Goal: Task Accomplishment & Management: Manage account settings

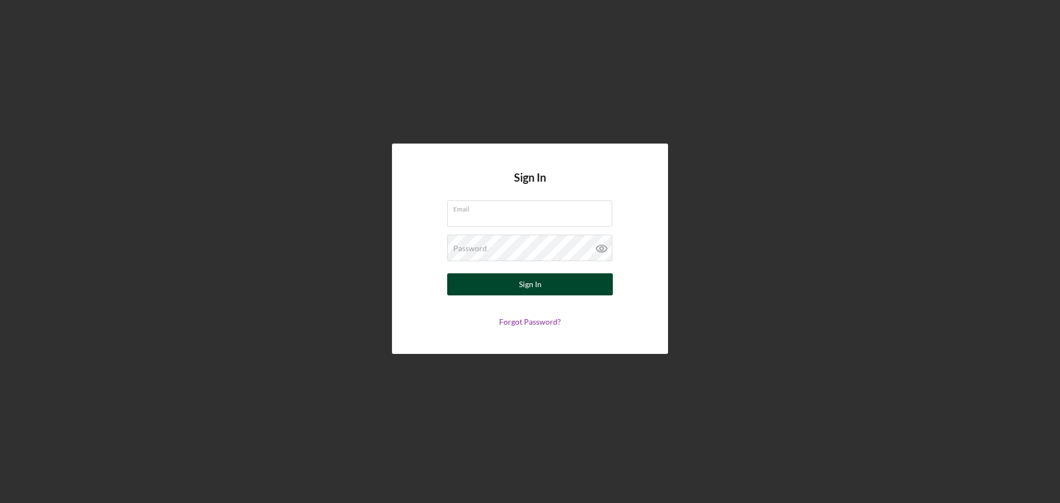
type input "sforrest@justinepetersen.org"
drag, startPoint x: 520, startPoint y: 280, endPoint x: 529, endPoint y: 284, distance: 9.6
click at [520, 281] on div "Sign In" at bounding box center [530, 284] width 23 height 22
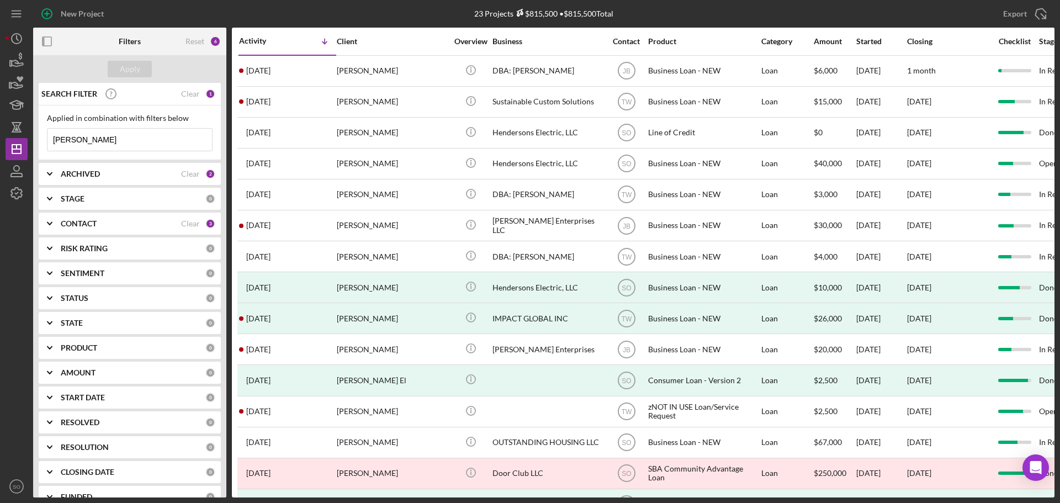
drag, startPoint x: 127, startPoint y: 144, endPoint x: 0, endPoint y: 145, distance: 127.0
click at [0, 144] on div "New Project 23 Projects $815,500 • $815,500 Total daniel young Export Icon/Expo…" at bounding box center [530, 251] width 1060 height 503
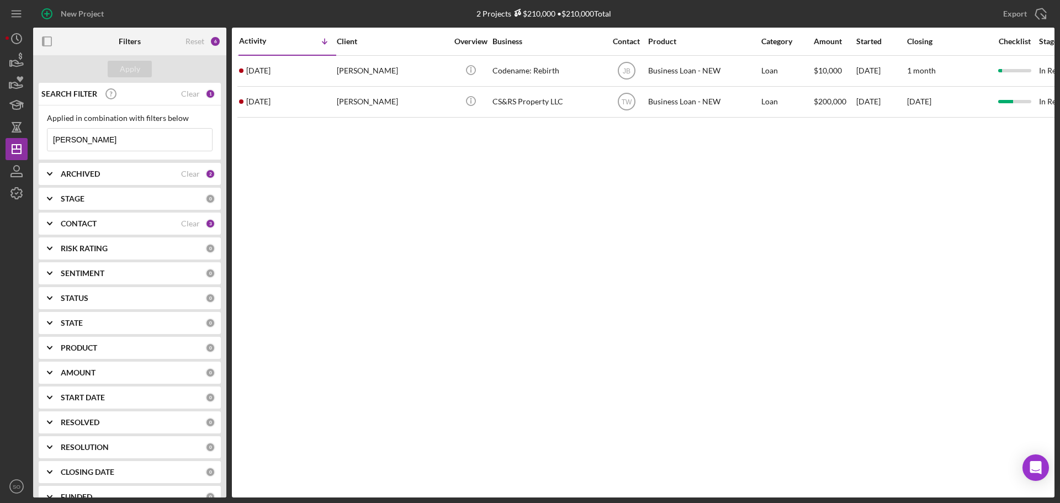
type input "rodney"
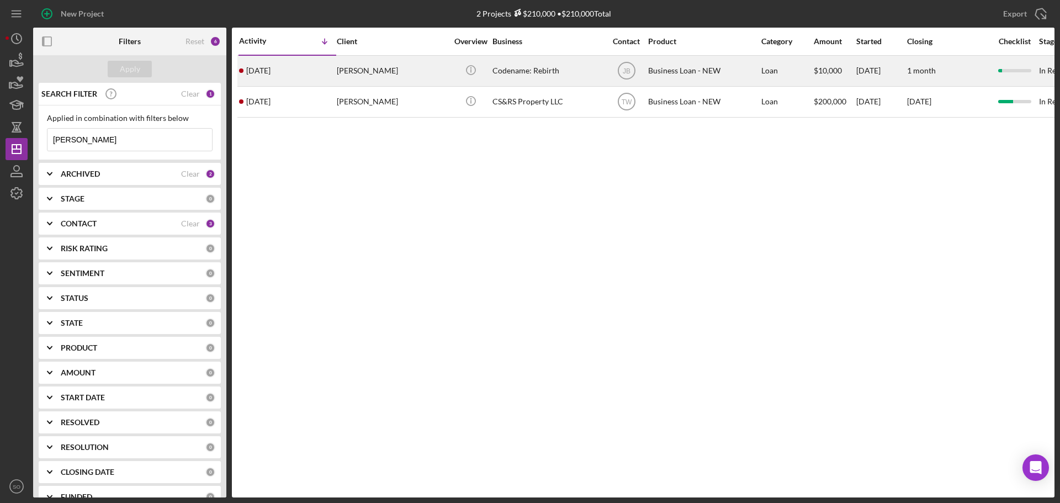
click at [331, 81] on div "3 days ago Rodney Gillians" at bounding box center [287, 70] width 97 height 29
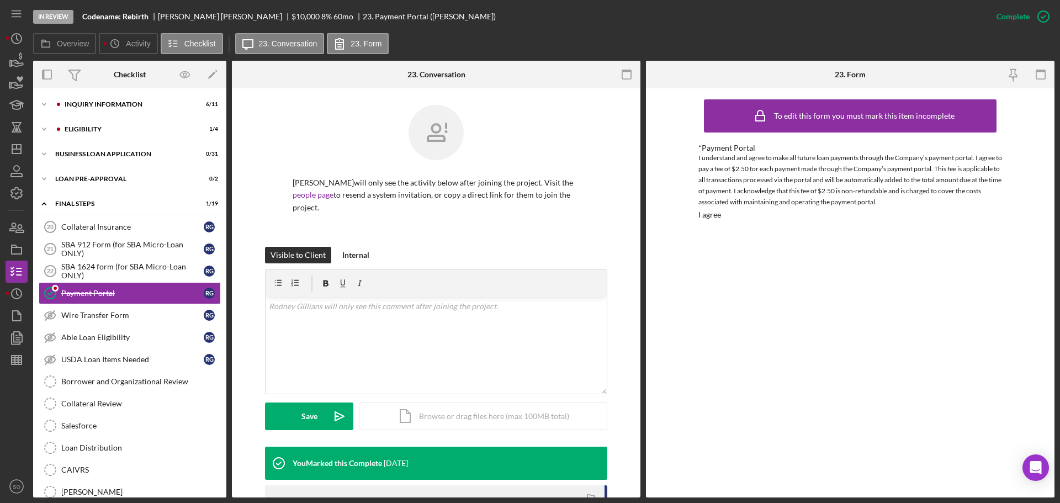
scroll to position [1, 0]
click at [160, 107] on div "Icon/Expander INQUIRY INFORMATION 6 / 11" at bounding box center [129, 104] width 193 height 22
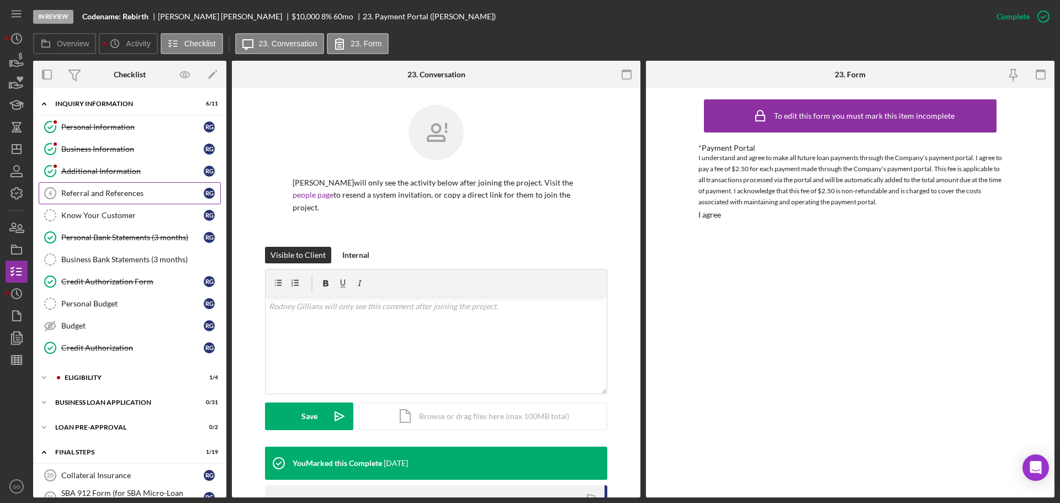
click at [149, 191] on div "Referral and References" at bounding box center [132, 193] width 142 height 9
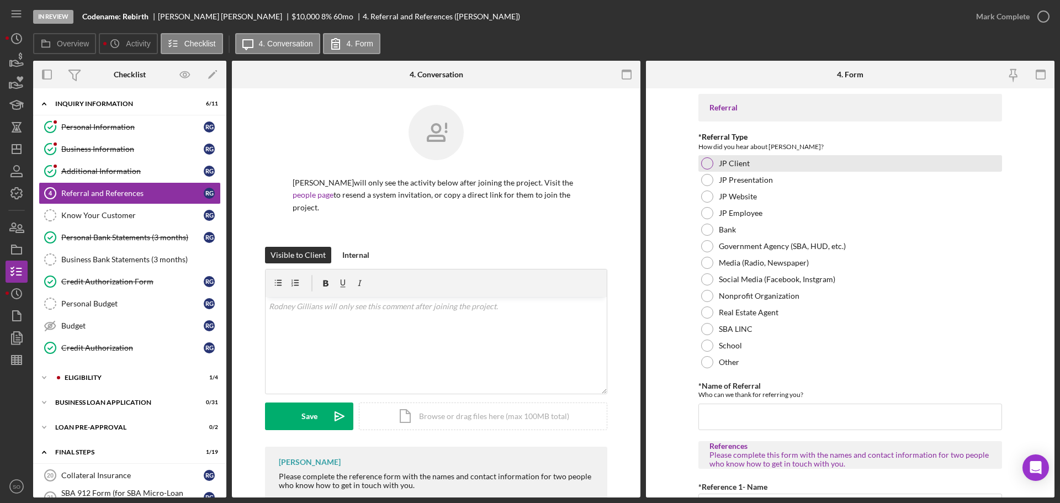
click at [709, 158] on div at bounding box center [707, 163] width 12 height 12
click at [772, 411] on input "*Name of Referral" at bounding box center [850, 416] width 304 height 26
type input "R"
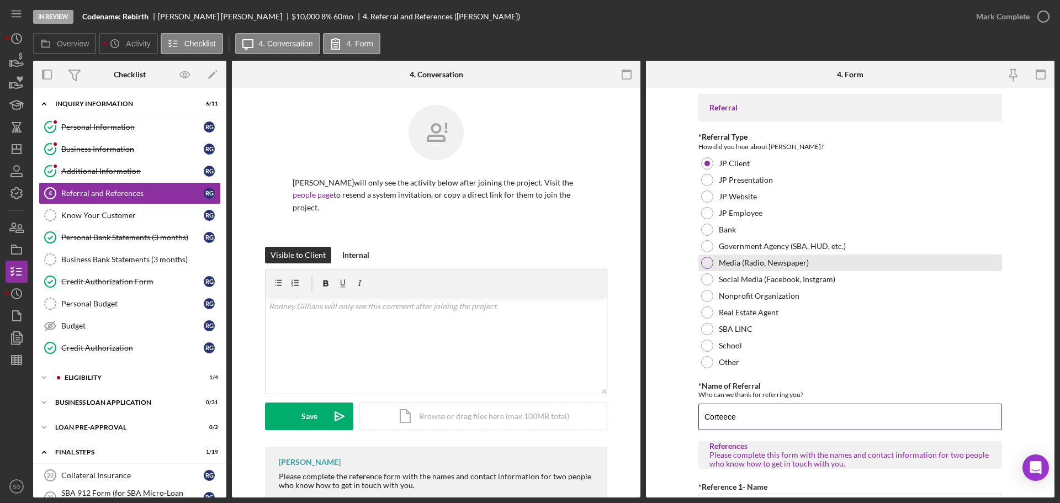
scroll to position [221, 0]
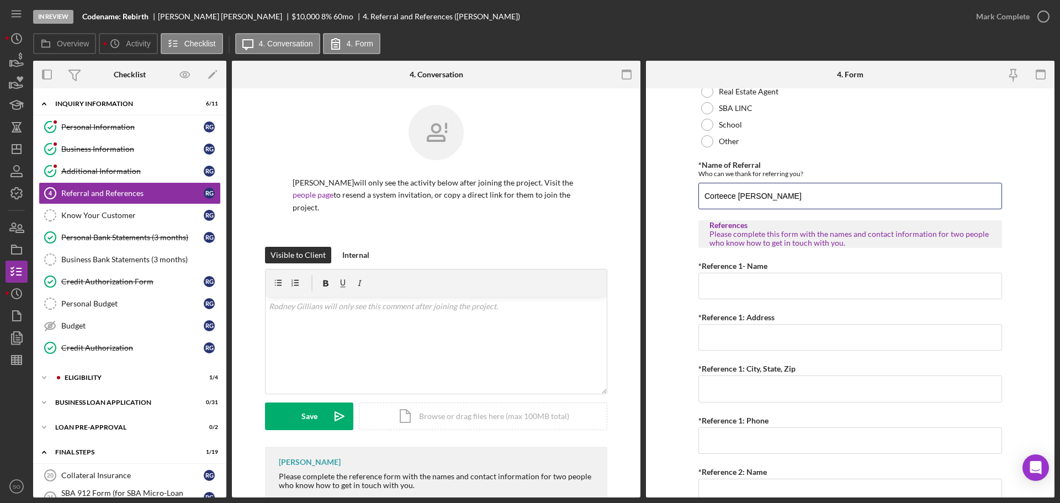
type input "Corteece Tharp"
click at [734, 292] on input "*Reference 1- Name" at bounding box center [850, 286] width 304 height 26
paste input "Denise Walker"
type input "Denise Walker"
click at [771, 337] on input "*Reference 1: Address" at bounding box center [850, 337] width 304 height 26
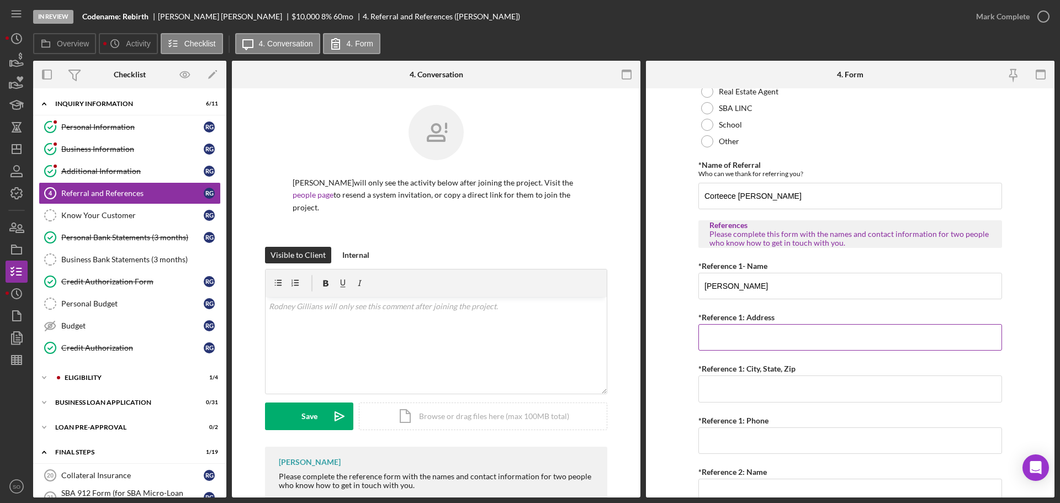
paste input "2024 N 78th Glen"
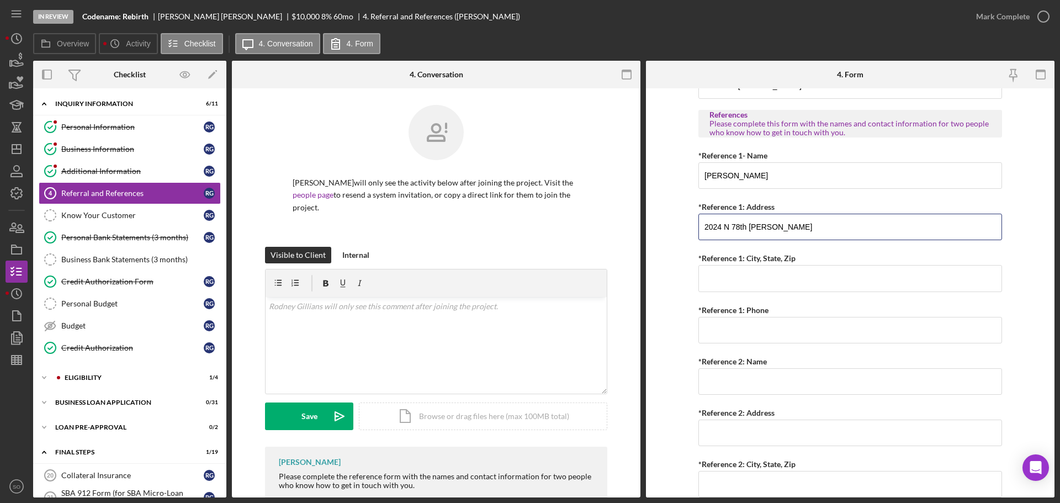
type input "2024 N 78th Glen"
click at [759, 281] on input "*Reference 1: City, State, Zip" at bounding box center [850, 278] width 304 height 26
paste input "Phoenix, Az. 85035"
type input "Phoenix, Az. 85035"
click at [777, 335] on input "*Reference 1: Phone" at bounding box center [850, 330] width 304 height 26
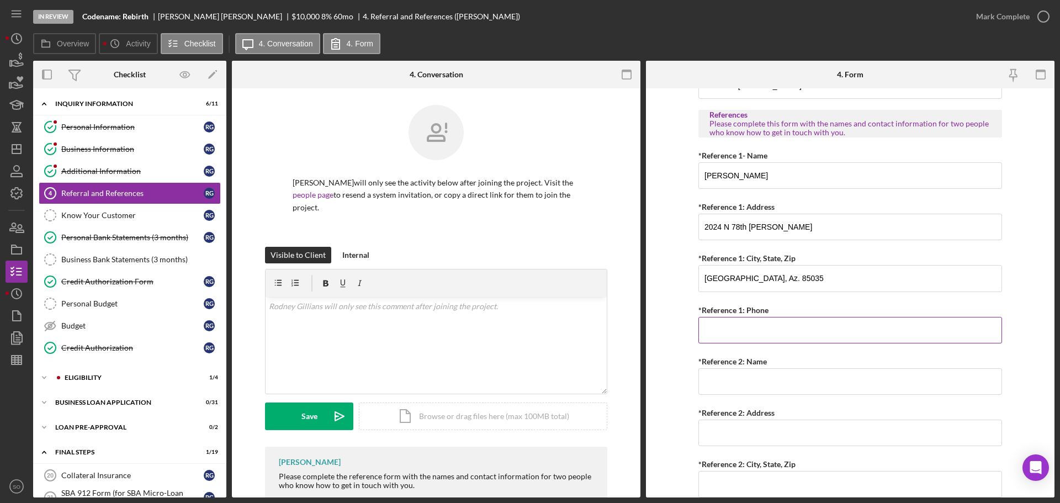
paste input "(816) 288-7145"
type input "(816) 288-7145"
click at [677, 340] on form "Referral *Referral Type How did you hear about Justine PETERSEN? JP Client JP P…" at bounding box center [850, 292] width 408 height 409
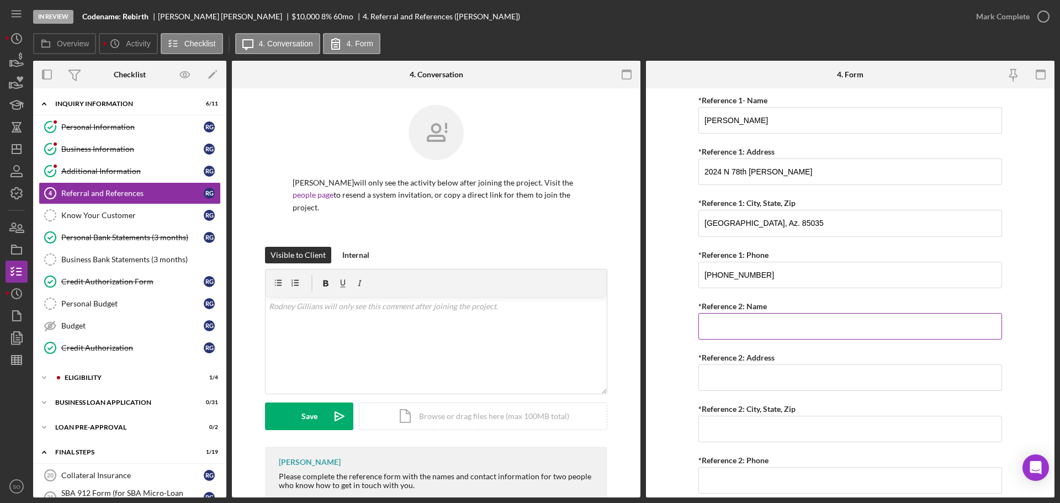
click at [743, 328] on input "*Reference 2: Name" at bounding box center [850, 326] width 304 height 26
paste input "David Scott"
type input "David Scott"
click at [759, 382] on input "*Reference 2: Address" at bounding box center [850, 377] width 304 height 26
paste input "18880 W 153rd Court"
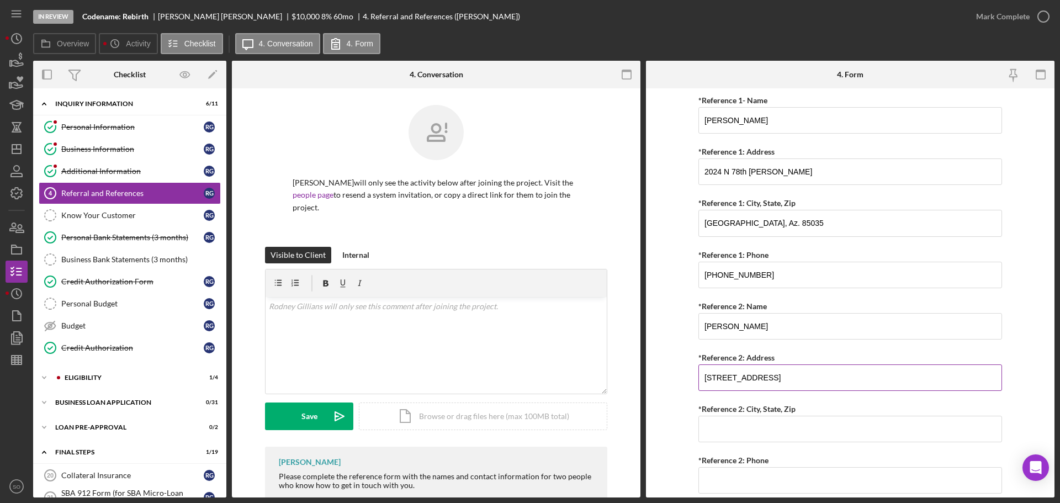
scroll to position [423, 0]
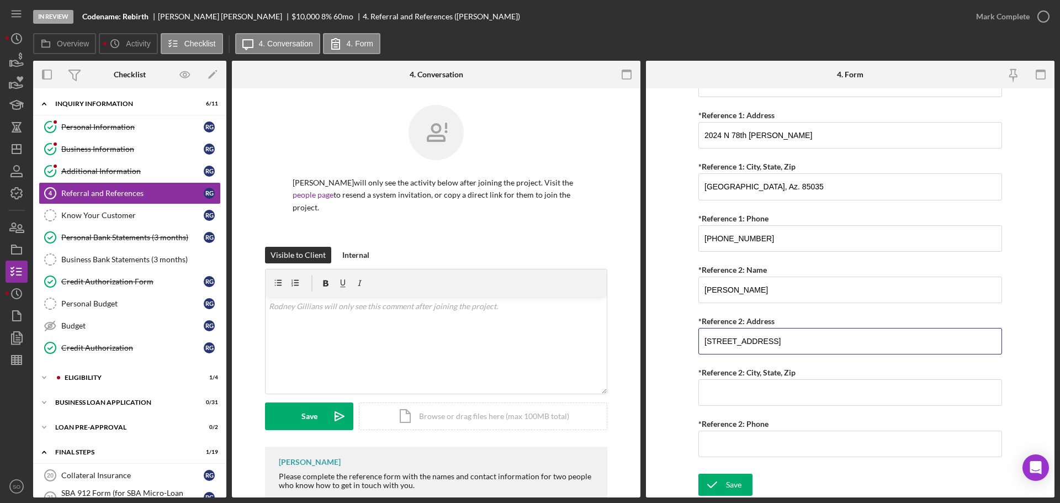
type input "18880 W 153rd Court"
click at [706, 386] on input "*Reference 2: City, State, Zip" at bounding box center [850, 392] width 304 height 26
paste input "Olathe, KS. 66062"
type input "Olathe, KS. 66062"
click at [752, 437] on input "*Reference 2: Phone" at bounding box center [850, 444] width 304 height 26
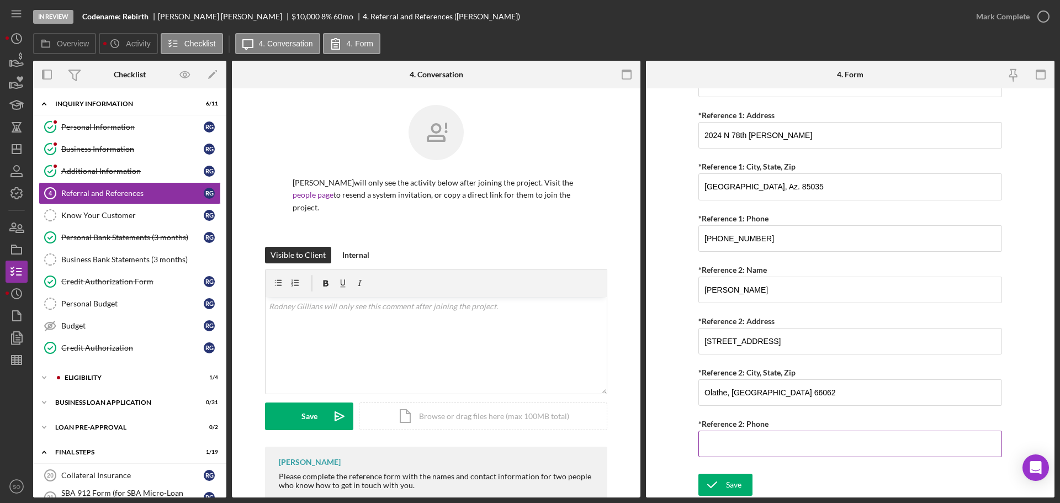
paste input "(913) 575-6909"
type input "(913) 575-6909"
click at [719, 485] on icon "submit" at bounding box center [712, 485] width 28 height 28
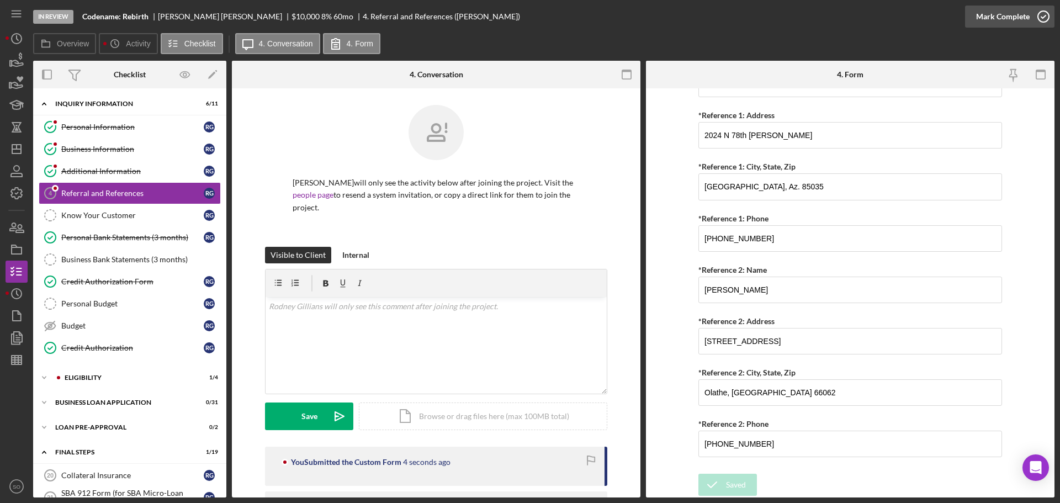
click at [975, 19] on button "Mark Complete" at bounding box center [1009, 17] width 89 height 22
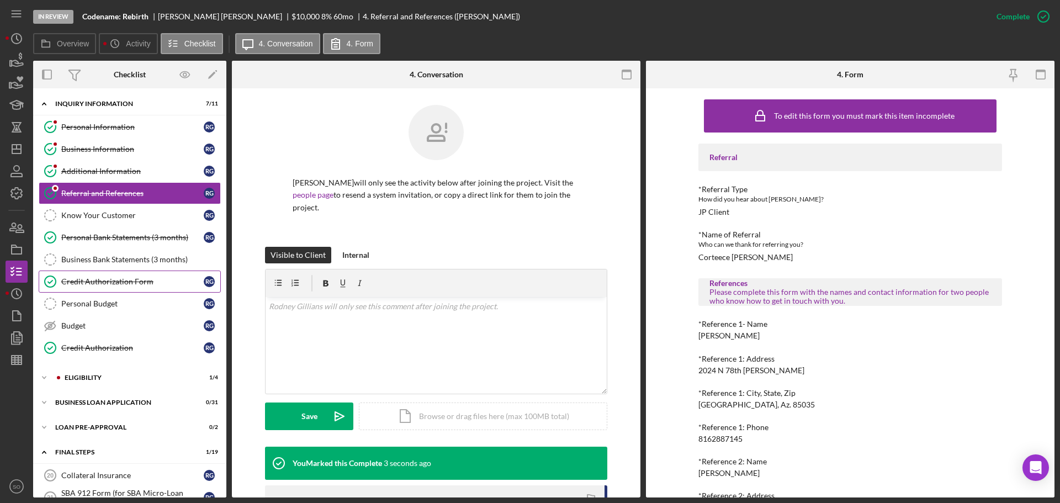
scroll to position [56, 0]
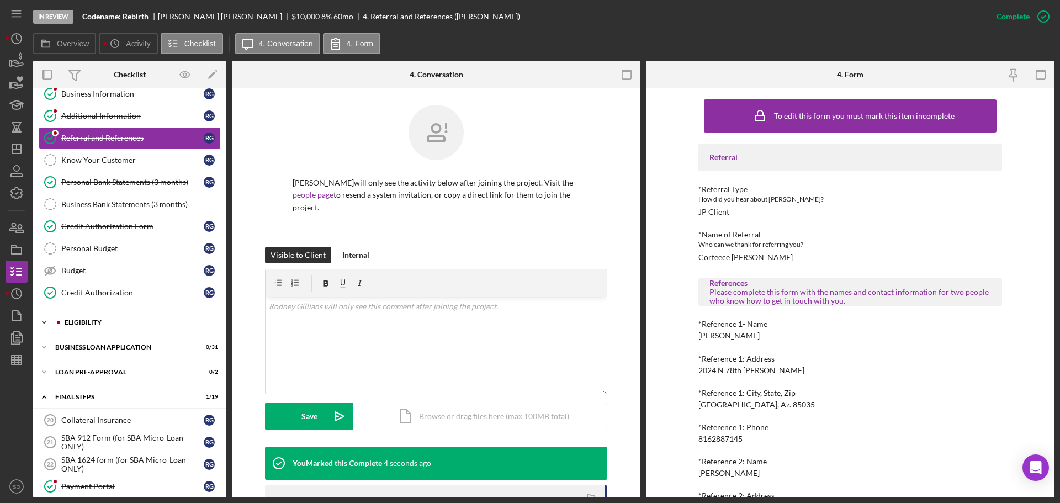
click at [127, 322] on div "ELIGIBILITY" at bounding box center [139, 322] width 148 height 7
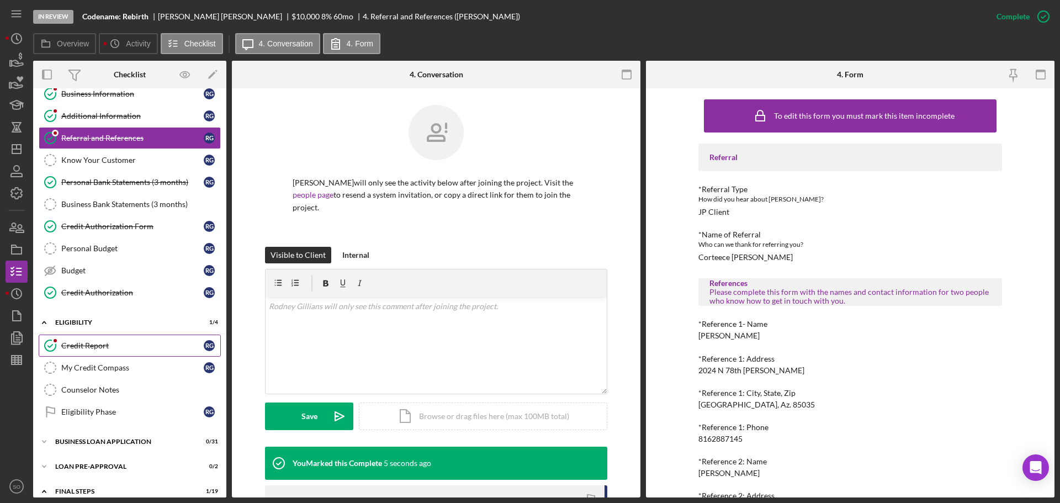
click at [118, 346] on div "Credit Report" at bounding box center [132, 345] width 142 height 9
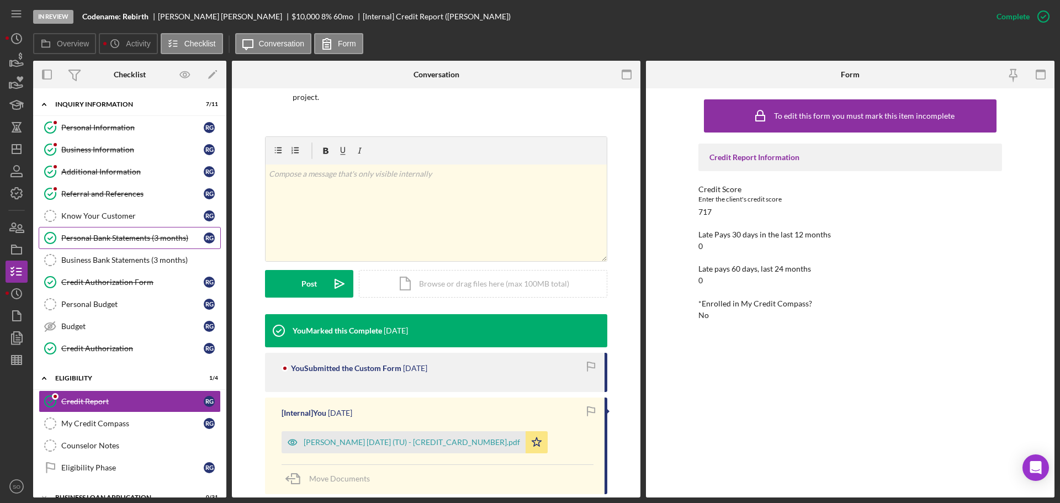
click at [135, 245] on link "Personal Bank Statements (3 months) Personal Bank Statements (3 months) R G" at bounding box center [130, 238] width 182 height 22
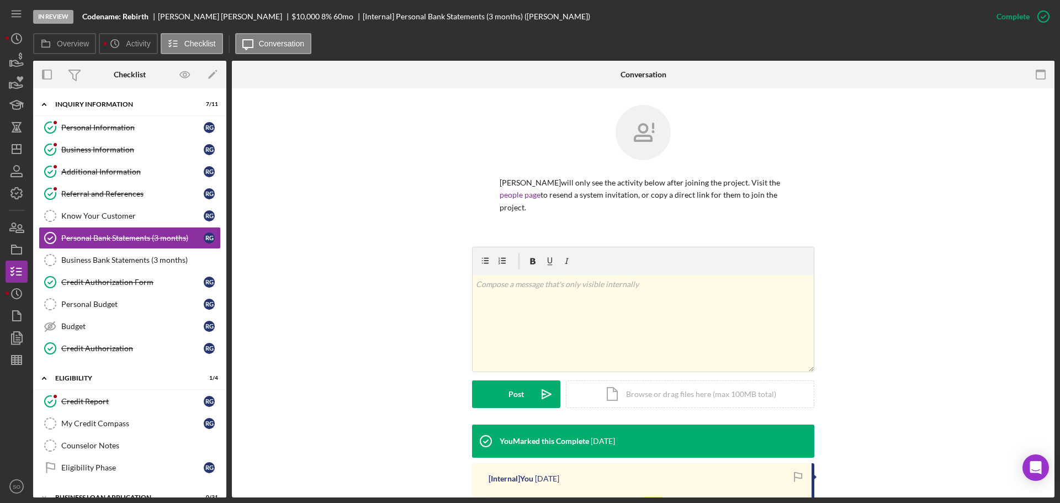
scroll to position [149, 0]
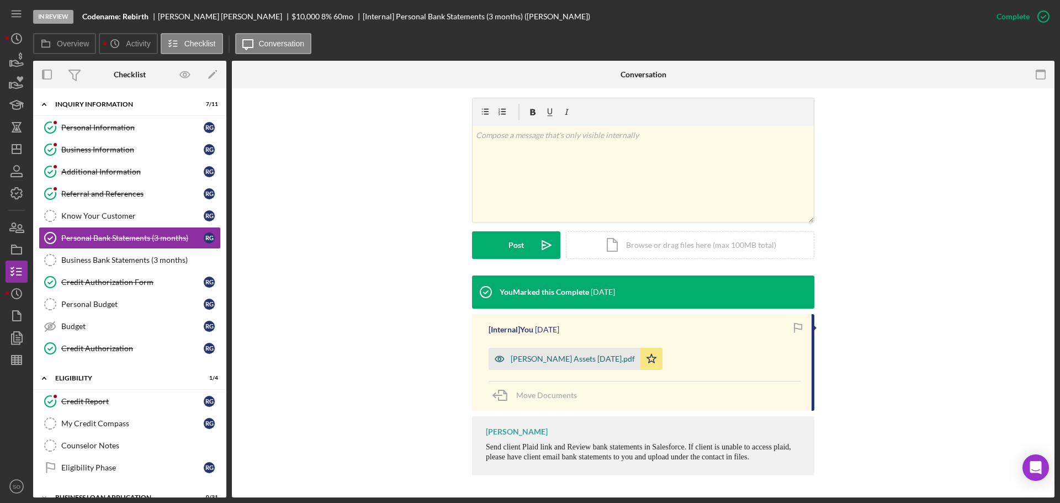
click at [585, 357] on div "Rodney Gillians Assets 2025-10-08.pdf" at bounding box center [573, 358] width 124 height 9
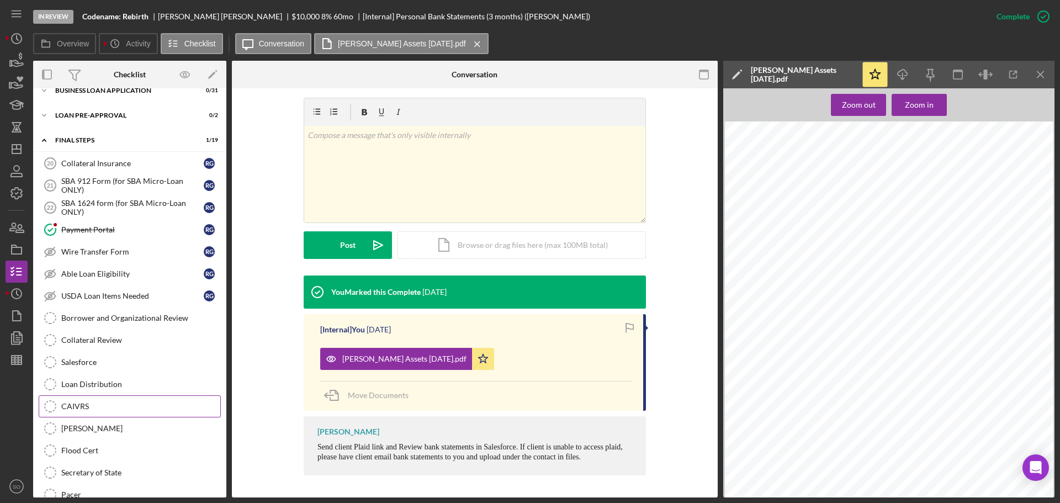
scroll to position [296, 0]
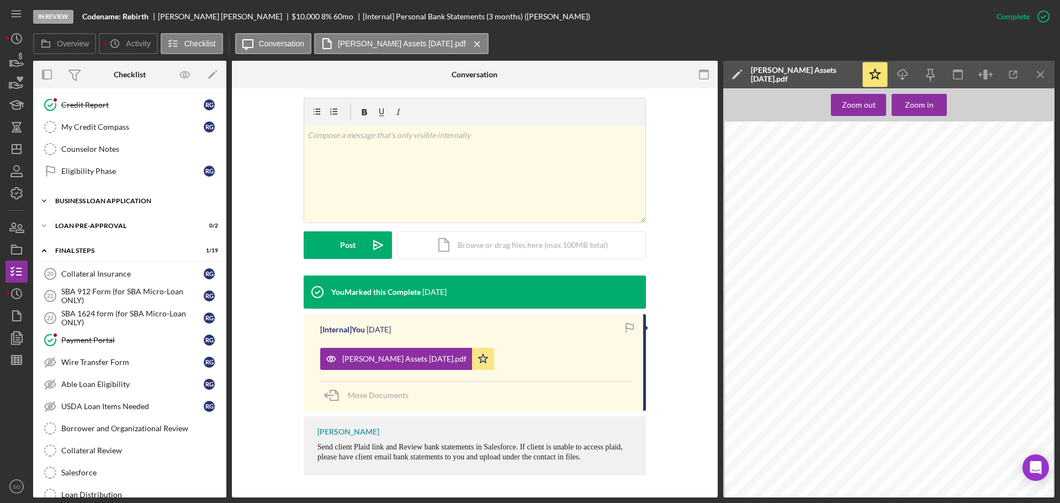
click at [108, 195] on div "Icon/Expander BUSINESS LOAN APPLICATION 0 / 31" at bounding box center [129, 201] width 193 height 22
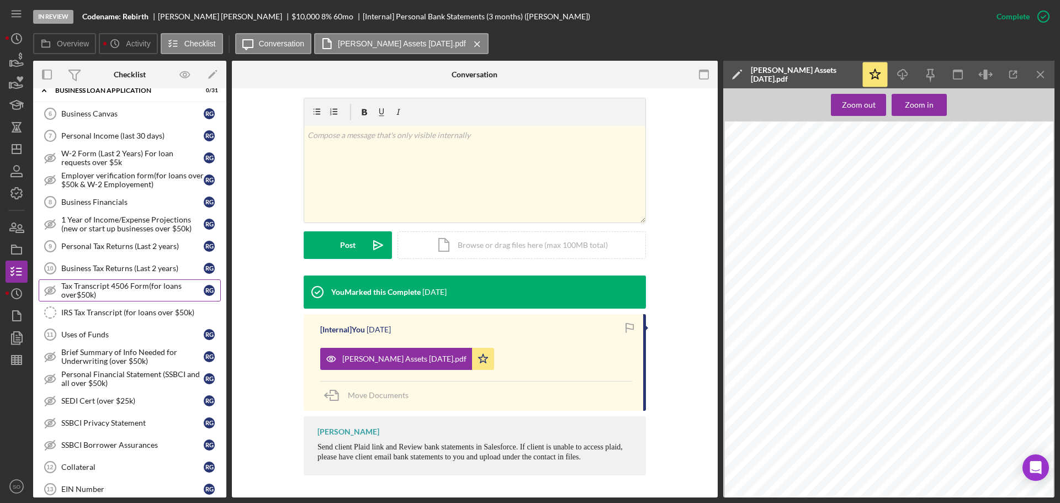
scroll to position [517, 0]
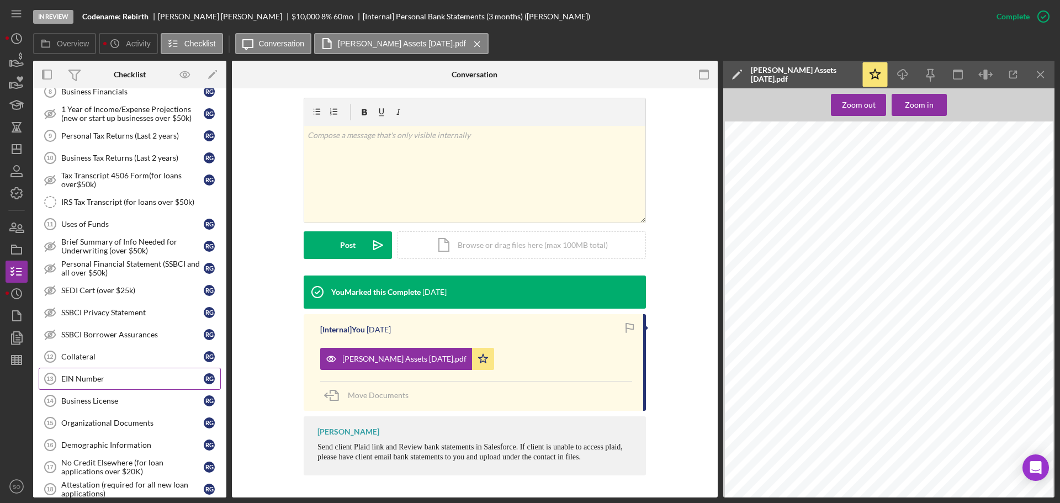
click at [141, 377] on div "EIN Number" at bounding box center [132, 378] width 142 height 9
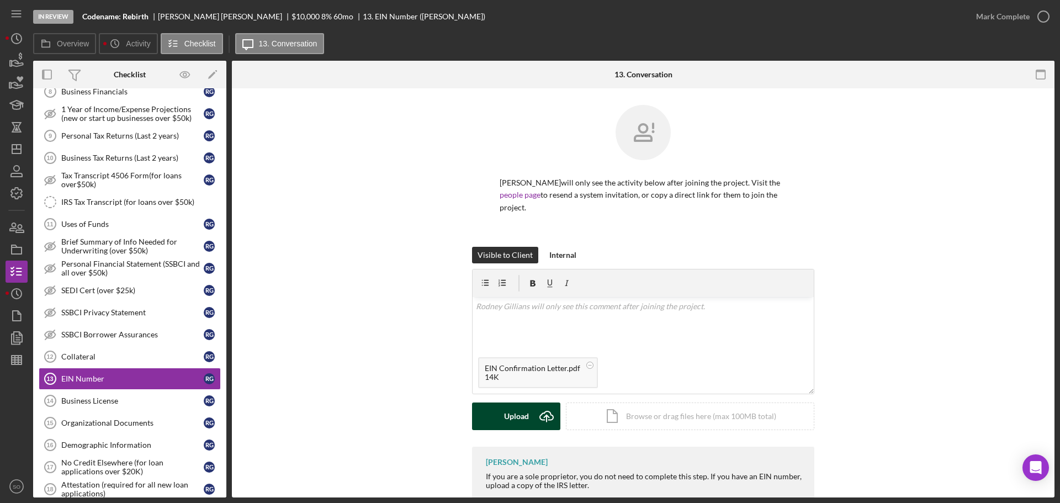
click at [522, 414] on div "Upload" at bounding box center [516, 416] width 25 height 28
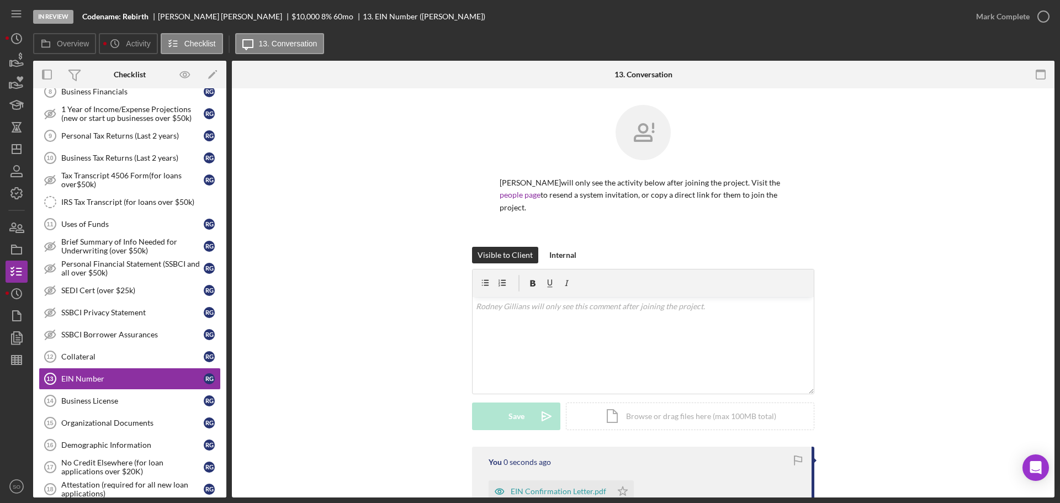
scroll to position [131, 0]
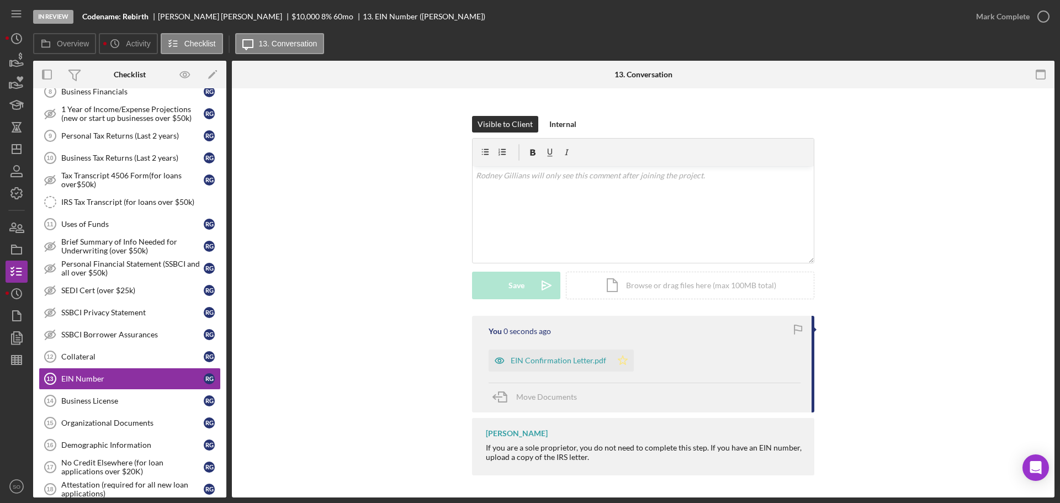
click at [626, 358] on icon "Icon/Star" at bounding box center [623, 360] width 22 height 22
click at [970, 13] on button "Mark Complete" at bounding box center [1009, 17] width 89 height 22
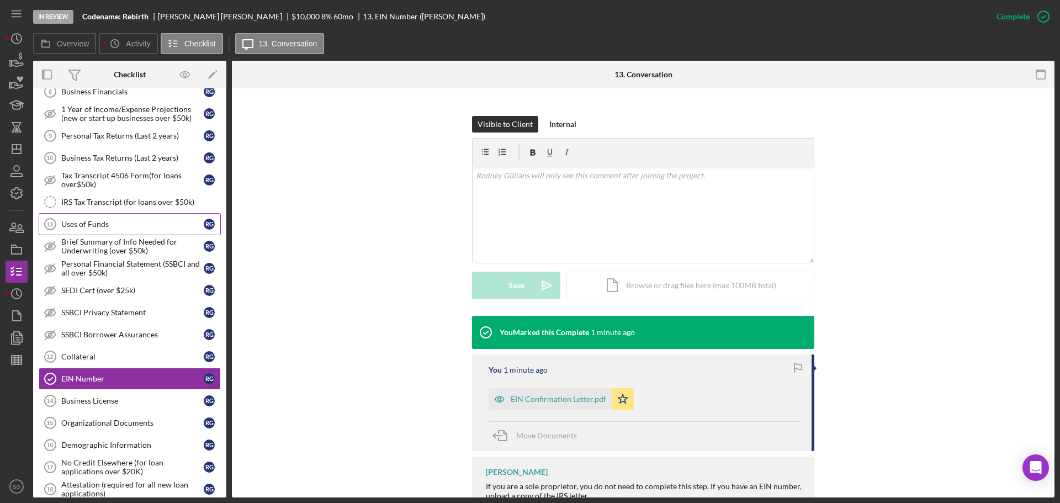
scroll to position [352, 0]
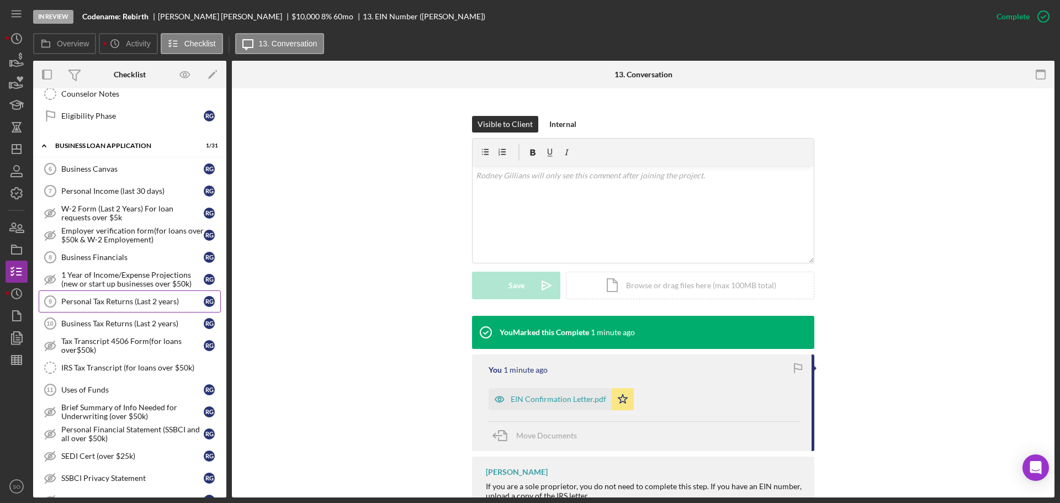
drag, startPoint x: 150, startPoint y: 304, endPoint x: 182, endPoint y: 305, distance: 32.0
click at [150, 304] on div "Personal Tax Returns (Last 2 years)" at bounding box center [132, 301] width 142 height 9
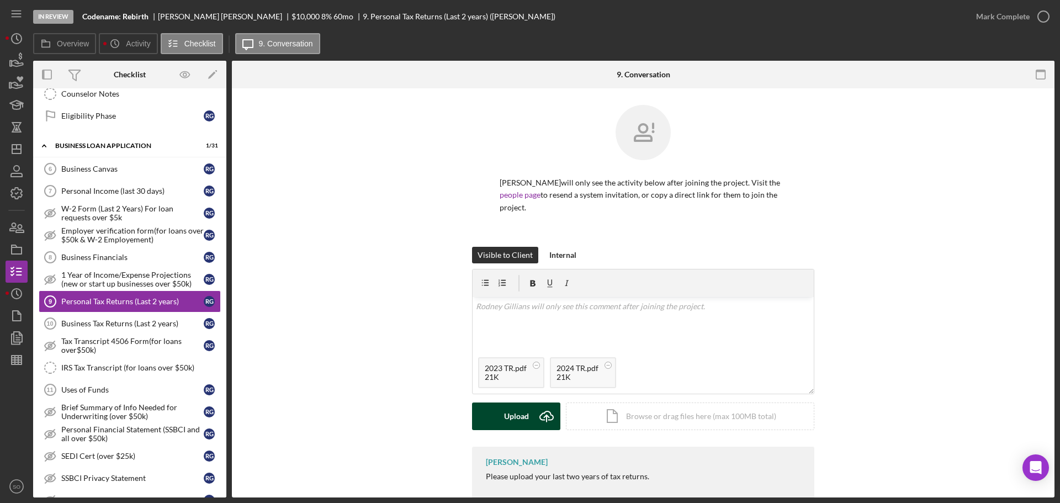
click at [518, 420] on div "Upload" at bounding box center [516, 416] width 25 height 28
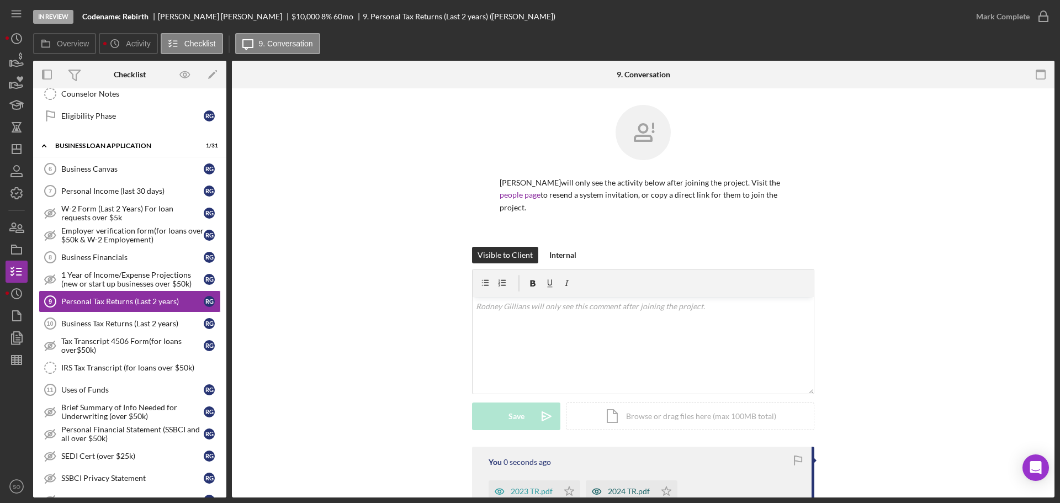
scroll to position [110, 0]
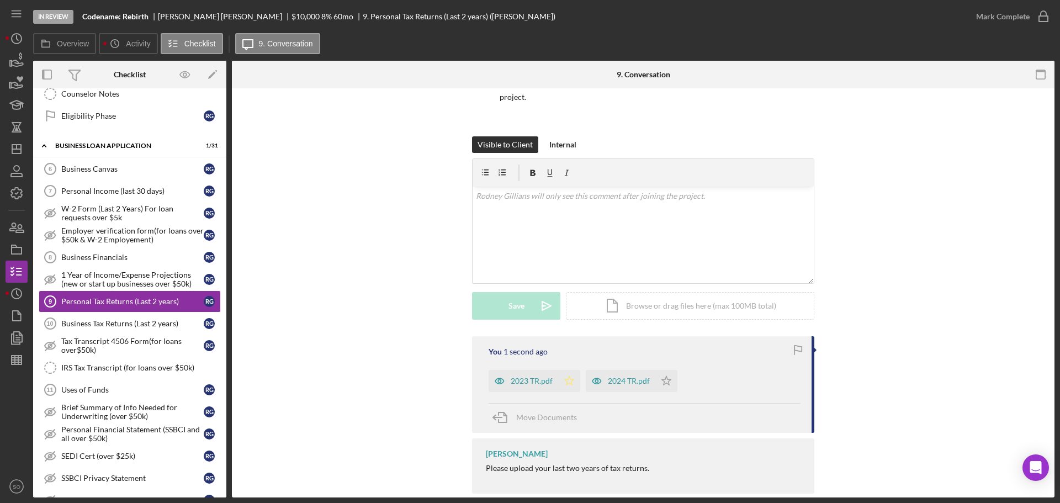
click at [565, 382] on icon "Icon/Star" at bounding box center [569, 381] width 22 height 22
click at [665, 382] on icon "Icon/Star" at bounding box center [666, 381] width 22 height 22
click at [986, 26] on div "Mark Complete" at bounding box center [1003, 17] width 54 height 22
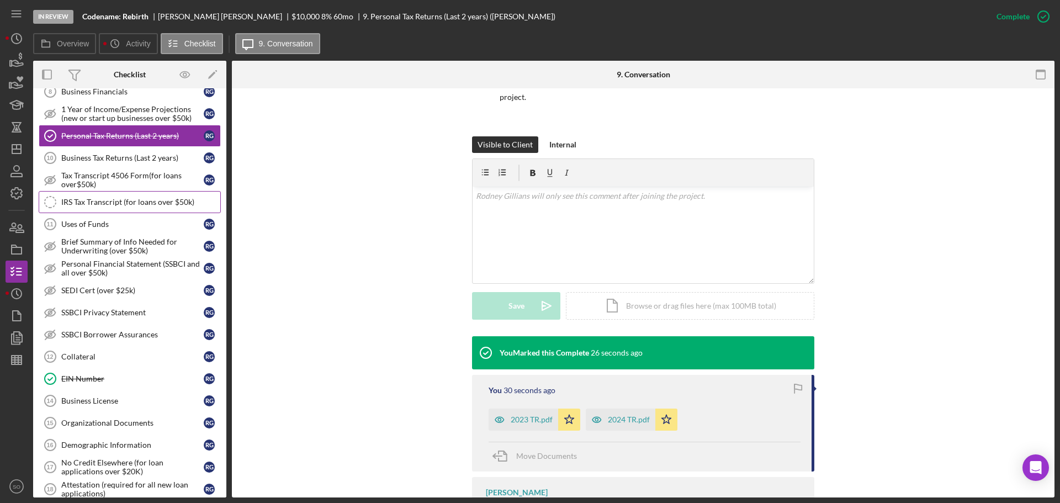
scroll to position [572, 0]
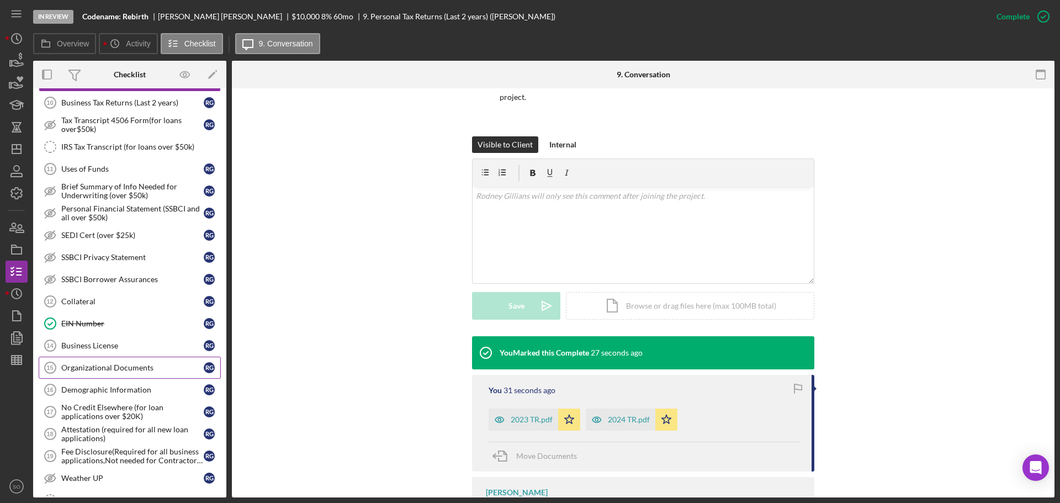
click at [130, 374] on link "Organizational Documents 15 Organizational Documents R G" at bounding box center [130, 368] width 182 height 22
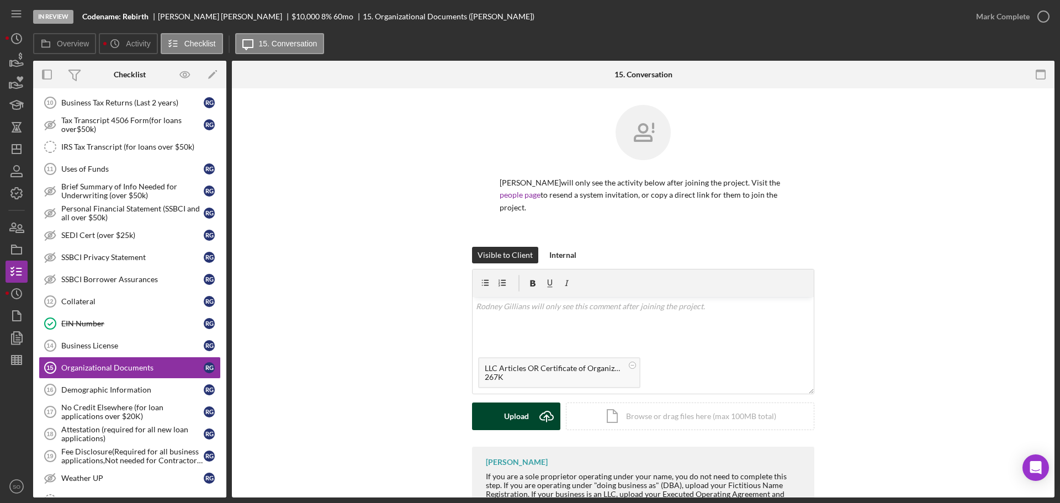
click at [524, 420] on div "Upload" at bounding box center [516, 416] width 25 height 28
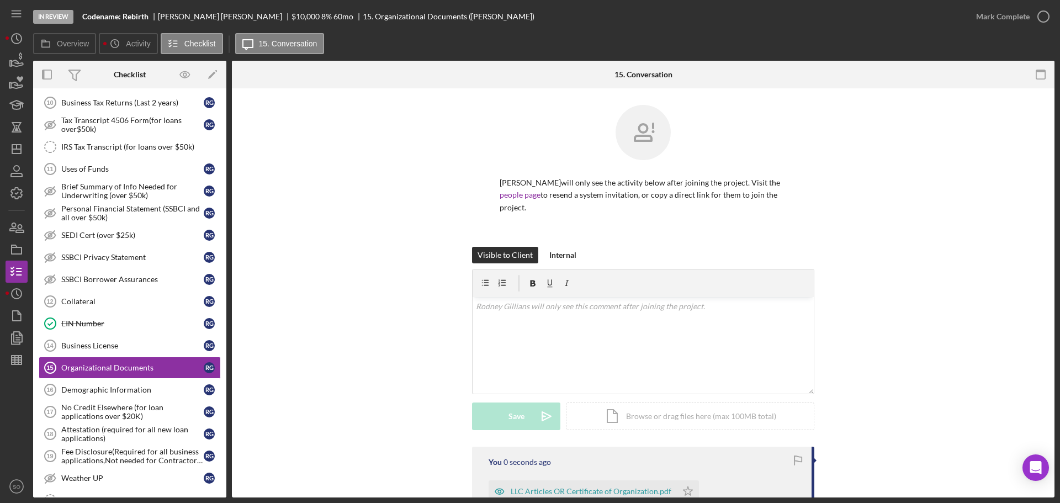
scroll to position [166, 0]
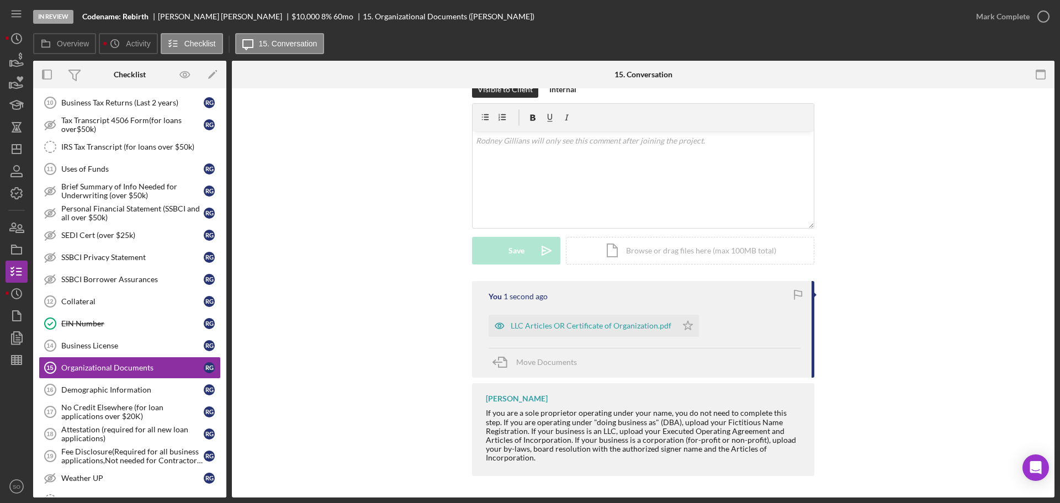
click at [697, 312] on div "LLC Articles OR Certificate of Organization.pdf Icon/Star" at bounding box center [596, 323] width 216 height 28
drag, startPoint x: 689, startPoint y: 322, endPoint x: 713, endPoint y: 300, distance: 32.8
click at [688, 323] on icon "Icon/Star" at bounding box center [688, 326] width 22 height 22
click at [1018, 16] on div "Mark Complete" at bounding box center [1003, 17] width 54 height 22
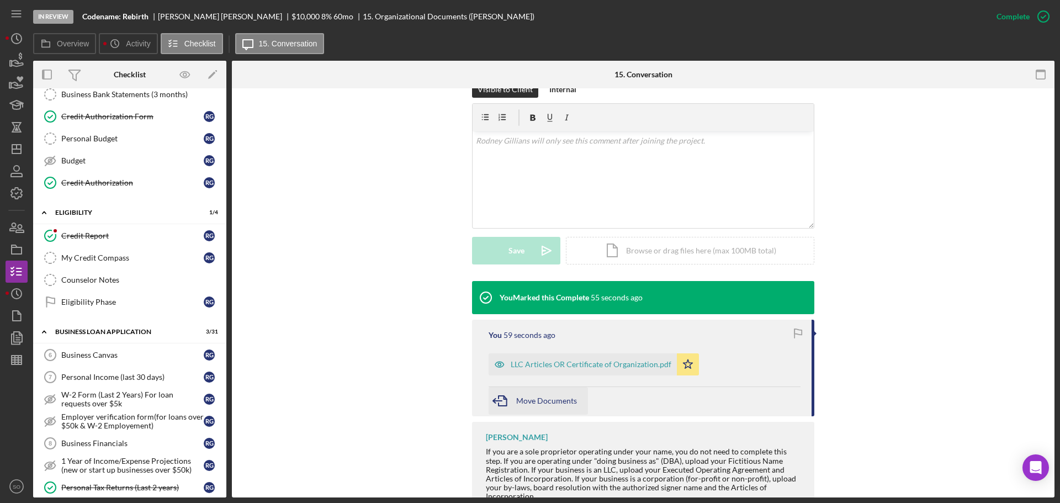
click at [533, 401] on span "Move Documents" at bounding box center [546, 400] width 61 height 9
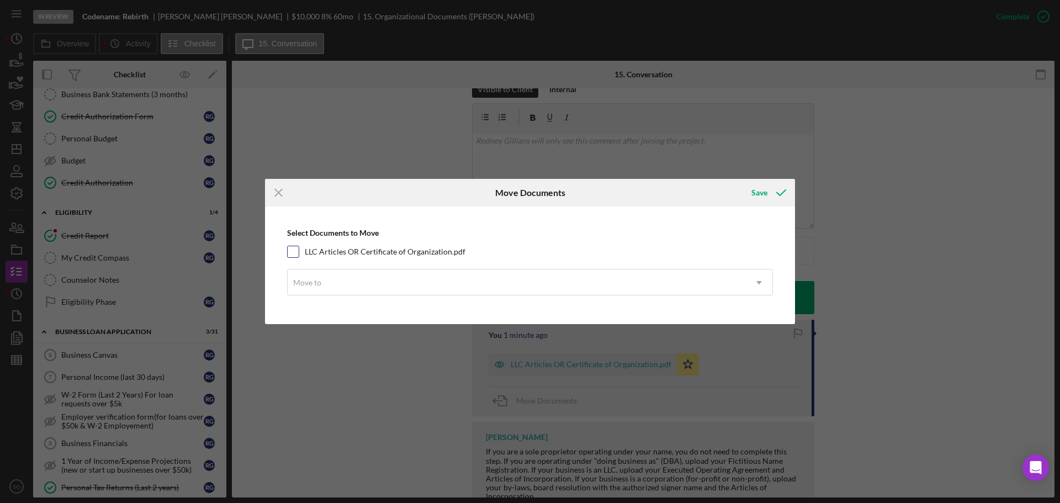
click at [293, 250] on input "LLC Articles OR Certificate of Organization.pdf" at bounding box center [293, 251] width 11 height 11
checkbox input "true"
click at [354, 283] on div "Move to" at bounding box center [517, 282] width 458 height 25
click at [275, 194] on icon "Icon/Menu Close" at bounding box center [279, 193] width 28 height 28
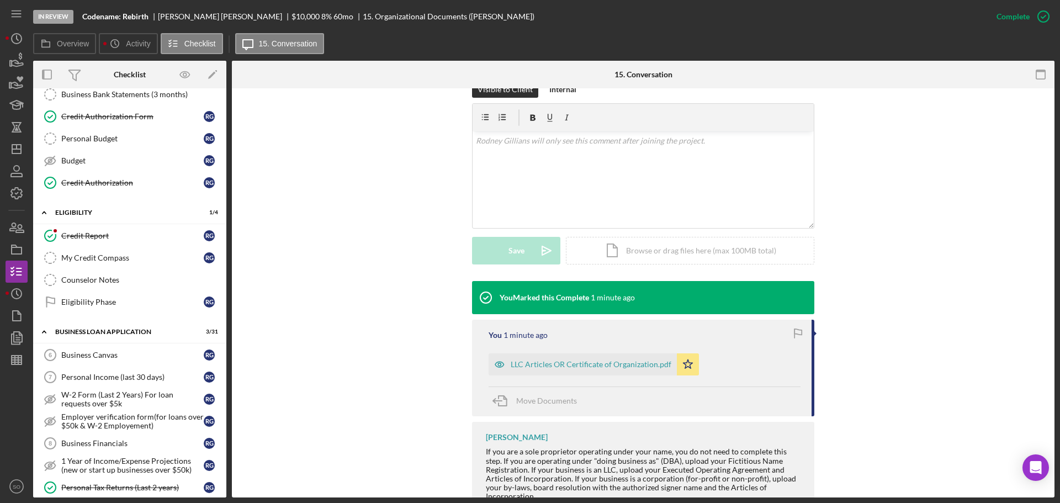
drag, startPoint x: 608, startPoint y: 362, endPoint x: 680, endPoint y: 376, distance: 73.7
click at [612, 362] on div "LLC Articles OR Certificate of Organization.pdf" at bounding box center [591, 364] width 161 height 9
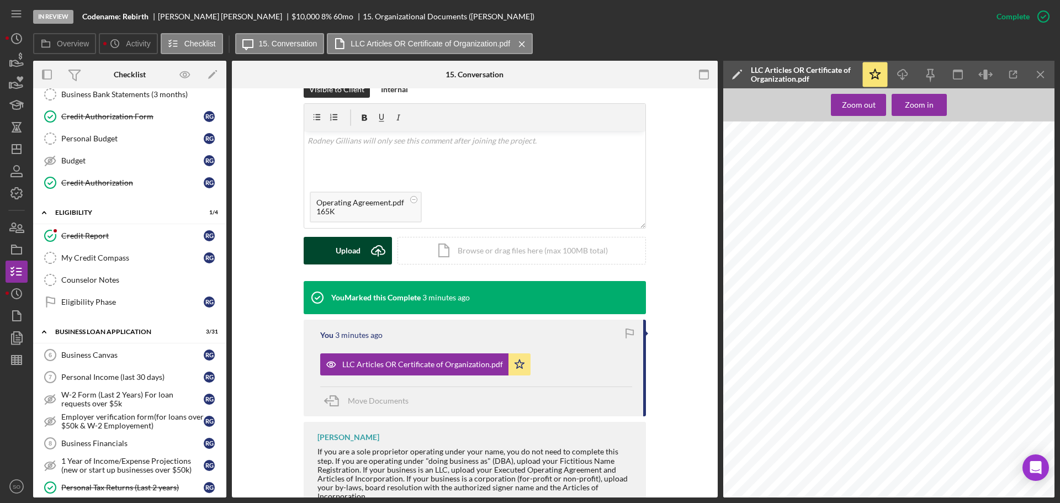
click at [353, 259] on div "Upload" at bounding box center [348, 251] width 25 height 28
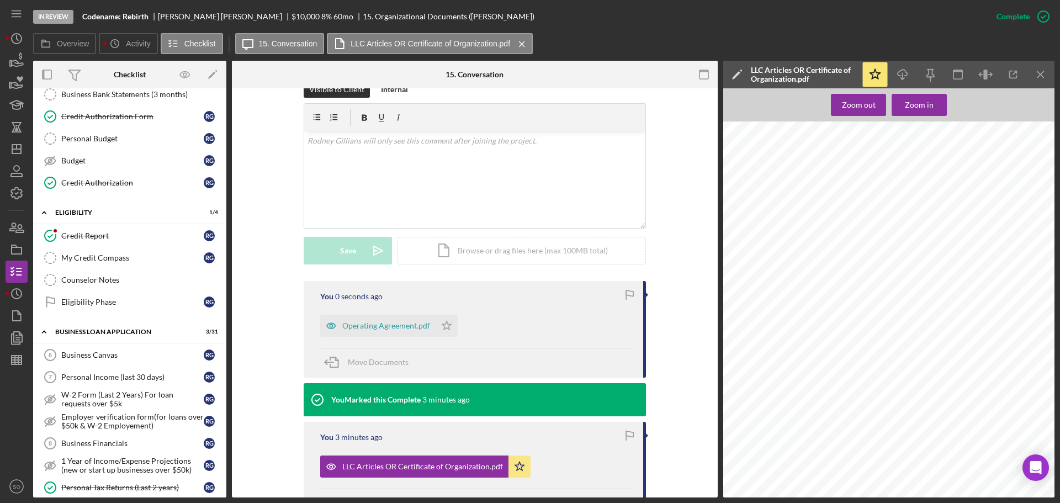
click at [282, 233] on div "Visible to Client Internal v Color teal Color pink Remove color Add row above A…" at bounding box center [474, 181] width 453 height 200
click at [378, 320] on div "Operating Agreement.pdf" at bounding box center [377, 326] width 115 height 22
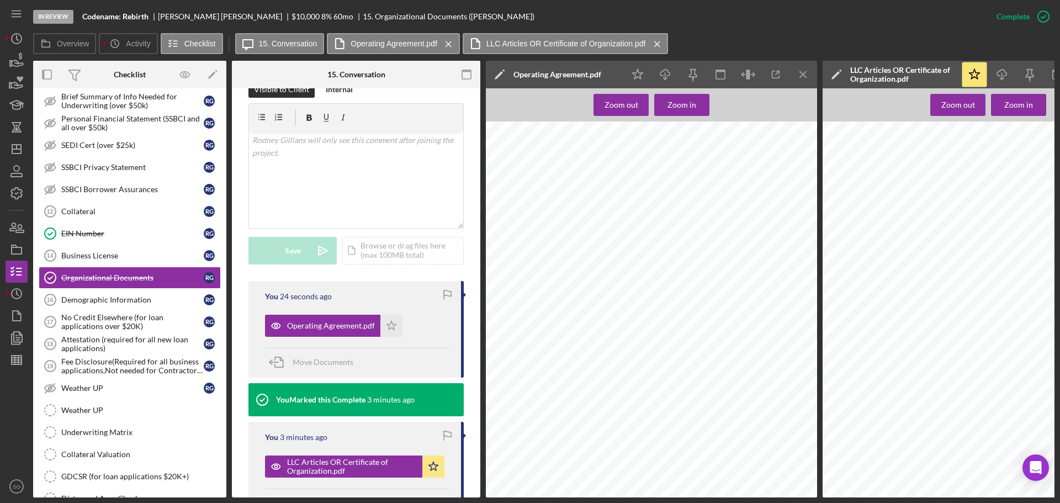
scroll to position [718, 0]
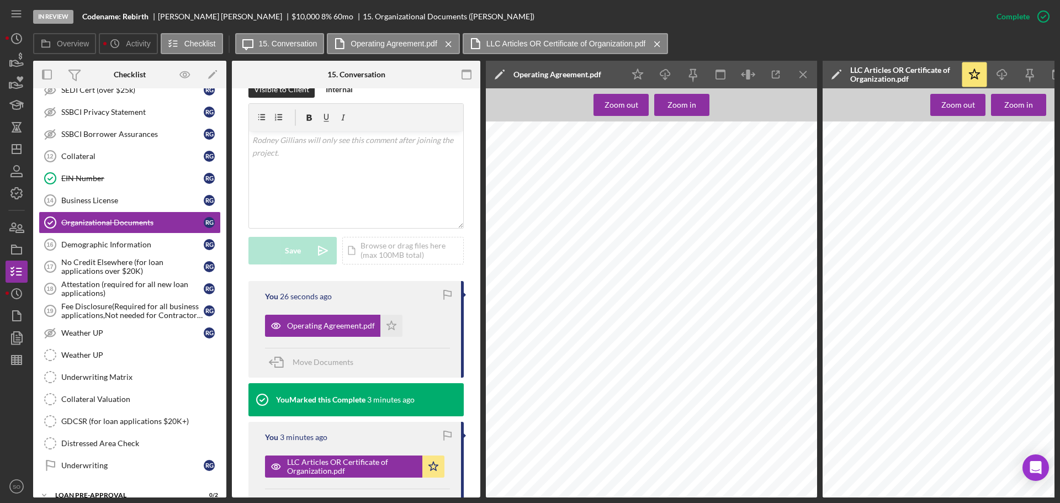
click at [799, 74] on icon "Icon/Menu Close" at bounding box center [803, 74] width 25 height 25
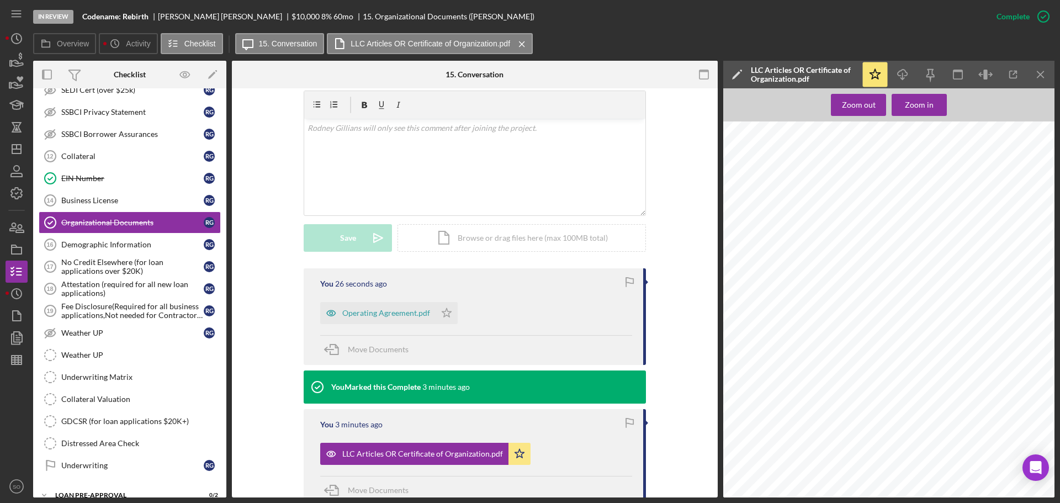
scroll to position [166, 0]
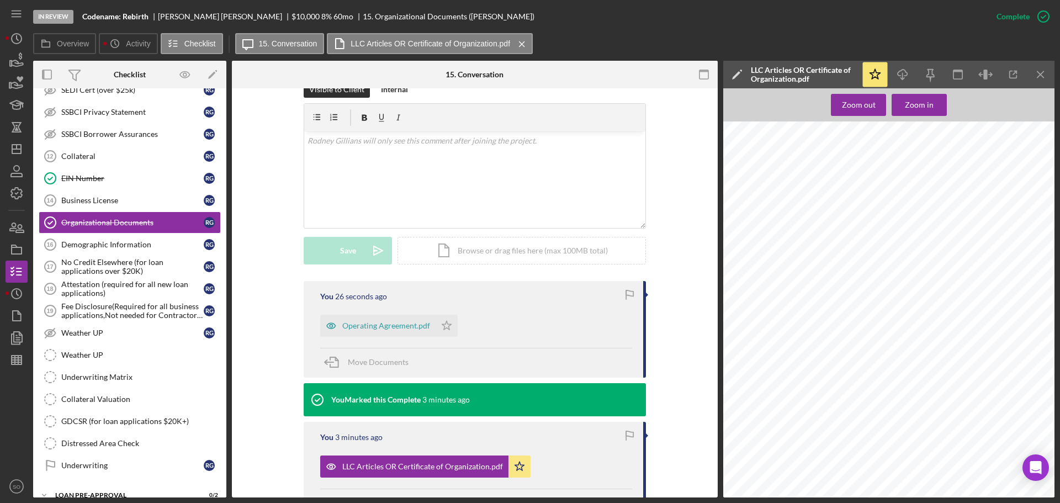
click at [1045, 79] on icon "Icon/Menu Close" at bounding box center [1040, 74] width 25 height 25
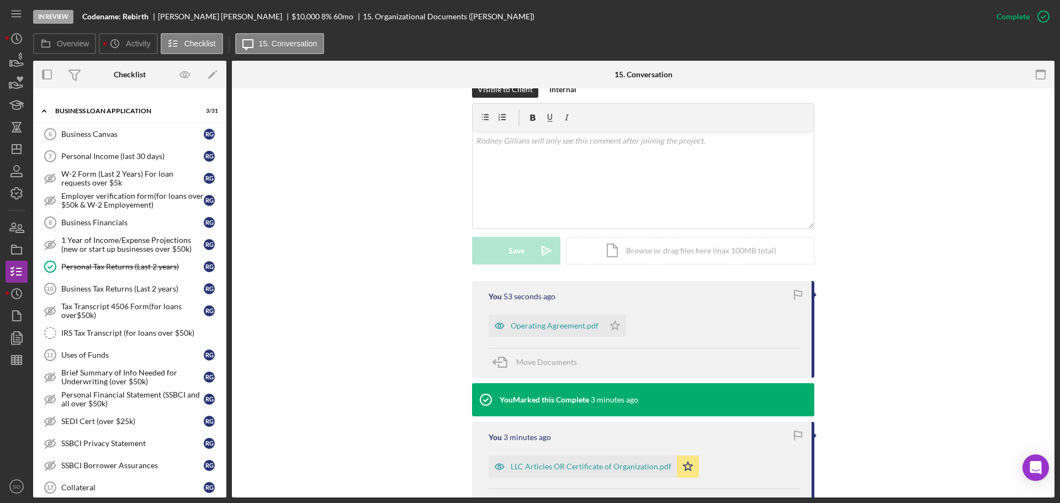
scroll to position [221, 0]
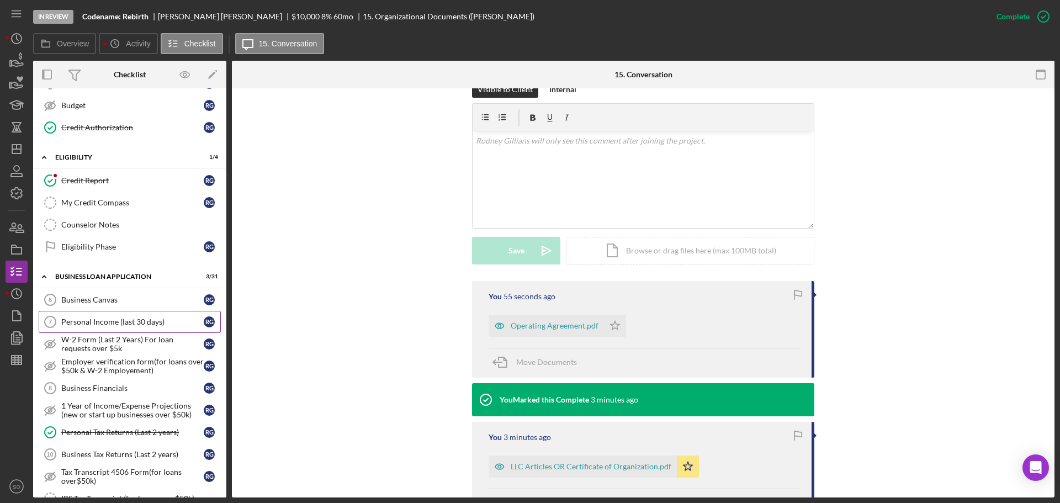
click at [142, 316] on link "Personal Income (last 30 days) 7 Personal Income (last 30 days) R G" at bounding box center [130, 322] width 182 height 22
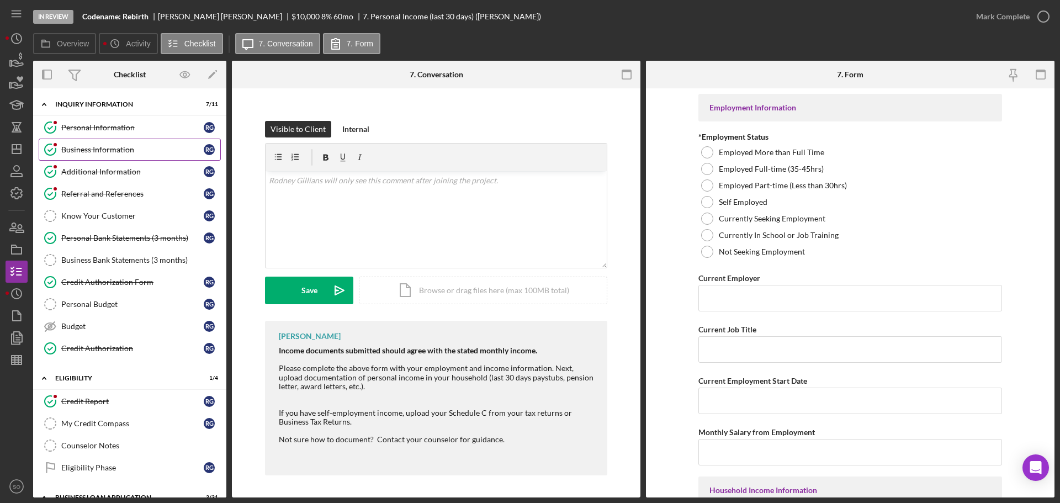
click at [107, 151] on div "Business Information" at bounding box center [132, 149] width 142 height 9
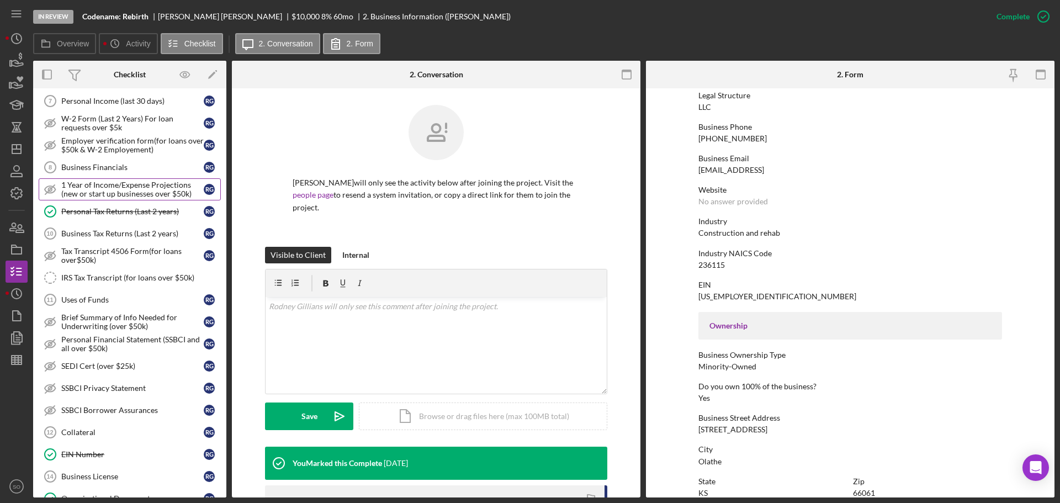
scroll to position [607, 0]
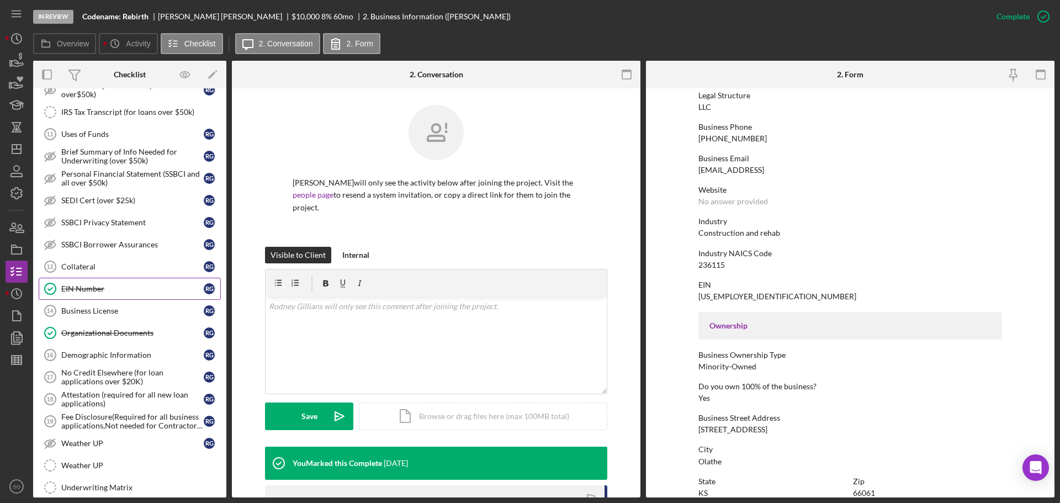
click at [89, 294] on link "EIN Number EIN Number R G" at bounding box center [130, 289] width 182 height 22
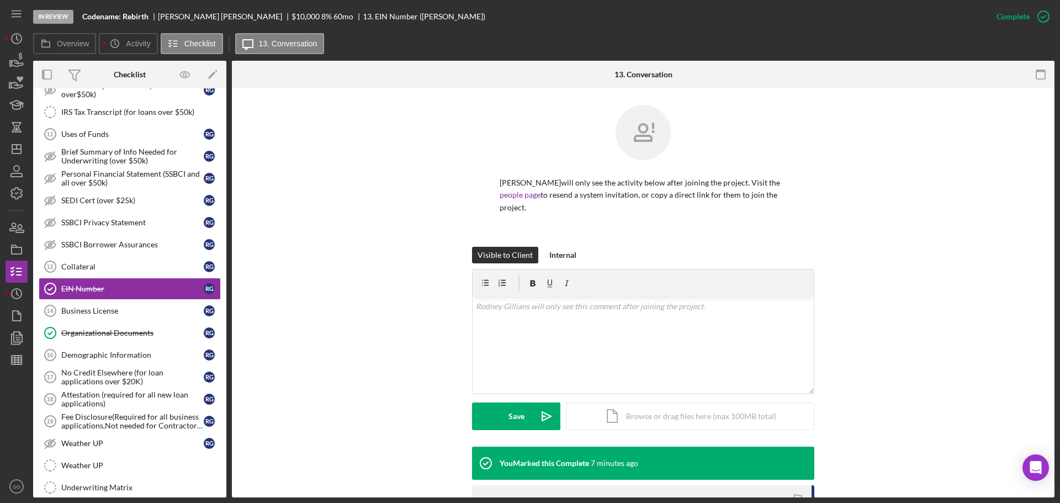
scroll to position [169, 0]
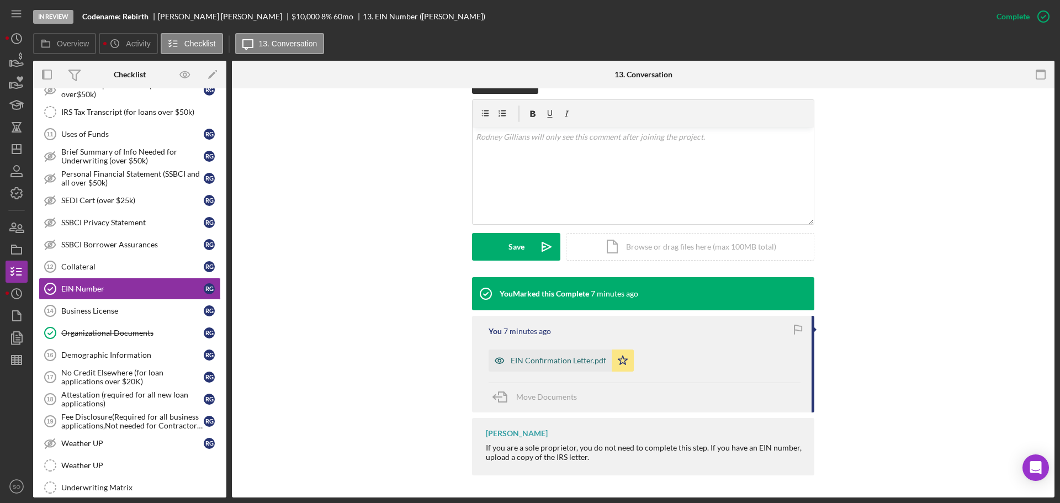
click at [586, 355] on div "EIN Confirmation Letter.pdf" at bounding box center [549, 360] width 123 height 22
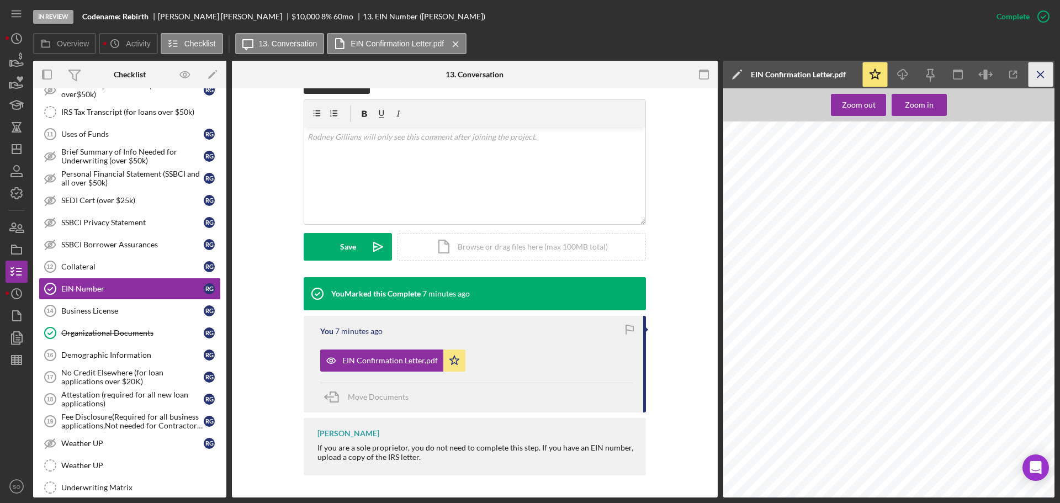
click at [1038, 73] on icon "Icon/Menu Close" at bounding box center [1040, 74] width 25 height 25
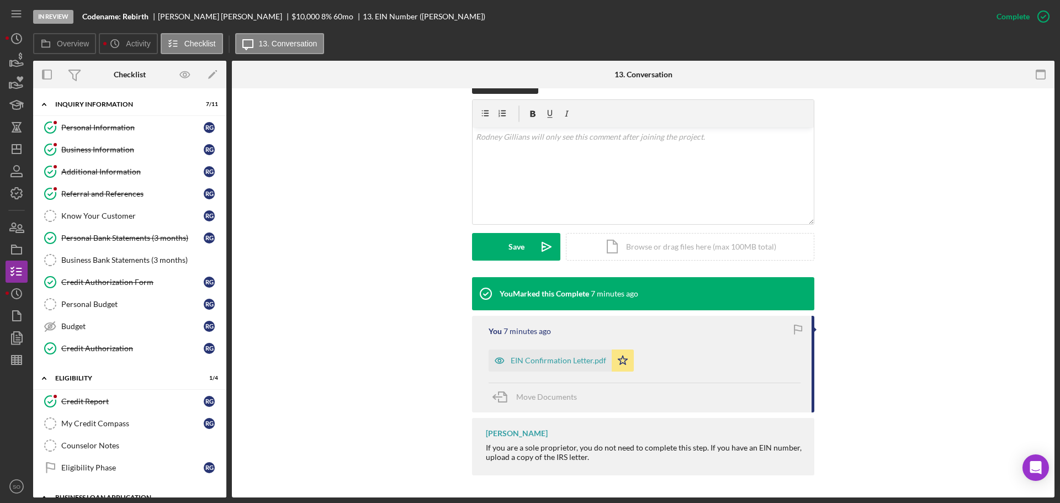
scroll to position [276, 0]
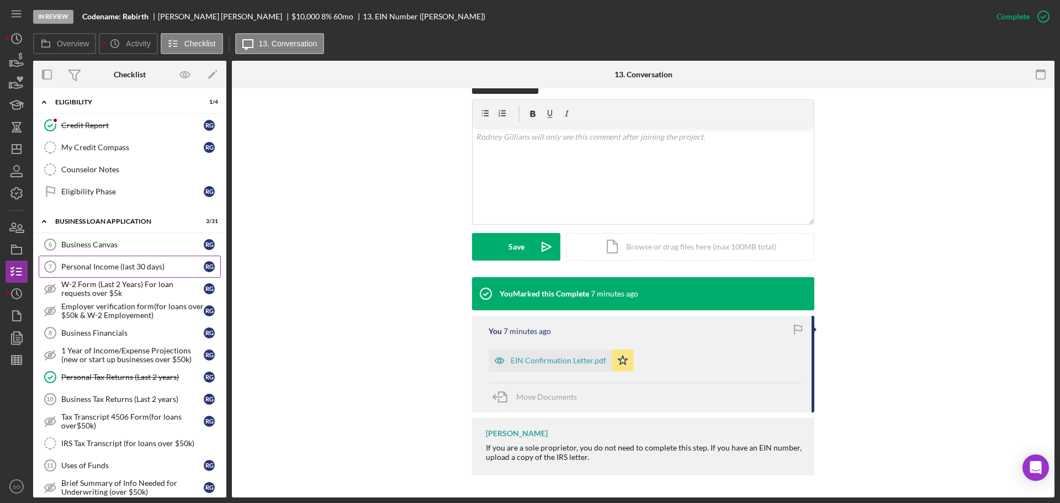
click at [108, 270] on div "Personal Income (last 30 days)" at bounding box center [132, 266] width 142 height 9
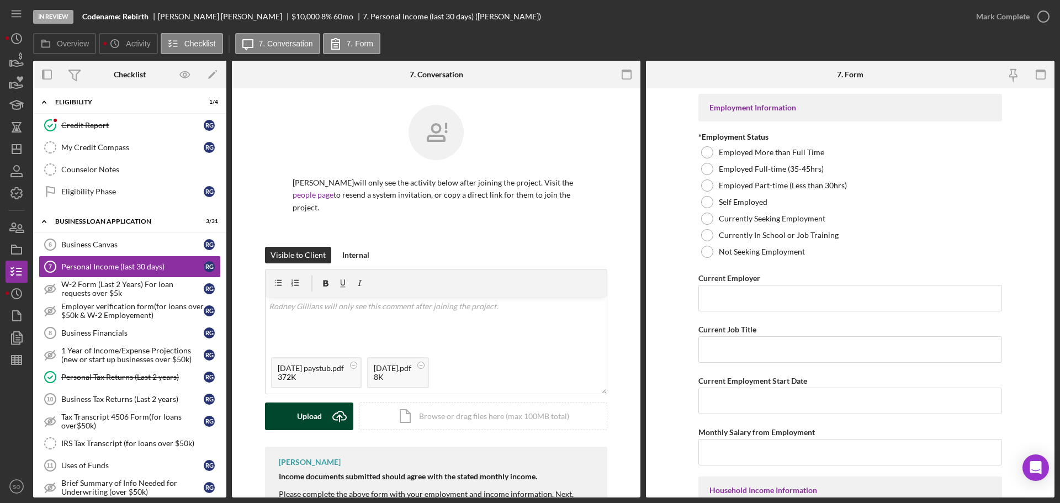
click at [315, 414] on div "Upload" at bounding box center [309, 416] width 25 height 28
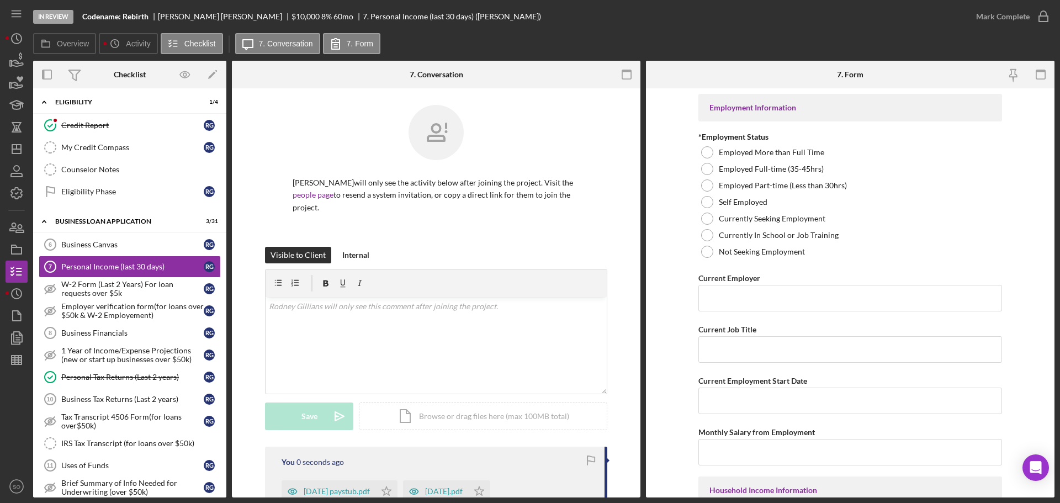
scroll to position [166, 0]
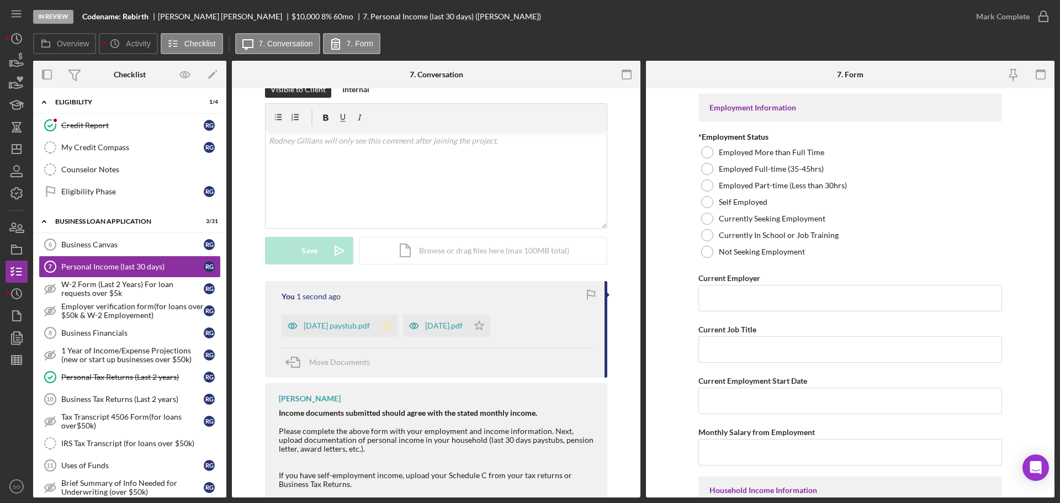
click at [382, 331] on icon "Icon/Star" at bounding box center [386, 326] width 22 height 22
click at [478, 325] on icon "Icon/Star" at bounding box center [479, 326] width 22 height 22
click at [709, 201] on div at bounding box center [707, 202] width 12 height 12
click at [746, 301] on input "Current Employer" at bounding box center [850, 298] width 304 height 26
paste input "Codename: Rebirth"
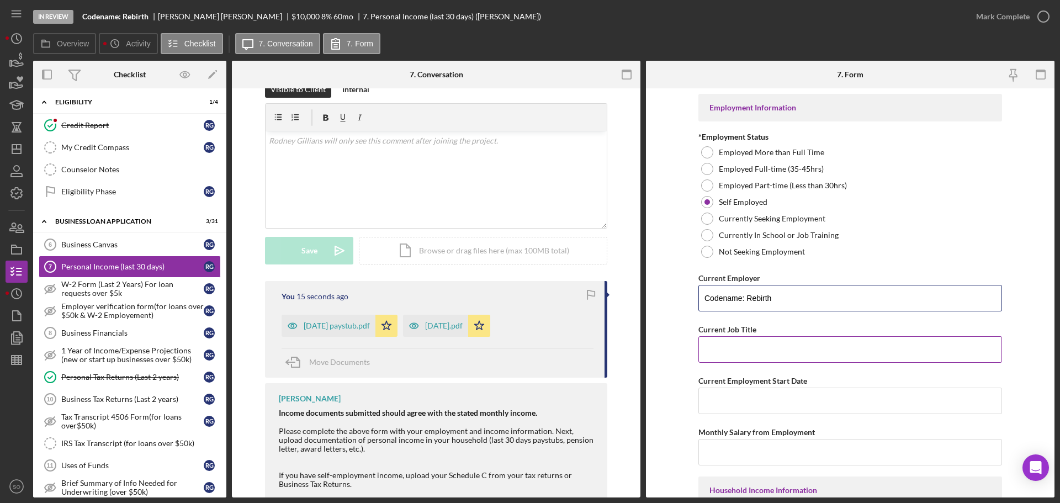
type input "Codename: Rebirth"
click at [757, 350] on input "Current Job Title" at bounding box center [850, 349] width 304 height 26
click at [734, 350] on input "Current Job Title" at bounding box center [850, 349] width 304 height 26
paste input "Business Owner"
type input "Business Owner"
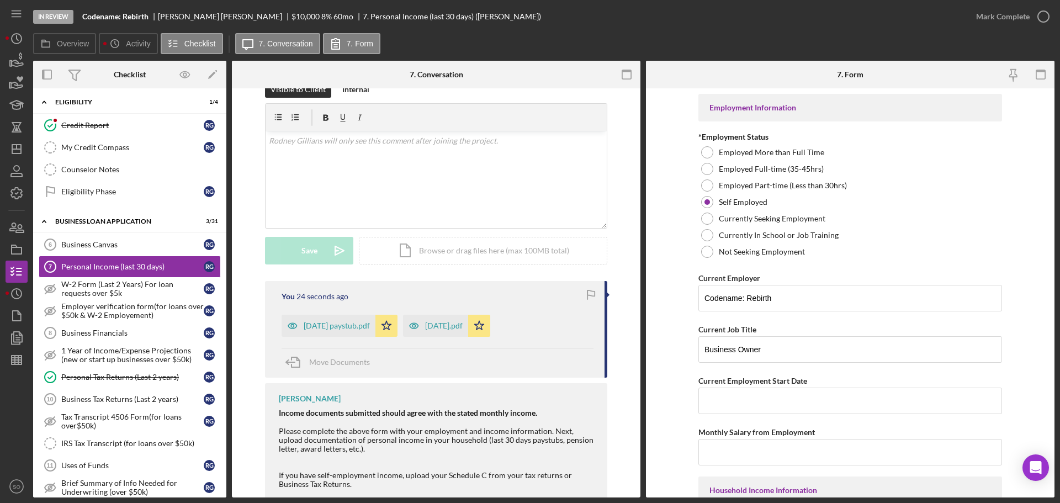
click at [676, 345] on form "Employment Information *Employment Status Employed More than Full Time Employed…" at bounding box center [850, 292] width 408 height 409
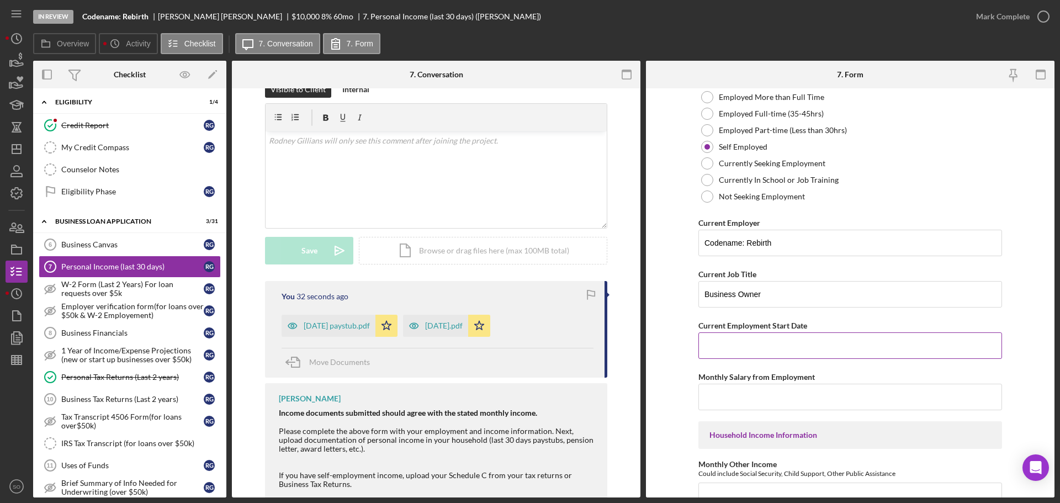
click at [753, 341] on input "Current Employment Start Date" at bounding box center [850, 345] width 304 height 26
paste input "12/28/2024"
type input "12/28/2024"
click at [743, 396] on input "Monthly Salary from Employment" at bounding box center [850, 397] width 304 height 26
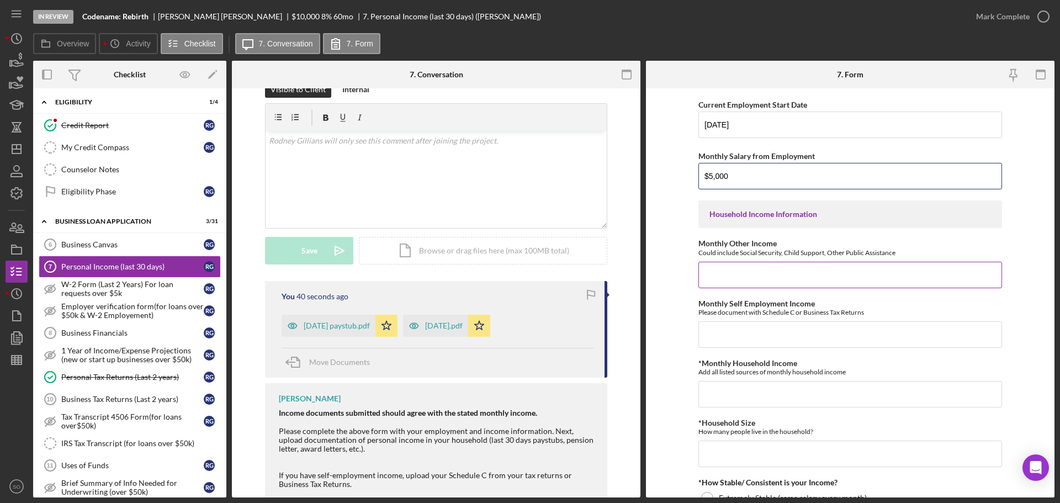
type input "$5,000"
click at [764, 276] on input "Monthly Other Income" at bounding box center [850, 275] width 304 height 26
type input "$0"
click at [780, 337] on input "Monthly Self Employment Income" at bounding box center [850, 334] width 304 height 26
type input "$5,000"
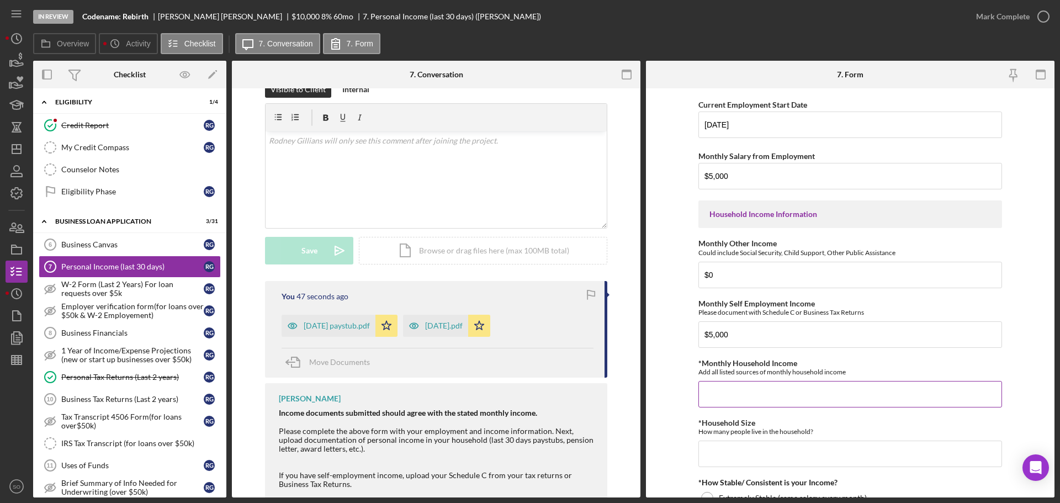
click at [766, 385] on input "*Monthly Household Income" at bounding box center [850, 394] width 304 height 26
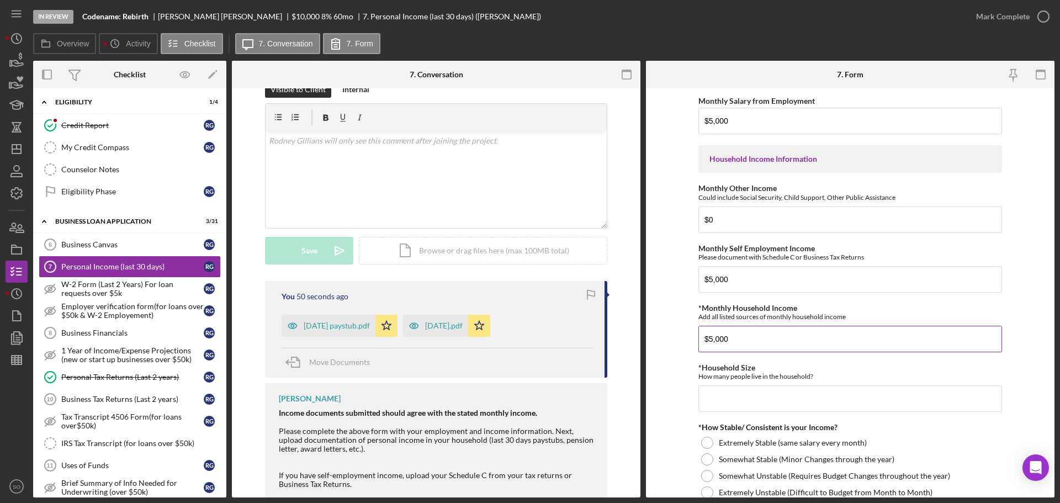
type input "$5,000"
click at [779, 390] on input "*Household Size" at bounding box center [850, 398] width 304 height 26
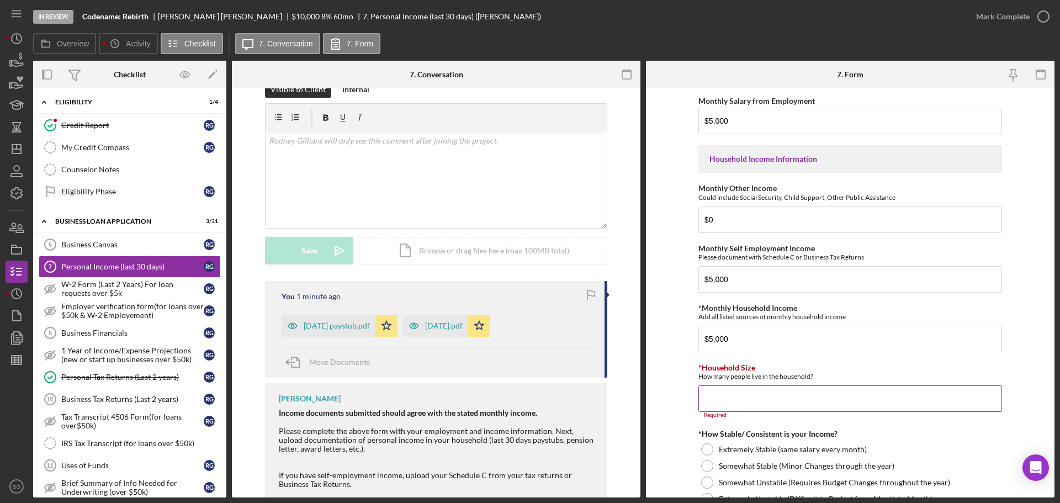
click at [747, 401] on input "*Household Size" at bounding box center [850, 398] width 304 height 26
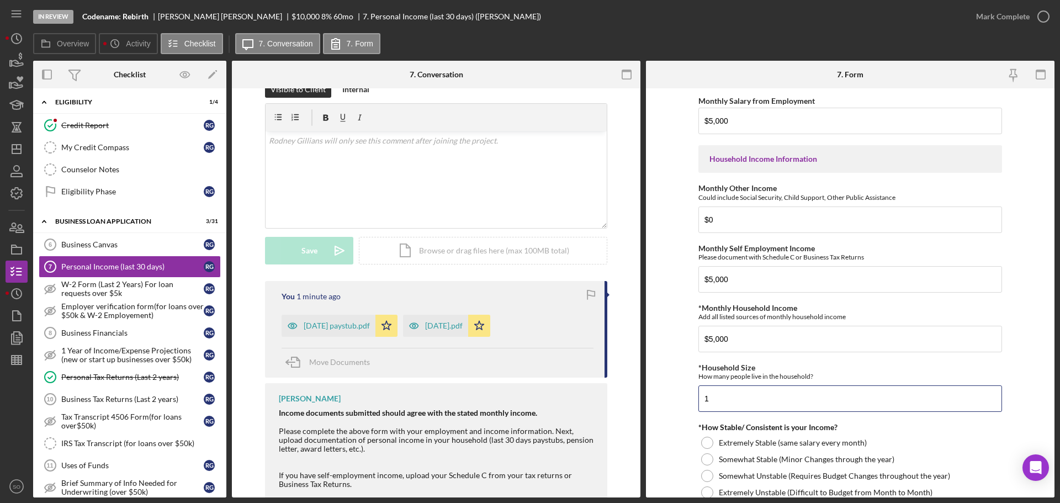
drag, startPoint x: 714, startPoint y: 396, endPoint x: 662, endPoint y: 400, distance: 52.6
click at [659, 399] on form "Employment Information *Employment Status Employed More than Full Time Employed…" at bounding box center [850, 292] width 408 height 409
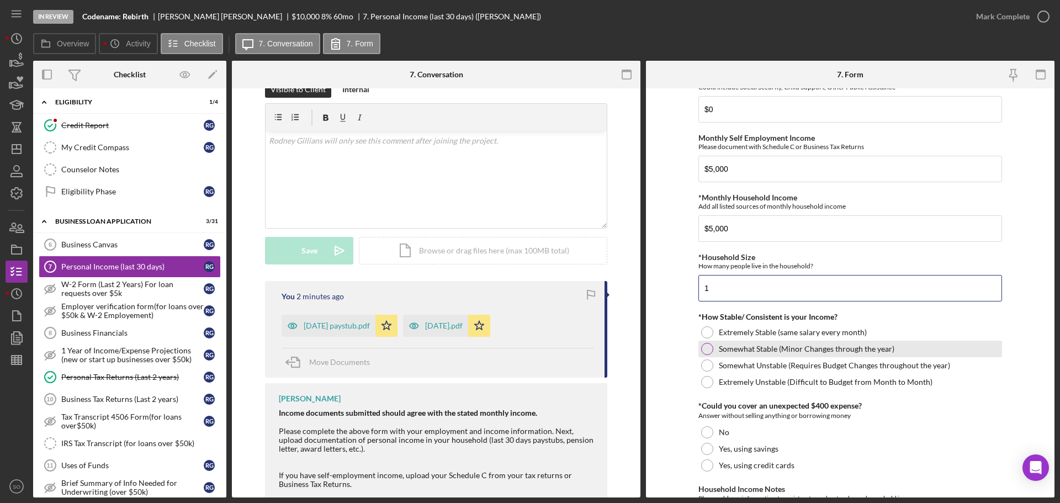
type input "1"
click at [707, 348] on div at bounding box center [707, 349] width 12 height 12
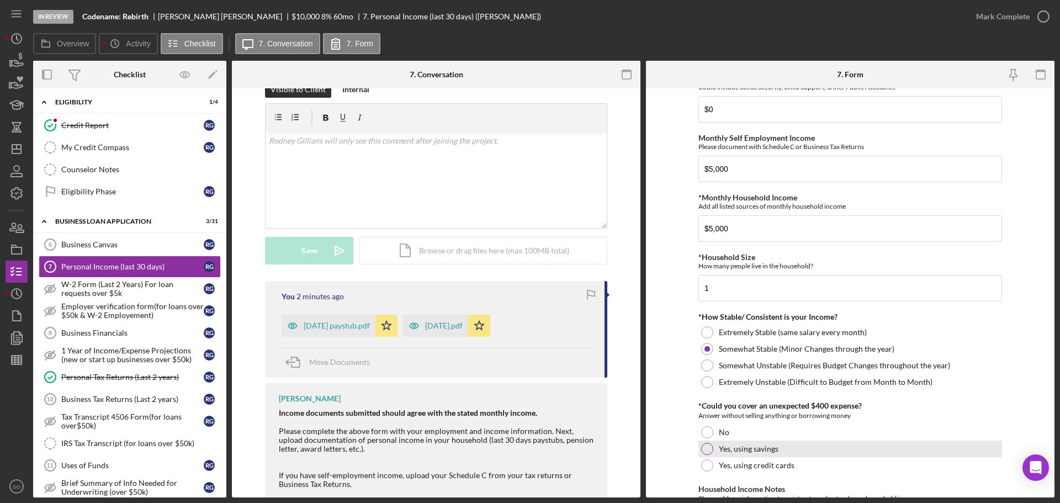
click at [703, 452] on div at bounding box center [707, 449] width 12 height 12
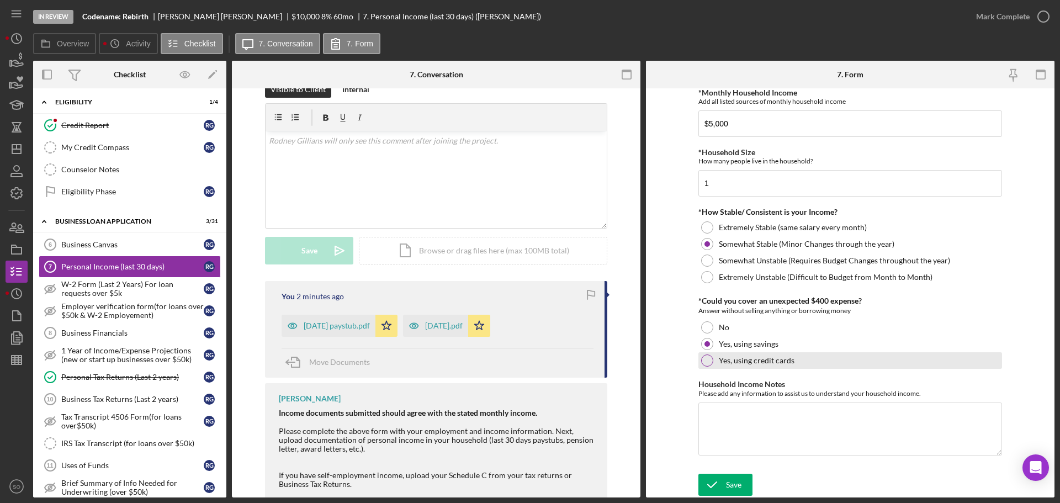
scroll to position [326, 0]
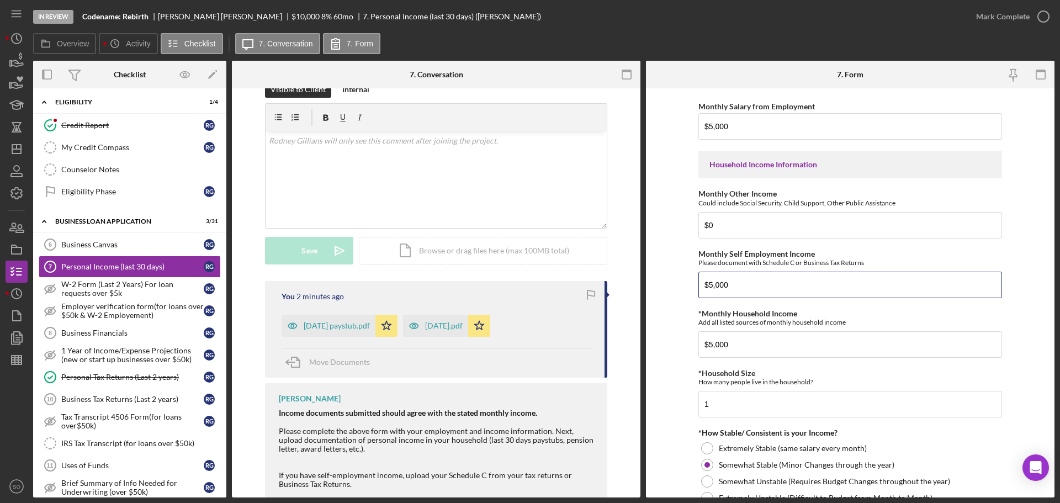
drag, startPoint x: 749, startPoint y: 281, endPoint x: 506, endPoint y: 284, distance: 242.9
click at [507, 284] on div "Overview Internal Workflow Stage In Review Icon/Dropdown Arrow Archive (can una…" at bounding box center [543, 279] width 1021 height 437
type input "$4,200"
drag, startPoint x: 739, startPoint y: 349, endPoint x: 628, endPoint y: 333, distance: 112.6
click at [628, 333] on div "Overview Internal Workflow Stage In Review Icon/Dropdown Arrow Archive (can una…" at bounding box center [543, 279] width 1021 height 437
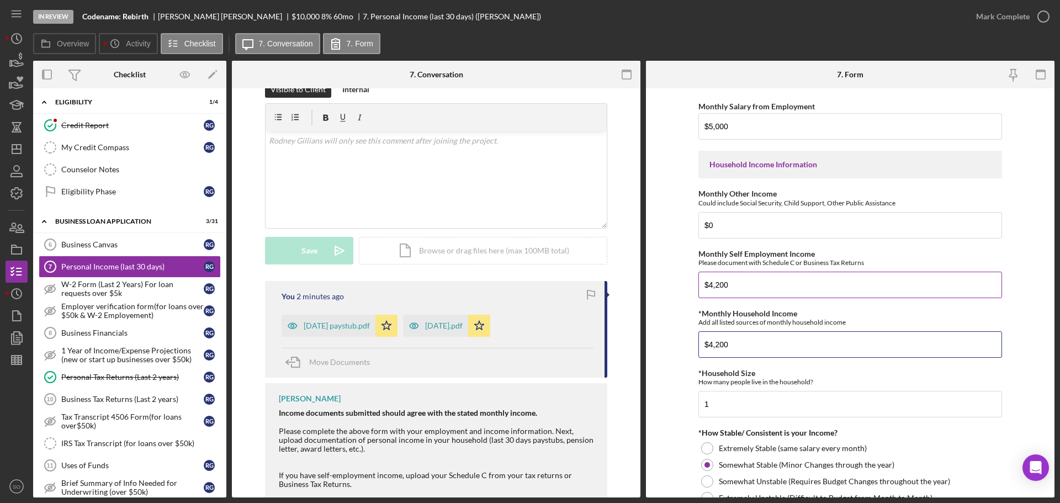
scroll to position [215, 0]
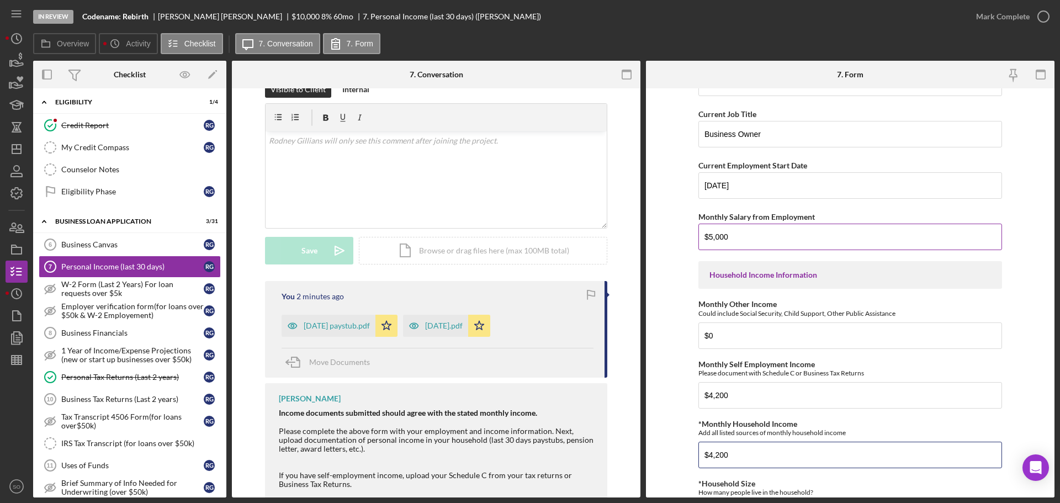
type input "$4,200"
drag, startPoint x: 764, startPoint y: 232, endPoint x: 602, endPoint y: 221, distance: 162.6
click at [591, 208] on div "Overview Internal Workflow Stage In Review Icon/Dropdown Arrow Archive (can una…" at bounding box center [543, 279] width 1021 height 437
type input "$4,200"
click at [679, 312] on form "Employment Information *Employment Status Employed More than Full Time Employed…" at bounding box center [850, 292] width 408 height 409
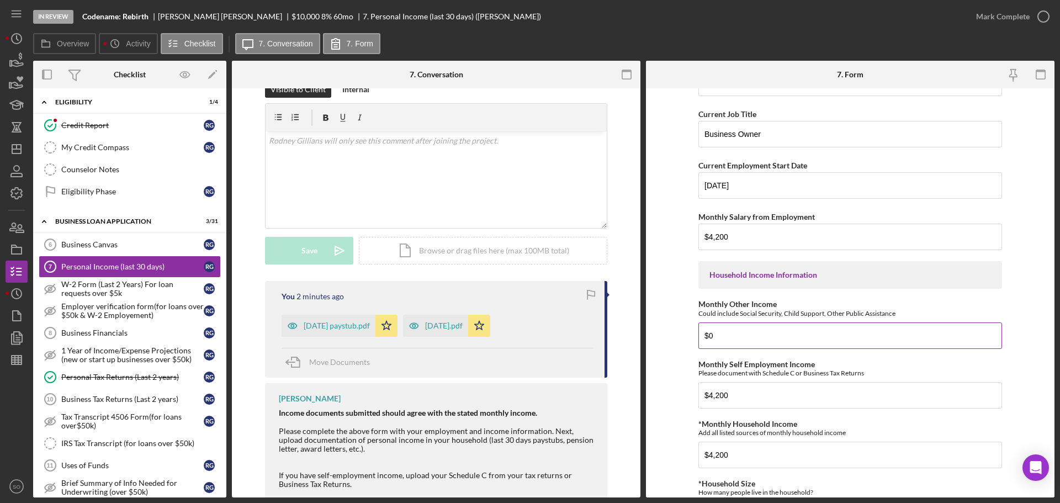
scroll to position [546, 0]
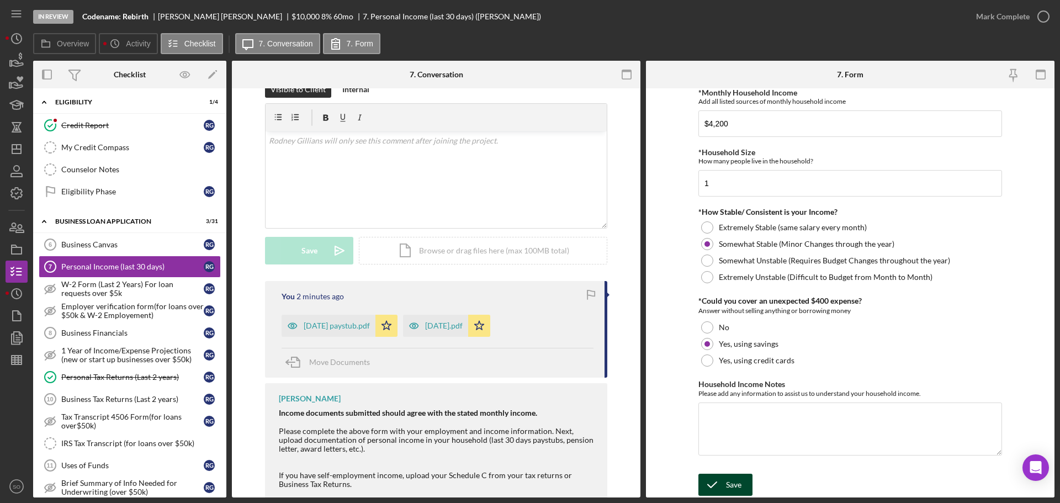
click at [741, 484] on button "Save" at bounding box center [725, 485] width 54 height 22
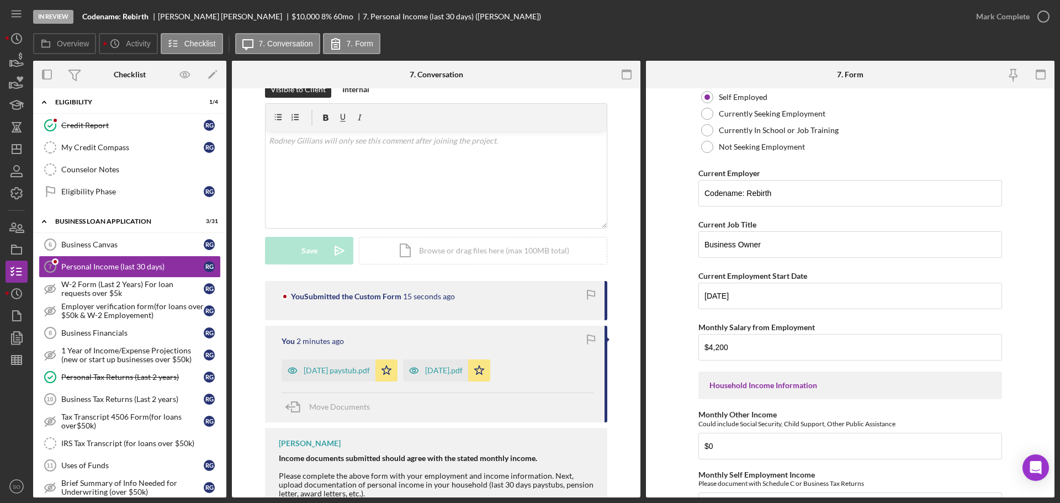
scroll to position [0, 0]
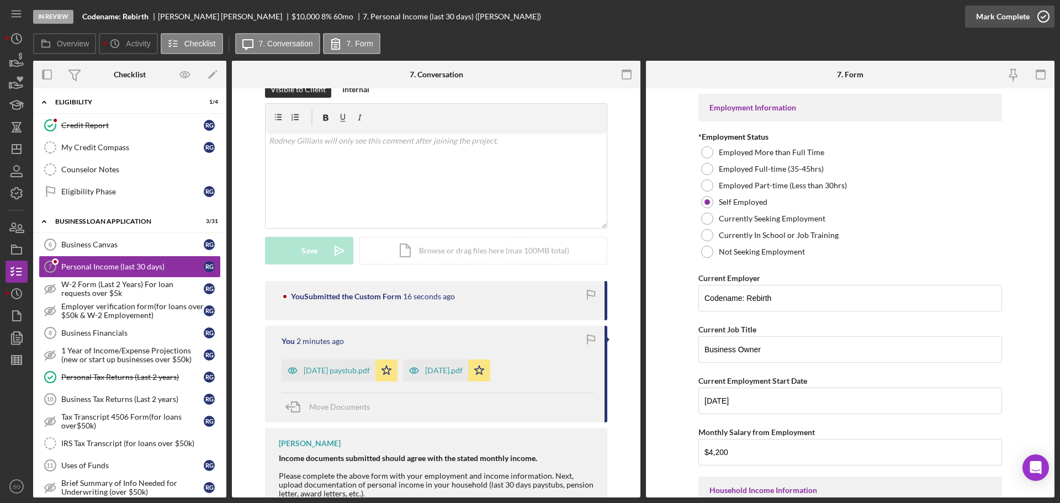
click at [986, 19] on div "Mark Complete" at bounding box center [1003, 17] width 54 height 22
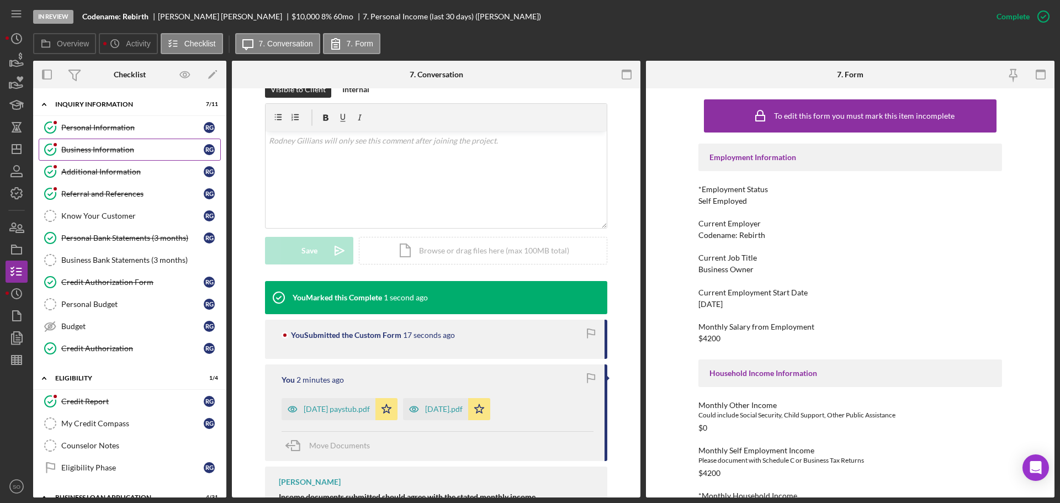
click at [94, 151] on div "Business Information" at bounding box center [132, 149] width 142 height 9
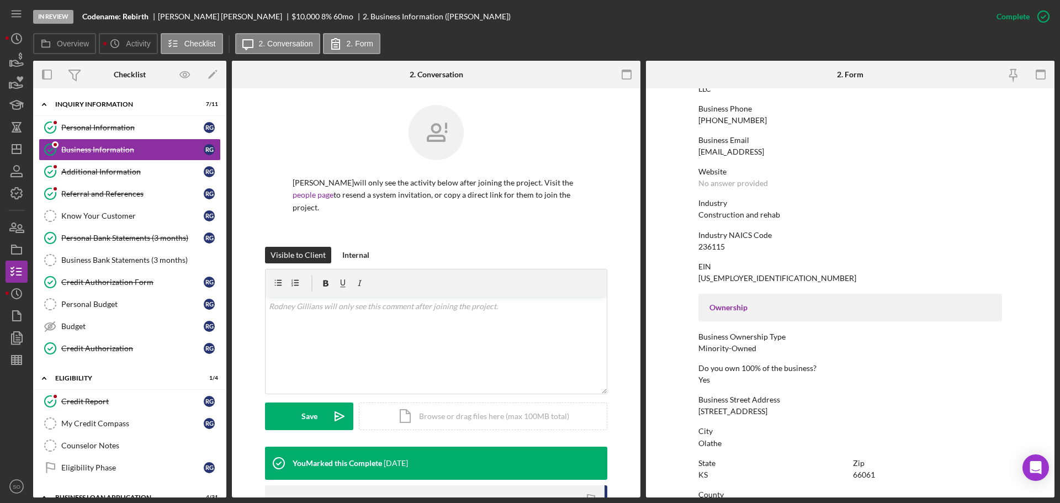
scroll to position [423, 0]
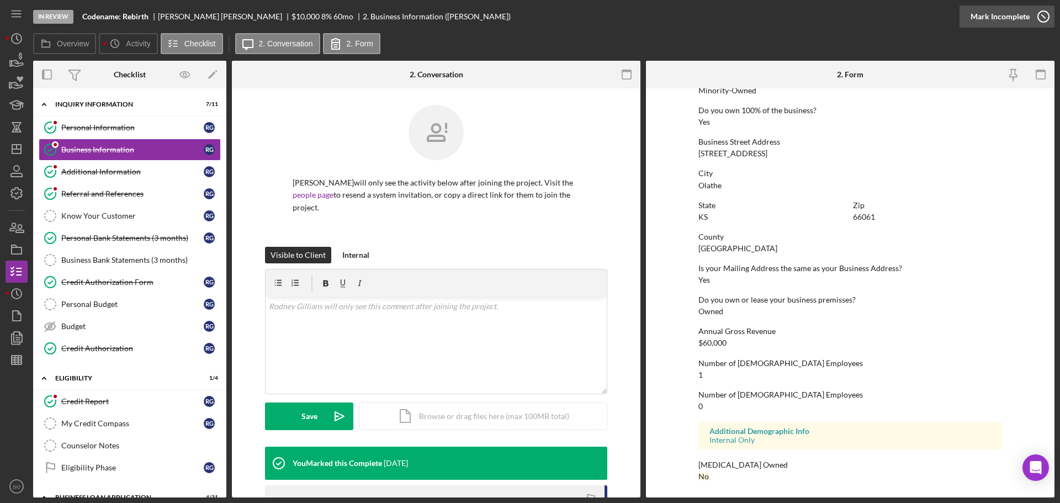
click at [995, 18] on div "Mark Incomplete" at bounding box center [999, 17] width 59 height 22
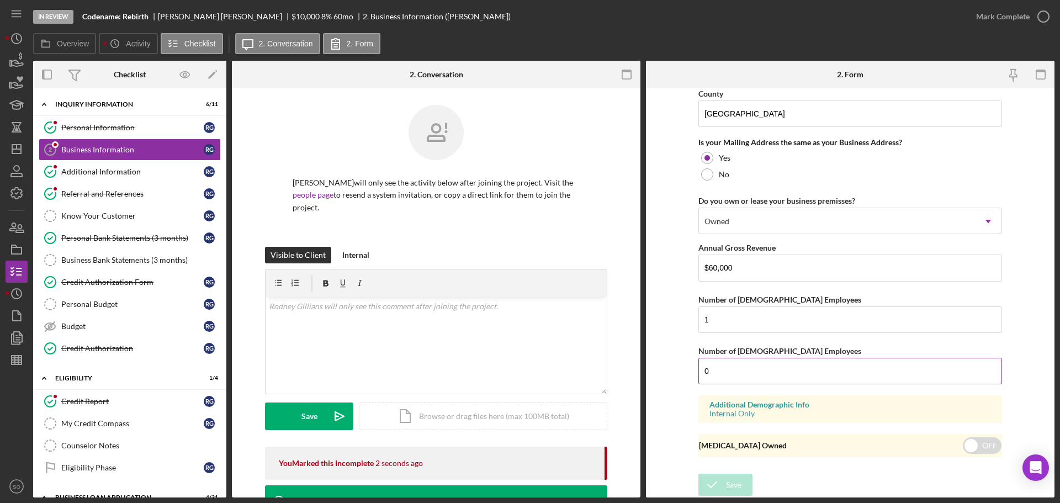
scroll to position [761, 0]
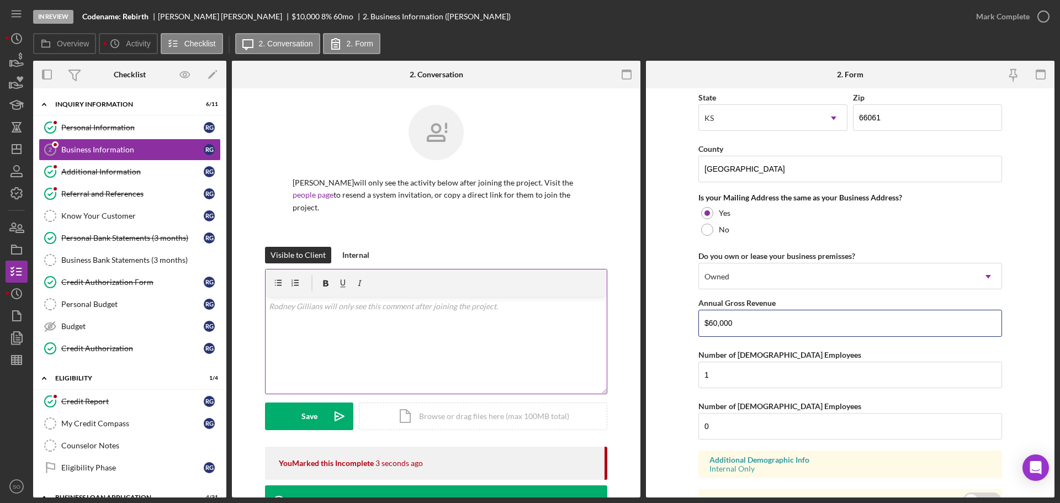
drag, startPoint x: 777, startPoint y: 321, endPoint x: 486, endPoint y: 310, distance: 291.6
click at [489, 309] on div "Overview Internal Workflow Stage In Review Icon/Dropdown Arrow Archive (can una…" at bounding box center [543, 279] width 1021 height 437
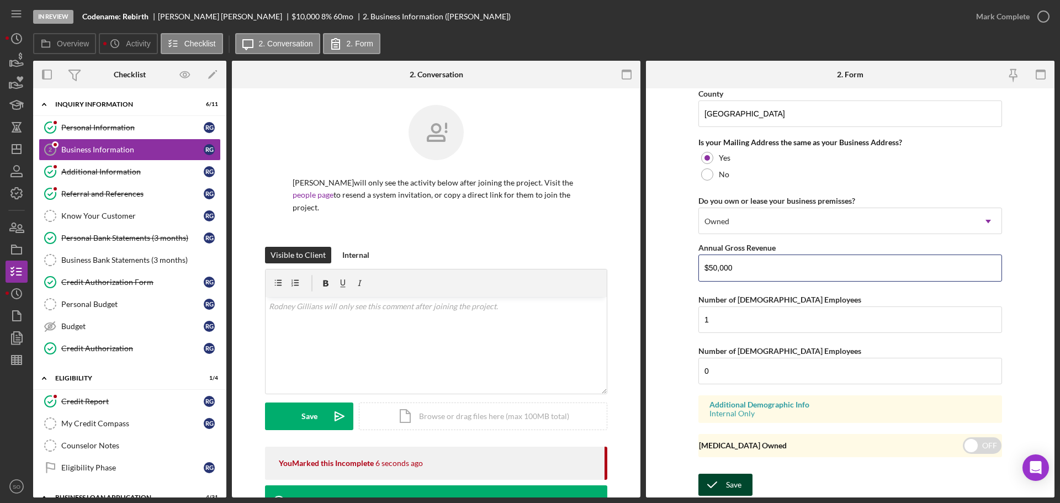
type input "$50,000"
click at [736, 484] on div "Save" at bounding box center [733, 485] width 15 height 22
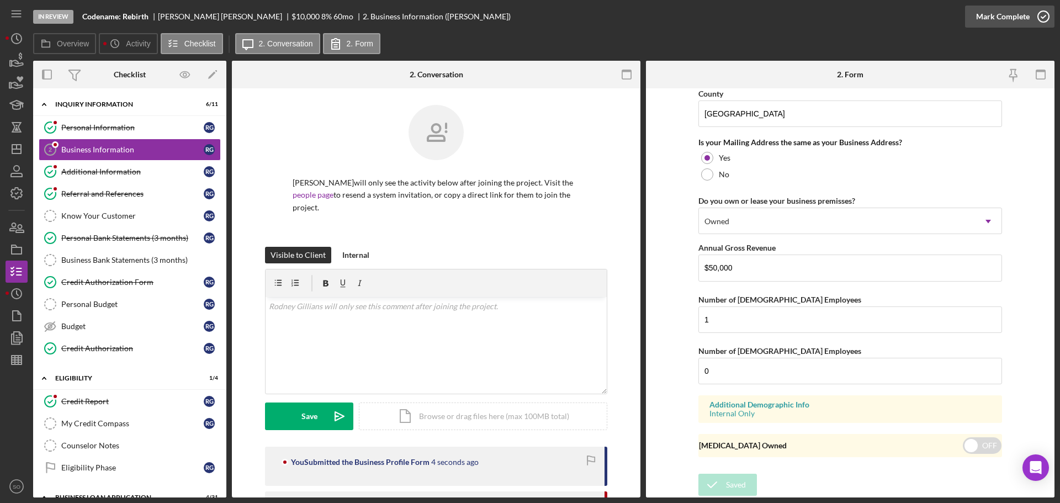
click at [986, 22] on div "Mark Complete" at bounding box center [1003, 17] width 54 height 22
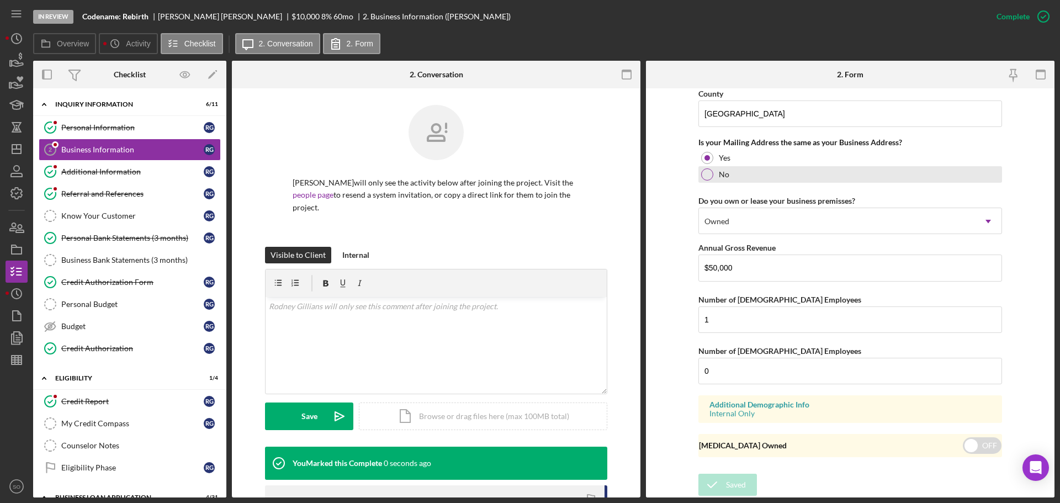
scroll to position [423, 0]
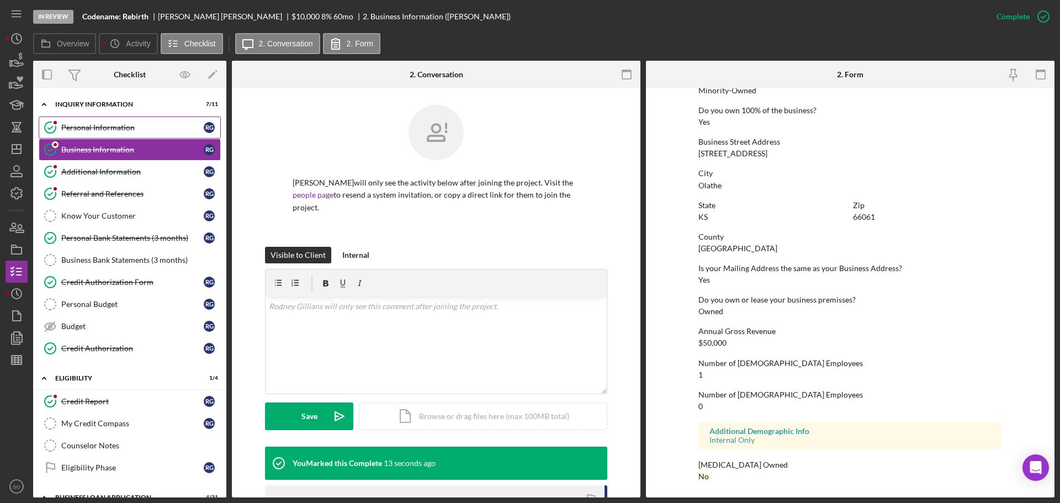
drag, startPoint x: 136, startPoint y: 120, endPoint x: 148, endPoint y: 123, distance: 13.0
click at [136, 120] on link "Personal Information Personal Information R G" at bounding box center [130, 127] width 182 height 22
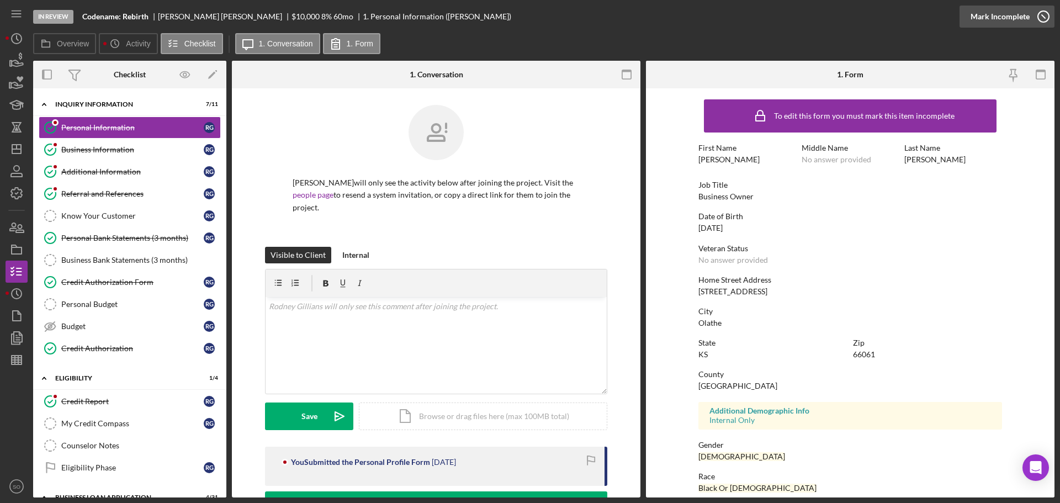
click at [1012, 15] on div "Mark Incomplete" at bounding box center [999, 17] width 59 height 22
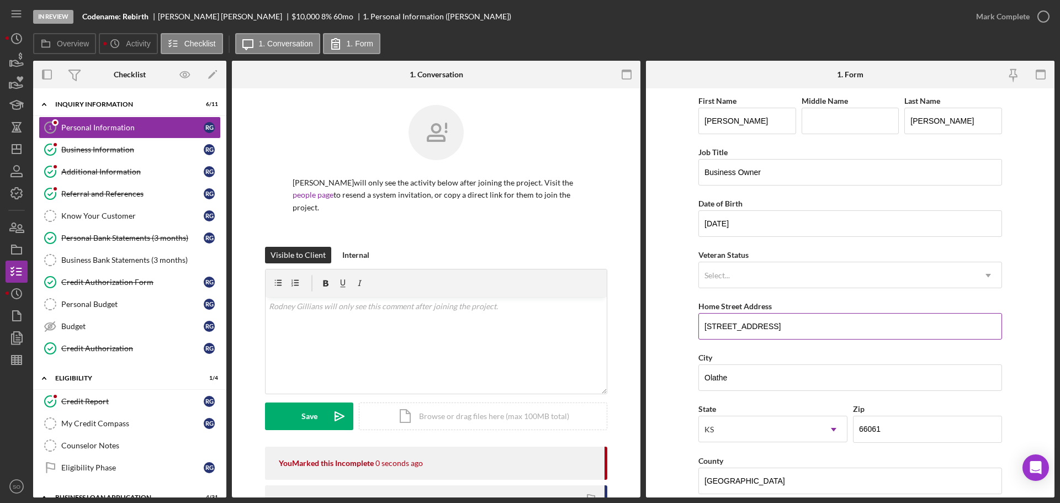
scroll to position [328, 0]
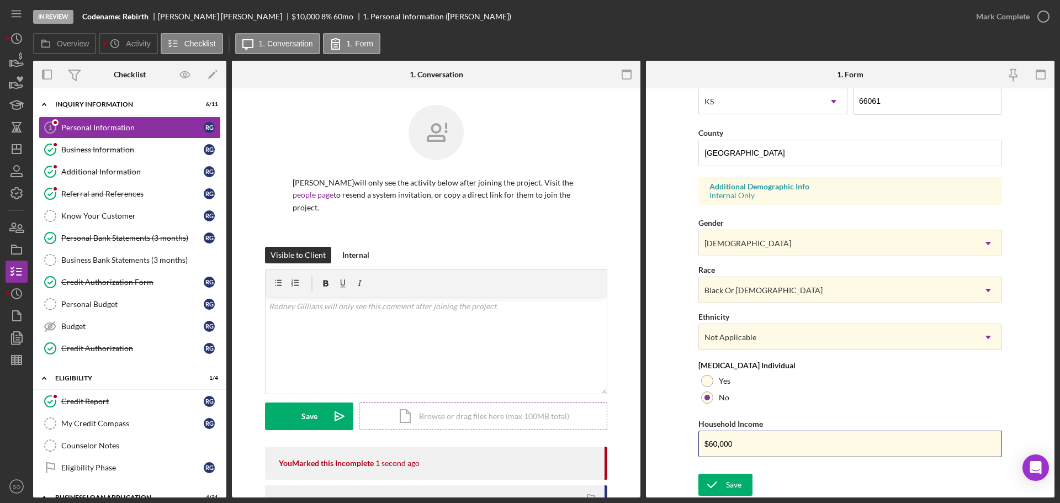
drag, startPoint x: 759, startPoint y: 449, endPoint x: 587, endPoint y: 411, distance: 176.2
click at [587, 411] on div "Overview Internal Workflow Stage In Review Icon/Dropdown Arrow Archive (can una…" at bounding box center [543, 279] width 1021 height 437
type input "$50,000"
click at [708, 485] on icon "submit" at bounding box center [712, 485] width 28 height 28
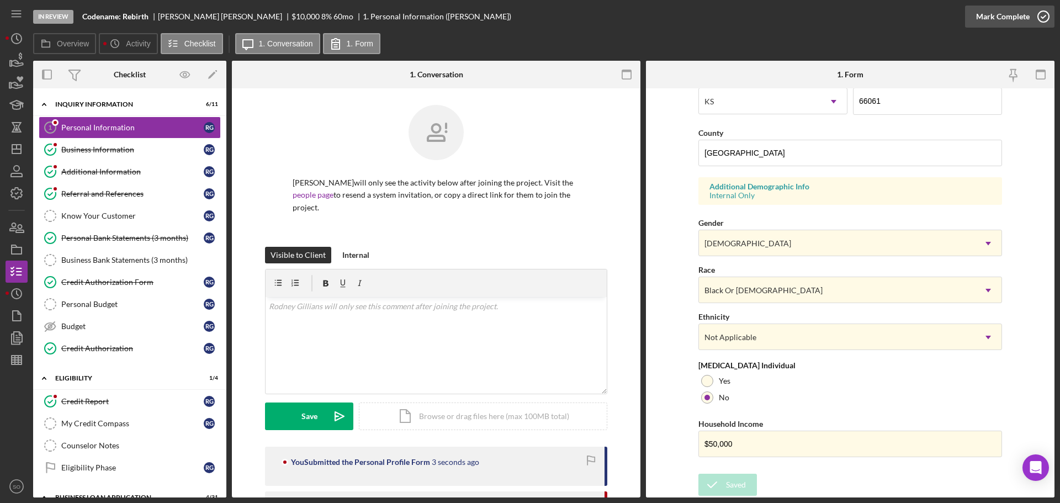
click at [991, 18] on div "Mark Complete" at bounding box center [1003, 17] width 54 height 22
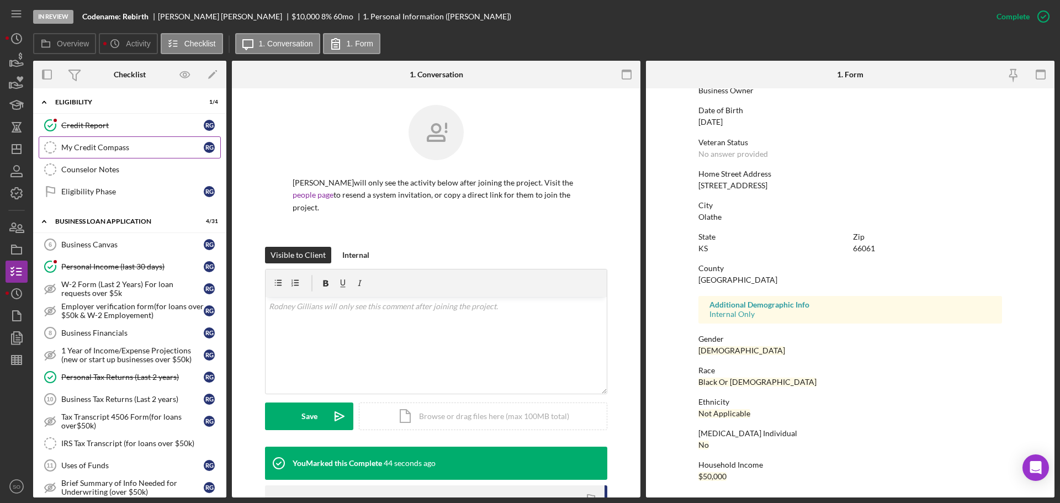
scroll to position [331, 0]
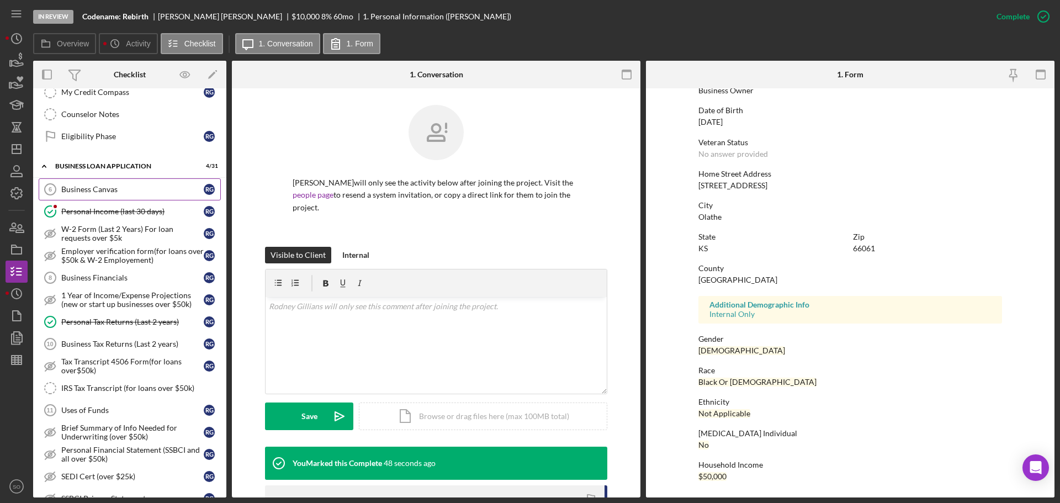
drag, startPoint x: 115, startPoint y: 192, endPoint x: 201, endPoint y: 240, distance: 97.8
click at [115, 192] on div "Business Canvas" at bounding box center [132, 189] width 142 height 9
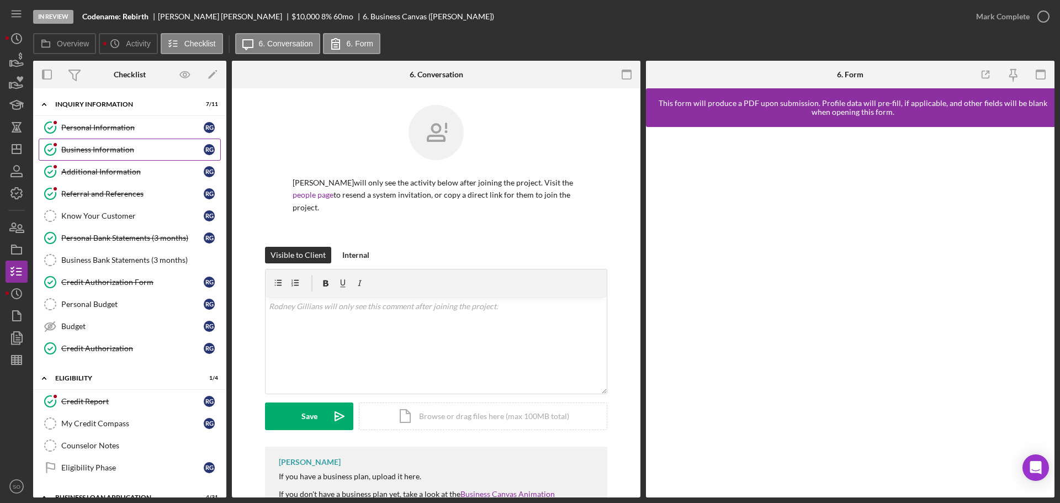
click at [102, 147] on div "Business Information" at bounding box center [132, 149] width 142 height 9
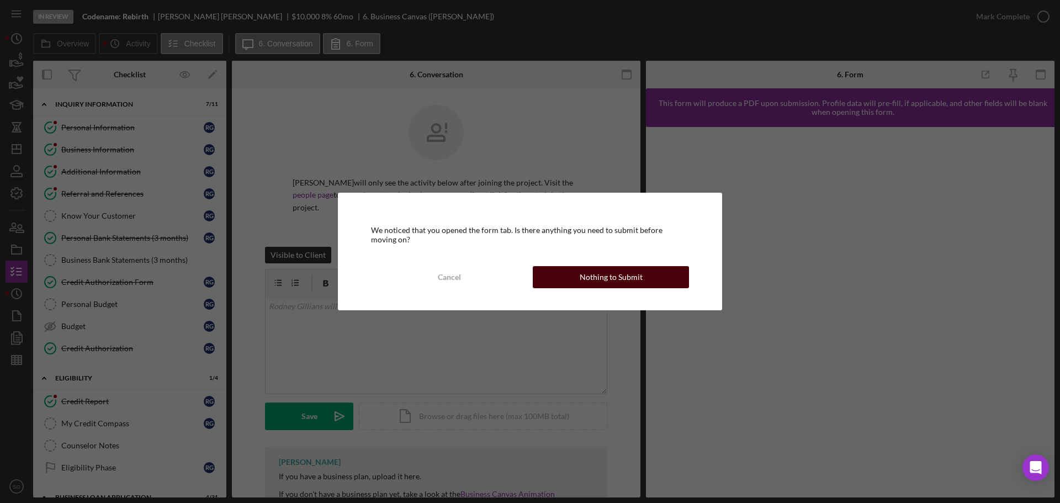
click at [635, 275] on div "Nothing to Submit" at bounding box center [611, 277] width 63 height 22
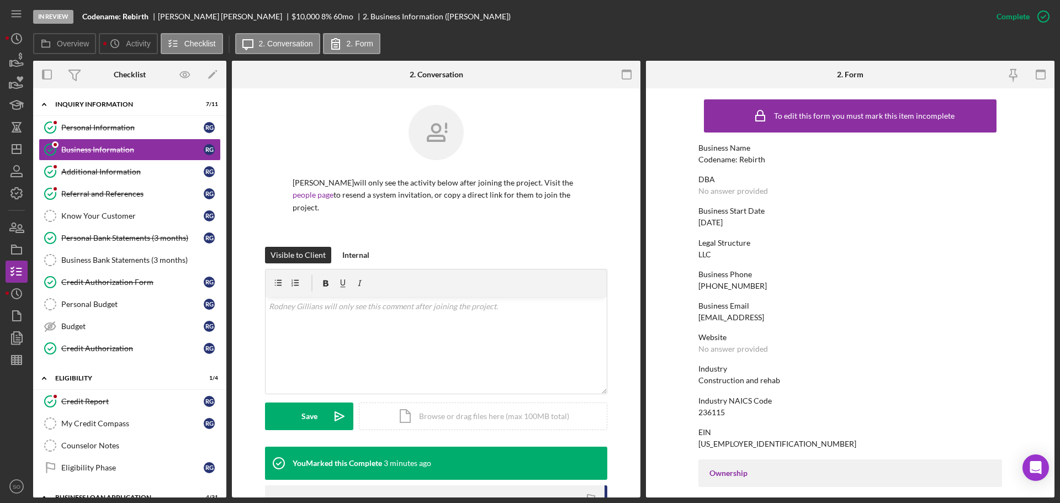
click at [729, 157] on div "Codename: Rebirth" at bounding box center [731, 159] width 67 height 9
click at [728, 157] on div "Codename: Rebirth" at bounding box center [731, 159] width 67 height 9
copy div "Codename: Rebirth"
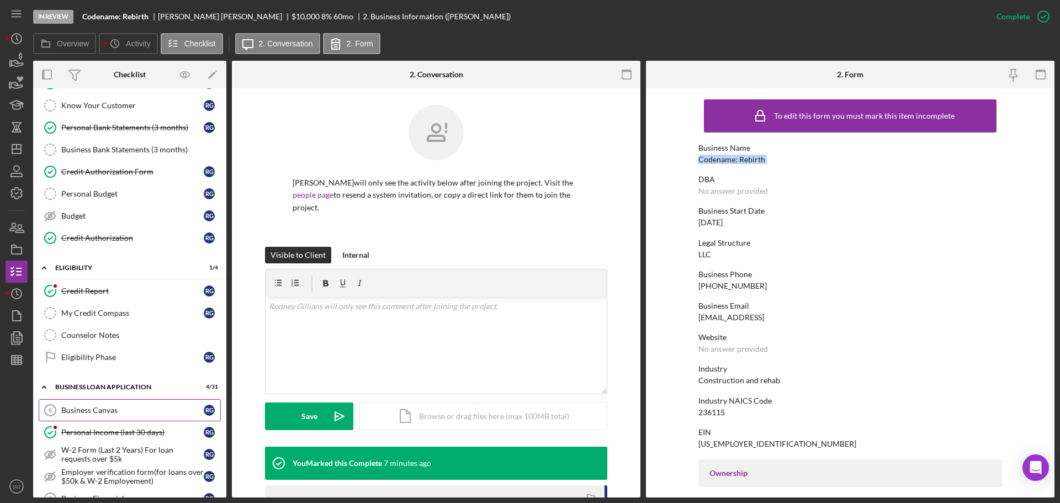
drag, startPoint x: 135, startPoint y: 405, endPoint x: 180, endPoint y: 415, distance: 46.3
click at [135, 406] on div "Business Canvas" at bounding box center [132, 410] width 142 height 9
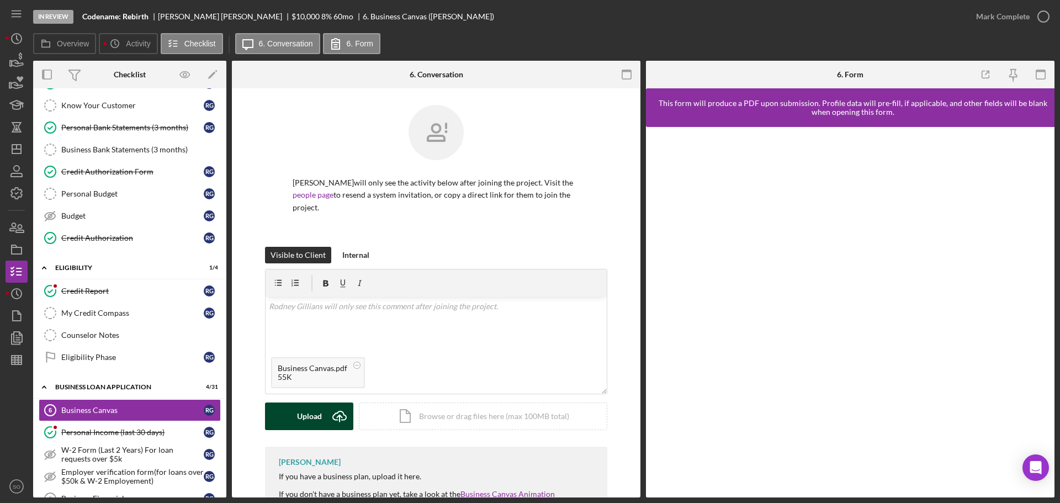
click at [316, 414] on div "Upload" at bounding box center [309, 416] width 25 height 28
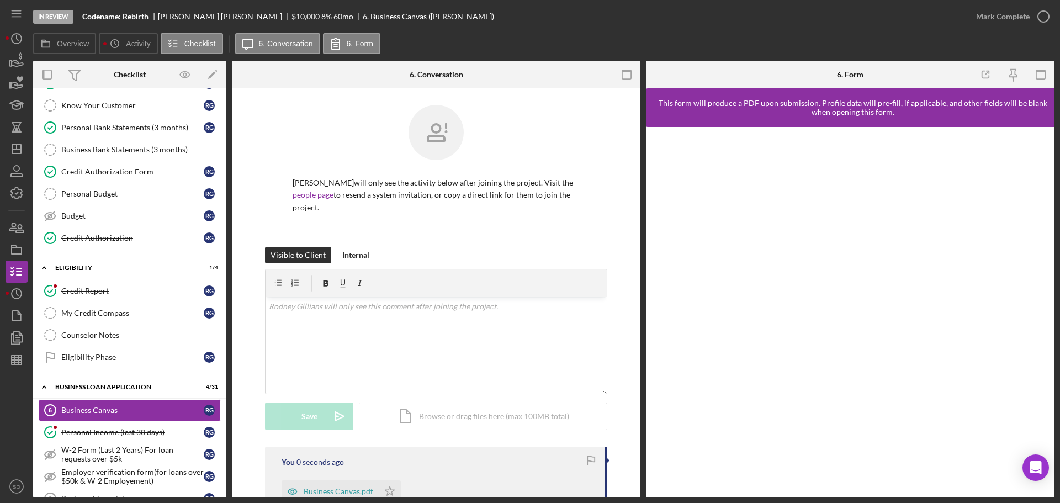
scroll to position [166, 0]
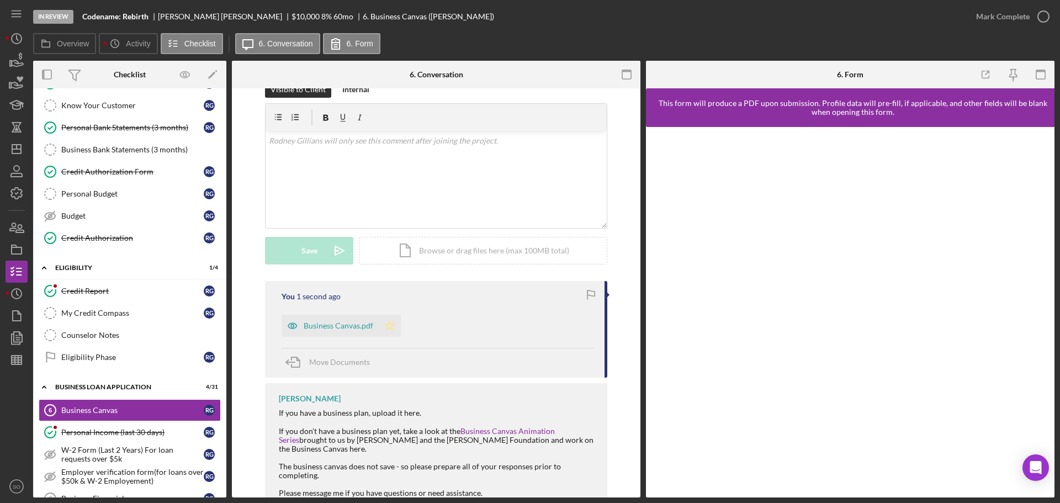
click at [391, 326] on icon "Icon/Star" at bounding box center [390, 326] width 22 height 22
click at [1000, 18] on div "Mark Complete" at bounding box center [1003, 17] width 54 height 22
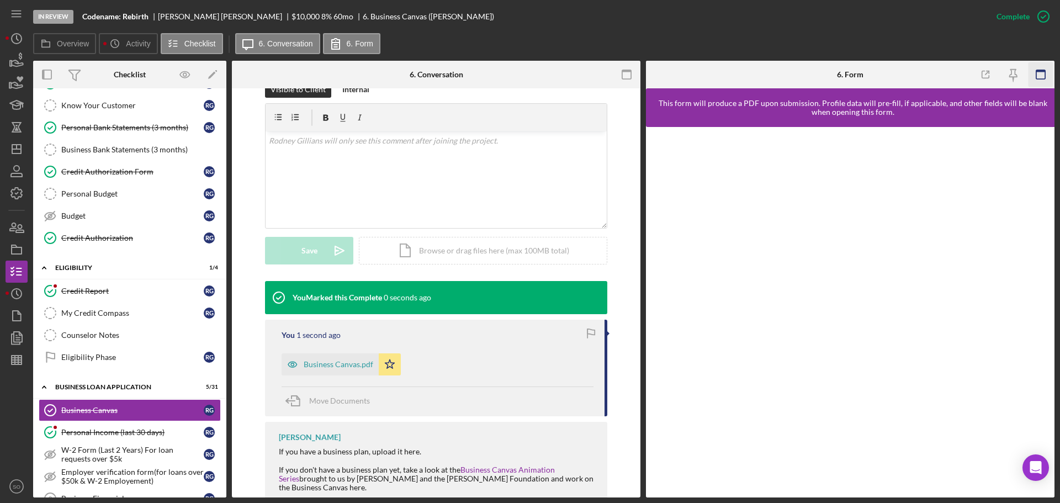
drag, startPoint x: 1036, startPoint y: 77, endPoint x: 1040, endPoint y: 144, distance: 67.5
click at [1036, 80] on icon "button" at bounding box center [1040, 74] width 25 height 25
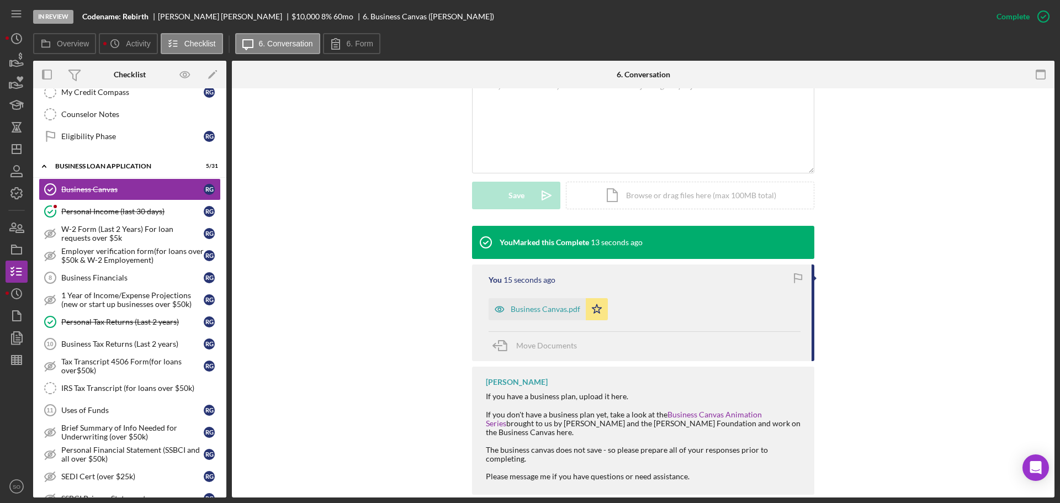
scroll to position [386, 0]
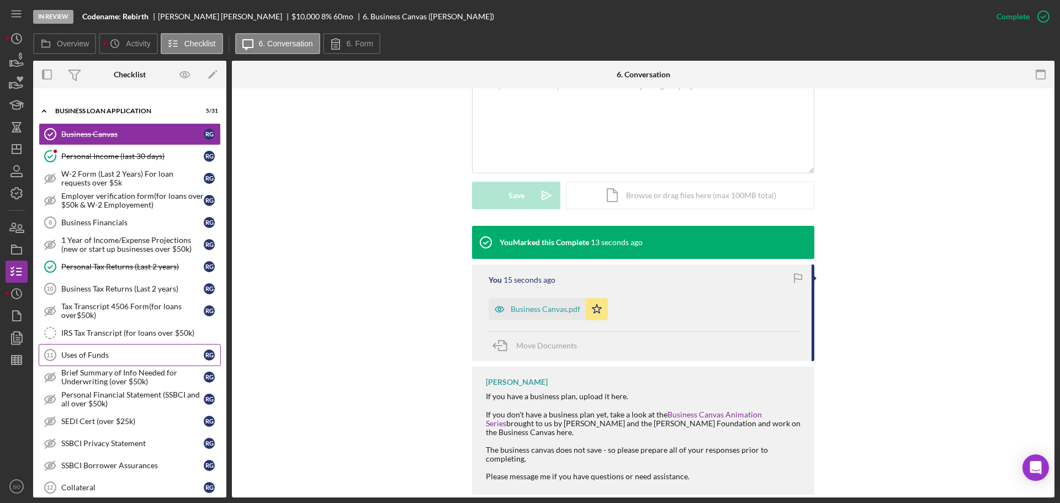
click at [102, 346] on link "Uses of Funds 11 Uses of Funds R G" at bounding box center [130, 355] width 182 height 22
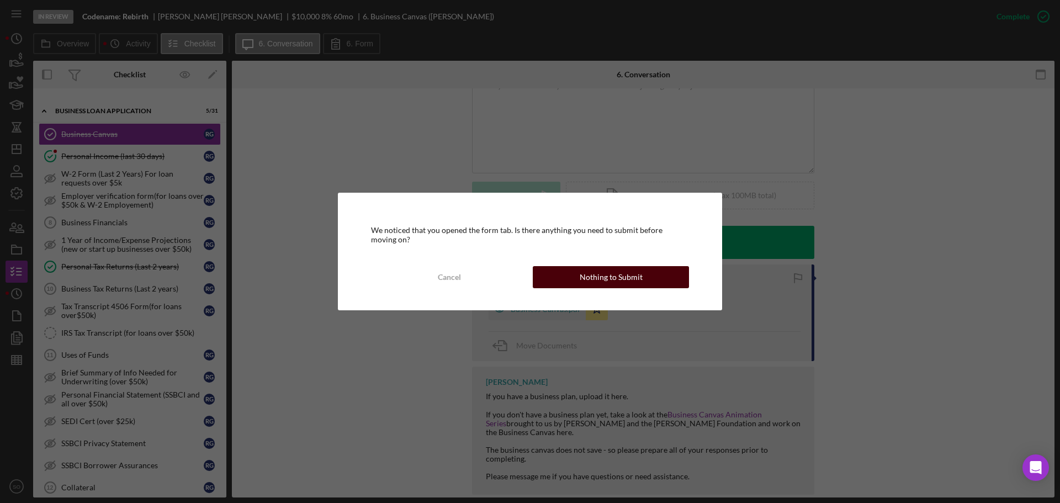
click at [585, 279] on div "Nothing to Submit" at bounding box center [611, 277] width 63 height 22
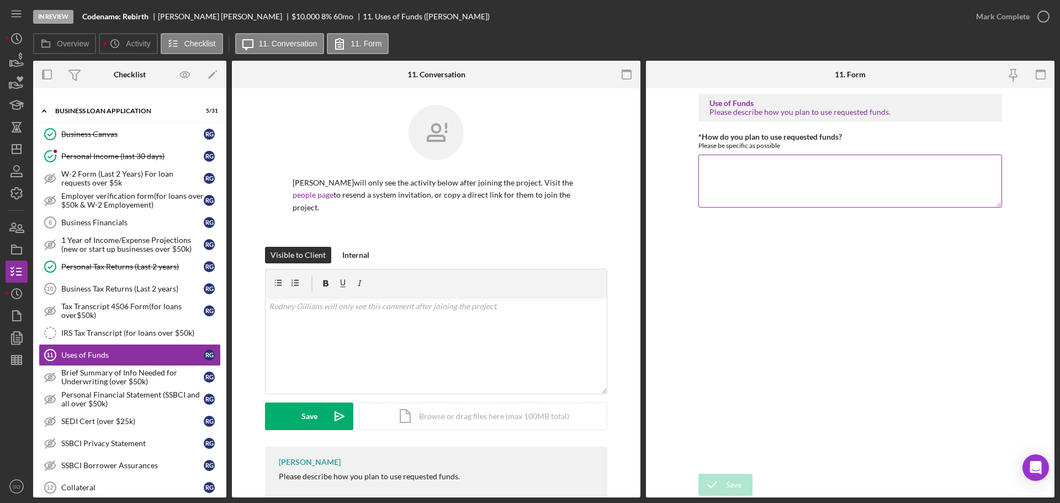
click at [708, 179] on textarea "*How do you plan to use requested funds?" at bounding box center [850, 181] width 304 height 53
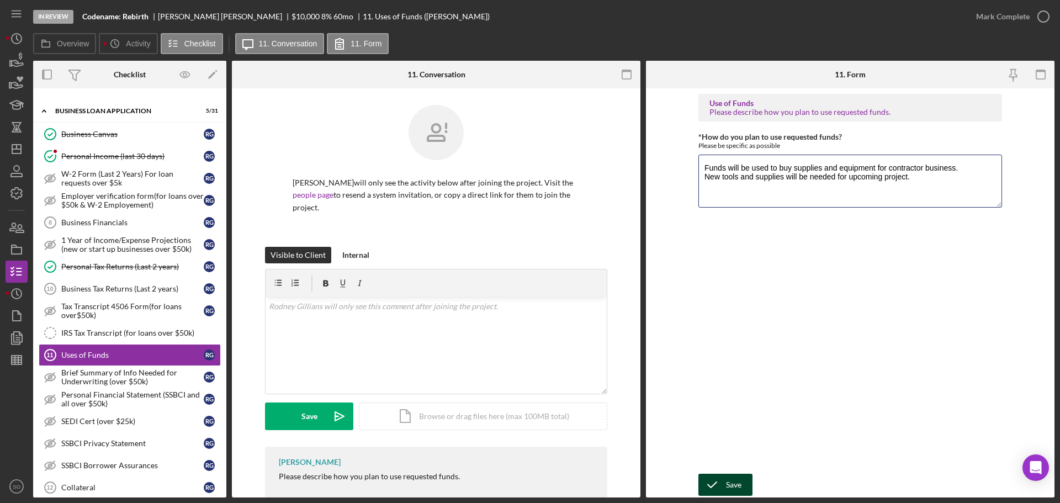
type textarea "Funds will be used to buy supplies and equipment for contractor business. New t…"
click at [738, 484] on div "Save" at bounding box center [733, 485] width 15 height 22
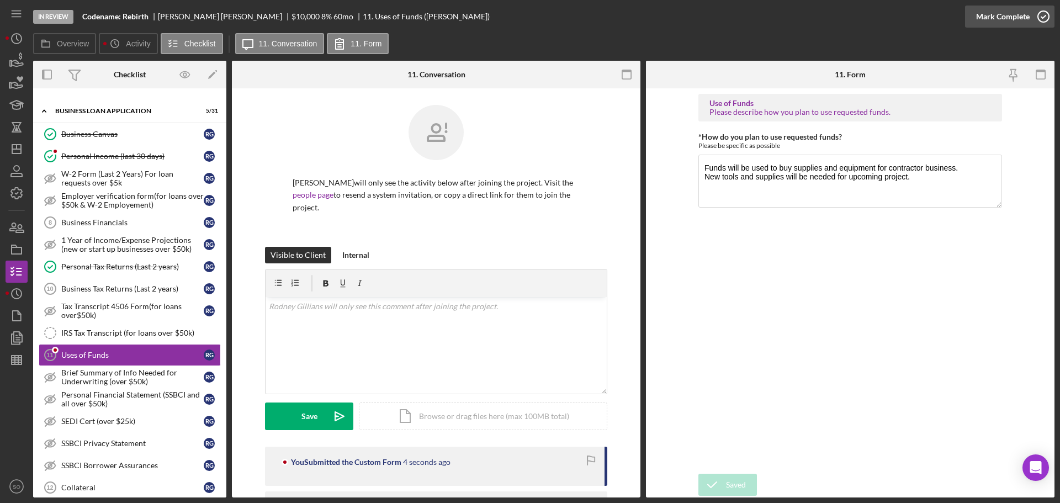
click at [991, 22] on div "Mark Complete" at bounding box center [1003, 17] width 54 height 22
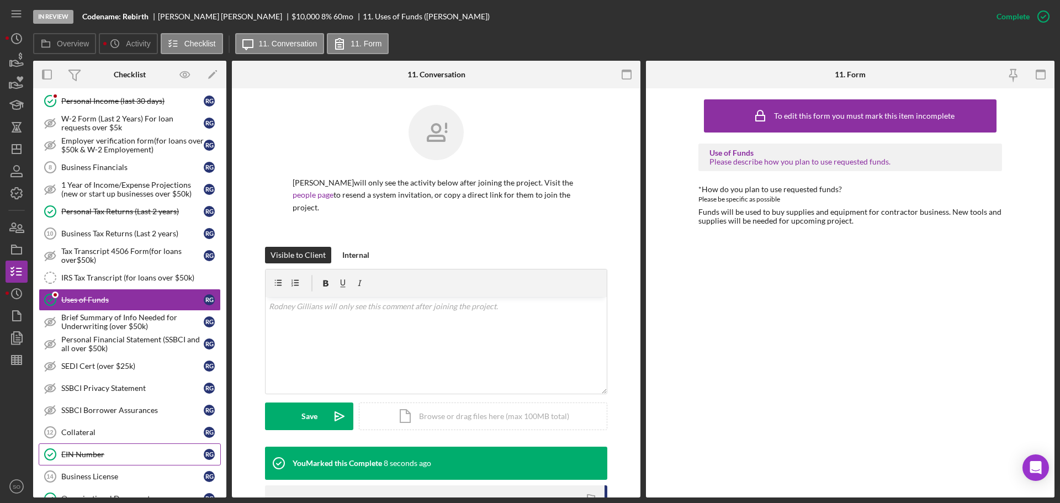
scroll to position [552, 0]
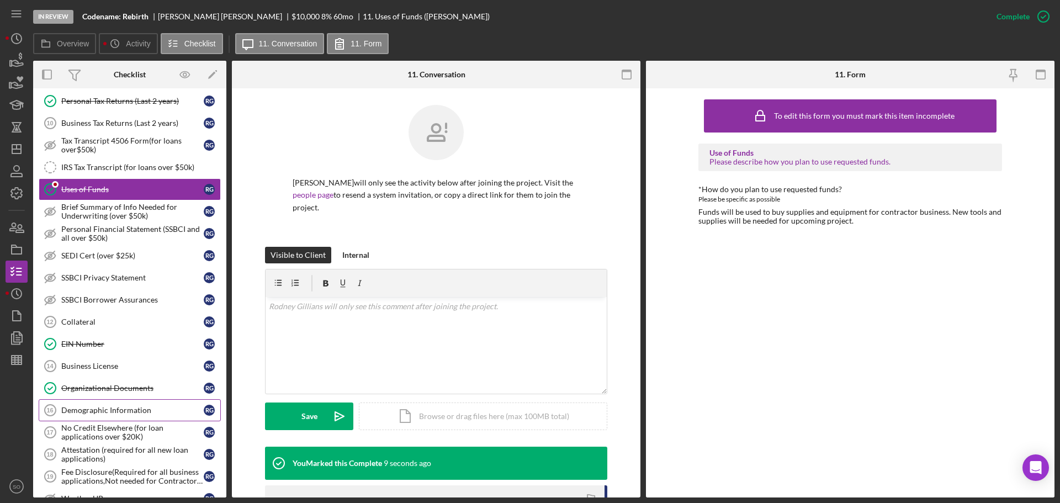
drag, startPoint x: 115, startPoint y: 405, endPoint x: 123, endPoint y: 405, distance: 7.7
click at [116, 403] on link "Demographic Information 16 Demographic Information R G" at bounding box center [130, 410] width 182 height 22
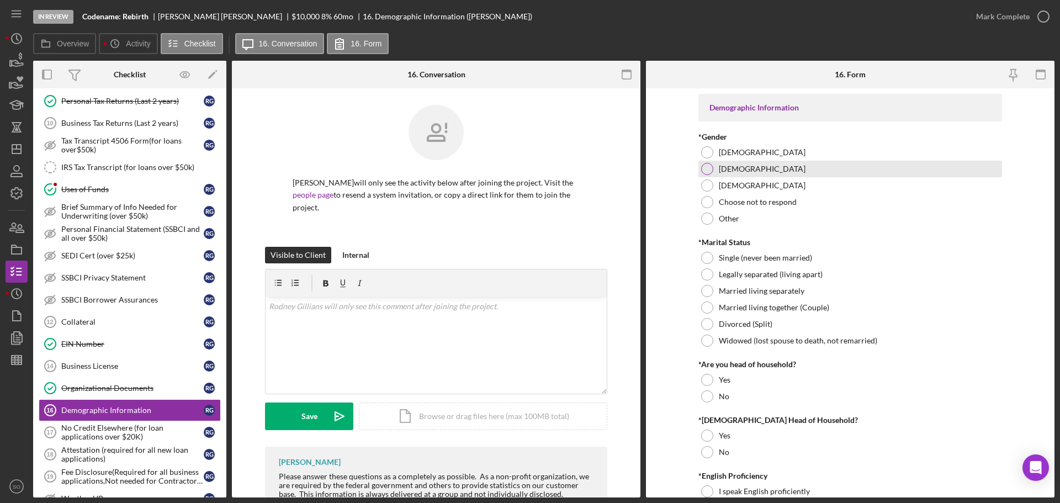
click at [711, 170] on div at bounding box center [707, 169] width 12 height 12
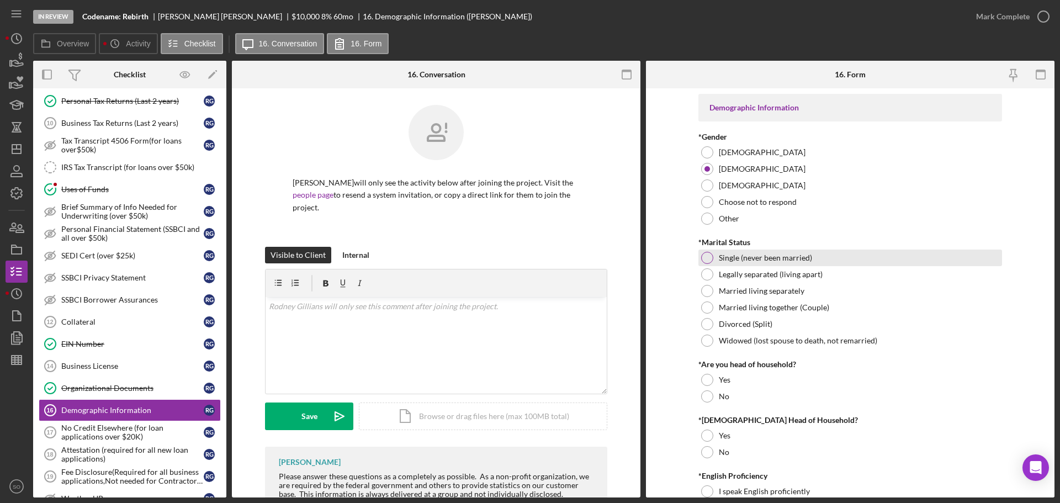
click at [714, 257] on div "Single (never been married)" at bounding box center [850, 257] width 304 height 17
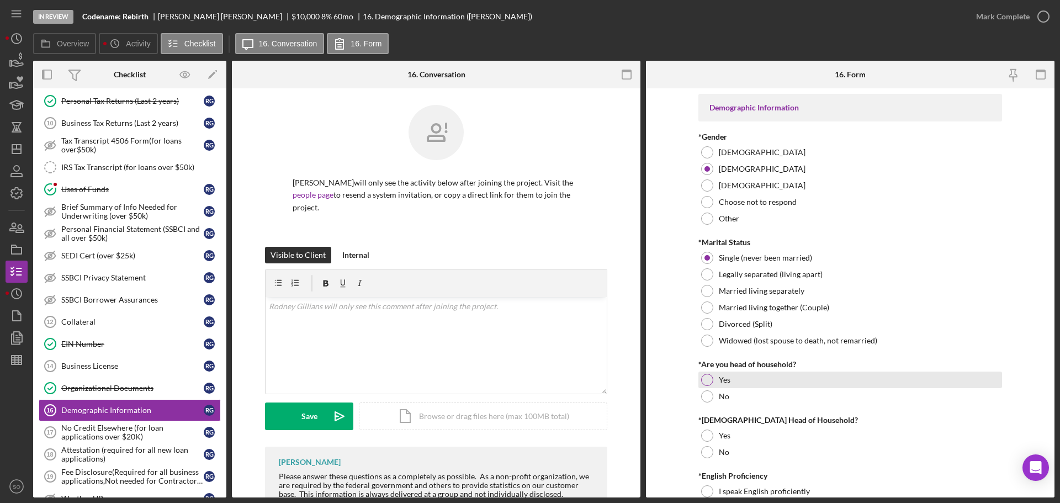
click at [707, 384] on div at bounding box center [707, 380] width 12 height 12
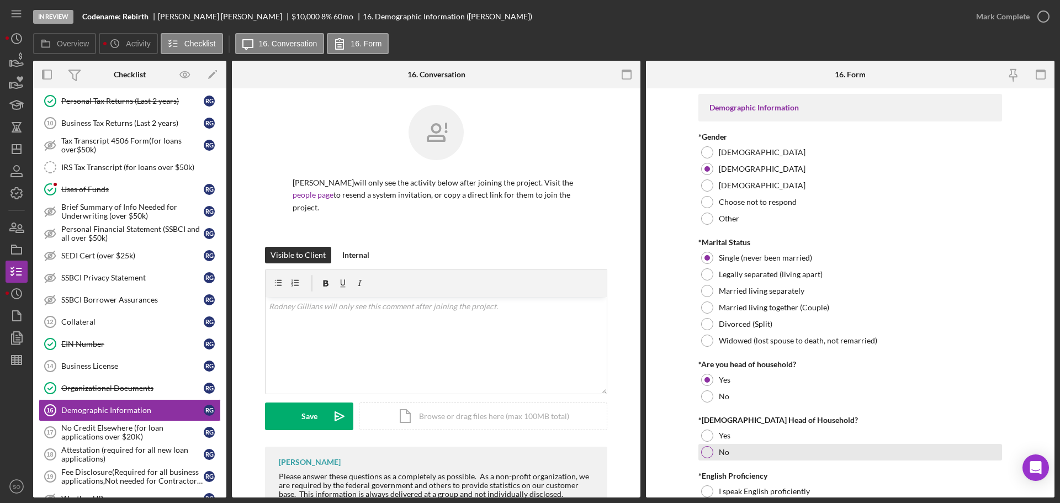
drag, startPoint x: 709, startPoint y: 446, endPoint x: 716, endPoint y: 449, distance: 8.2
click at [714, 449] on div "No" at bounding box center [850, 452] width 304 height 17
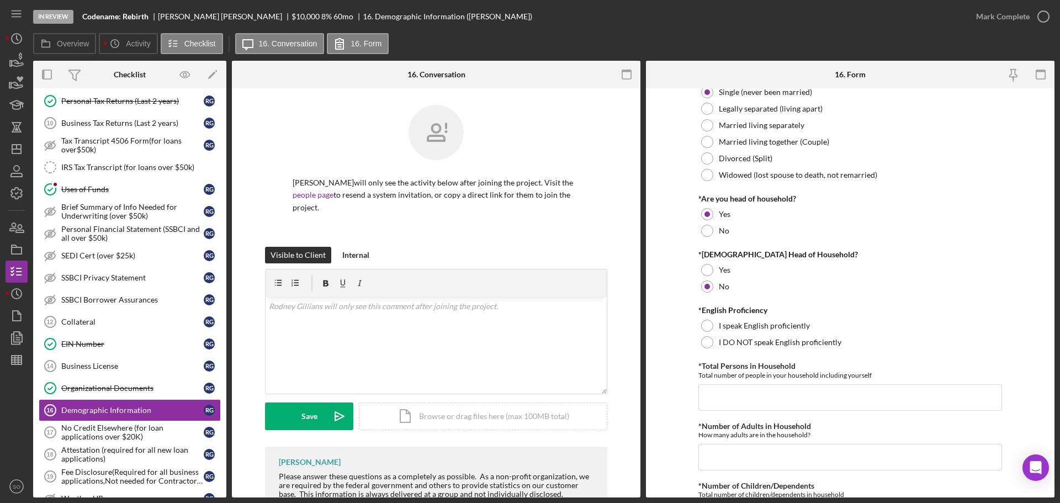
scroll to position [221, 0]
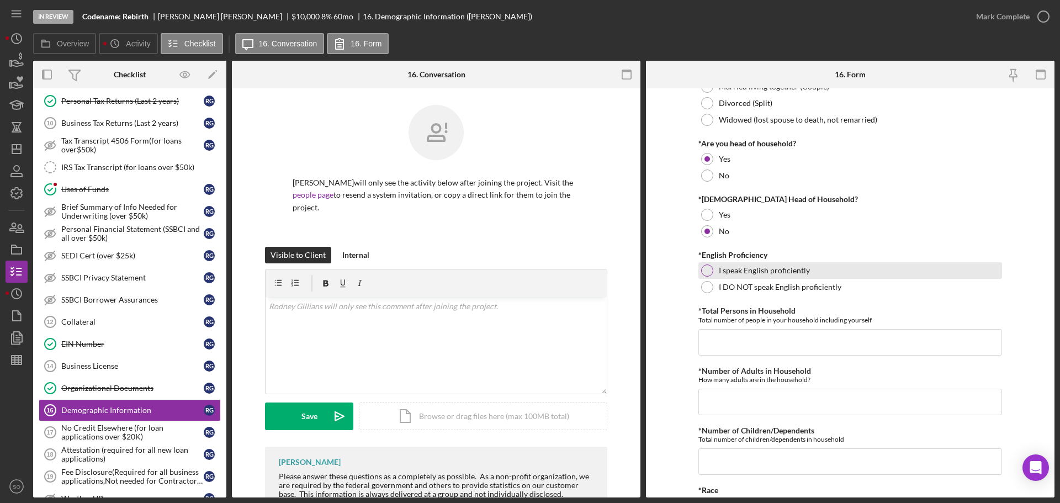
click at [703, 268] on div at bounding box center [707, 270] width 12 height 12
click at [736, 343] on input "*Total Persons in Household" at bounding box center [850, 342] width 304 height 26
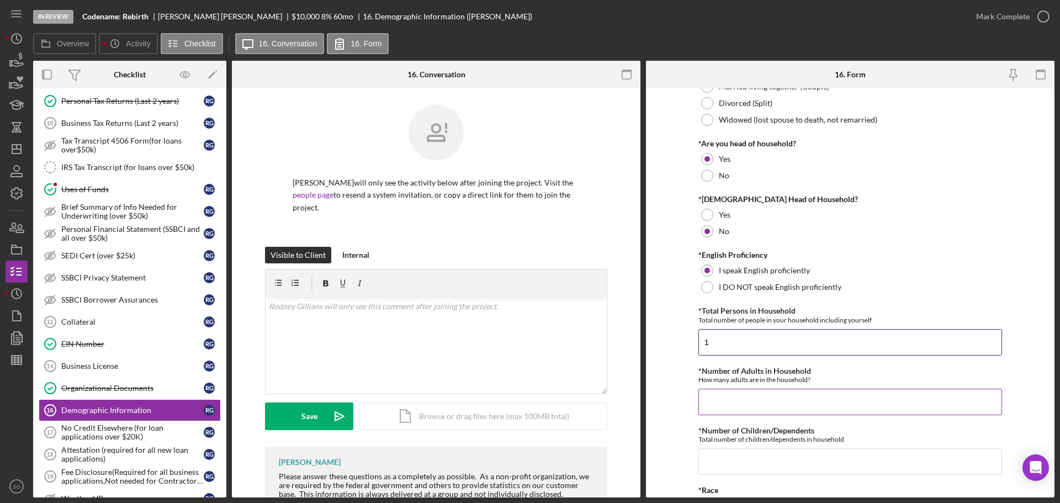
type input "1"
click at [741, 403] on input "*Number of Adults in Household" at bounding box center [850, 402] width 304 height 26
type input "1"
click at [748, 464] on input "*Number of Children/Dependents" at bounding box center [850, 461] width 304 height 26
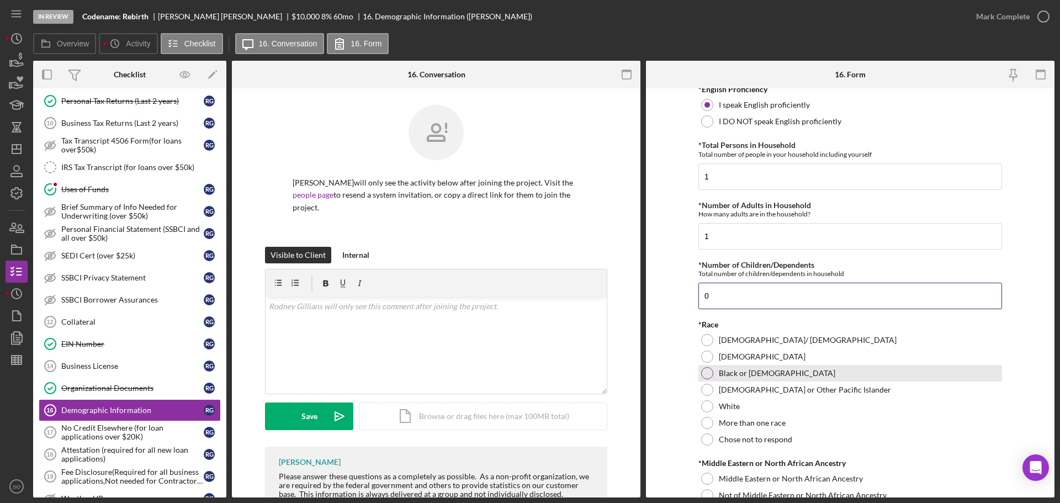
type input "0"
click at [718, 379] on div "Black or African American" at bounding box center [850, 373] width 304 height 17
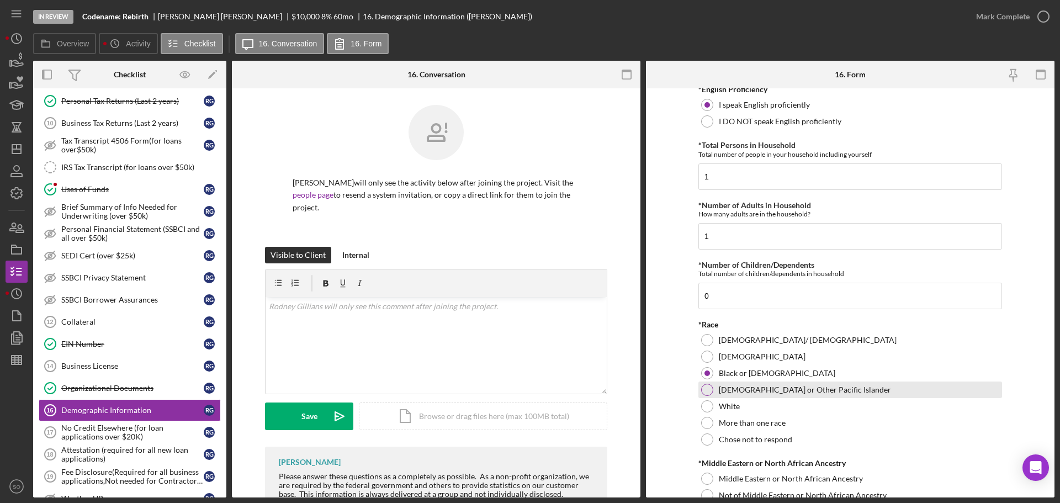
scroll to position [552, 0]
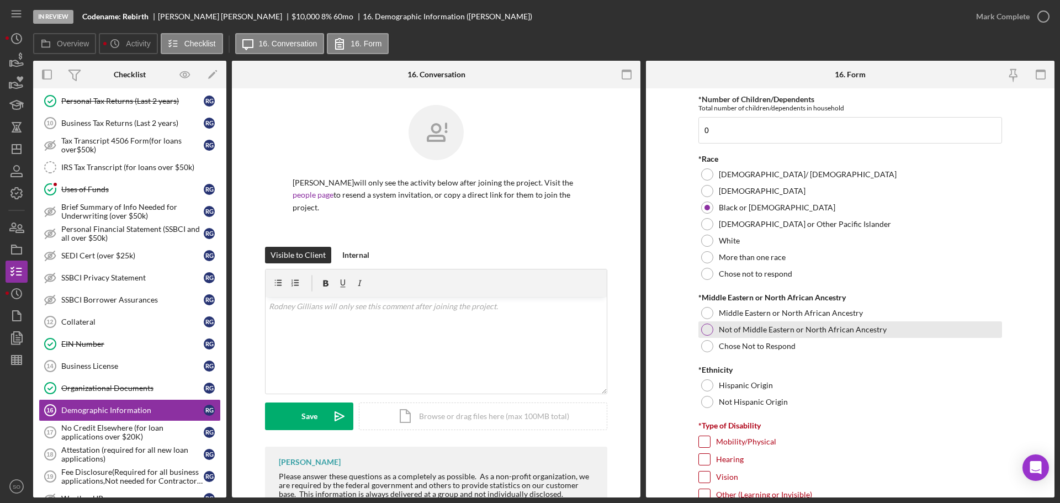
click at [712, 333] on div "Not of Middle Eastern or North African Ancestry" at bounding box center [850, 329] width 304 height 17
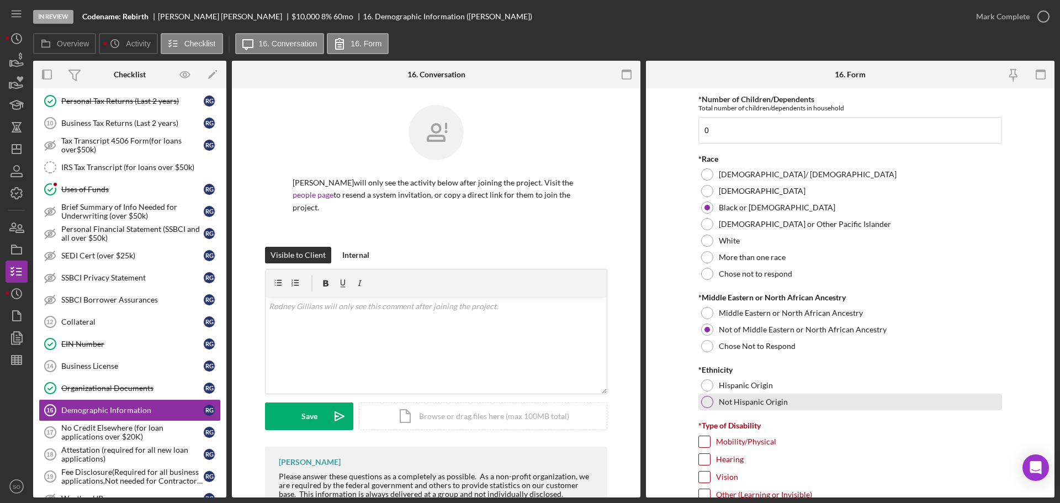
drag, startPoint x: 726, startPoint y: 400, endPoint x: 756, endPoint y: 408, distance: 31.3
click at [732, 403] on label "Not Hispanic Origin" at bounding box center [753, 401] width 69 height 9
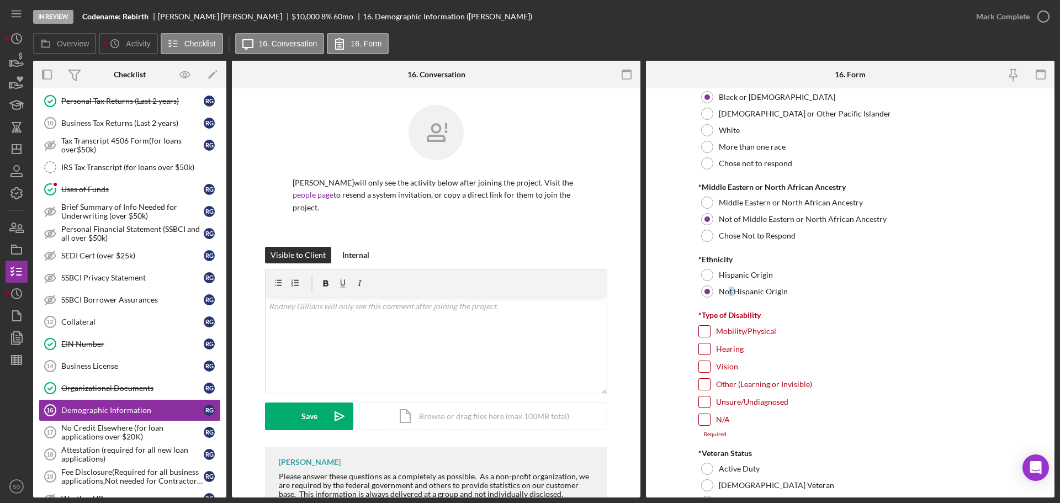
scroll to position [718, 0]
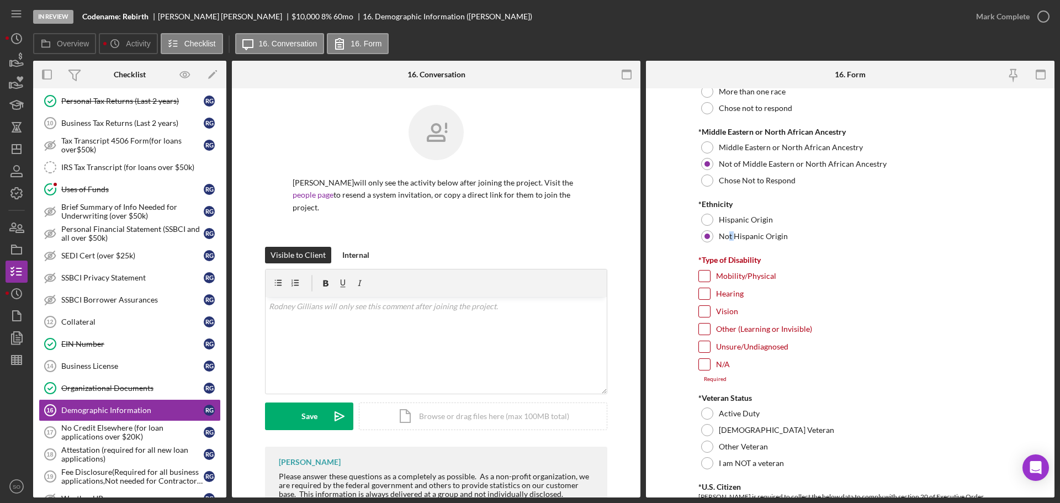
click at [713, 370] on div "N/A" at bounding box center [850, 367] width 304 height 18
click at [699, 366] on input "N/A" at bounding box center [704, 364] width 11 height 11
checkbox input "true"
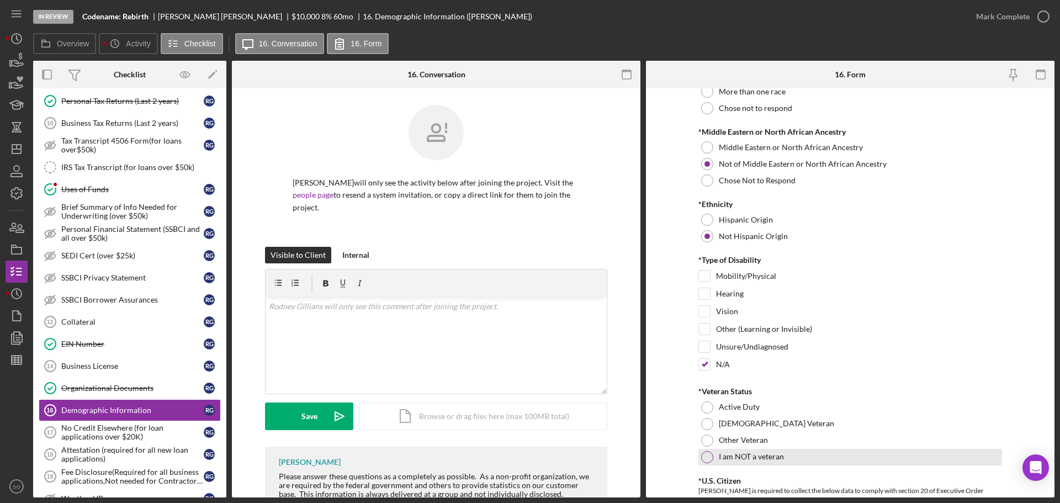
drag, startPoint x: 720, startPoint y: 451, endPoint x: 768, endPoint y: 457, distance: 48.3
click at [725, 454] on label "I am NOT a veteran" at bounding box center [751, 456] width 65 height 9
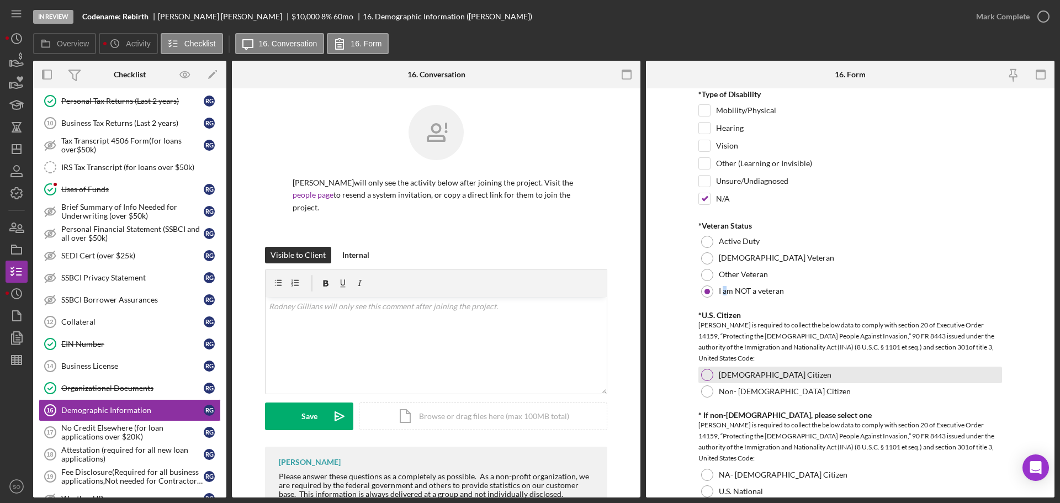
click at [705, 376] on div at bounding box center [707, 375] width 12 height 12
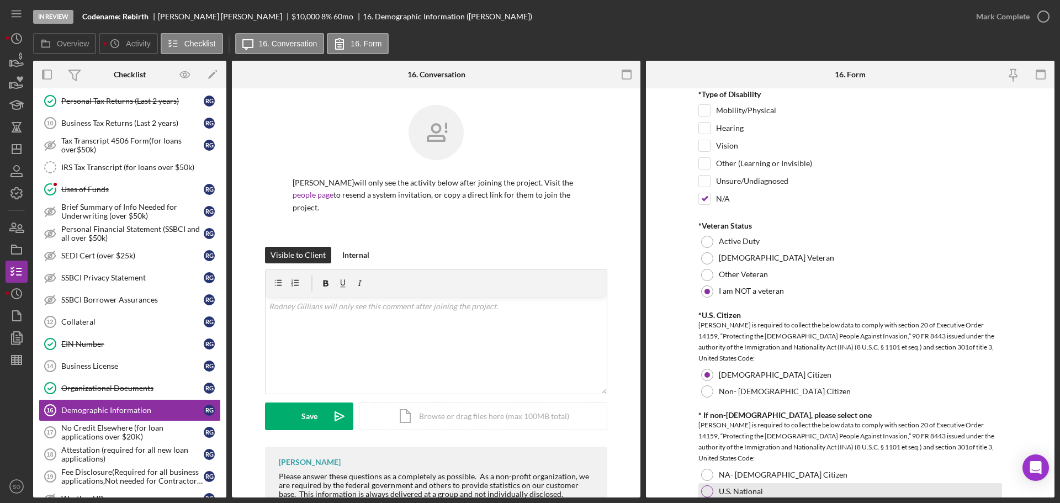
scroll to position [938, 0]
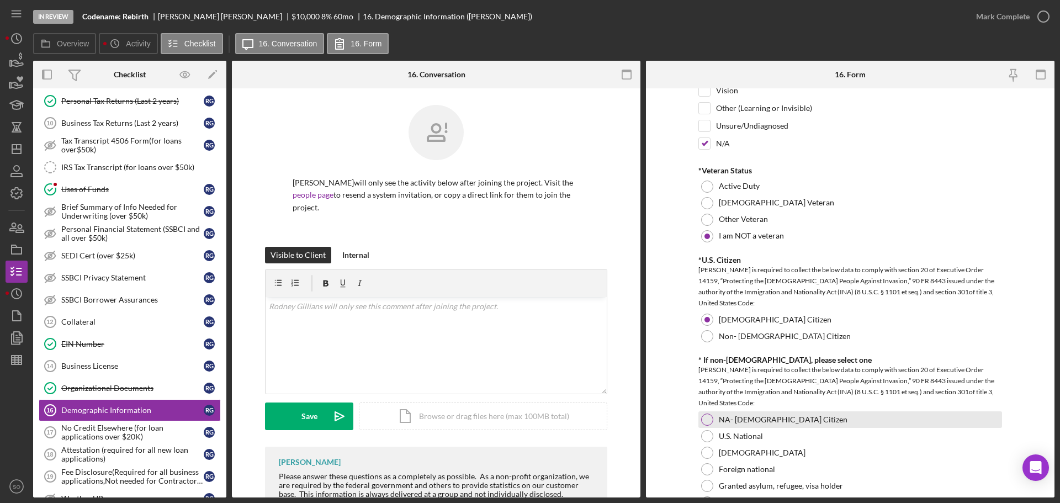
click at [719, 416] on label "NA- US Citizen" at bounding box center [783, 419] width 129 height 9
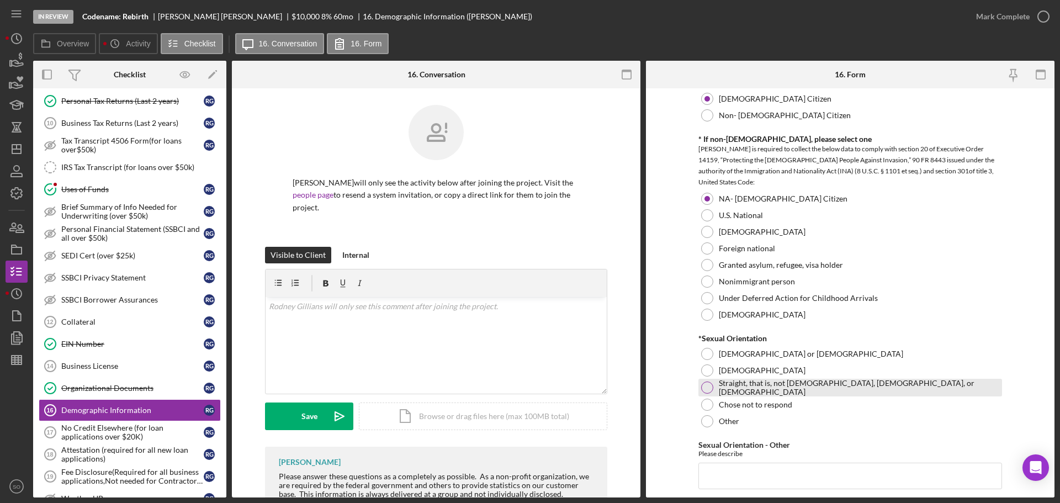
click at [711, 390] on div "Straight, that is, not gay, lesbian, or bisexual" at bounding box center [850, 388] width 304 height 18
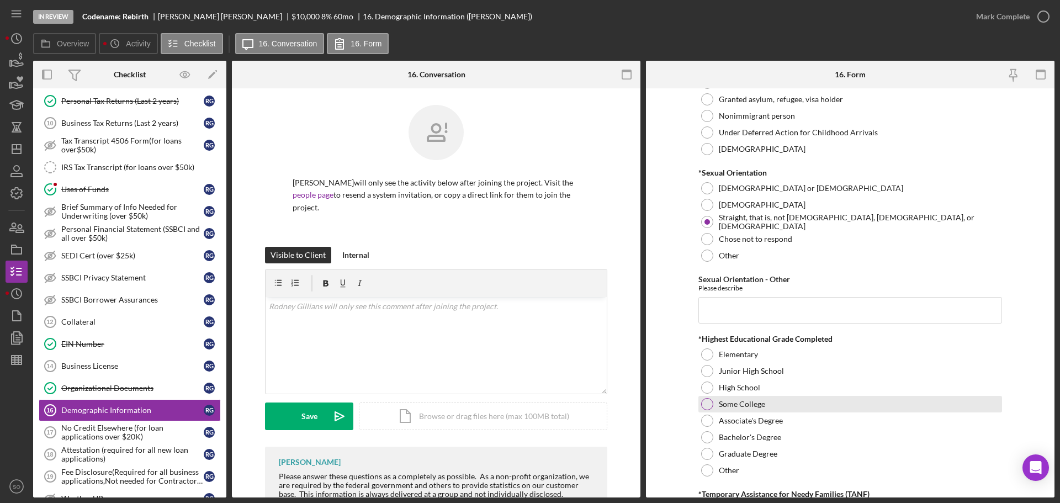
click at [702, 399] on div at bounding box center [707, 404] width 12 height 12
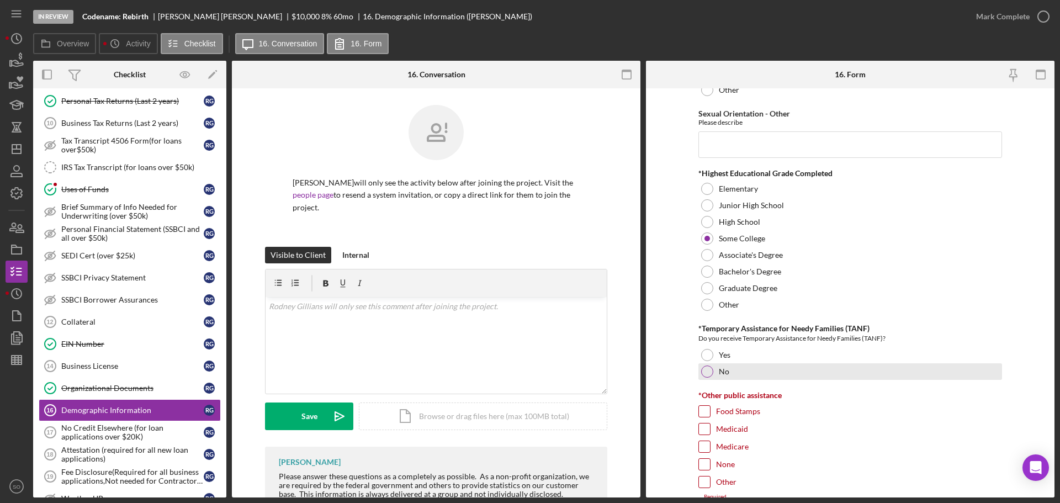
click at [705, 372] on div at bounding box center [707, 371] width 12 height 12
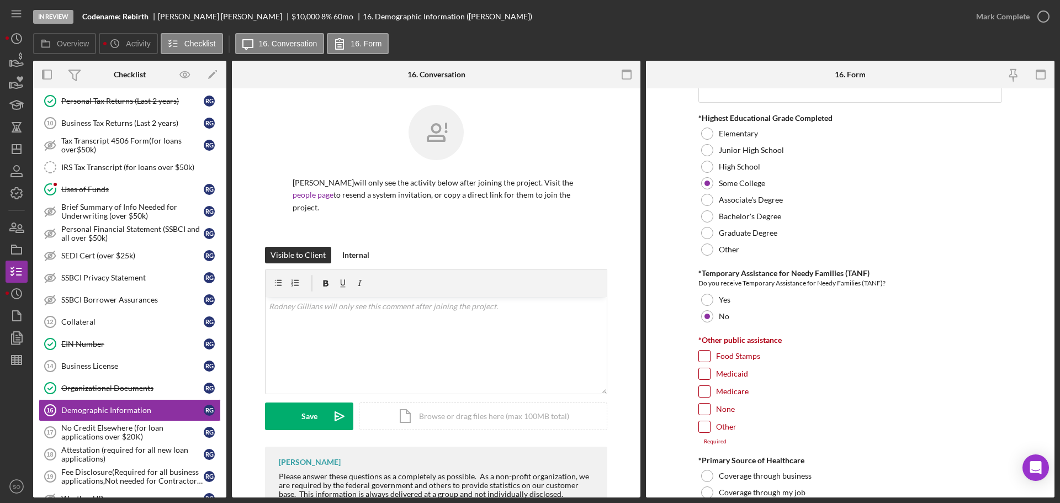
click at [701, 406] on input "None" at bounding box center [704, 408] width 11 height 11
checkbox input "true"
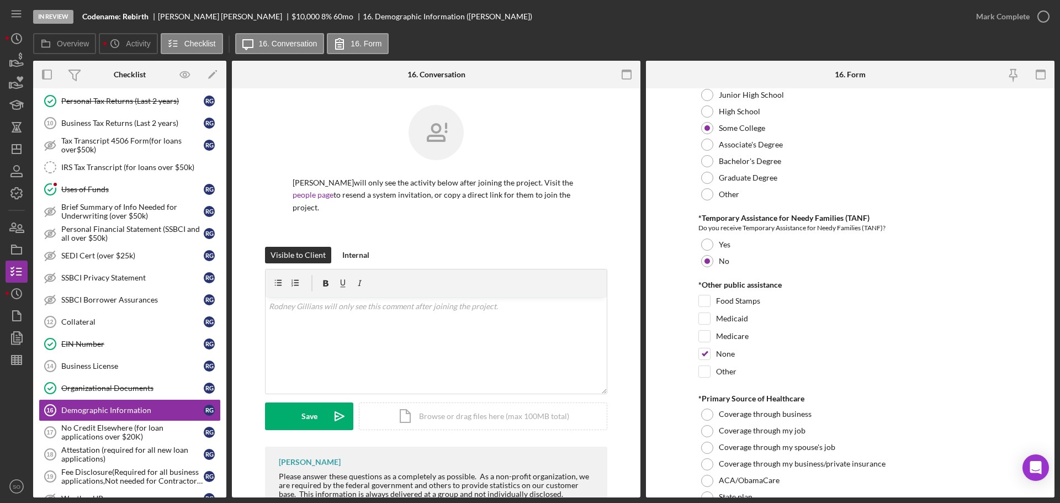
scroll to position [1656, 0]
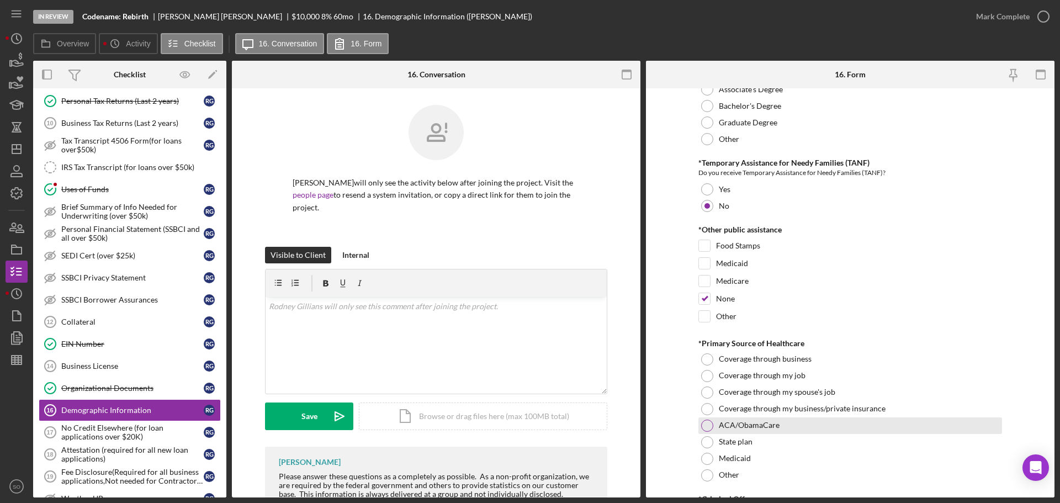
click at [704, 417] on div "ACA/ObamaCare" at bounding box center [850, 425] width 304 height 17
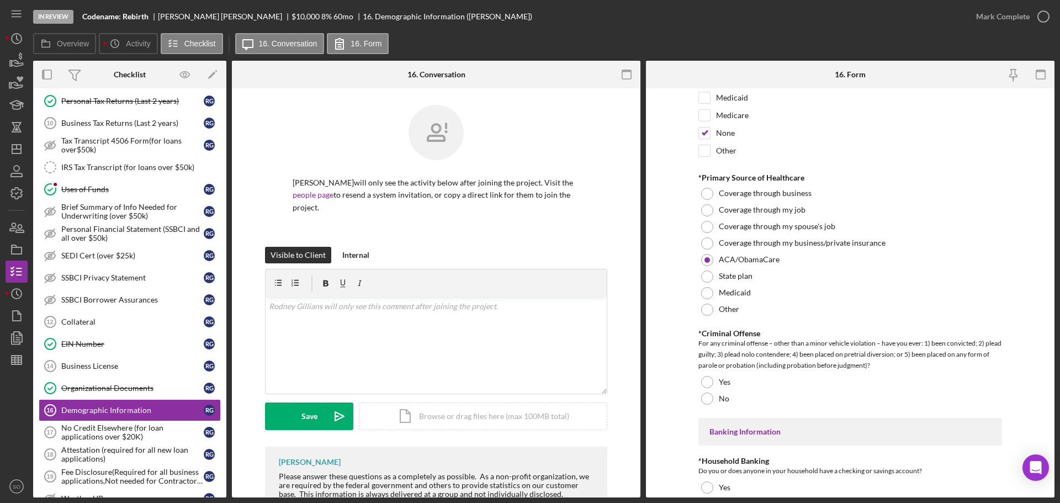
drag, startPoint x: 705, startPoint y: 395, endPoint x: 710, endPoint y: 417, distance: 22.8
click at [705, 396] on div at bounding box center [707, 398] width 12 height 12
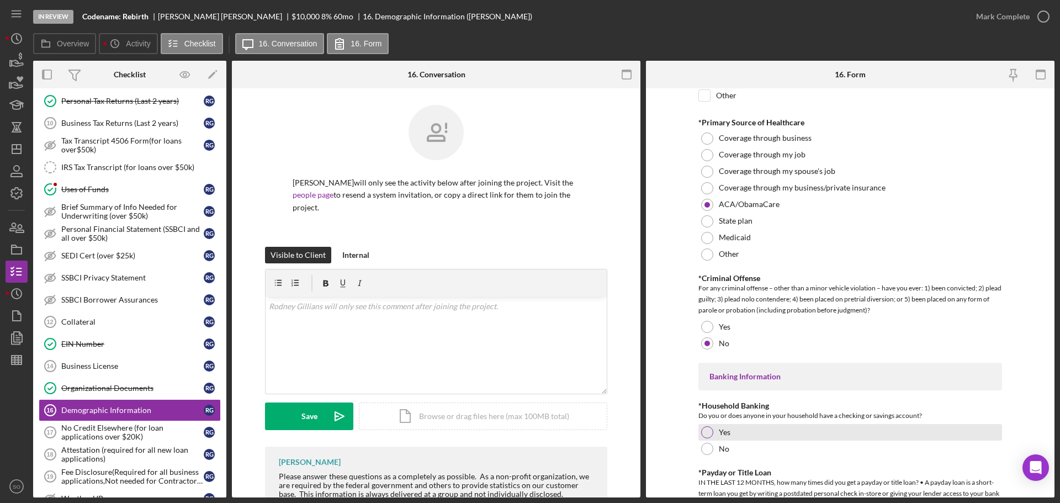
click at [704, 424] on div "Yes" at bounding box center [850, 432] width 304 height 17
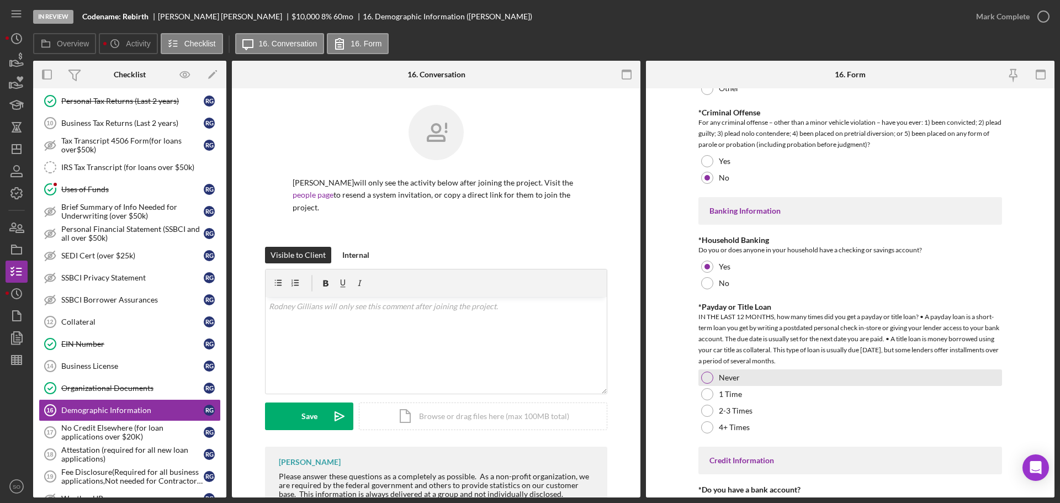
click at [705, 378] on div at bounding box center [707, 377] width 12 height 12
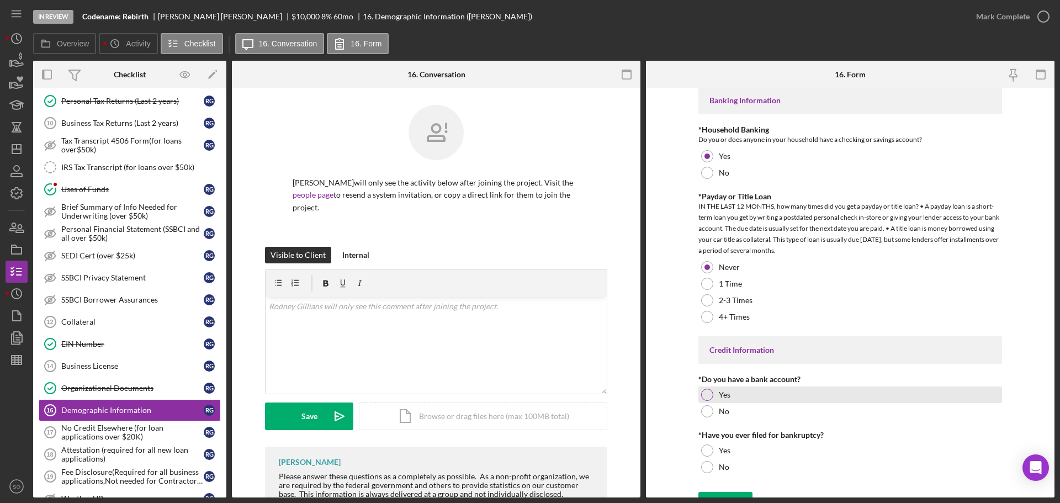
click at [707, 397] on div at bounding box center [707, 395] width 12 height 12
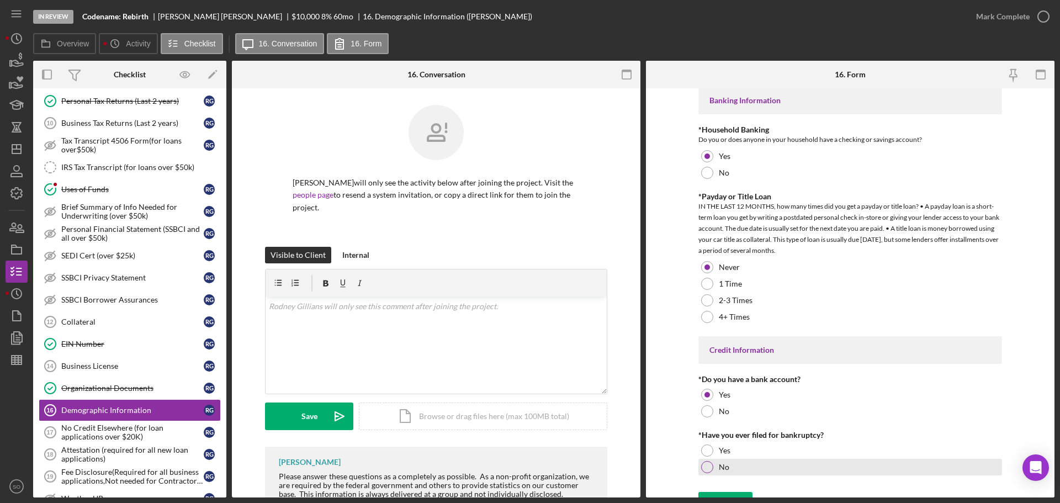
click at [710, 463] on div at bounding box center [707, 467] width 12 height 12
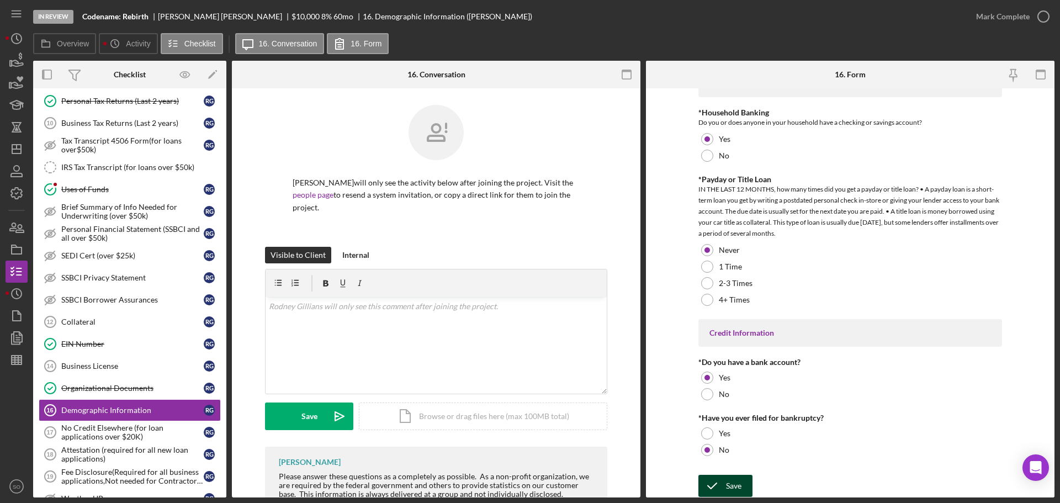
click at [726, 475] on div "Save" at bounding box center [733, 486] width 15 height 22
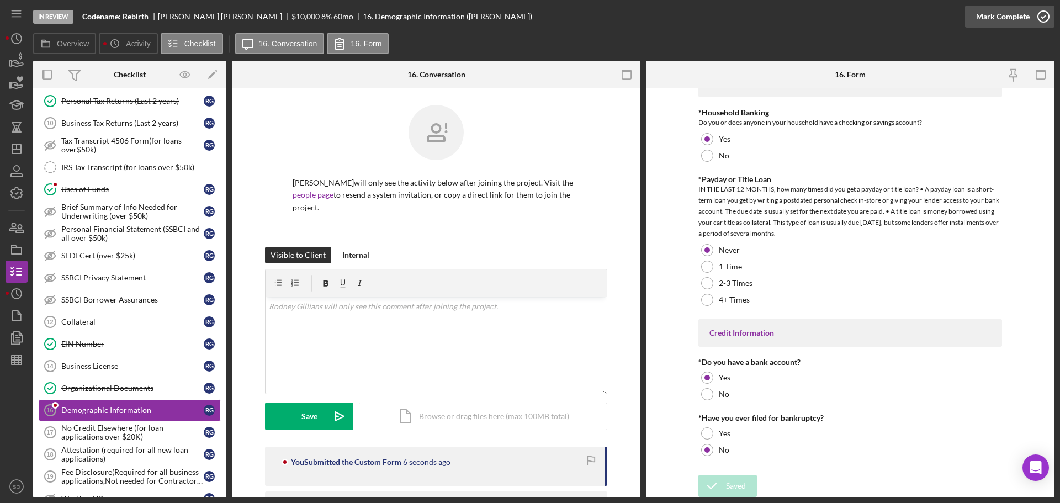
click at [995, 14] on div "Mark Complete" at bounding box center [1003, 17] width 54 height 22
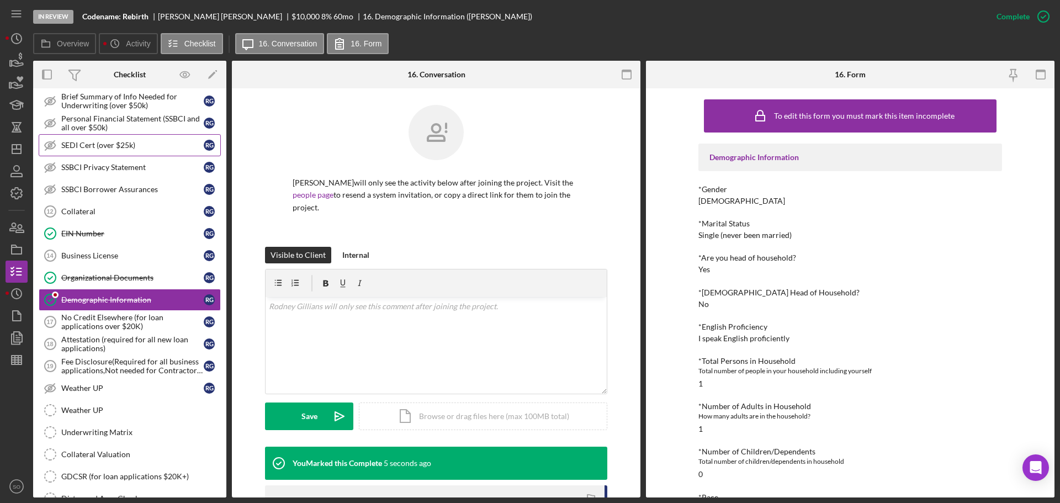
scroll to position [718, 0]
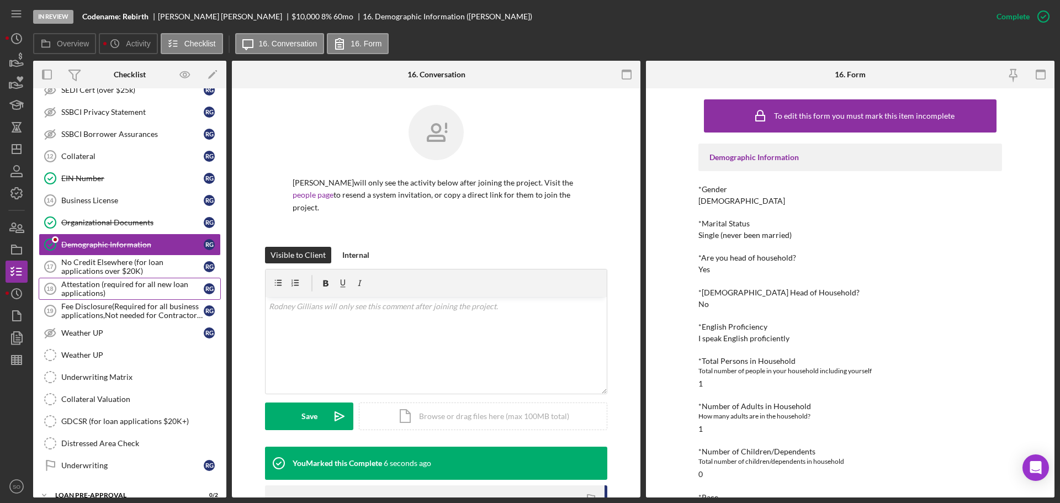
click at [167, 293] on div "Attestation (required for all new loan applications)" at bounding box center [132, 289] width 142 height 18
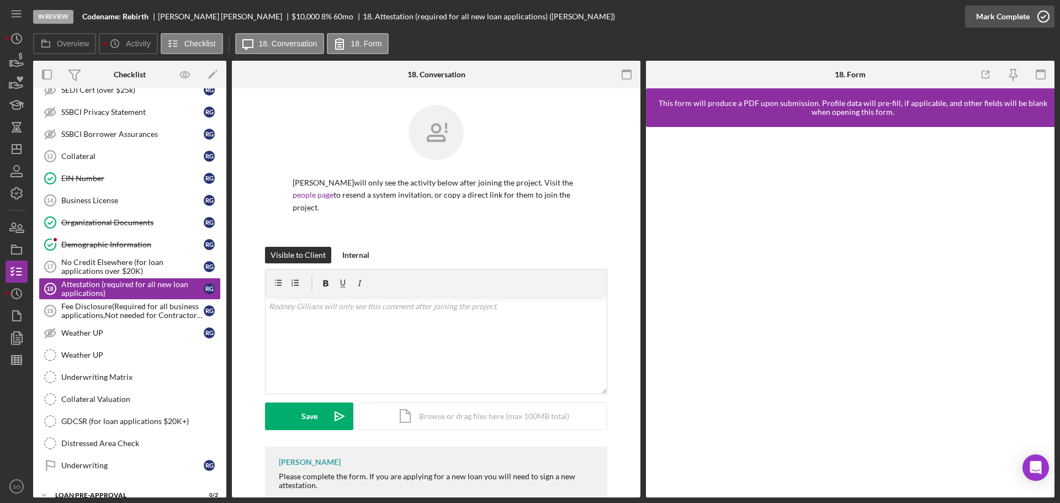
click at [1011, 21] on div "Mark Complete" at bounding box center [1003, 17] width 54 height 22
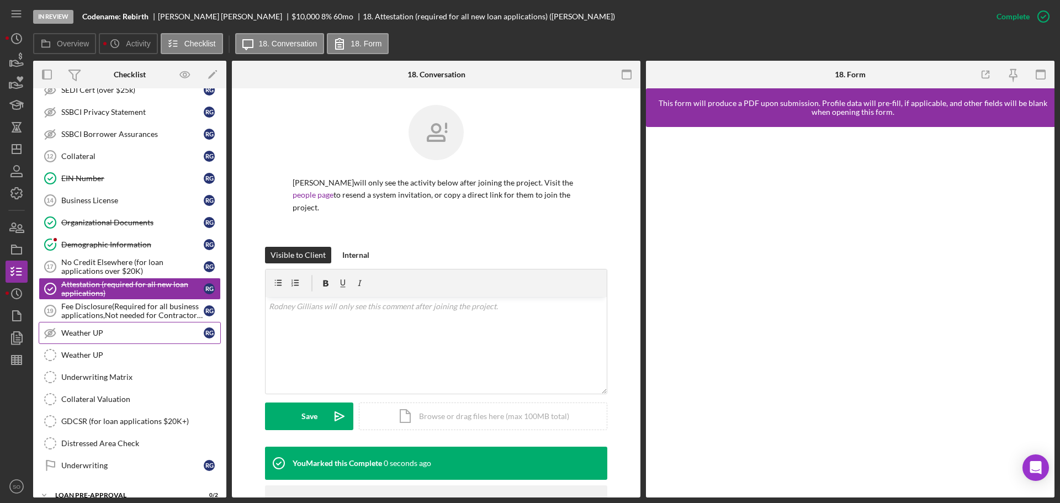
drag, startPoint x: 101, startPoint y: 315, endPoint x: 103, endPoint y: 326, distance: 11.7
click at [101, 315] on div "Fee Disclosure(Required for all business applications,Not needed for Contractor…" at bounding box center [132, 311] width 142 height 18
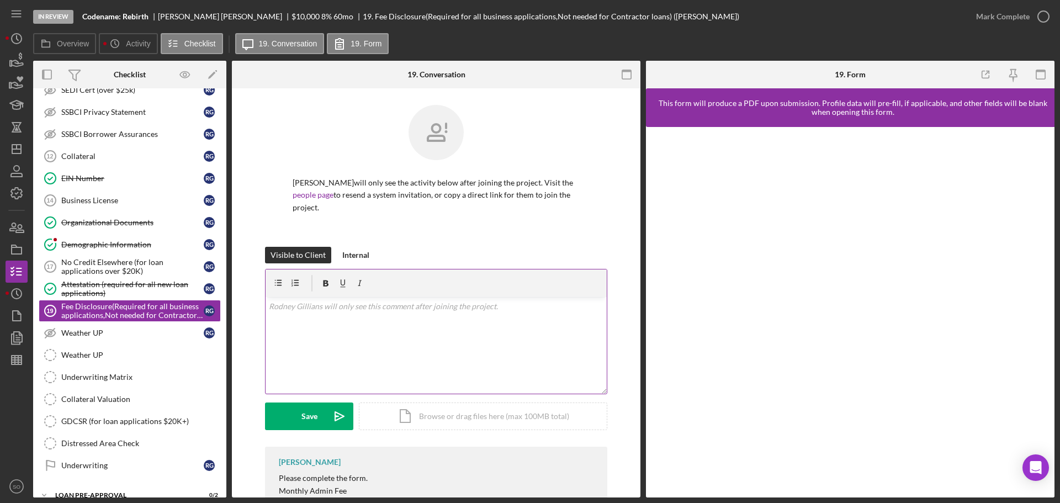
scroll to position [60, 0]
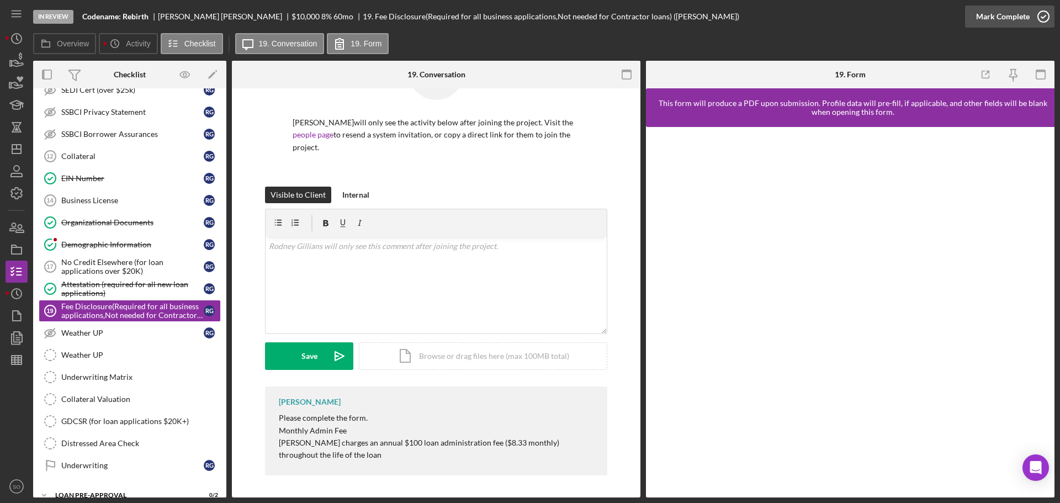
click at [977, 15] on div "Mark Complete" at bounding box center [1003, 17] width 54 height 22
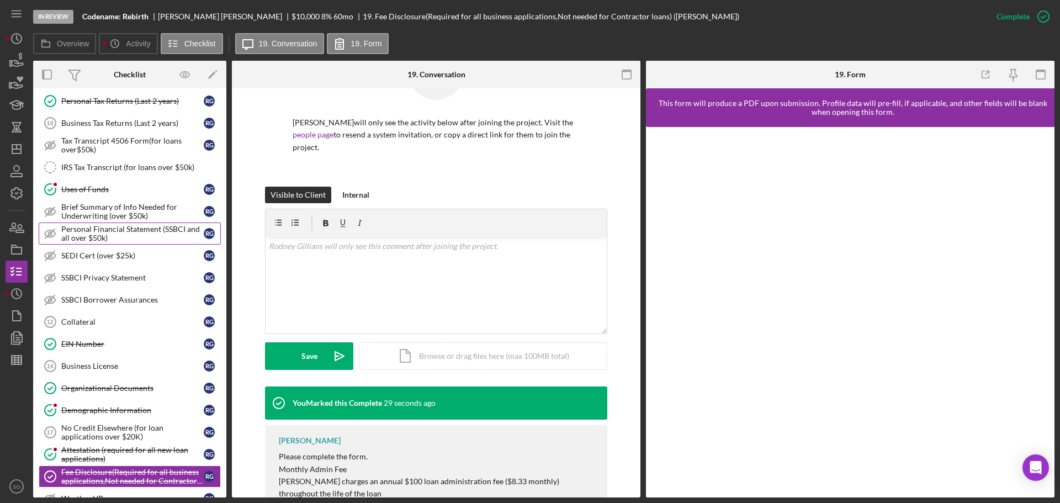
scroll to position [718, 0]
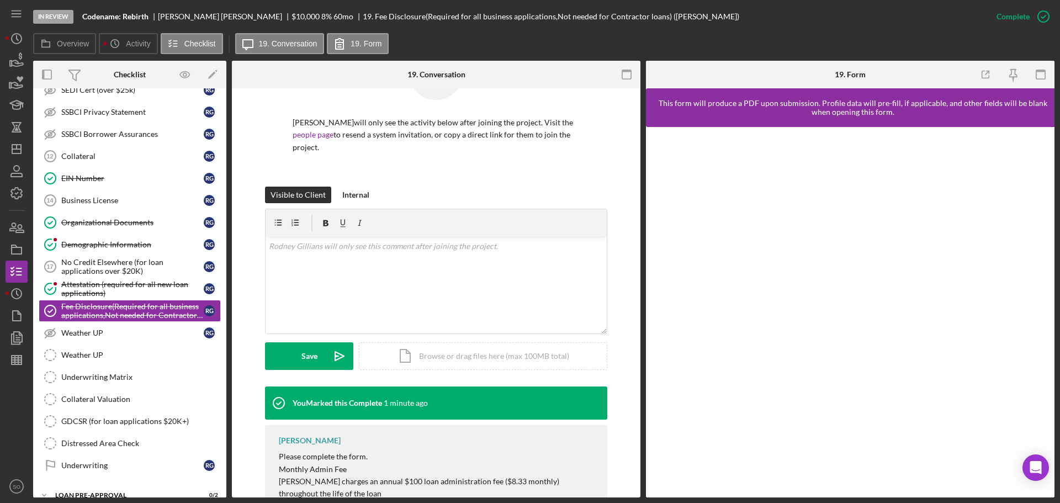
drag, startPoint x: 147, startPoint y: 373, endPoint x: 236, endPoint y: 375, distance: 88.9
click at [147, 373] on div "Underwriting Matrix" at bounding box center [140, 377] width 159 height 9
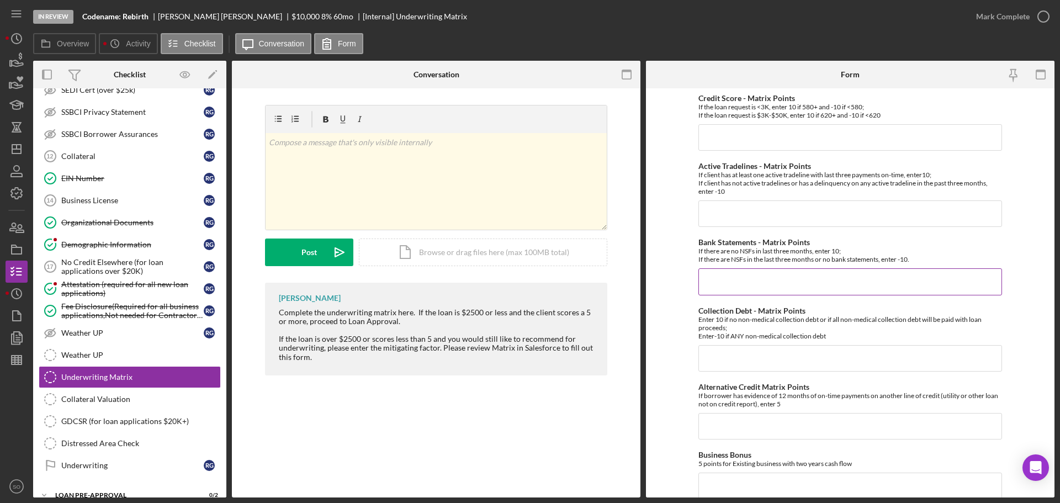
drag, startPoint x: 741, startPoint y: 280, endPoint x: 752, endPoint y: 291, distance: 15.6
click at [741, 280] on input "Bank Statements - Matrix Points" at bounding box center [850, 281] width 304 height 26
type input "10"
click at [767, 126] on input "Credit Score - Matrix Points" at bounding box center [850, 137] width 304 height 26
type input "10"
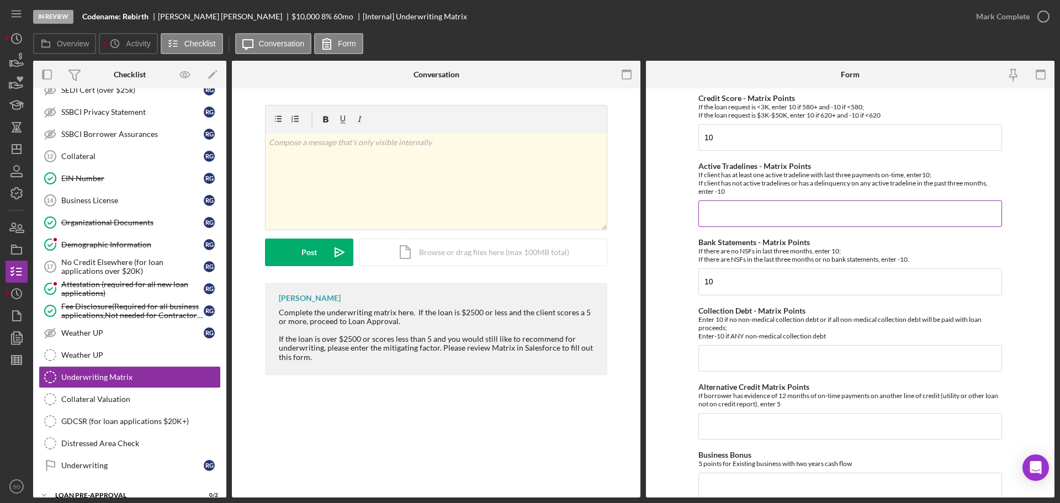
click at [748, 219] on input "Active Tradelines - Matrix Points" at bounding box center [850, 213] width 304 height 26
type input "10"
click at [756, 359] on input "Collection Debt - Matrix Points" at bounding box center [850, 358] width 304 height 26
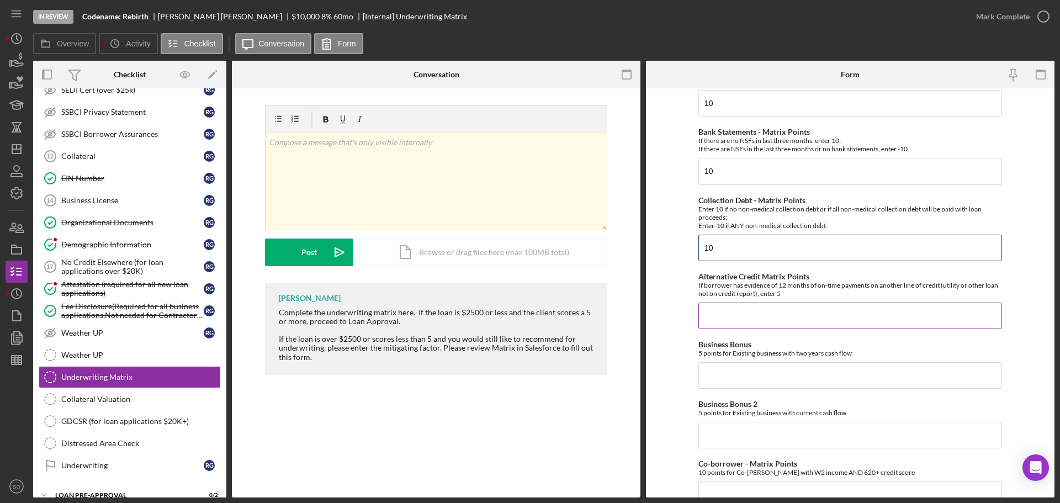
type input "10"
click at [738, 321] on input "Alternative Credit Matrix Points" at bounding box center [850, 315] width 304 height 26
type input "0"
drag, startPoint x: 728, startPoint y: 373, endPoint x: 767, endPoint y: 404, distance: 49.5
click at [728, 376] on input "Business Bonus" at bounding box center [850, 375] width 304 height 26
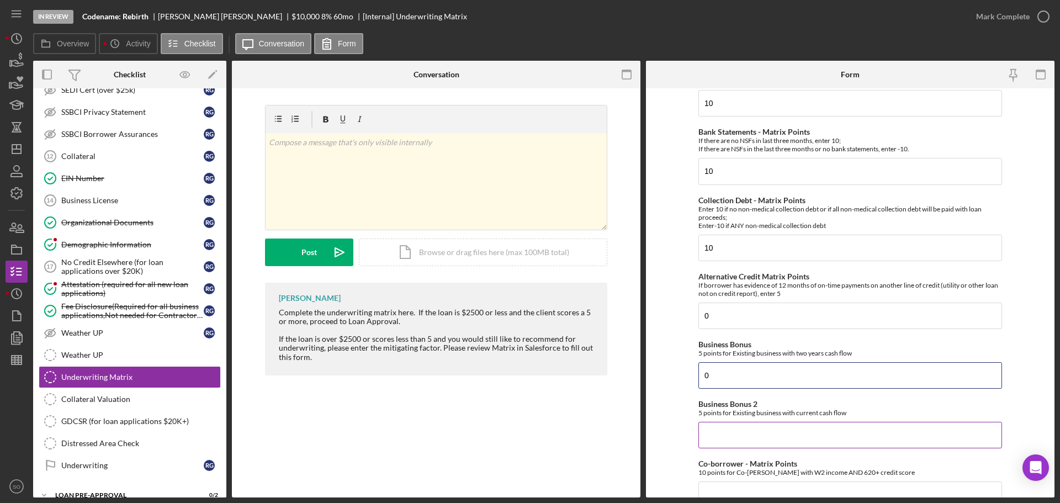
type input "0"
drag, startPoint x: 764, startPoint y: 430, endPoint x: 796, endPoint y: 440, distance: 33.5
click at [767, 435] on input "Business Bonus 2" at bounding box center [850, 435] width 304 height 26
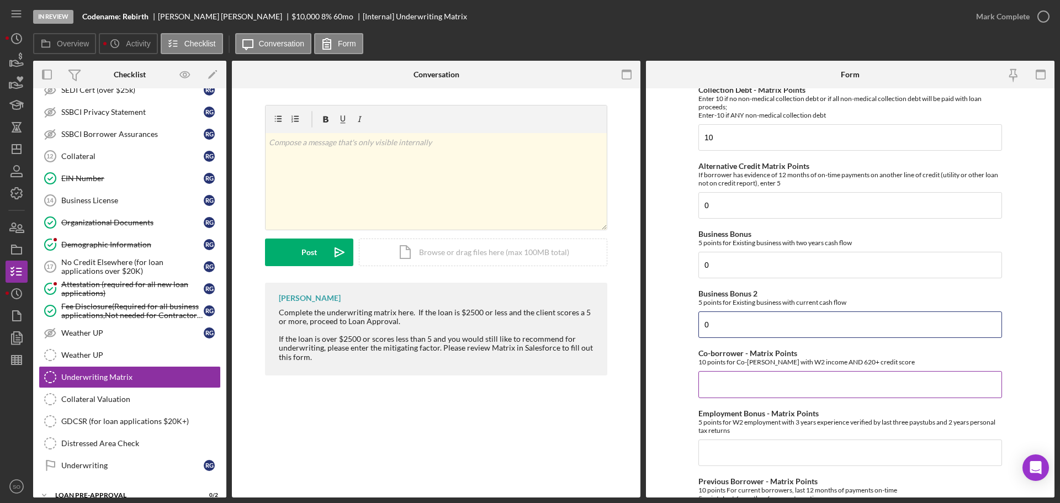
type input "0"
drag, startPoint x: 761, startPoint y: 381, endPoint x: 761, endPoint y: 421, distance: 39.2
click at [761, 383] on input "Co-borrower - Matrix Points" at bounding box center [850, 384] width 304 height 26
type input "0"
drag, startPoint x: 754, startPoint y: 450, endPoint x: 763, endPoint y: 456, distance: 10.4
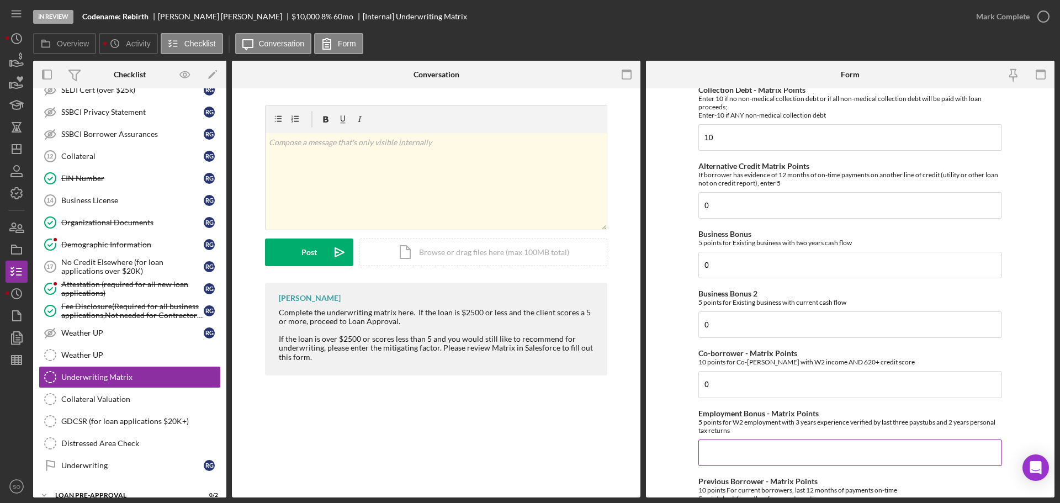
click at [755, 453] on input "Employment Bonus - Matrix Points" at bounding box center [850, 452] width 304 height 26
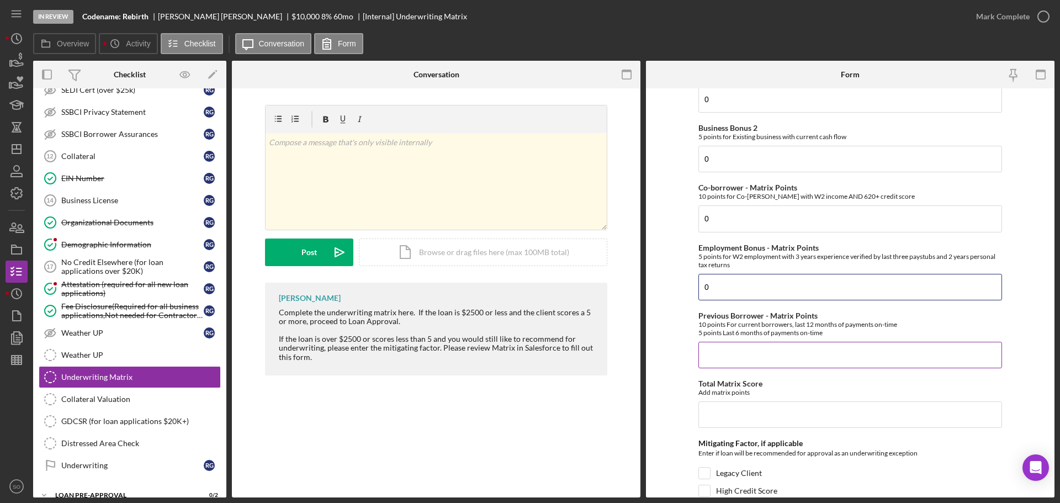
type input "0"
click at [737, 350] on input "Previous Borrower - Matrix Points" at bounding box center [850, 355] width 304 height 26
type input "0"
drag, startPoint x: 752, startPoint y: 418, endPoint x: 759, endPoint y: 428, distance: 12.3
click at [752, 418] on input "Total Matrix Score" at bounding box center [850, 414] width 304 height 26
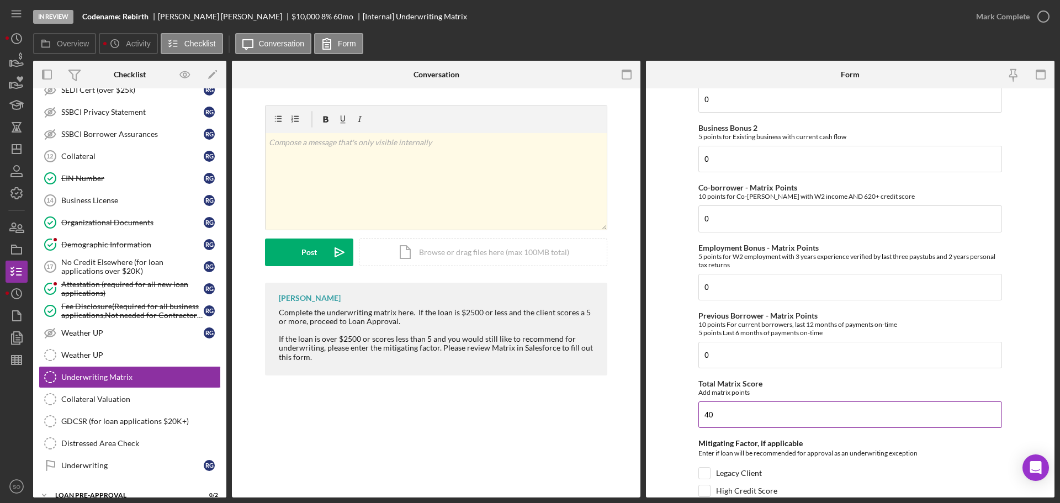
scroll to position [538, 0]
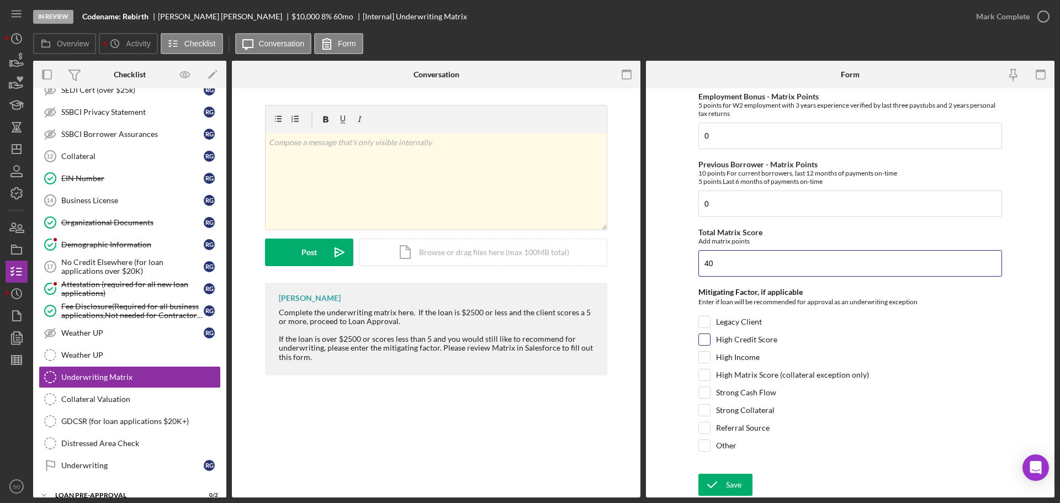
type input "40"
click at [703, 341] on input "High Credit Score" at bounding box center [704, 339] width 11 height 11
checkbox input "true"
click at [742, 486] on button "Save" at bounding box center [725, 485] width 54 height 22
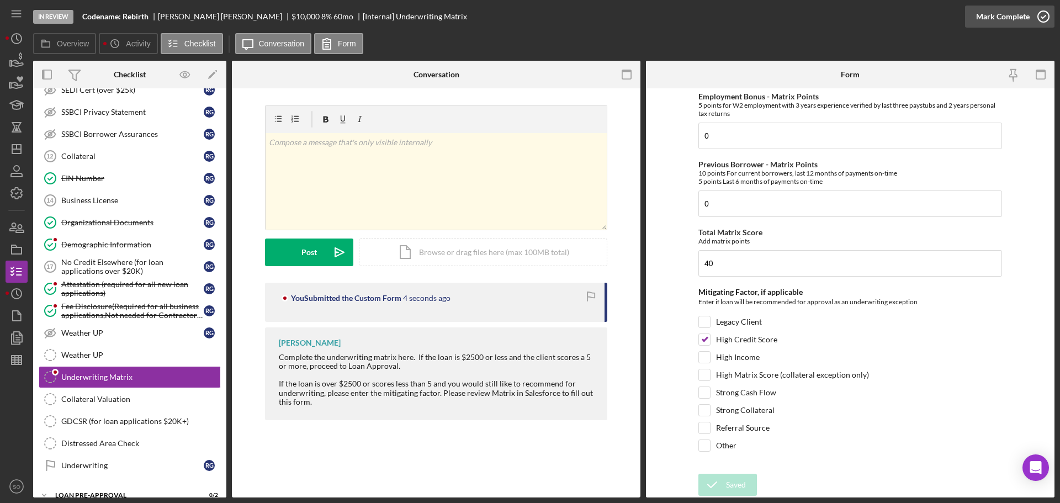
click at [999, 13] on div "Mark Complete" at bounding box center [1003, 17] width 54 height 22
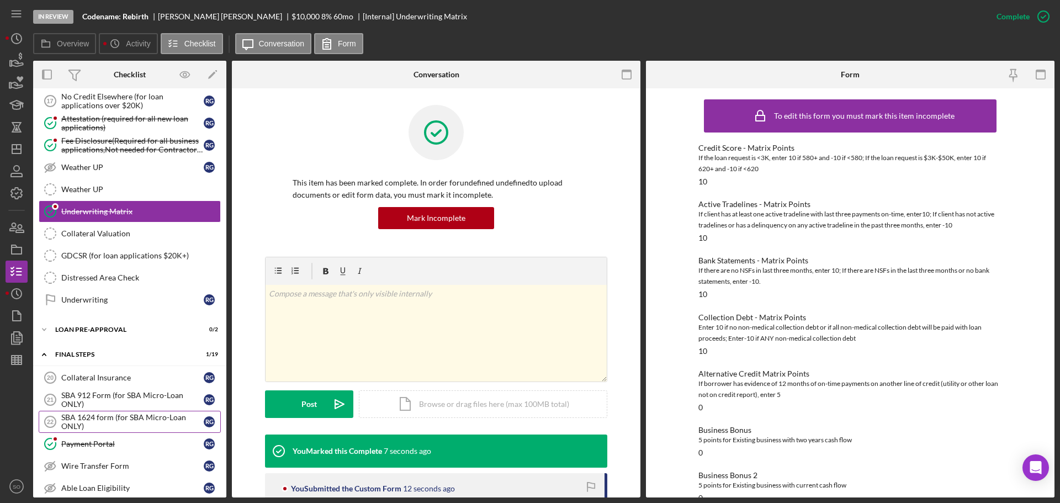
scroll to position [938, 0]
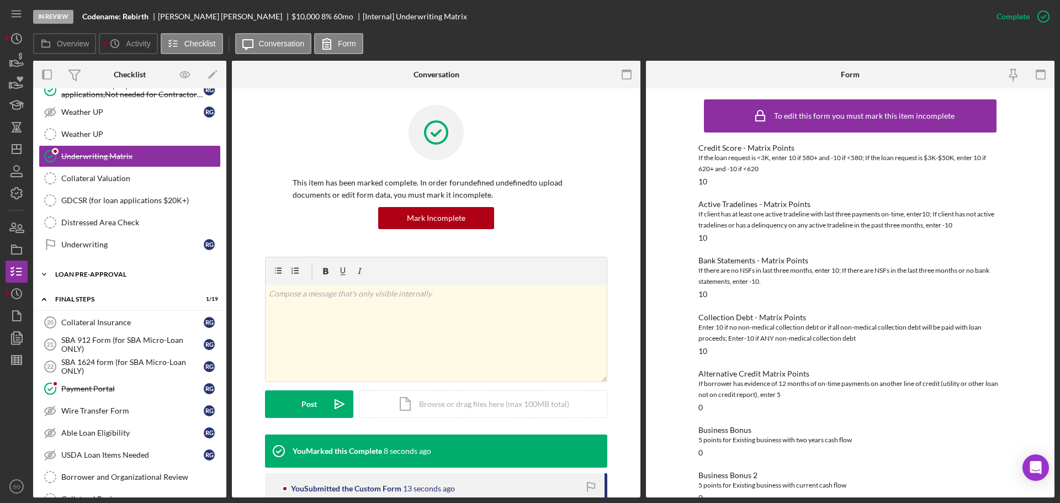
click at [102, 277] on div "LOAN PRE-APPROVAL" at bounding box center [133, 274] width 157 height 7
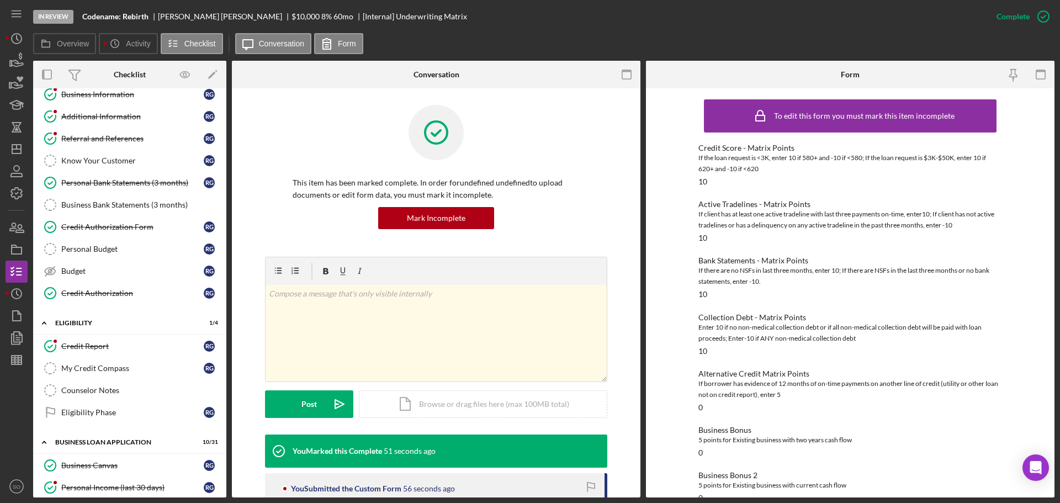
scroll to position [0, 0]
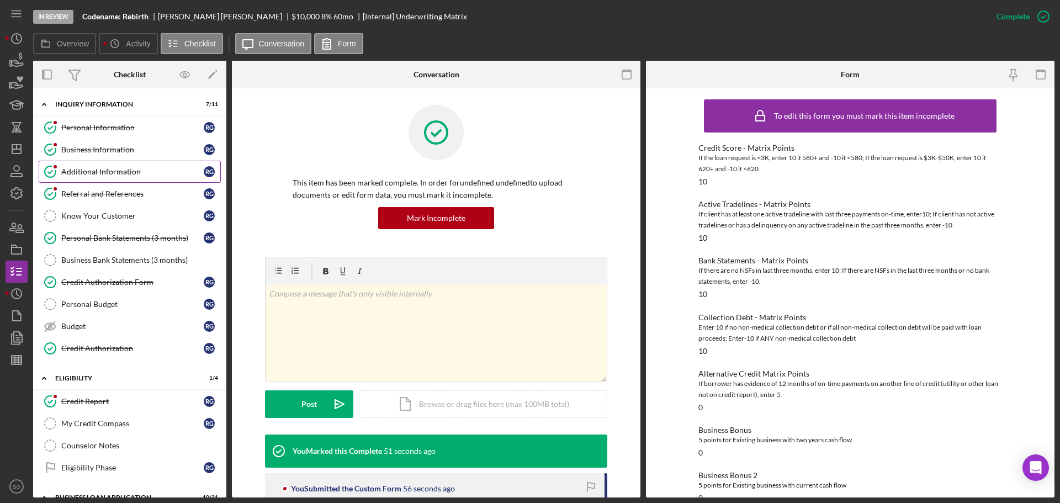
click at [122, 156] on link "Business Information Business Information R G" at bounding box center [130, 150] width 182 height 22
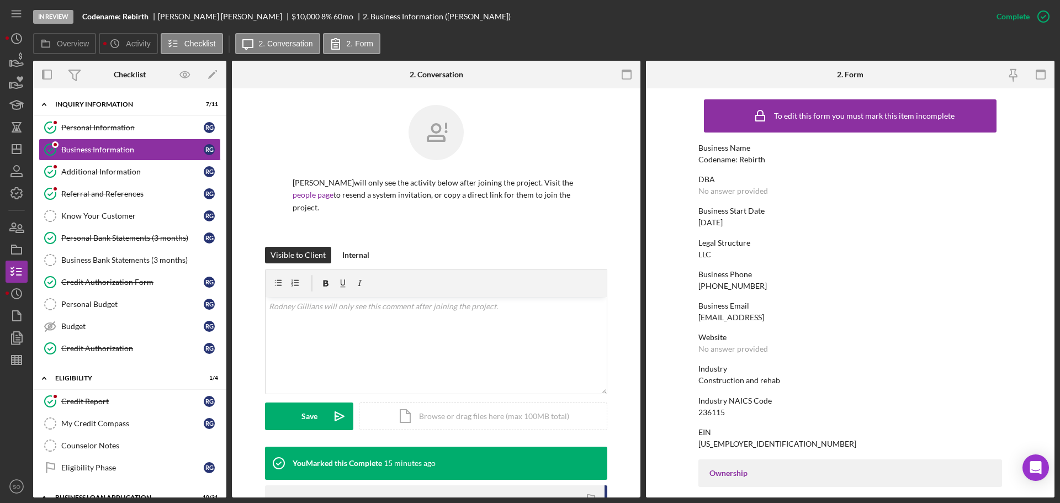
click at [741, 162] on div "Codename: Rebirth" at bounding box center [731, 159] width 67 height 9
copy div "Codename: Rebirth"
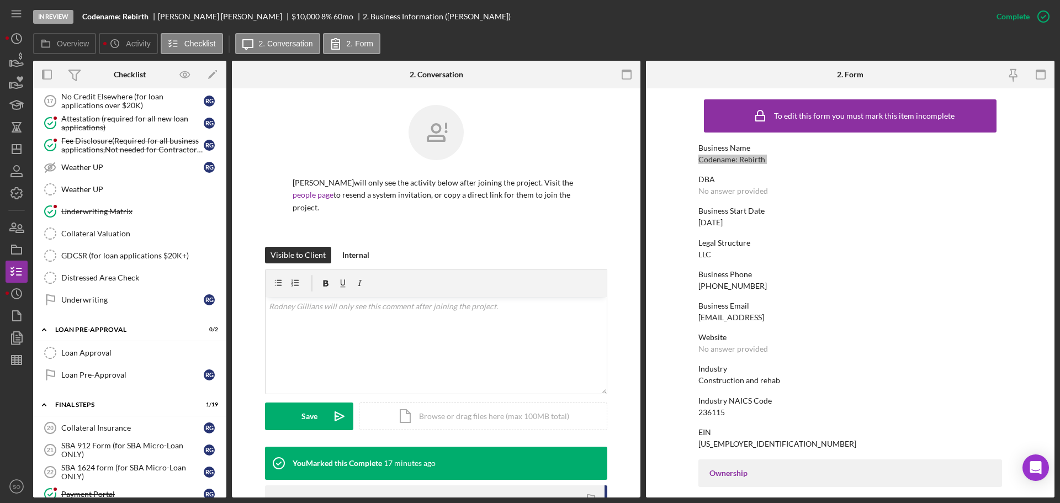
scroll to position [1214, 0]
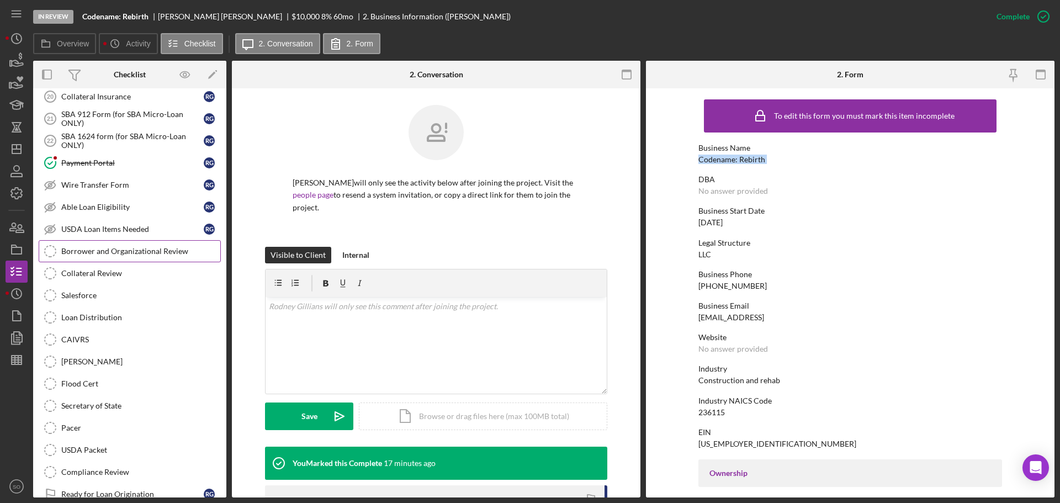
drag, startPoint x: 116, startPoint y: 253, endPoint x: 151, endPoint y: 276, distance: 41.8
click at [116, 253] on div "Borrower and Organizational Review" at bounding box center [140, 251] width 159 height 9
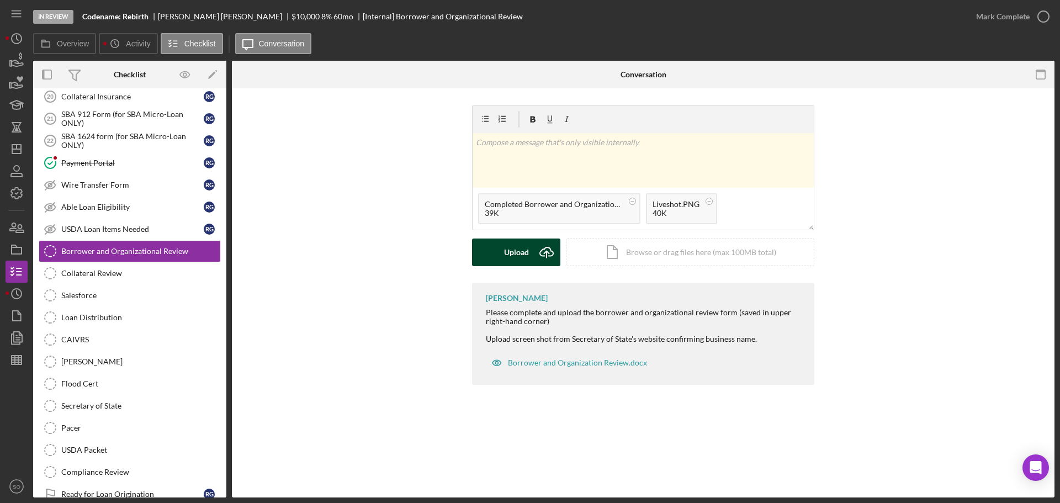
click at [524, 261] on div "Upload" at bounding box center [516, 252] width 25 height 28
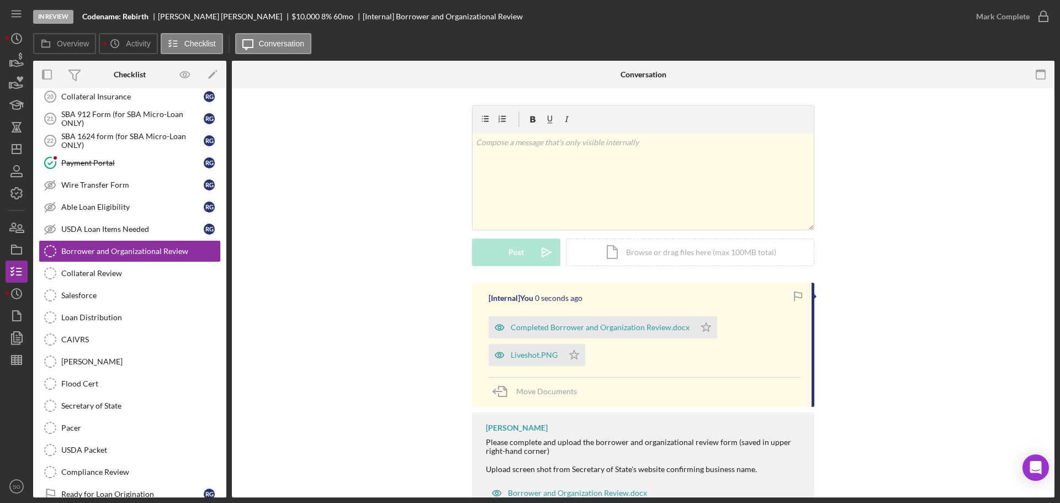
scroll to position [40, 0]
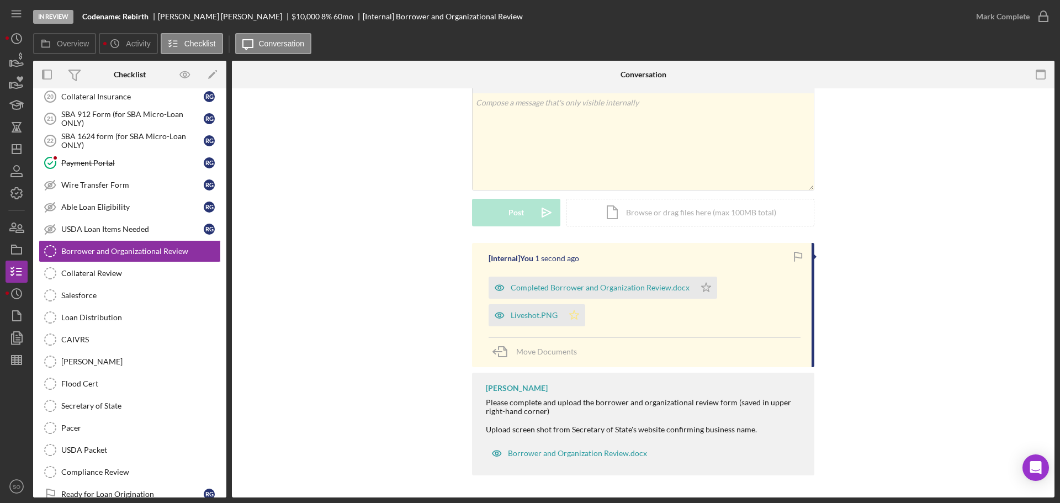
click at [574, 311] on icon "Icon/Star" at bounding box center [574, 315] width 22 height 22
click at [697, 289] on icon "Icon/Star" at bounding box center [706, 288] width 22 height 22
click at [996, 21] on div "Mark Complete" at bounding box center [1003, 17] width 54 height 22
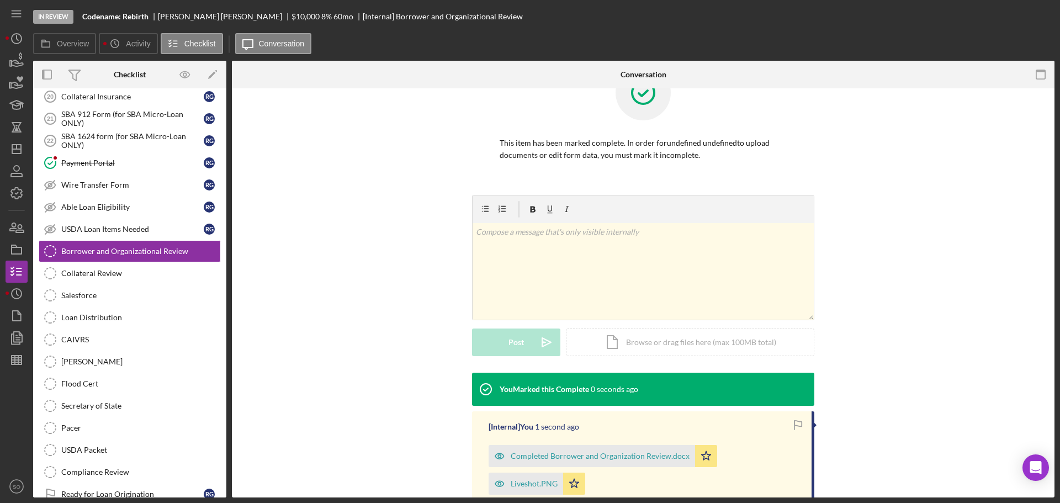
scroll to position [192, 0]
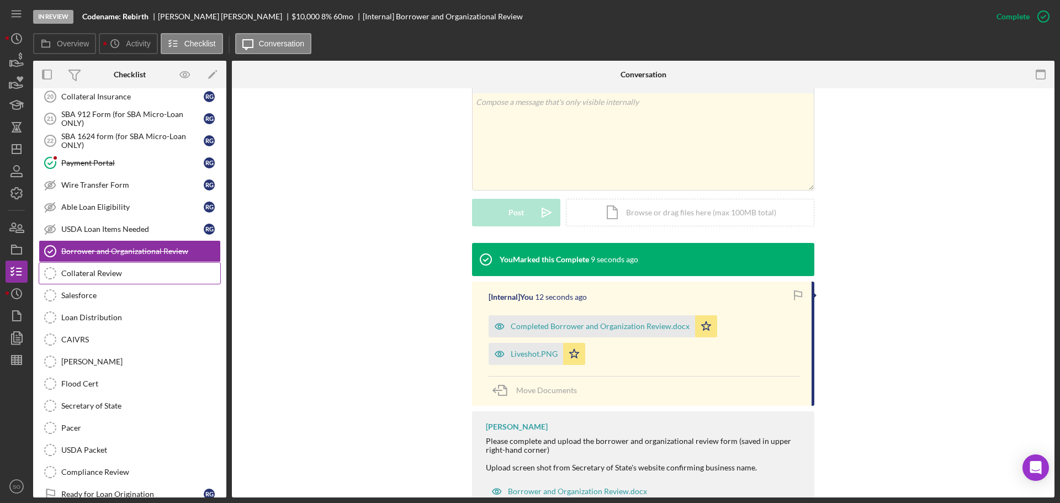
click at [176, 269] on div "Collateral Review" at bounding box center [140, 273] width 159 height 9
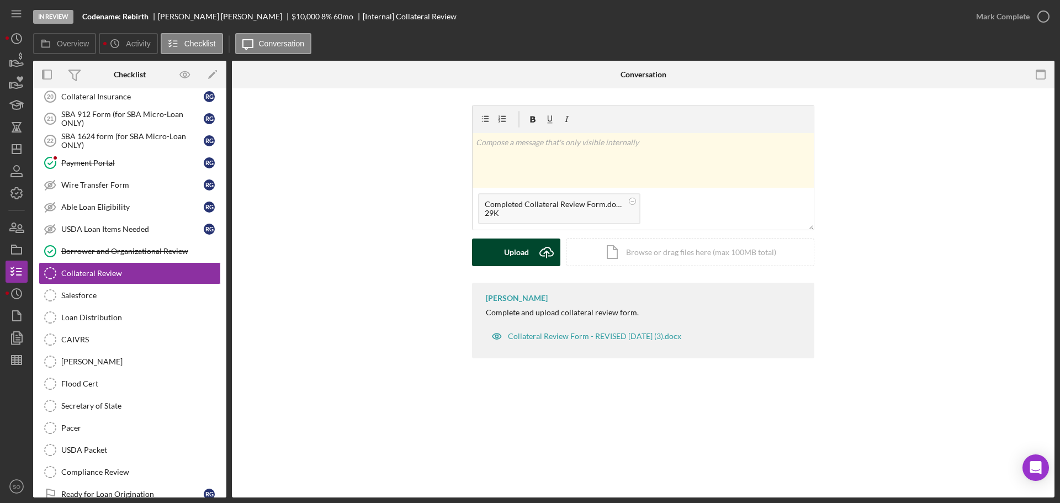
click at [512, 250] on div "Upload" at bounding box center [516, 252] width 25 height 28
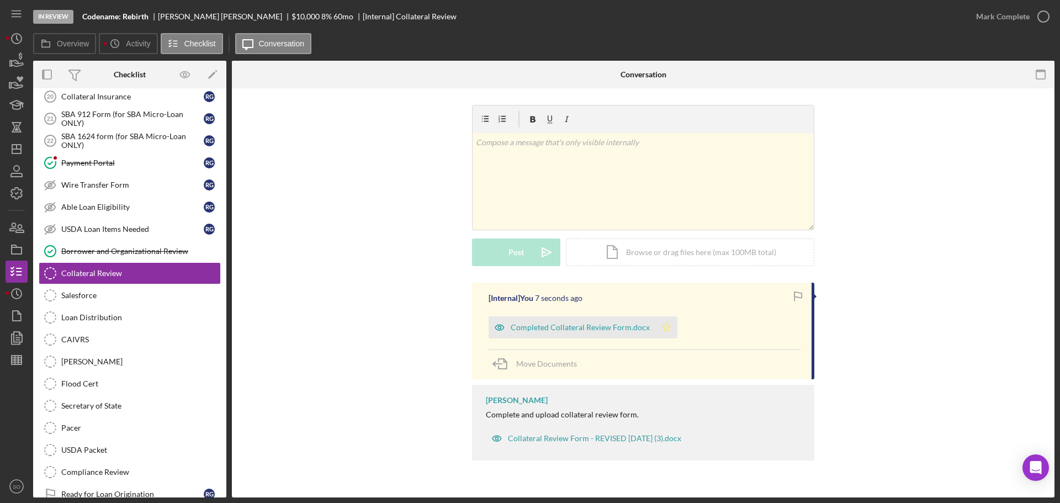
click at [662, 331] on polygon "button" at bounding box center [666, 326] width 9 height 9
click at [997, 19] on div "Mark Complete" at bounding box center [1003, 17] width 54 height 22
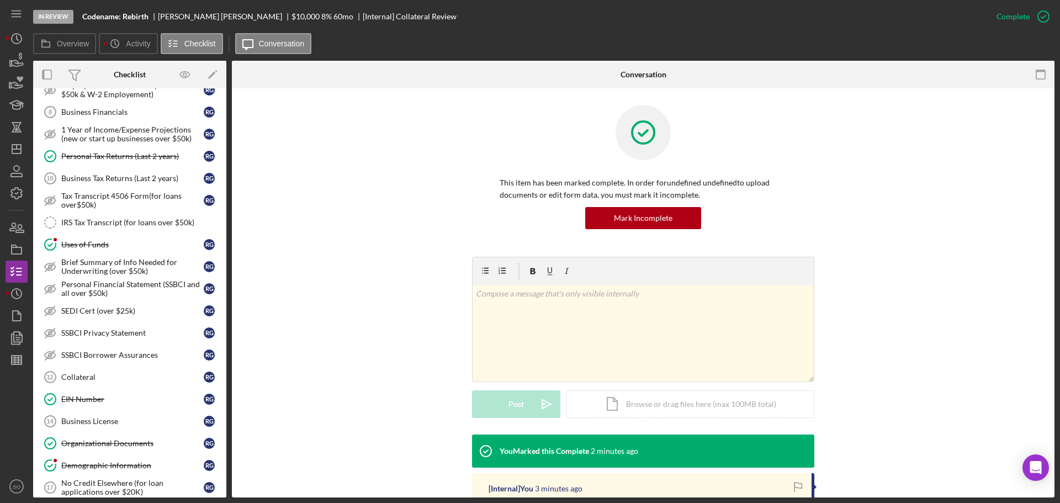
scroll to position [607, 0]
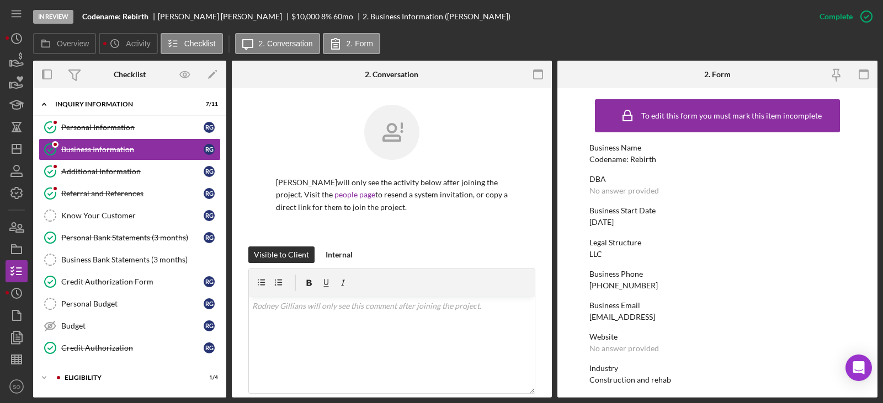
click at [525, 159] on div "Codename: Rebirth" at bounding box center [622, 159] width 67 height 9
copy div "Codename: Rebirth"
click at [126, 131] on div "Personal Information" at bounding box center [132, 127] width 142 height 9
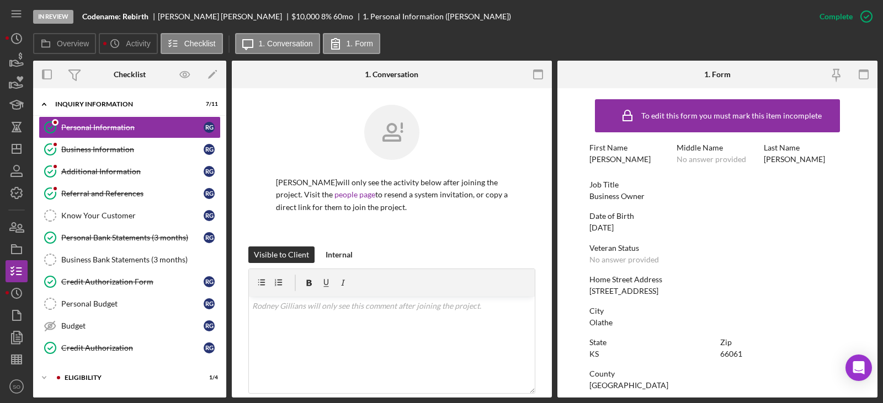
click at [525, 200] on div "Business Owner" at bounding box center [616, 196] width 55 height 9
copy div "Business Owner"
click at [525, 217] on div "[DATE]" at bounding box center [601, 228] width 24 height 9
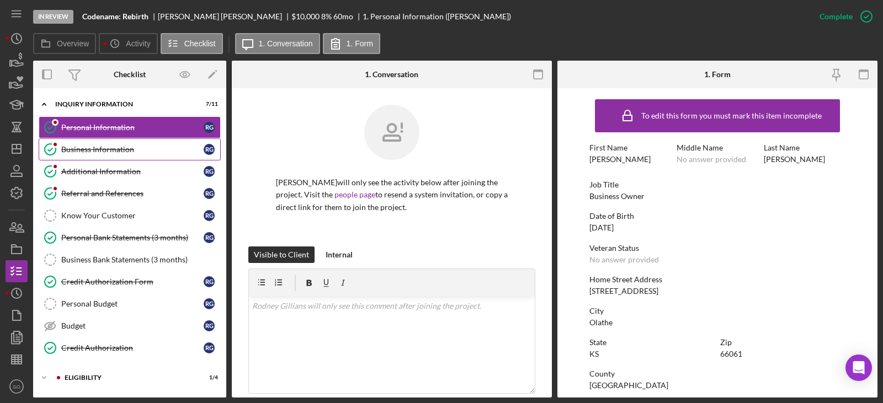
click at [144, 146] on div "Business Information" at bounding box center [132, 149] width 142 height 9
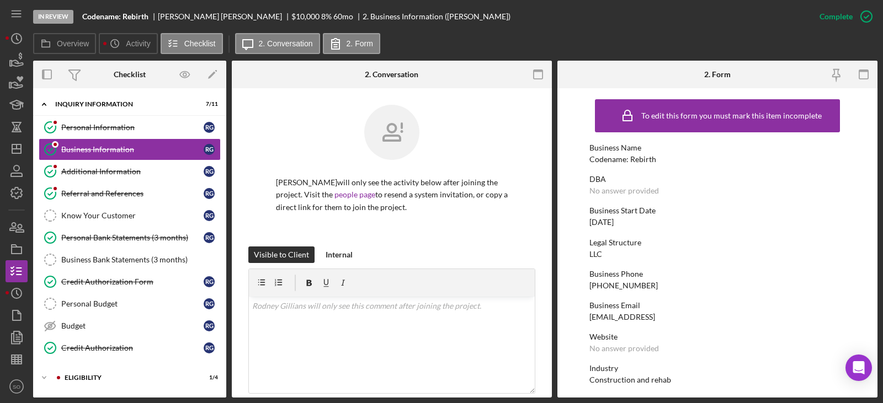
click at [525, 217] on div "[DATE]" at bounding box center [601, 222] width 24 height 9
copy div "[DATE]"
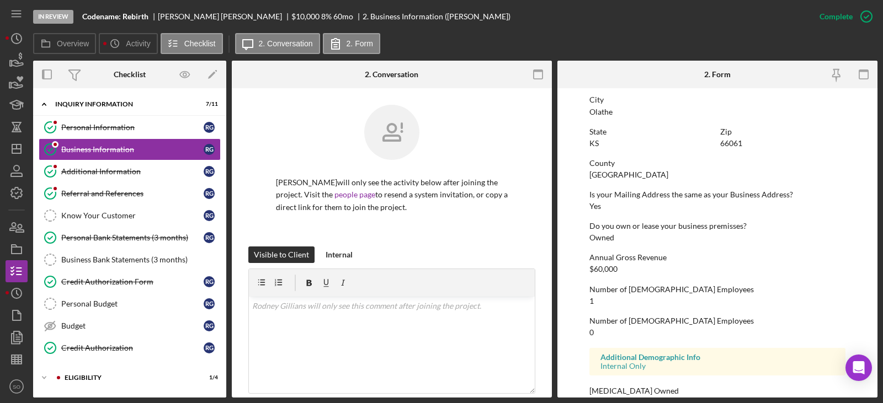
scroll to position [523, 0]
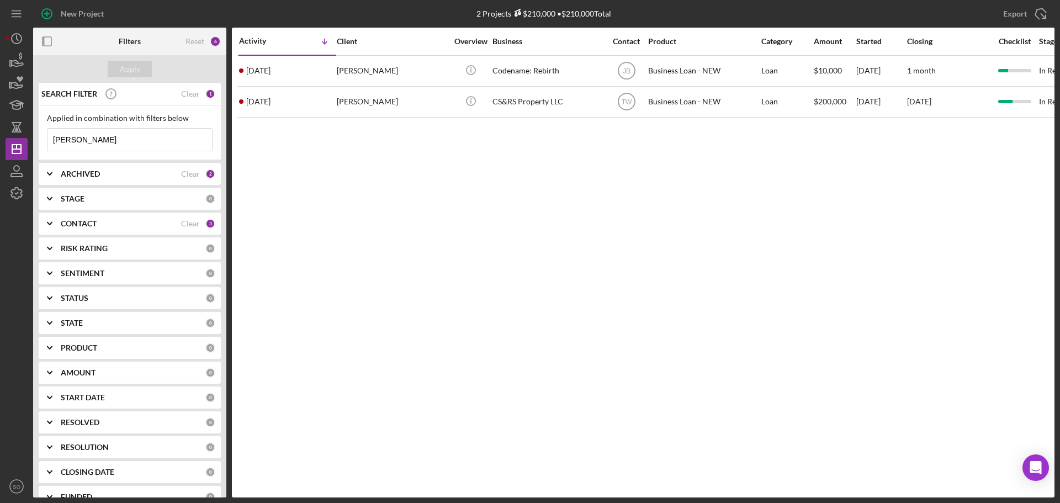
drag, startPoint x: 104, startPoint y: 138, endPoint x: 0, endPoint y: 136, distance: 103.8
click at [0, 134] on div "New Project 2 Projects $210,000 • $210,000 Total rodney Export Icon/Export Filt…" at bounding box center [530, 251] width 1060 height 503
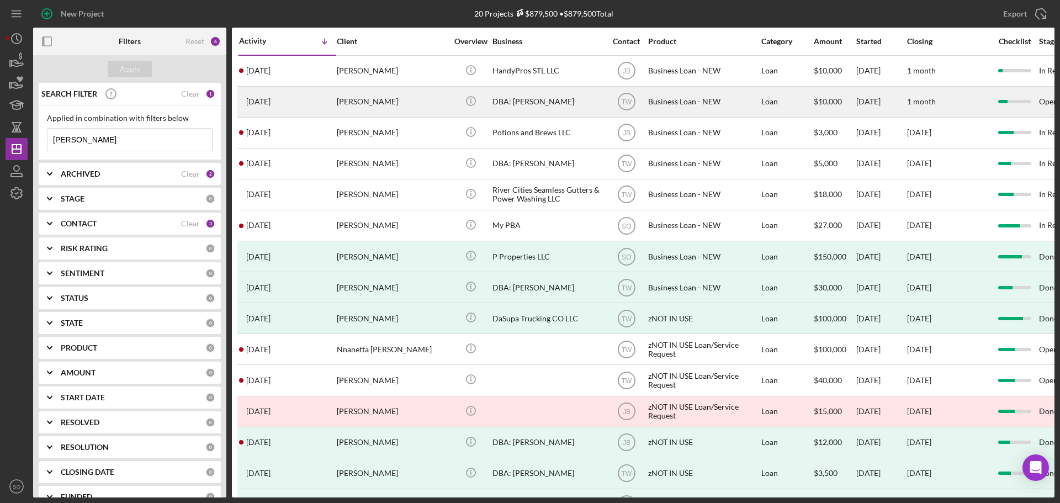
type input "michael matthews"
click at [349, 111] on div "Michael Matthews" at bounding box center [392, 101] width 110 height 29
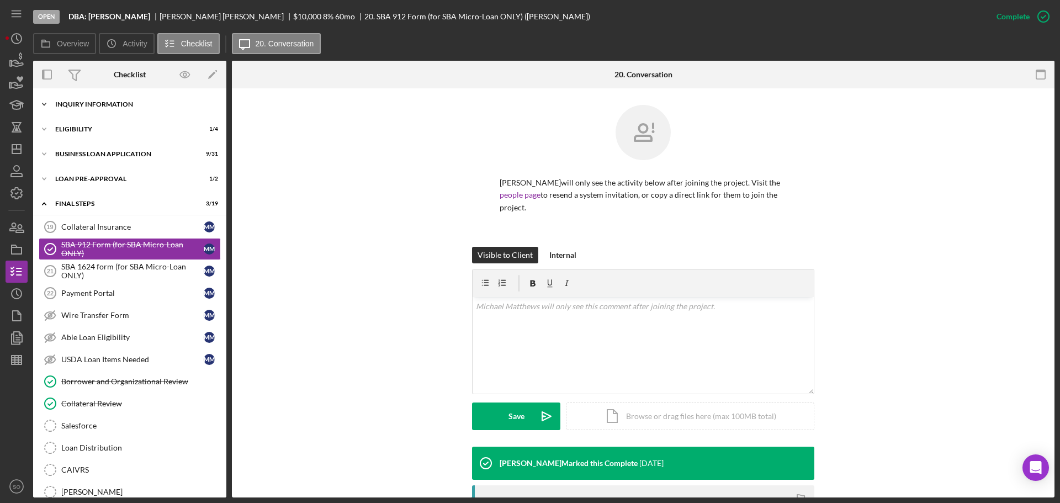
click at [108, 103] on div "INQUIRY INFORMATION" at bounding box center [133, 104] width 157 height 7
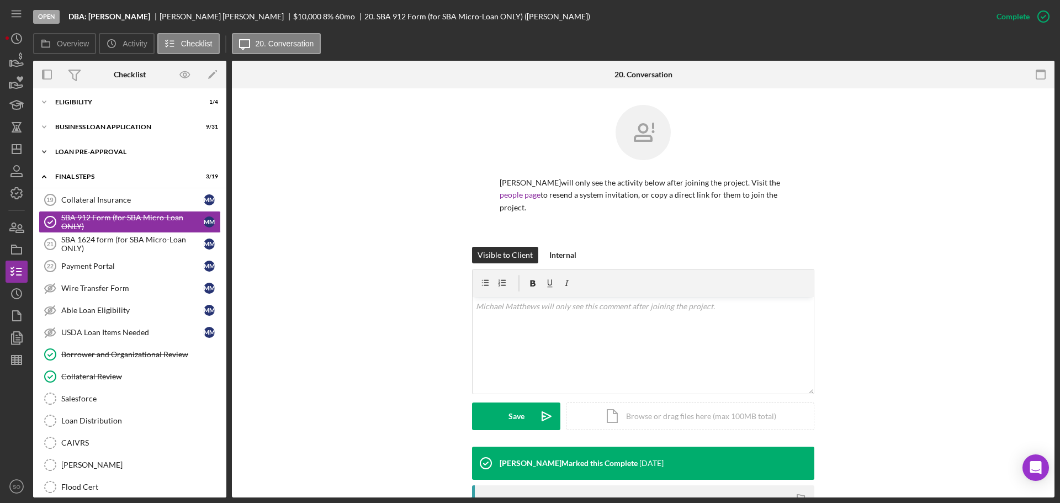
scroll to position [221, 0]
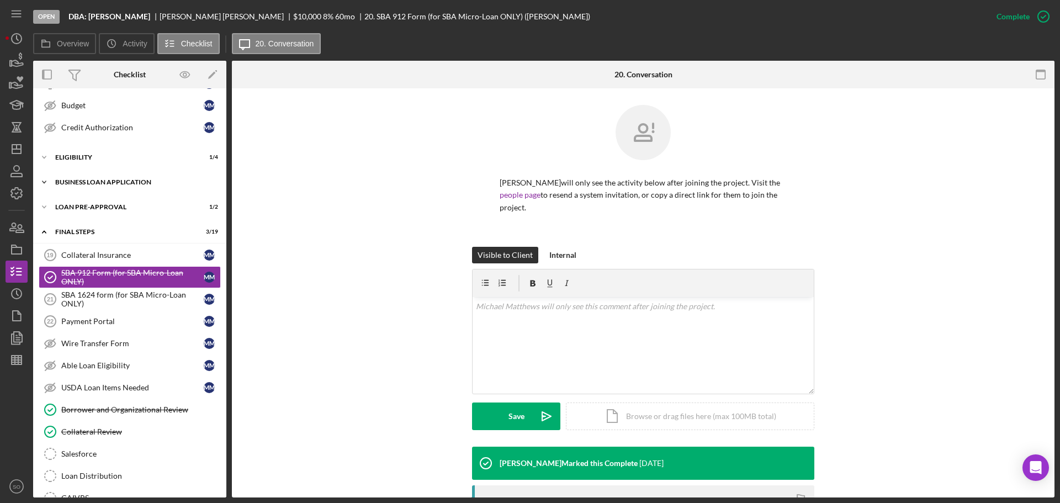
click at [78, 187] on div "Icon/Expander BUSINESS LOAN APPLICATION 9 / 31" at bounding box center [129, 182] width 193 height 22
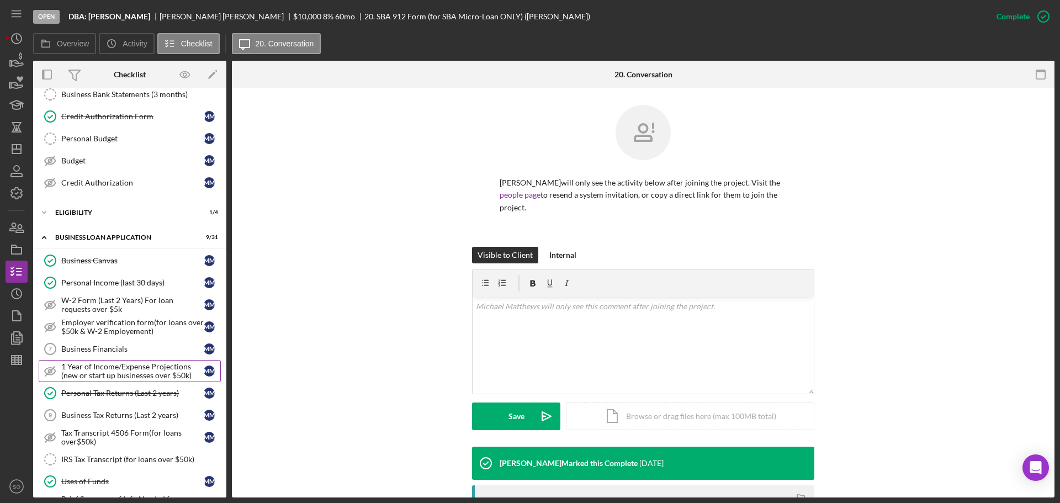
scroll to position [0, 0]
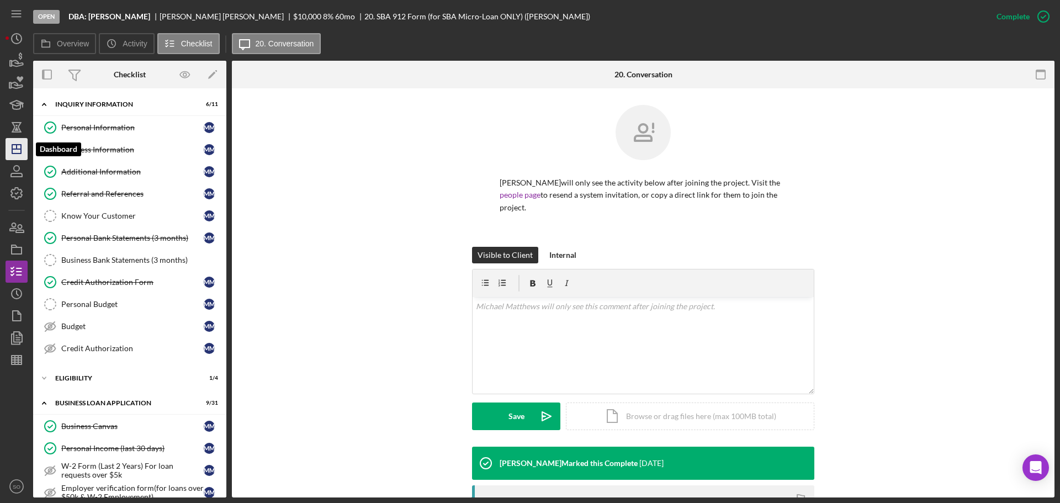
click at [12, 146] on polygon "button" at bounding box center [16, 149] width 9 height 9
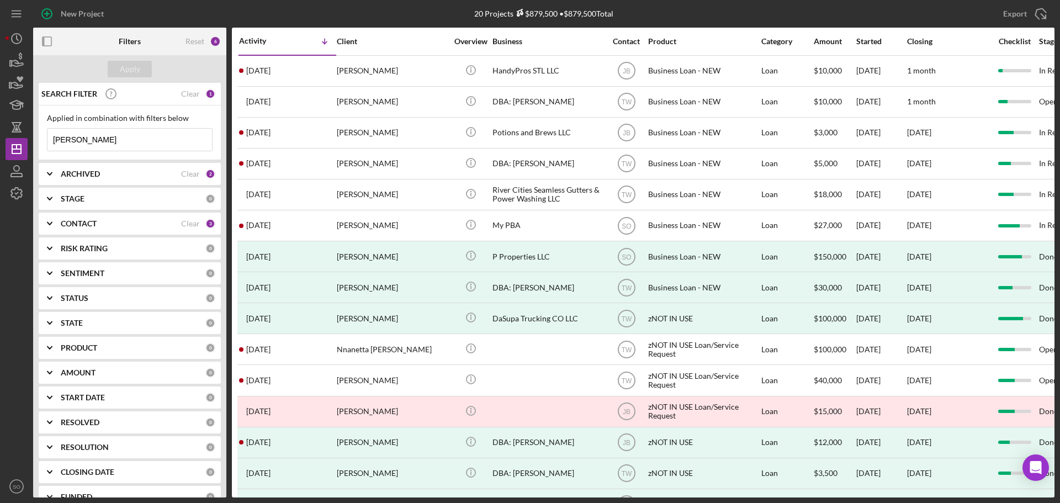
drag, startPoint x: 126, startPoint y: 137, endPoint x: 0, endPoint y: 137, distance: 126.4
click at [0, 137] on div "New Project 20 Projects $879,500 • $879,500 Total michael matthews Export Icon/…" at bounding box center [530, 251] width 1060 height 503
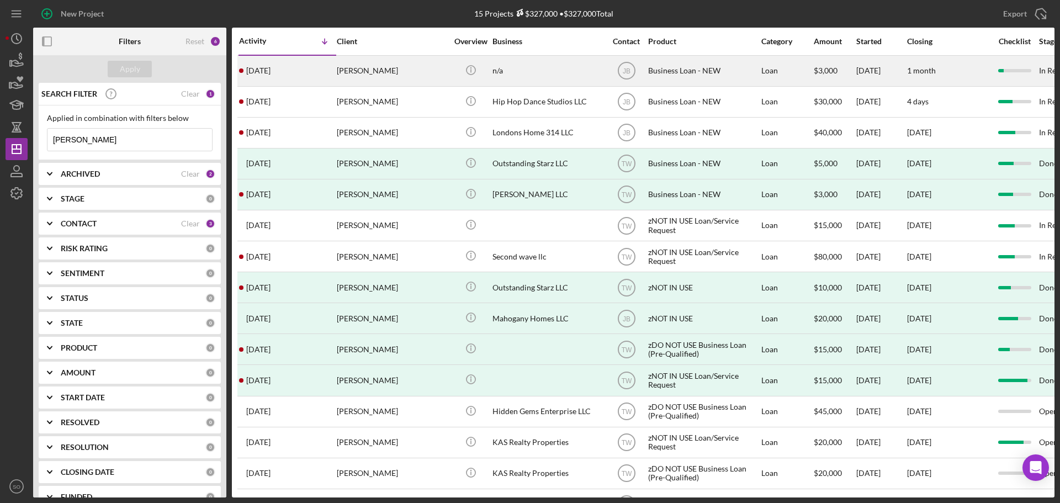
type input "rosie moore"
click at [363, 72] on div "Rosie Moore" at bounding box center [392, 70] width 110 height 29
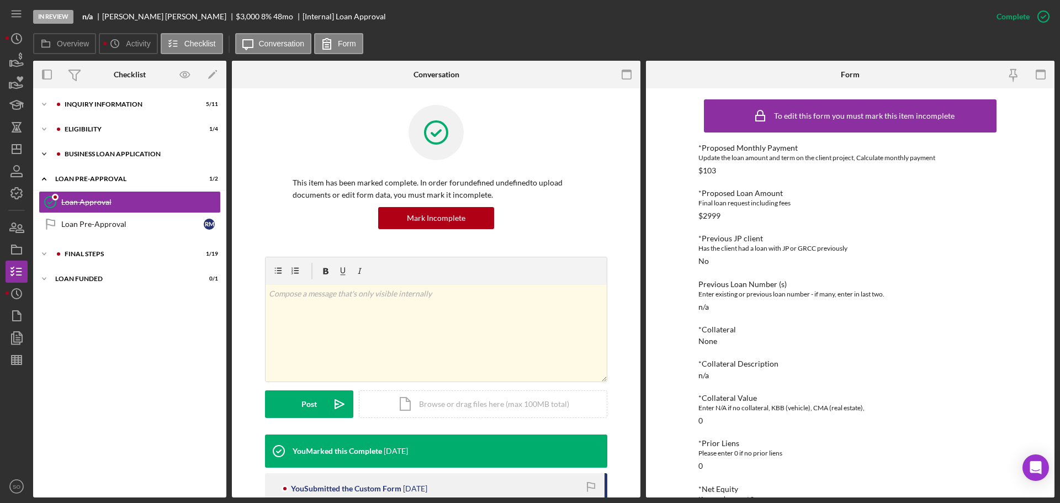
click at [115, 157] on div "BUSINESS LOAN APPLICATION" at bounding box center [139, 154] width 148 height 7
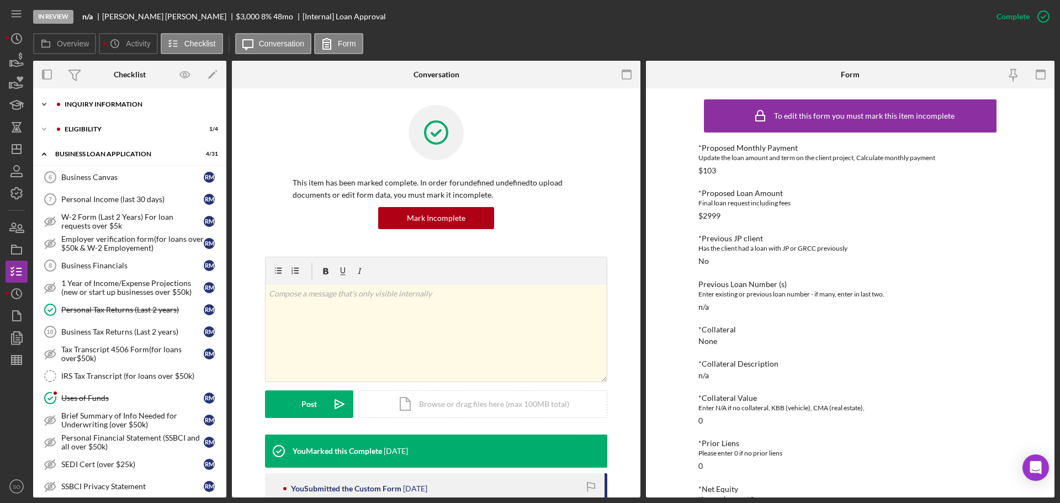
click at [124, 108] on div "Icon/Expander INQUIRY INFORMATION 5 / 11" at bounding box center [129, 104] width 193 height 22
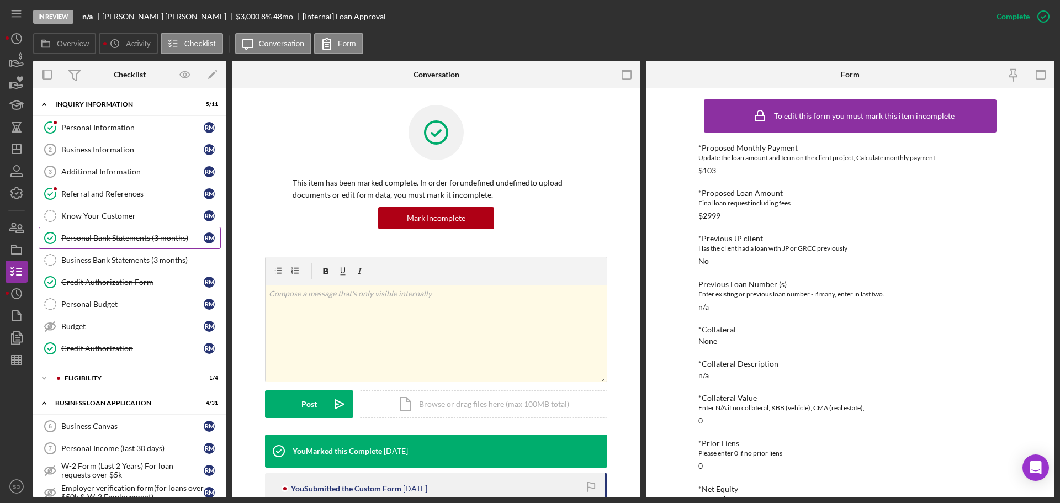
click at [125, 235] on div "Personal Bank Statements (3 months)" at bounding box center [132, 237] width 142 height 9
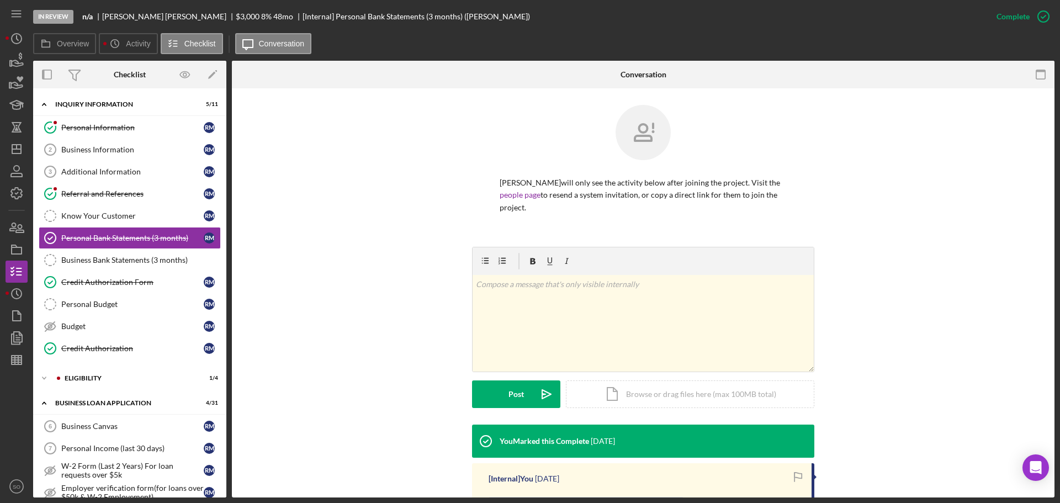
scroll to position [192, 0]
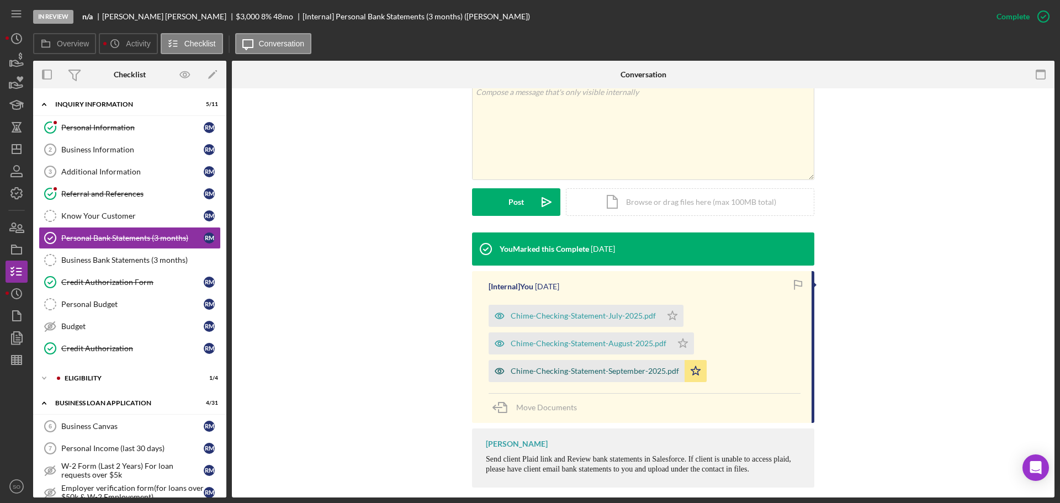
click at [598, 364] on div "Chime-Checking-Statement-September-2025.pdf" at bounding box center [586, 371] width 196 height 22
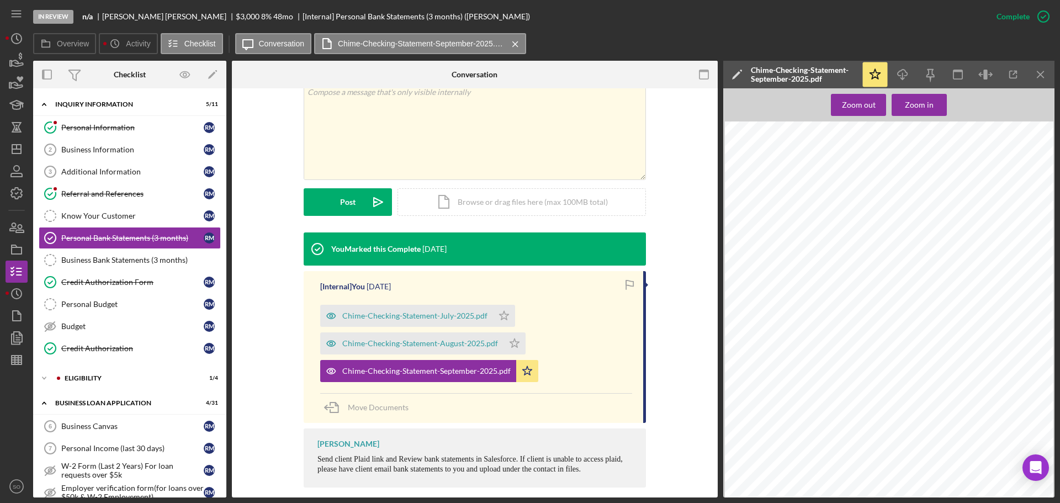
scroll to position [3753, 0]
click at [24, 148] on icon "Icon/Dashboard" at bounding box center [17, 149] width 28 height 28
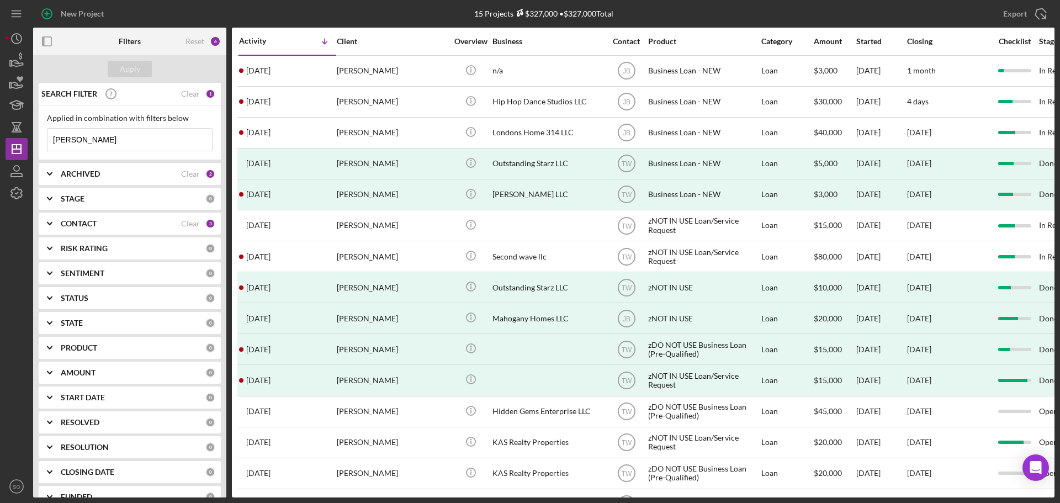
drag, startPoint x: 109, startPoint y: 135, endPoint x: 0, endPoint y: 137, distance: 108.8
click at [0, 137] on div "New Project 15 Projects $327,000 • $327,000 Total rosie moore Export Icon/Expor…" at bounding box center [530, 251] width 1060 height 503
type input "amy michael"
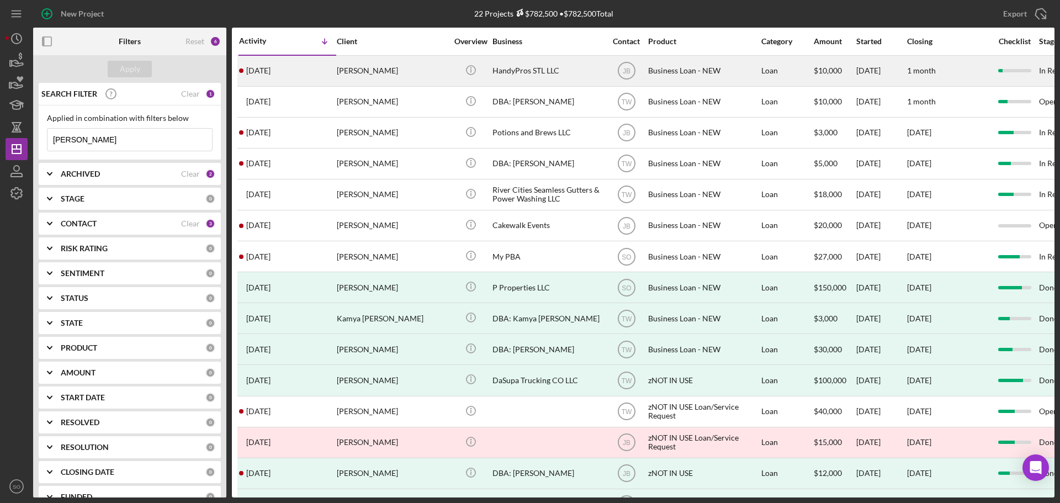
click at [358, 72] on div "Amy Michael" at bounding box center [392, 70] width 110 height 29
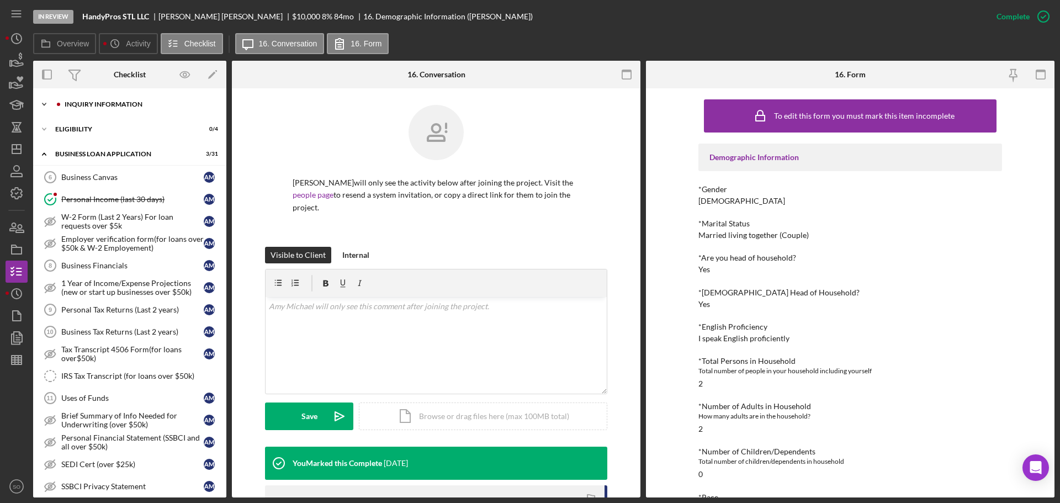
click at [96, 109] on div "Icon/Expander INQUIRY INFORMATION 6 / 11" at bounding box center [129, 104] width 193 height 22
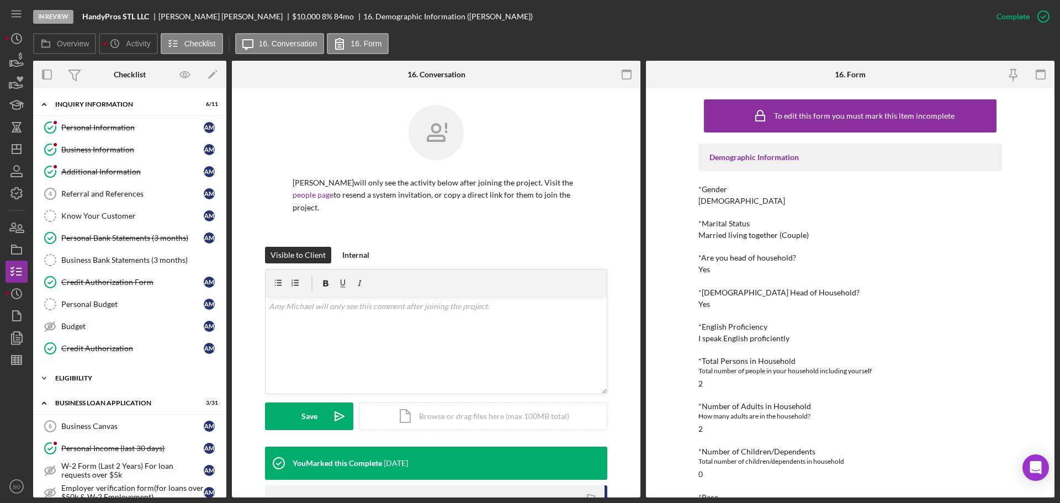
scroll to position [110, 0]
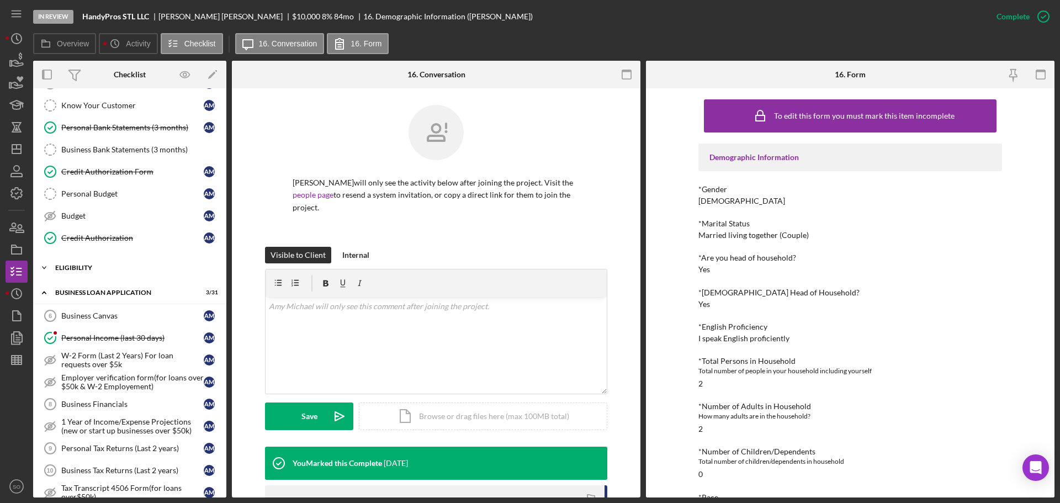
click at [91, 269] on div "ELIGIBILITY" at bounding box center [133, 267] width 157 height 7
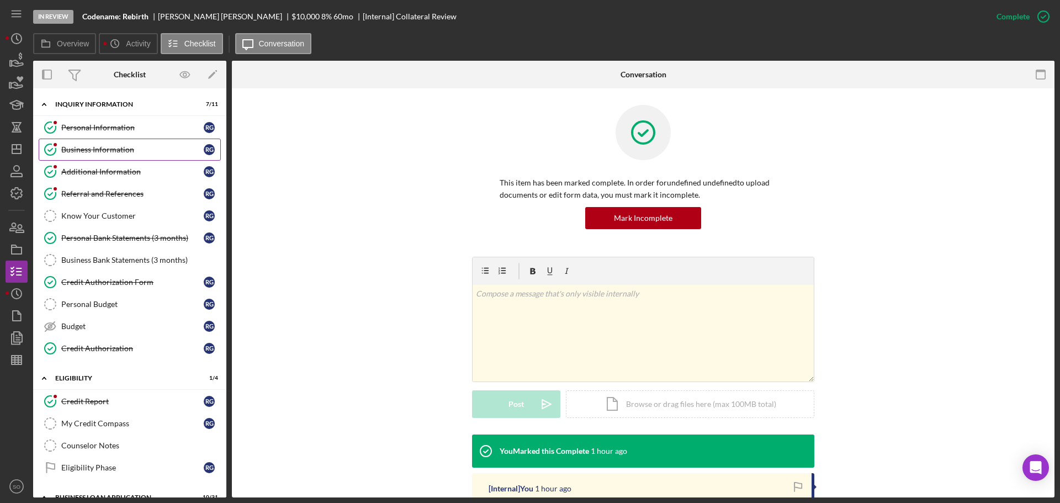
click at [130, 141] on link "Business Information Business Information R G" at bounding box center [130, 150] width 182 height 22
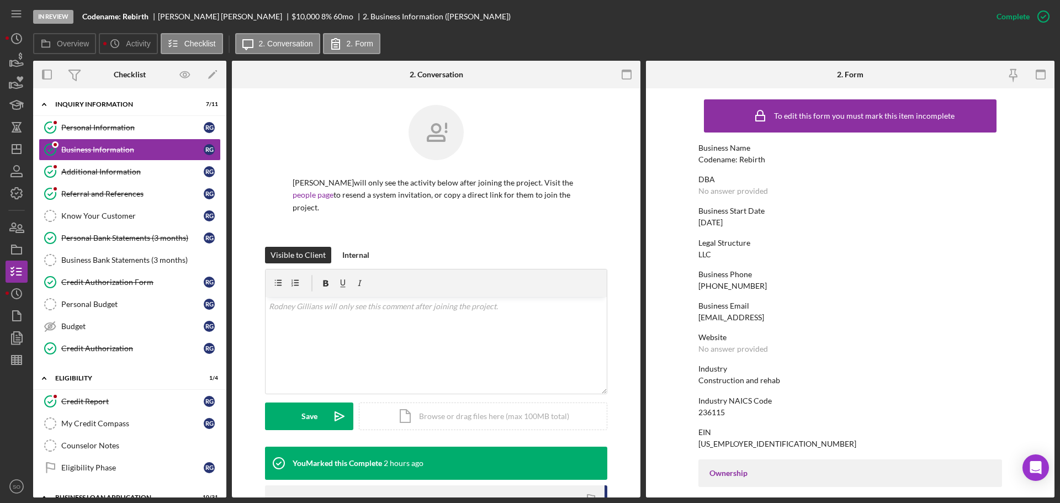
click at [732, 162] on div "Codename: Rebirth" at bounding box center [731, 159] width 67 height 9
copy div "Codename: Rebirth"
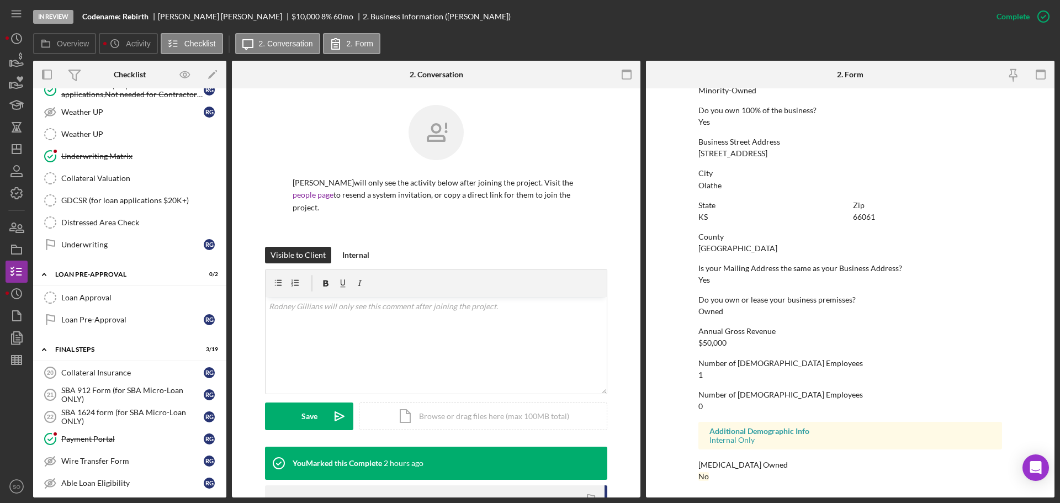
scroll to position [1104, 0]
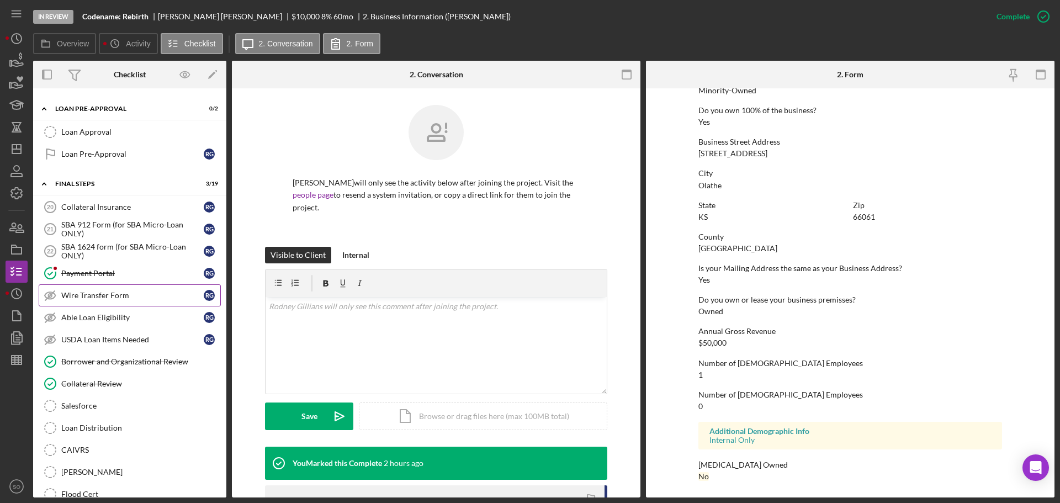
drag, startPoint x: 104, startPoint y: 291, endPoint x: 144, endPoint y: 292, distance: 39.8
click at [104, 291] on div "Wire Transfer Form" at bounding box center [132, 295] width 142 height 9
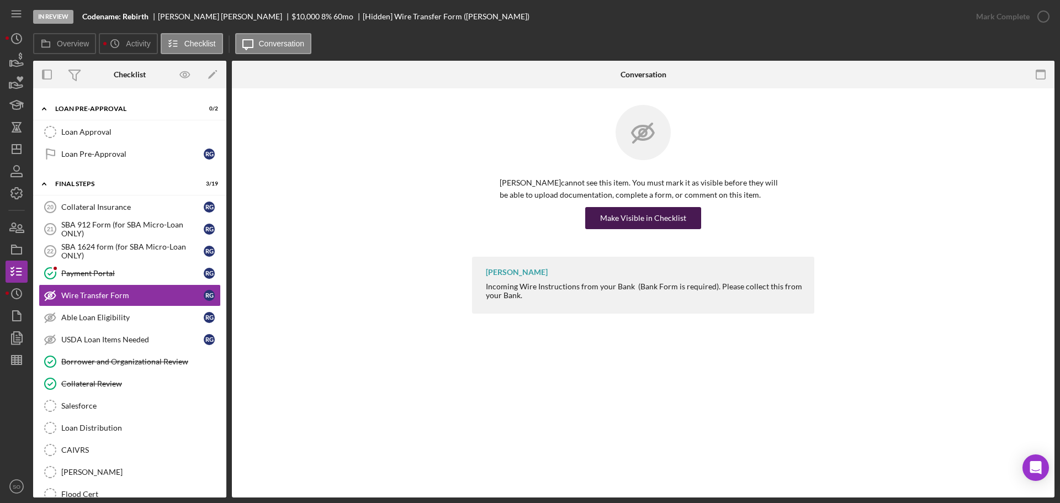
click at [597, 215] on button "Make Visible in Checklist" at bounding box center [643, 218] width 116 height 22
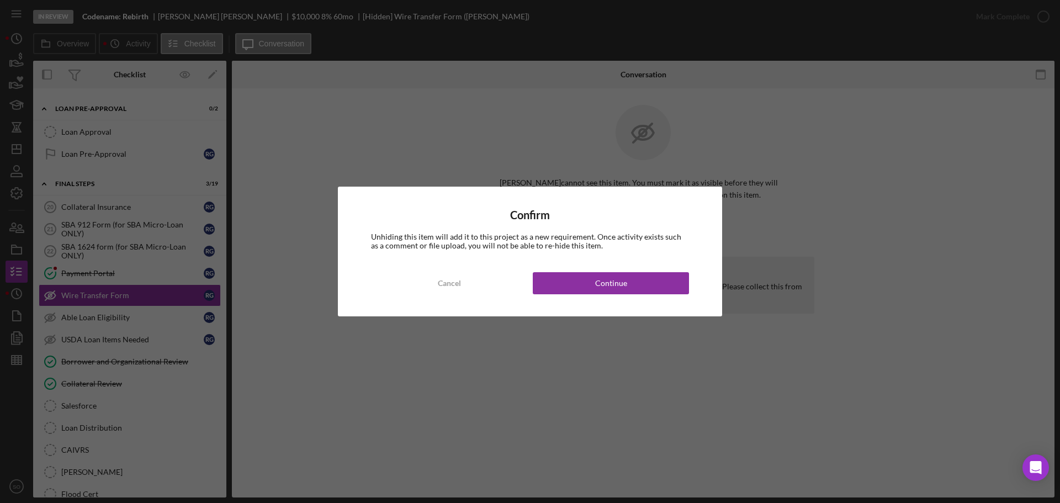
click at [596, 259] on div "Confirm Unhiding this item will add it to this project as a new requirement. On…" at bounding box center [530, 252] width 384 height 130
click at [610, 291] on div "Continue" at bounding box center [611, 283] width 32 height 22
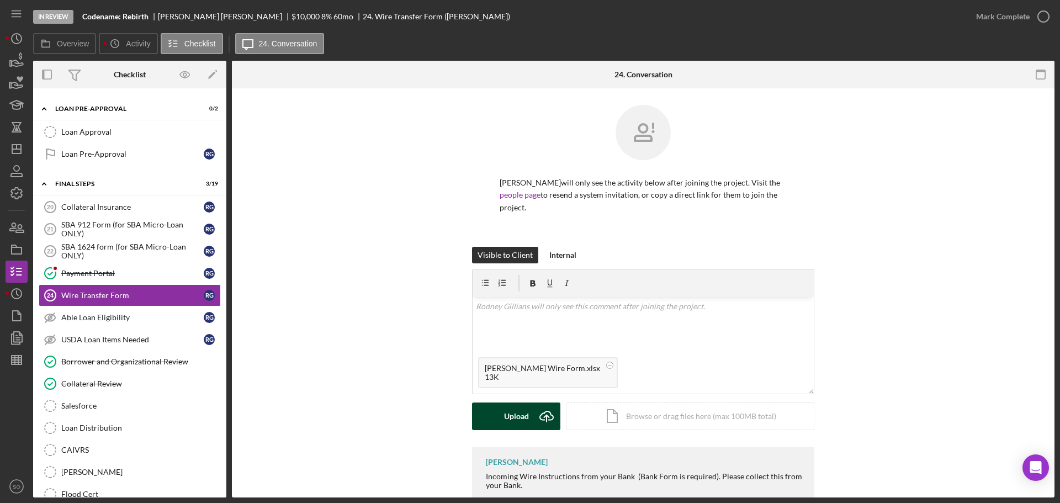
drag, startPoint x: 503, startPoint y: 418, endPoint x: 490, endPoint y: 419, distance: 13.8
click at [501, 419] on button "Upload Icon/Upload" at bounding box center [516, 416] width 88 height 28
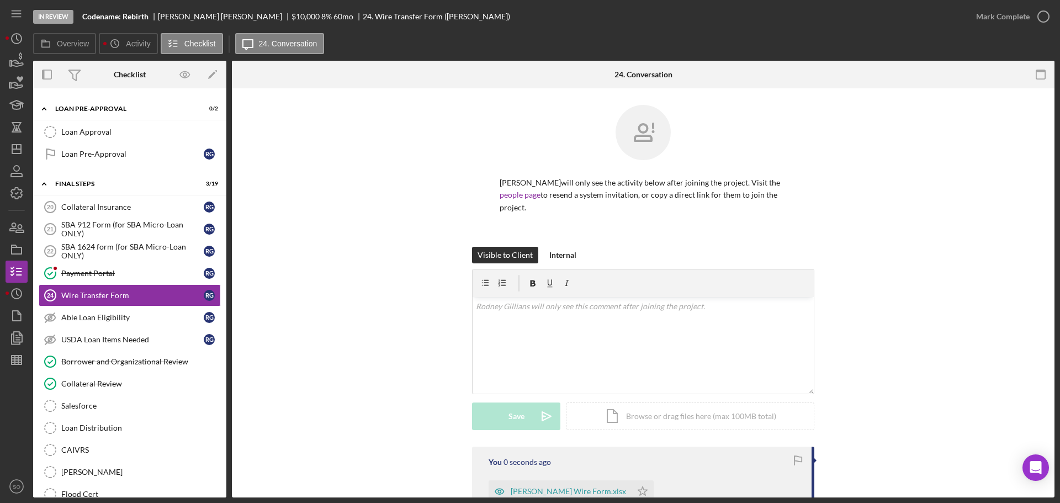
scroll to position [131, 0]
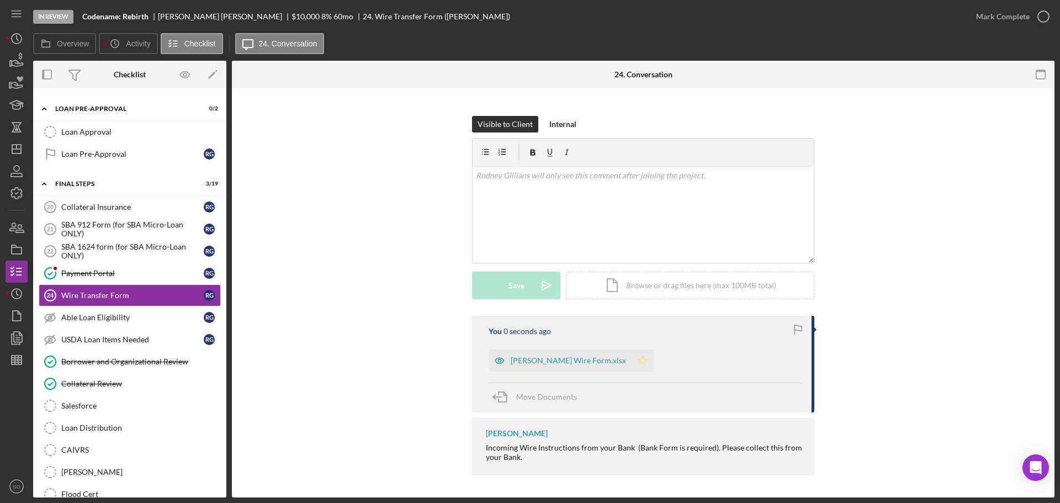
click at [631, 354] on icon "Icon/Star" at bounding box center [642, 360] width 22 height 22
click at [991, 15] on div "Mark Complete" at bounding box center [1003, 17] width 54 height 22
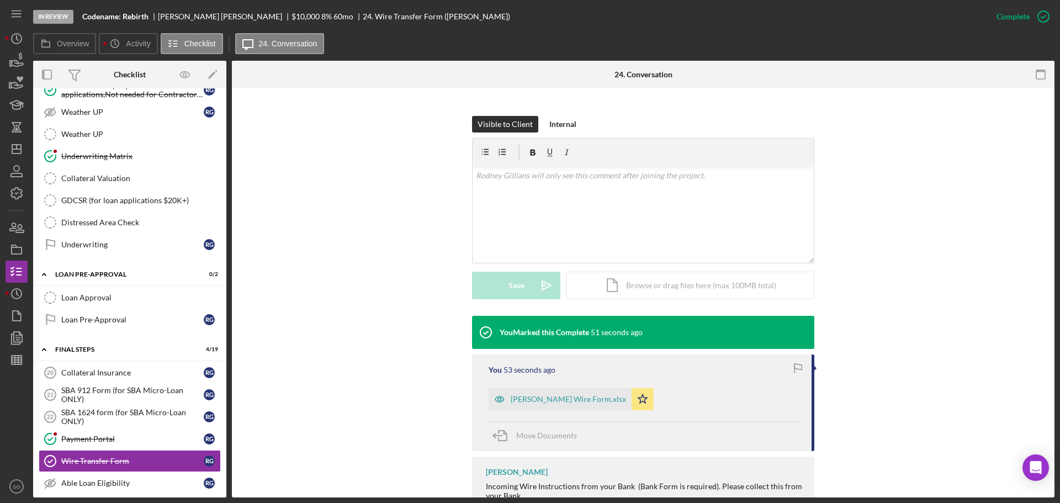
scroll to position [1049, 0]
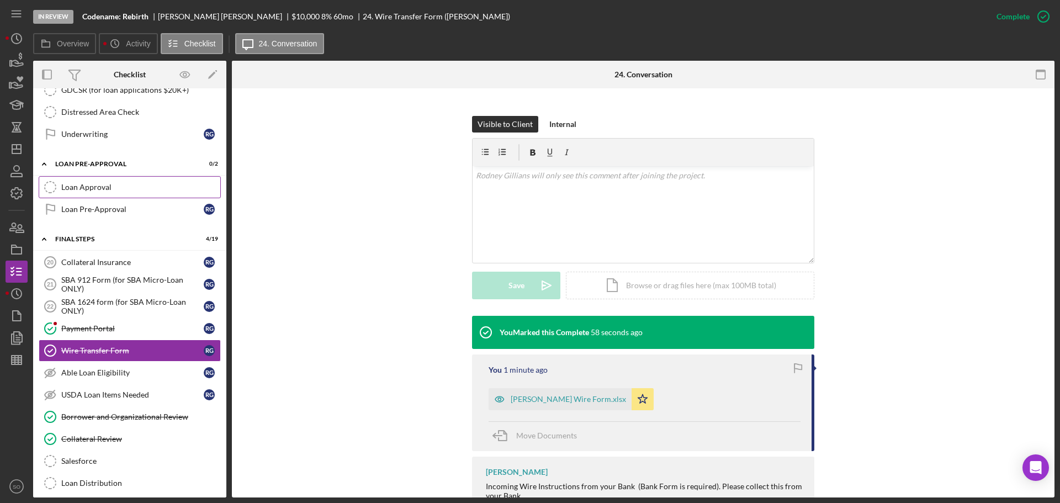
click at [129, 194] on link "Loan Approval Loan Approval" at bounding box center [130, 187] width 182 height 22
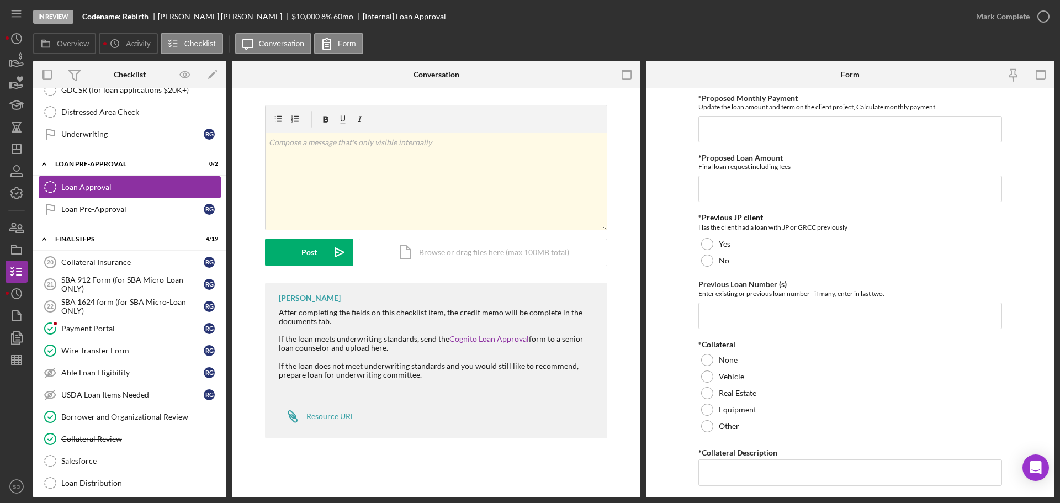
scroll to position [938, 0]
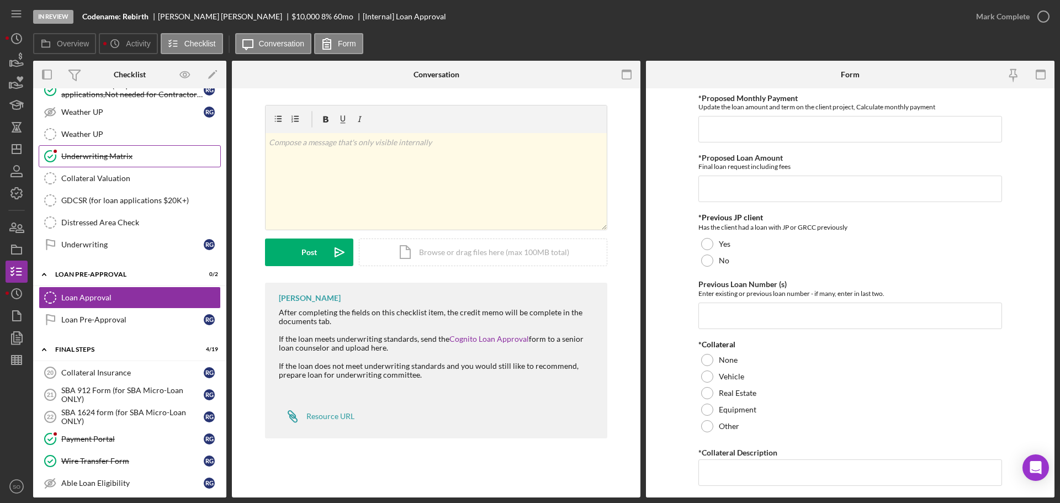
click at [133, 149] on link "Underwriting Matrix Underwriting Matrix" at bounding box center [130, 156] width 182 height 22
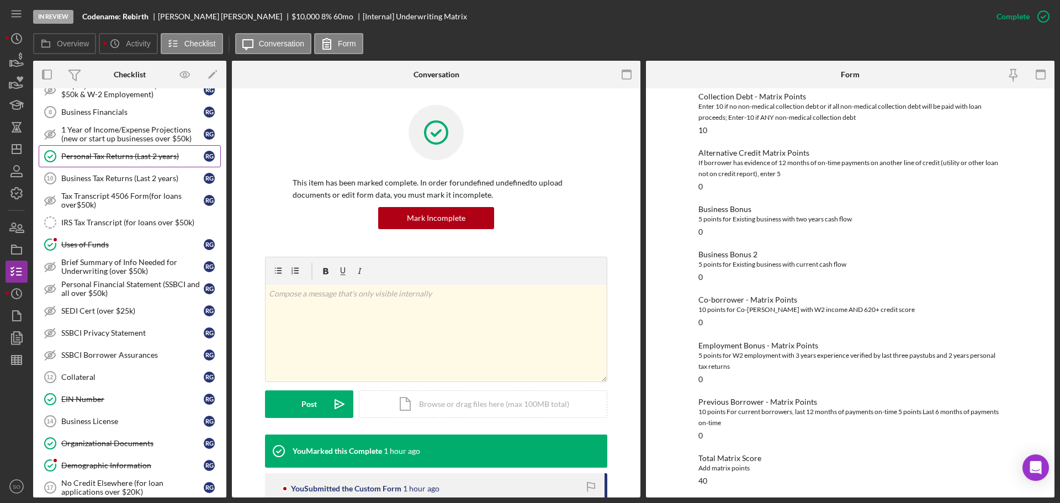
scroll to position [607, 0]
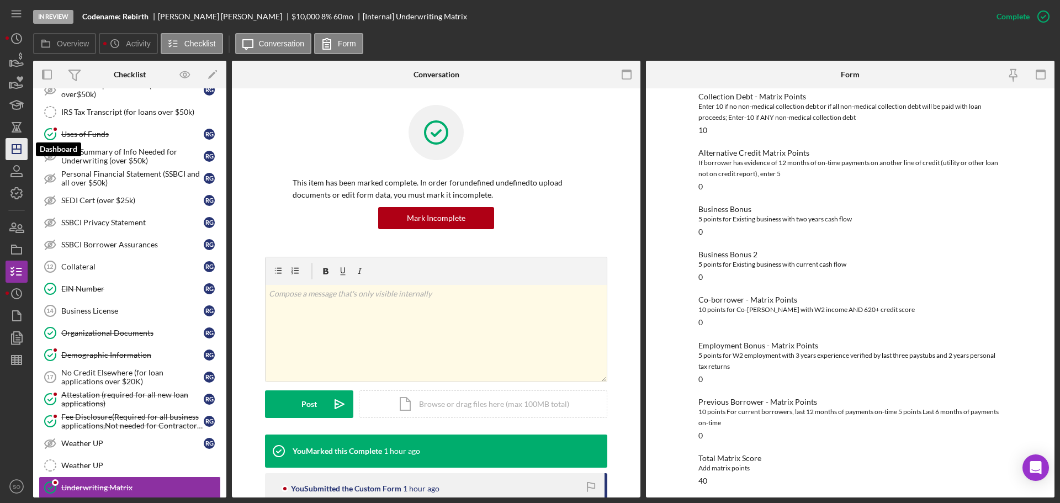
click at [16, 146] on icon "Icon/Dashboard" at bounding box center [17, 149] width 28 height 28
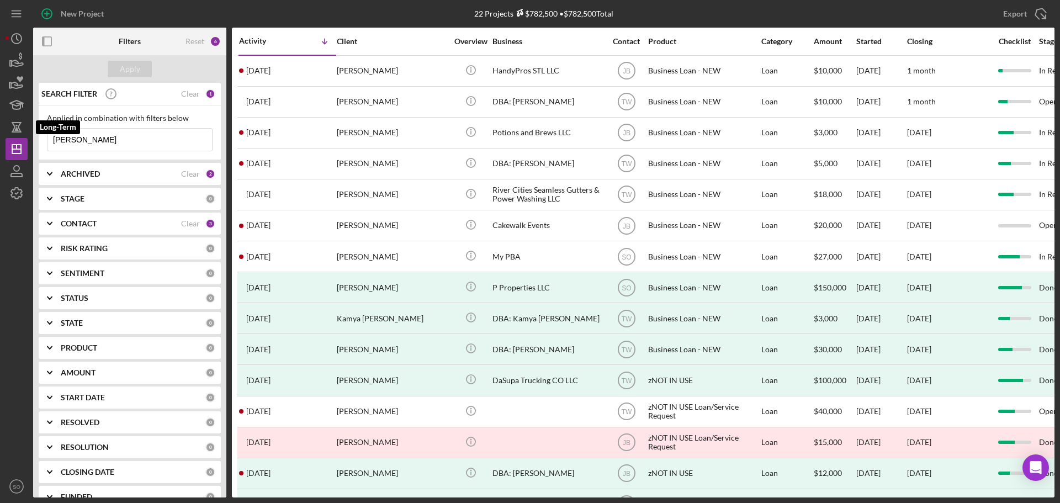
drag, startPoint x: 110, startPoint y: 143, endPoint x: 0, endPoint y: 136, distance: 110.6
click at [0, 136] on div "New Project 22 Projects $782,500 • $782,500 Total amy michael Export Icon/Expor…" at bounding box center [530, 251] width 1060 height 503
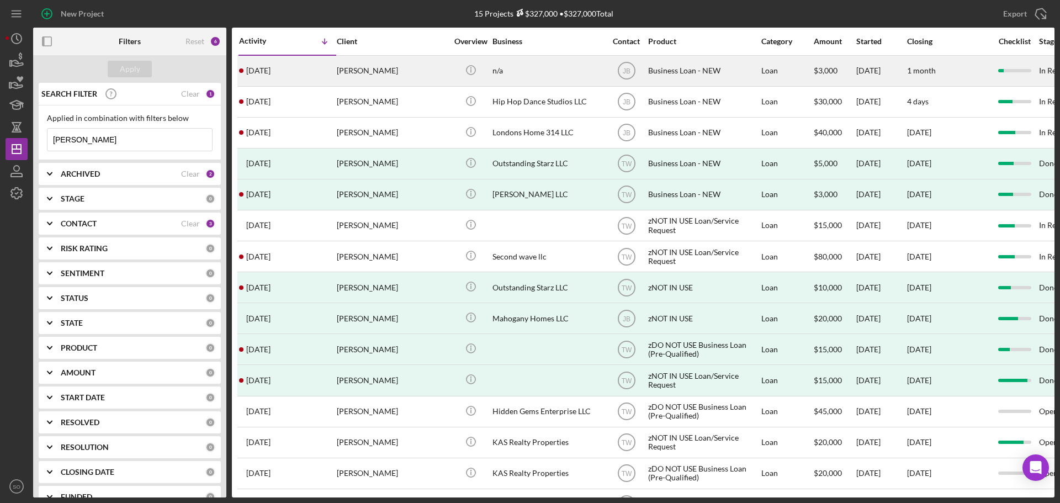
type input "moore"
click at [325, 82] on div "3 days ago Rosie Moore" at bounding box center [287, 70] width 97 height 29
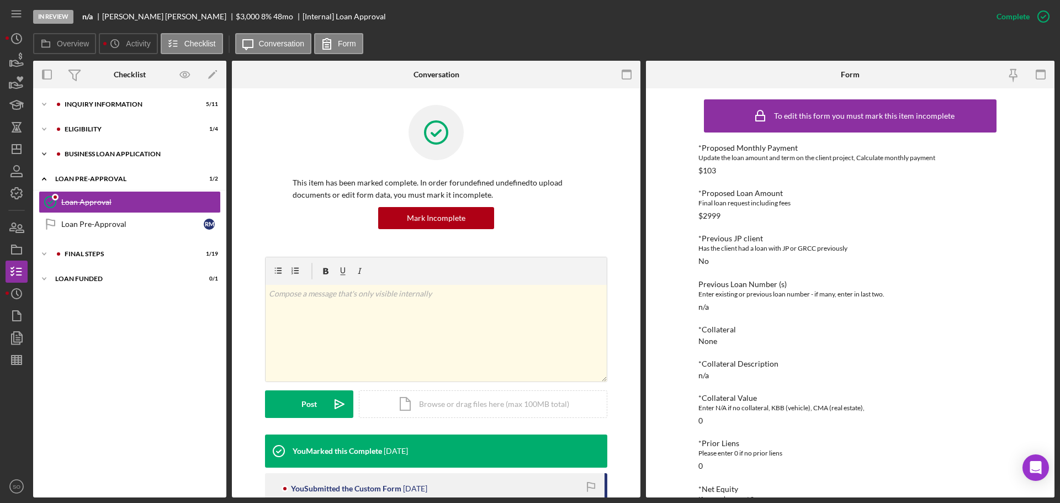
click at [106, 158] on div "Icon/Expander BUSINESS LOAN APPLICATION 4 / 31" at bounding box center [129, 154] width 193 height 22
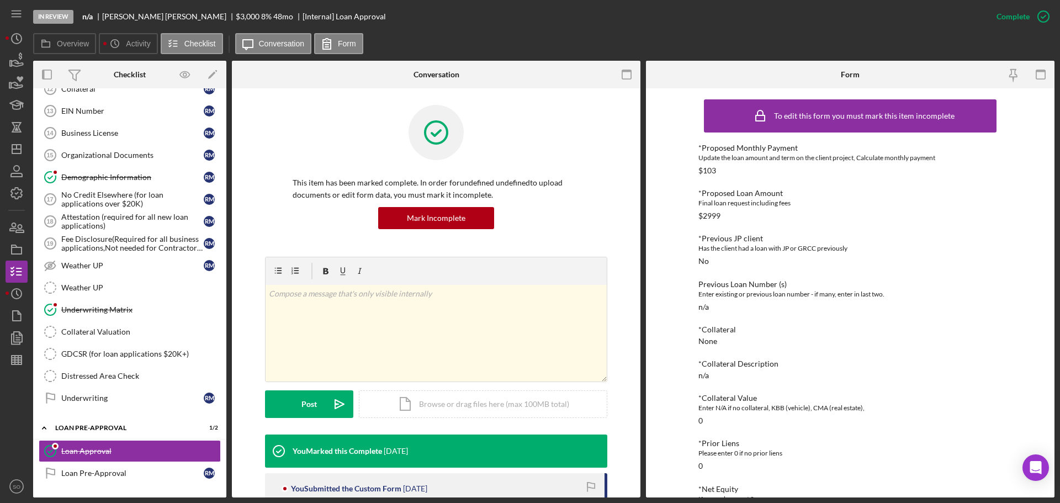
scroll to position [331, 0]
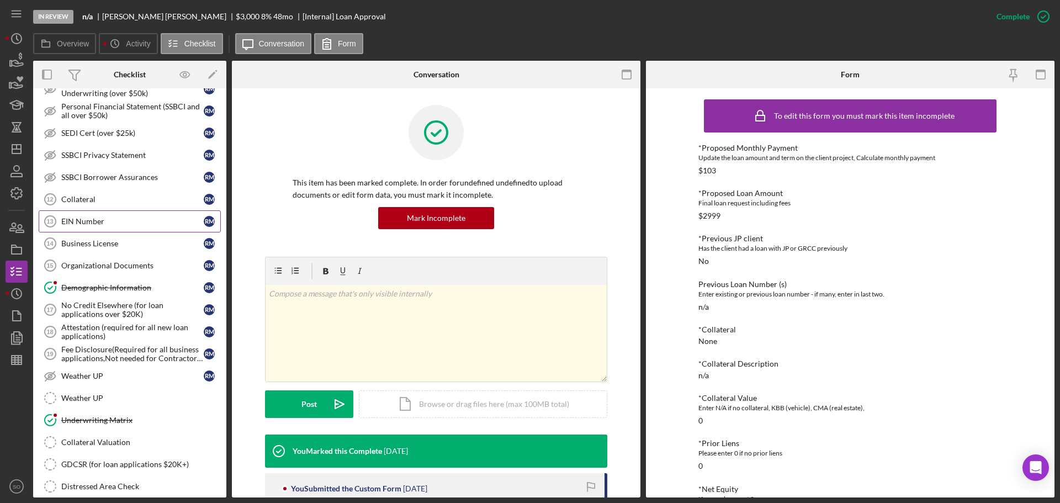
click at [89, 222] on div "EIN Number" at bounding box center [132, 221] width 142 height 9
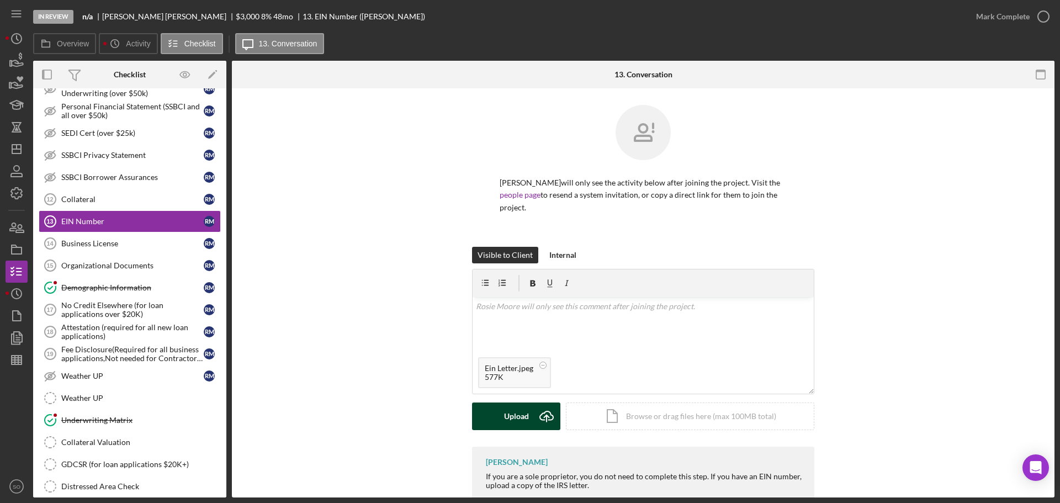
click at [501, 406] on button "Upload Icon/Upload" at bounding box center [516, 416] width 88 height 28
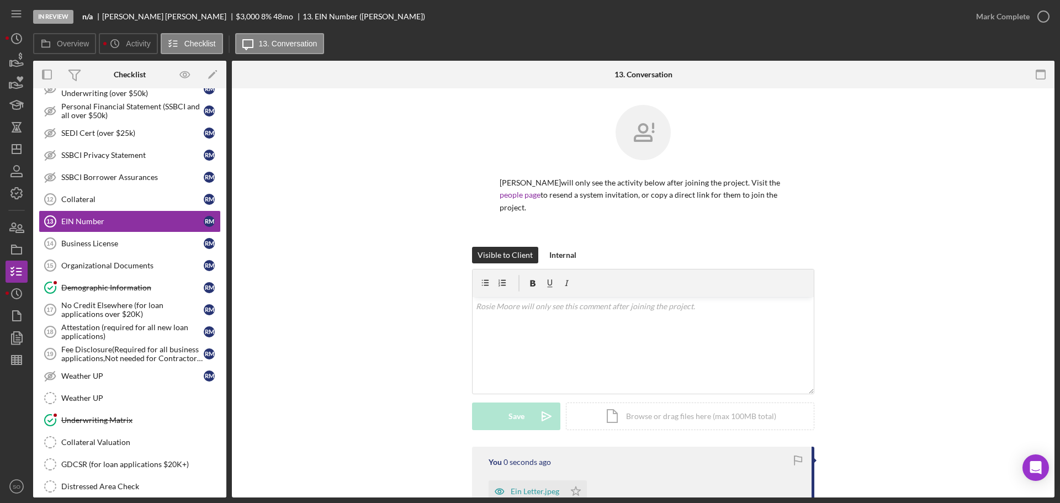
scroll to position [118, 0]
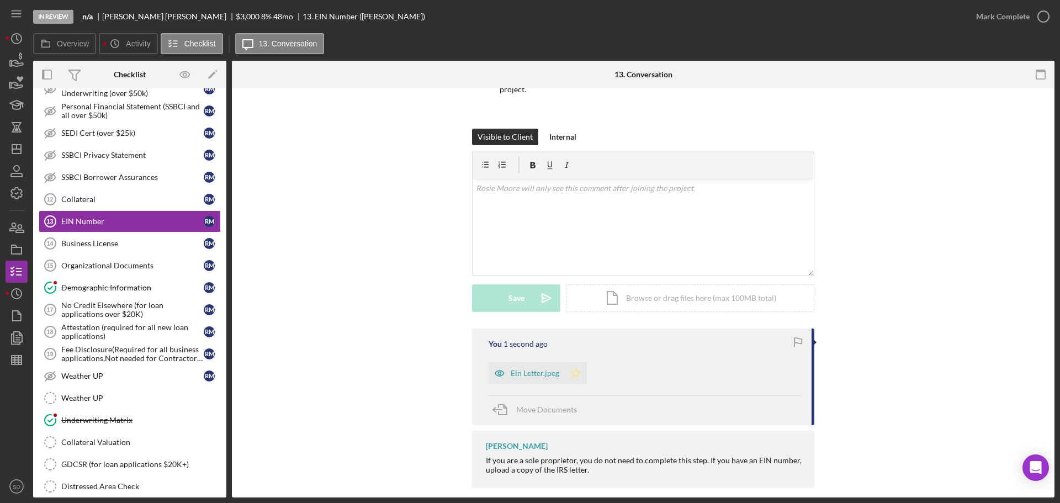
click at [573, 362] on icon "Icon/Star" at bounding box center [576, 373] width 22 height 22
click at [990, 16] on div "Mark Complete" at bounding box center [1003, 17] width 54 height 22
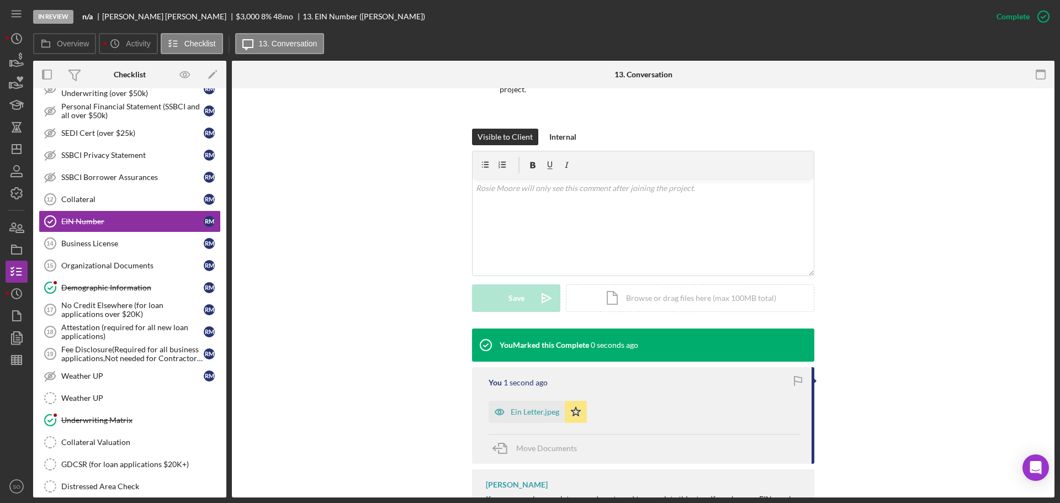
scroll to position [157, 0]
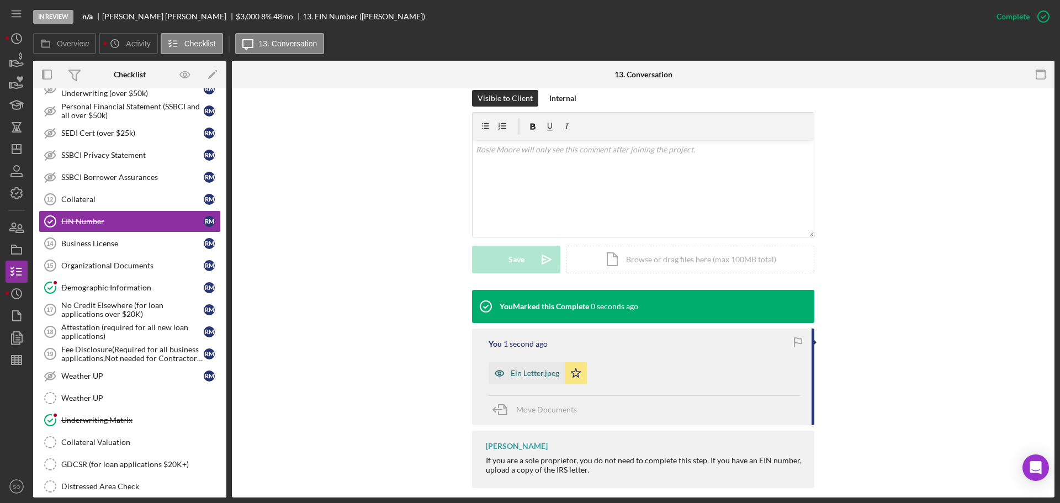
click at [536, 369] on div "Ein Letter.jpeg" at bounding box center [535, 373] width 49 height 9
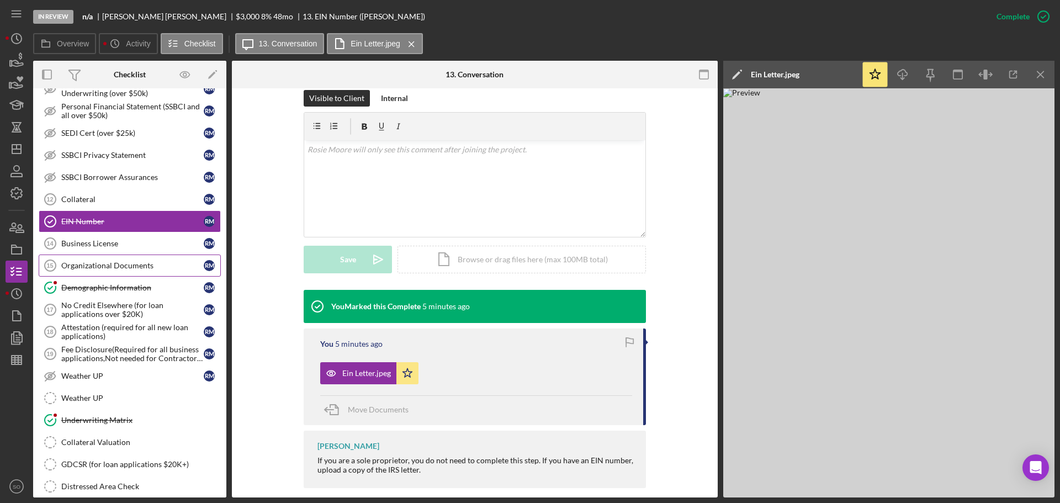
drag, startPoint x: 123, startPoint y: 257, endPoint x: 135, endPoint y: 262, distance: 12.9
click at [125, 261] on link "Organizational Documents 15 Organizational Documents R M" at bounding box center [130, 265] width 182 height 22
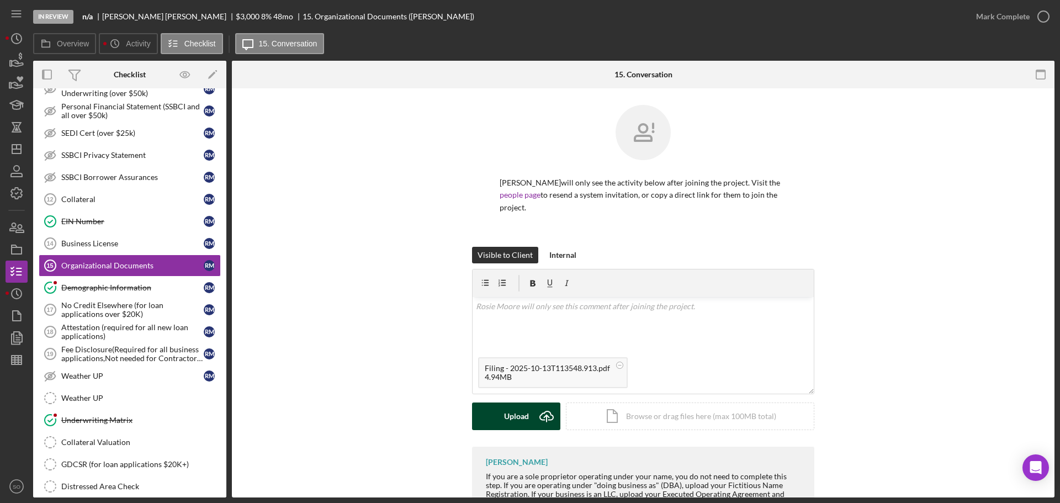
click at [504, 413] on div "Upload" at bounding box center [516, 416] width 25 height 28
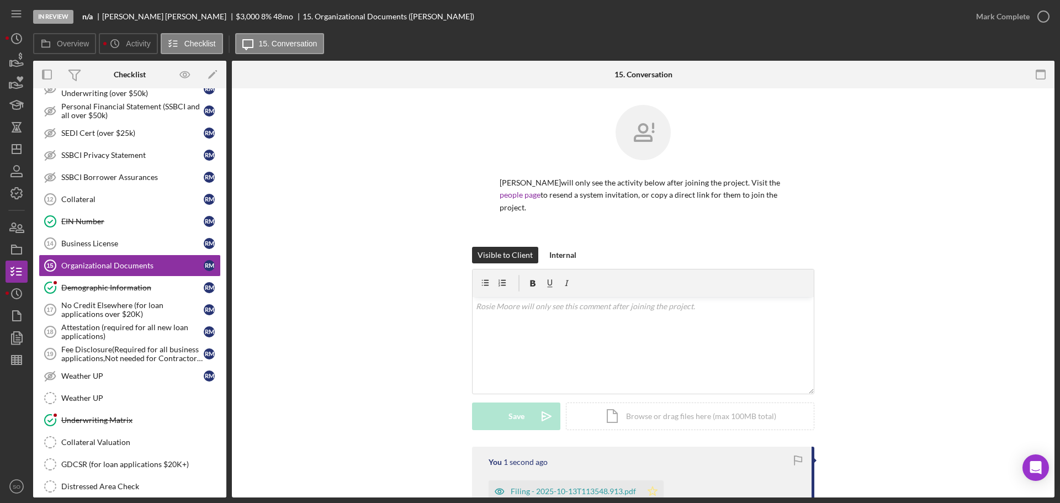
click at [657, 480] on icon "Icon/Star" at bounding box center [652, 491] width 22 height 22
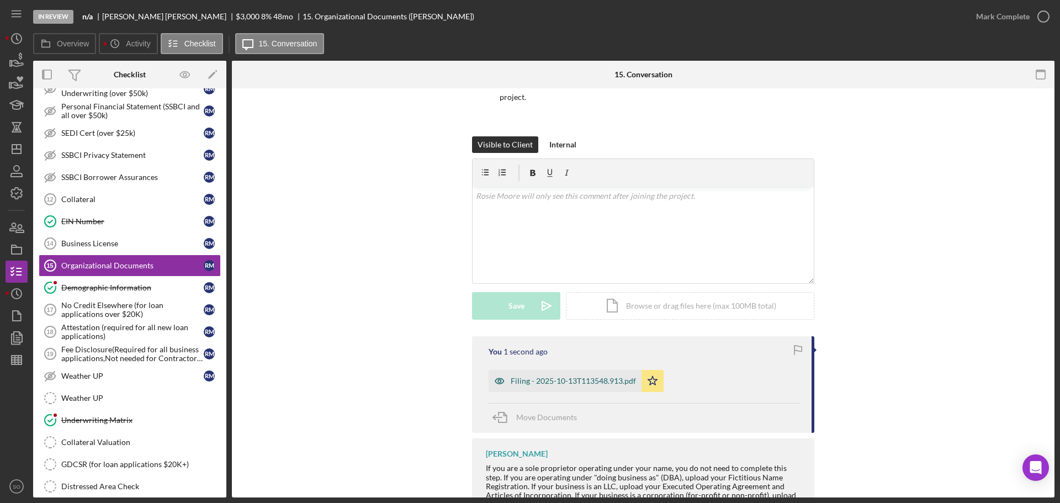
click at [595, 374] on div "Filing - 2025-10-13T113548.913.pdf" at bounding box center [564, 381] width 153 height 22
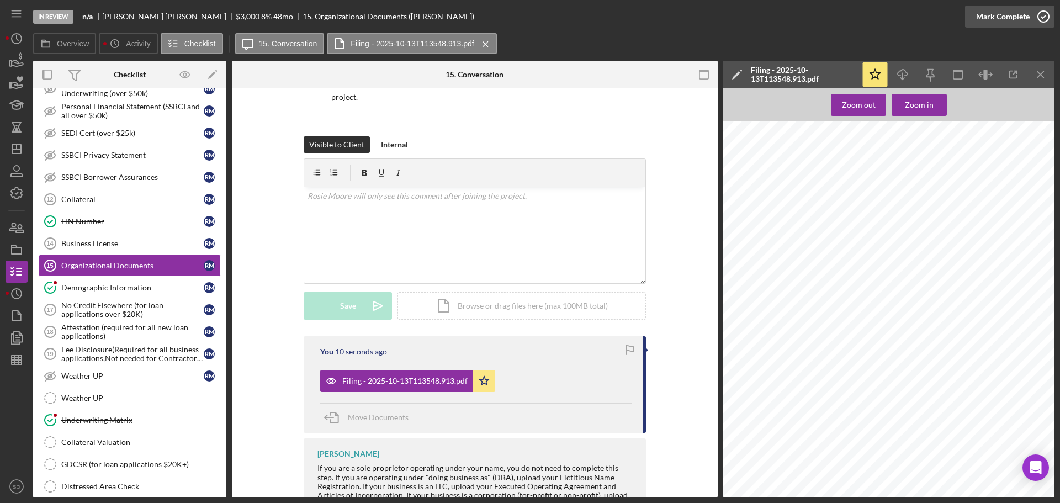
click at [984, 21] on div "Mark Complete" at bounding box center [1003, 17] width 54 height 22
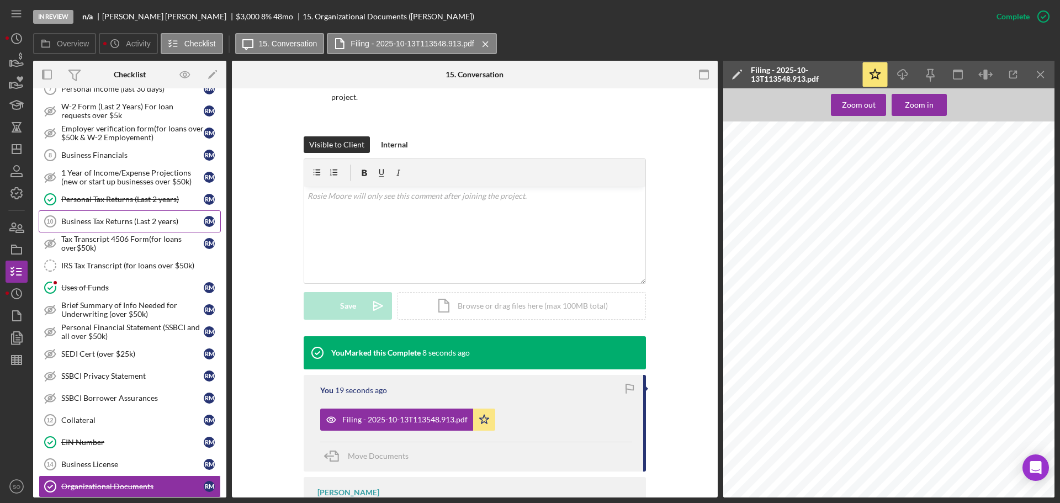
scroll to position [0, 0]
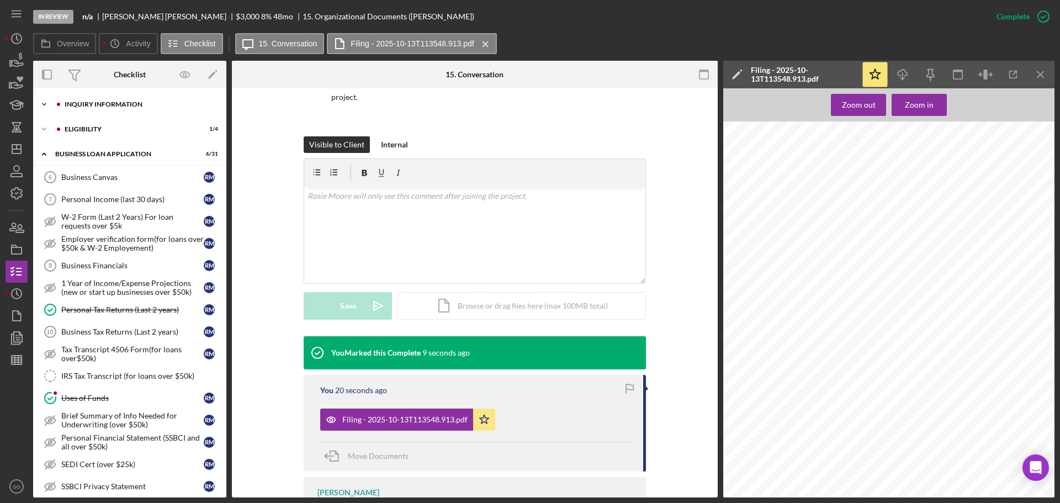
click at [98, 104] on div "INQUIRY INFORMATION" at bounding box center [139, 104] width 148 height 7
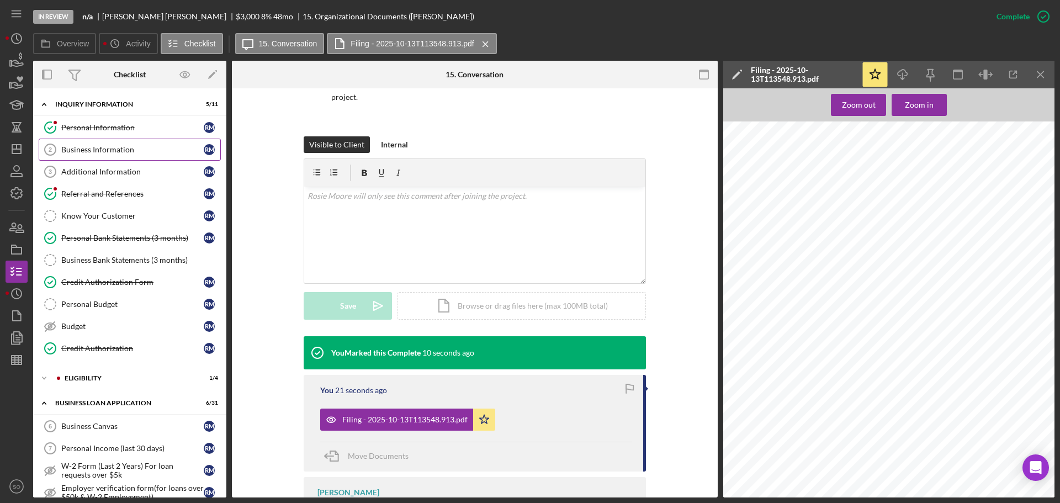
click at [105, 149] on div "Business Information" at bounding box center [132, 149] width 142 height 9
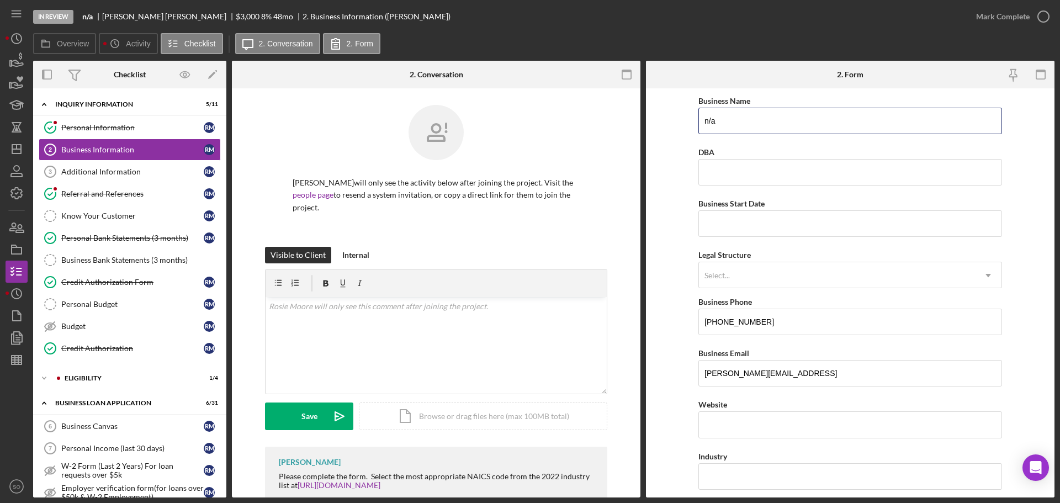
drag, startPoint x: 764, startPoint y: 118, endPoint x: 495, endPoint y: 130, distance: 270.2
click at [495, 130] on div "Overview Internal Workflow Stage In Review Icon/Dropdown Arrow Archive (can una…" at bounding box center [543, 279] width 1021 height 437
type input "Pink Llama Soapery LLC"
drag, startPoint x: 793, startPoint y: 221, endPoint x: 784, endPoint y: 236, distance: 17.0
click at [792, 225] on input "Business Start Date" at bounding box center [850, 223] width 304 height 26
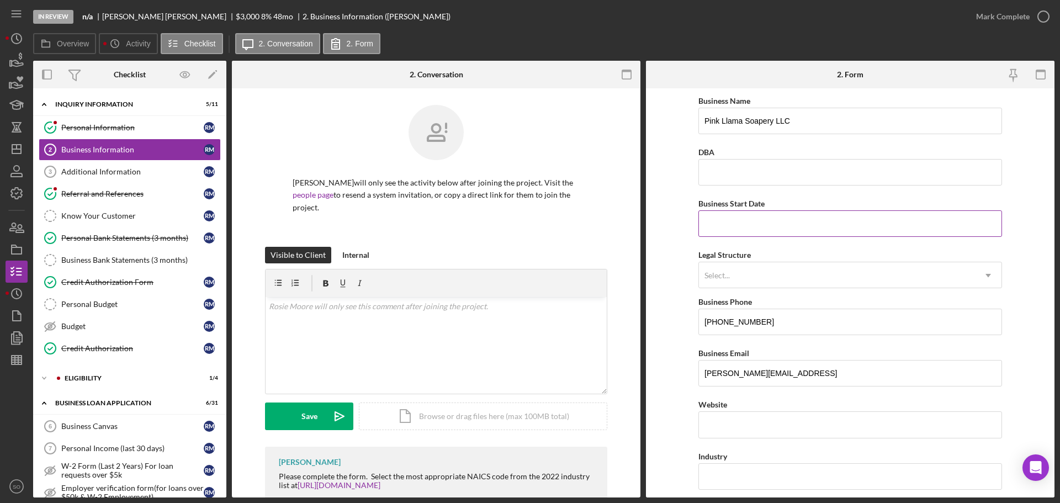
click at [728, 227] on input "Business Start Date" at bounding box center [850, 223] width 304 height 26
type input "11/01/2024"
click at [669, 284] on form "Business Name Pink Llama Soapery LLC DBA Business Start Date 11/01/2024 Legal S…" at bounding box center [850, 292] width 408 height 409
click at [755, 274] on div "Select..." at bounding box center [837, 275] width 276 height 25
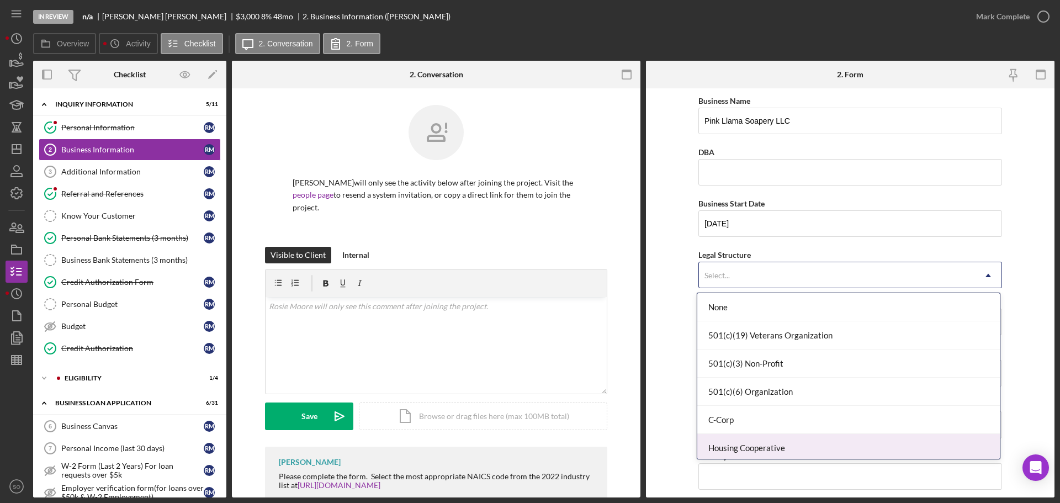
scroll to position [110, 0]
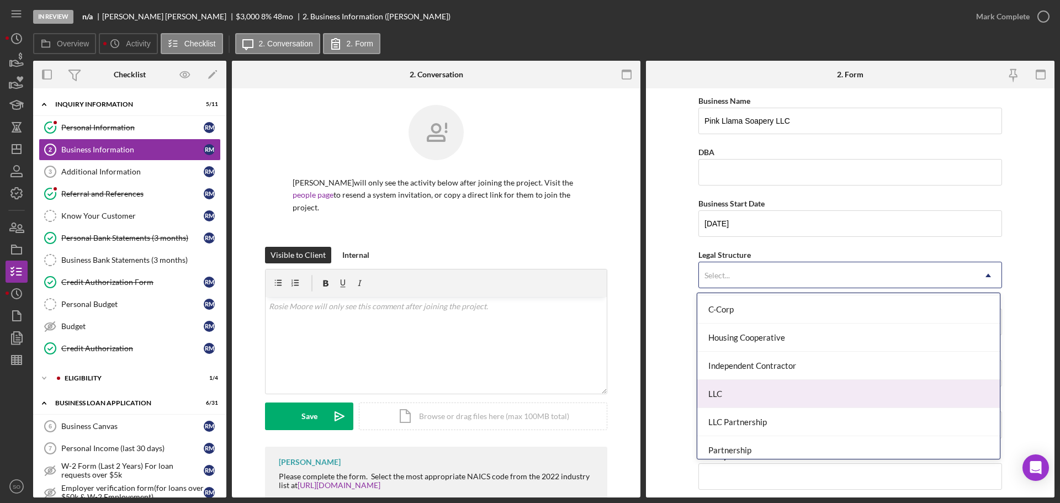
click at [751, 400] on div "LLC" at bounding box center [848, 394] width 302 height 28
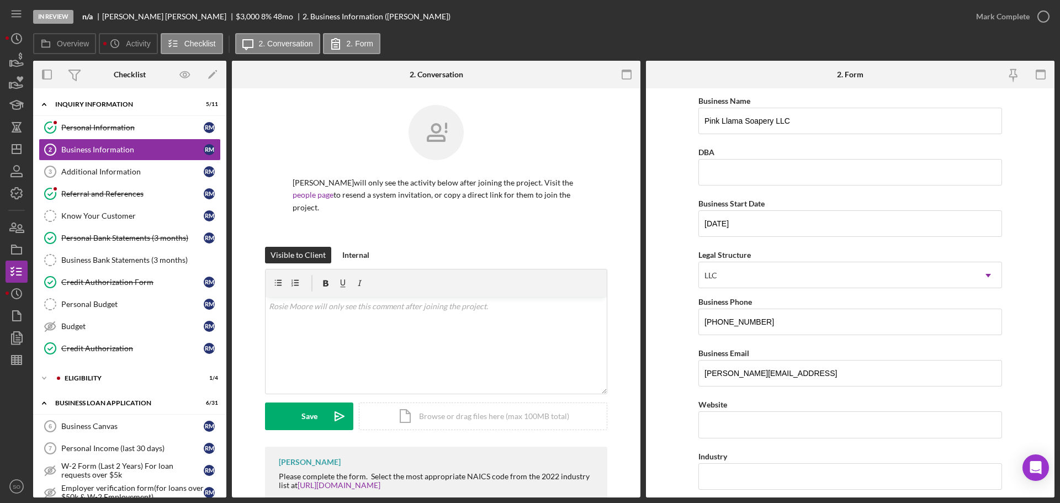
scroll to position [55, 0]
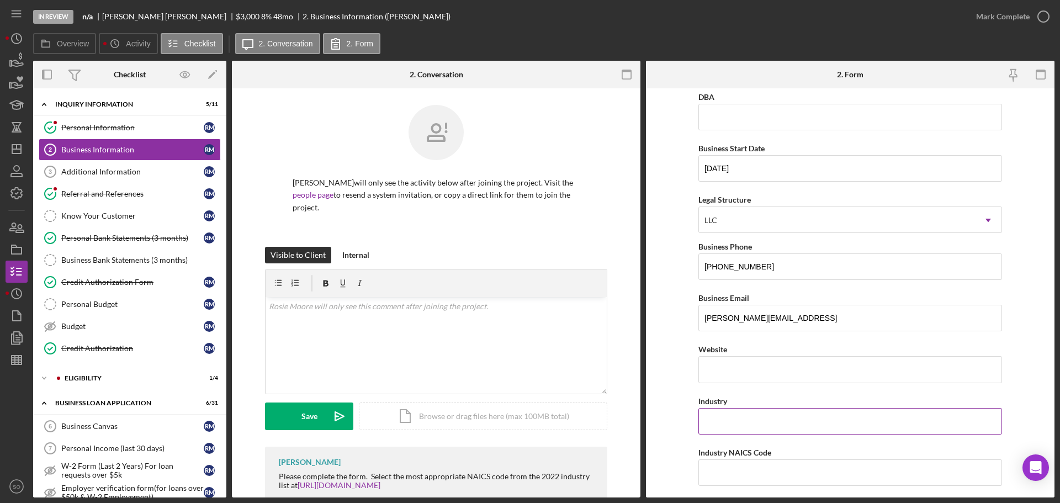
click at [750, 418] on input "Industry" at bounding box center [850, 421] width 304 height 26
click at [759, 421] on input "Soap Manufacturar" at bounding box center [850, 421] width 304 height 26
click at [790, 426] on input "Soap Manufactuar" at bounding box center [850, 421] width 304 height 26
click at [752, 422] on input "Soap Manufactuar" at bounding box center [850, 421] width 304 height 26
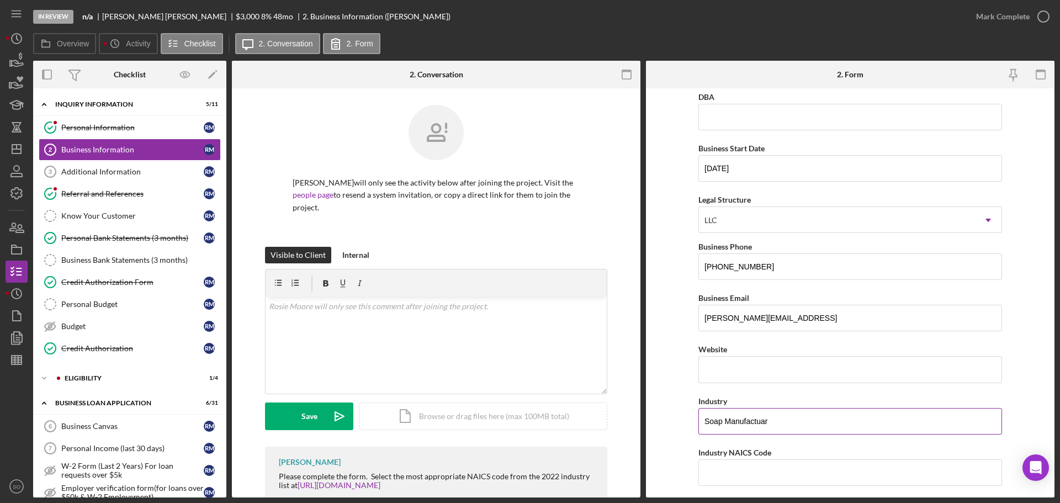
drag, startPoint x: 752, startPoint y: 422, endPoint x: 936, endPoint y: 437, distance: 184.4
click at [762, 422] on input "Soap Manufactuar" at bounding box center [850, 421] width 304 height 26
type input "Soap Manufacturer"
click at [797, 479] on input "Industry NAICS Code" at bounding box center [850, 472] width 304 height 26
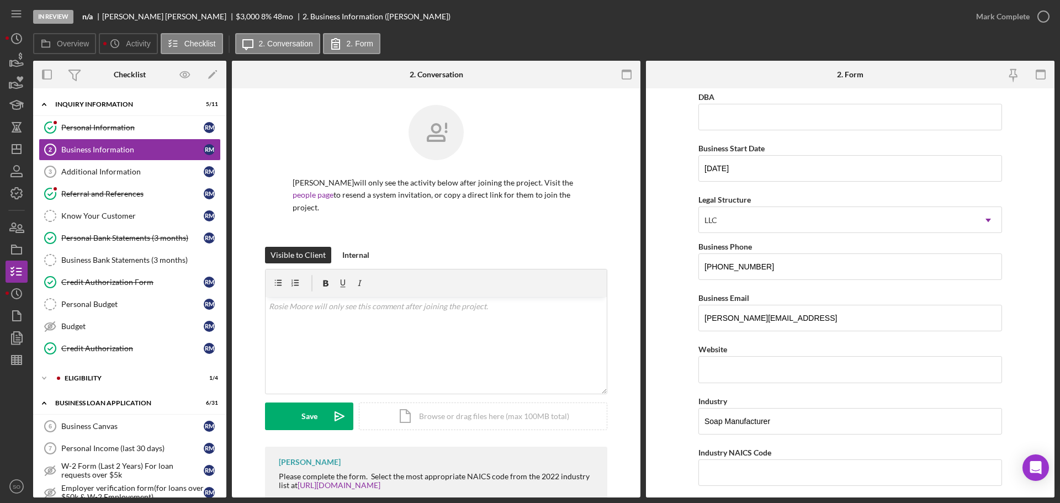
click at [663, 420] on form "Business Name Pink Llama Soapery LLC DBA Business Start Date 11/01/2024 Legal S…" at bounding box center [850, 292] width 408 height 409
drag, startPoint x: 774, startPoint y: 421, endPoint x: 667, endPoint y: 422, distance: 106.5
click at [667, 422] on form "Business Name Pink Llama Soapery LLC DBA Business Start Date 11/01/2024 Legal S…" at bounding box center [850, 292] width 408 height 409
click at [751, 465] on input "Industry NAICS Code" at bounding box center [850, 472] width 304 height 26
paste input "325611"
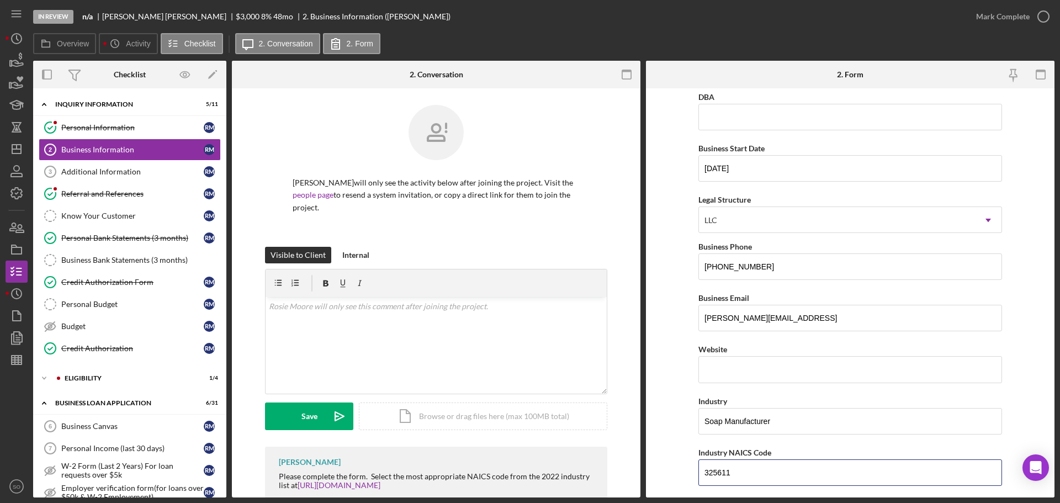
type input "325611"
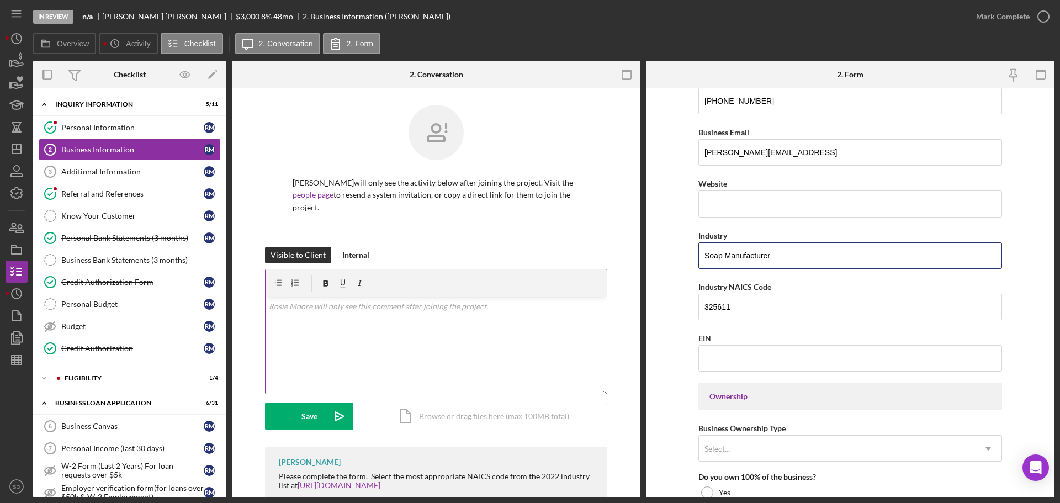
drag, startPoint x: 782, startPoint y: 253, endPoint x: 568, endPoint y: 272, distance: 214.4
click at [568, 269] on div "Overview Internal Workflow Stage In Review Icon/Dropdown Arrow Archive (can una…" at bounding box center [543, 279] width 1021 height 437
paste input "Bar soaps manufacturing"
drag, startPoint x: 659, startPoint y: 290, endPoint x: 713, endPoint y: 260, distance: 61.3
click at [660, 289] on form "Business Name Pink Llama Soapery LLC DBA Business Start Date 11/01/2024 Legal S…" at bounding box center [850, 292] width 408 height 409
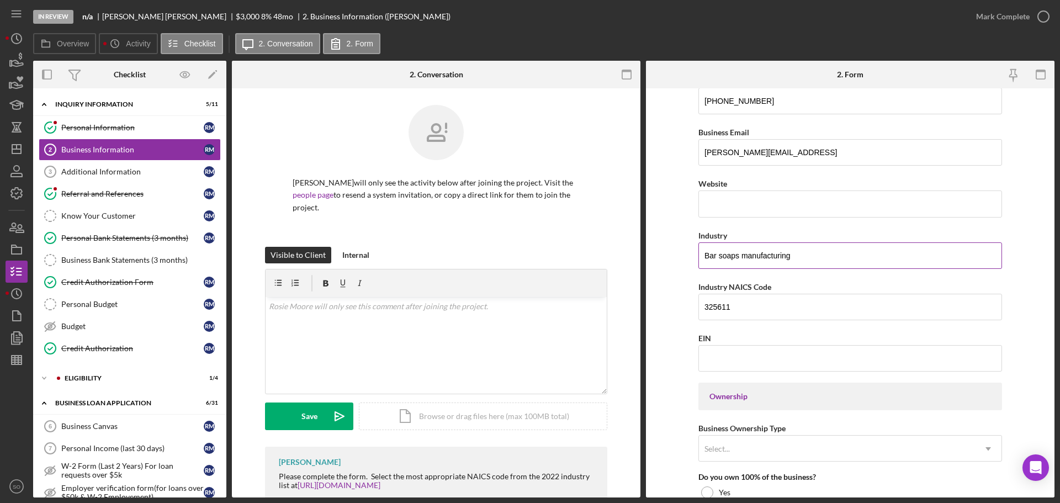
click at [722, 253] on input "Bar soaps manufacturing" at bounding box center [850, 255] width 304 height 26
click at [747, 253] on input "Bar Soaps manufacturing" at bounding box center [850, 255] width 304 height 26
type input "Bar Soaps Manufacturing"
click at [684, 208] on form "Business Name Pink Llama Soapery LLC DBA Business Start Date 11/01/2024 Legal S…" at bounding box center [850, 292] width 408 height 409
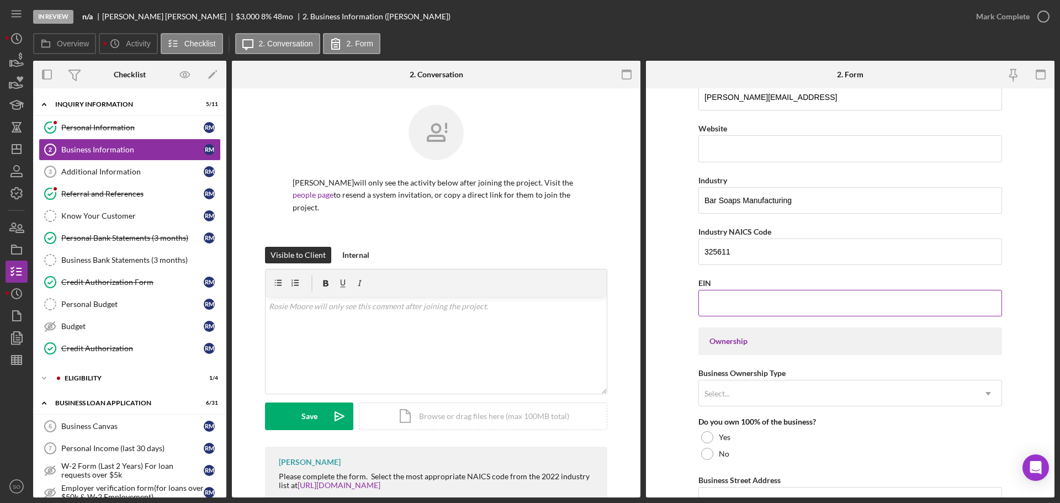
click at [731, 295] on input "EIN" at bounding box center [850, 303] width 304 height 26
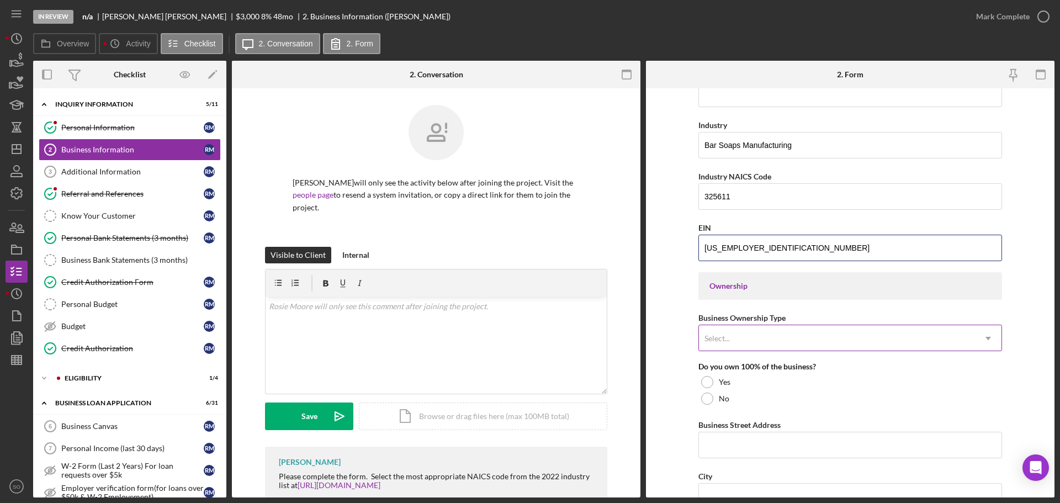
type input "[US_EMPLOYER_IDENTIFICATION_NUMBER]"
click at [750, 337] on div "Select..." at bounding box center [837, 338] width 276 height 25
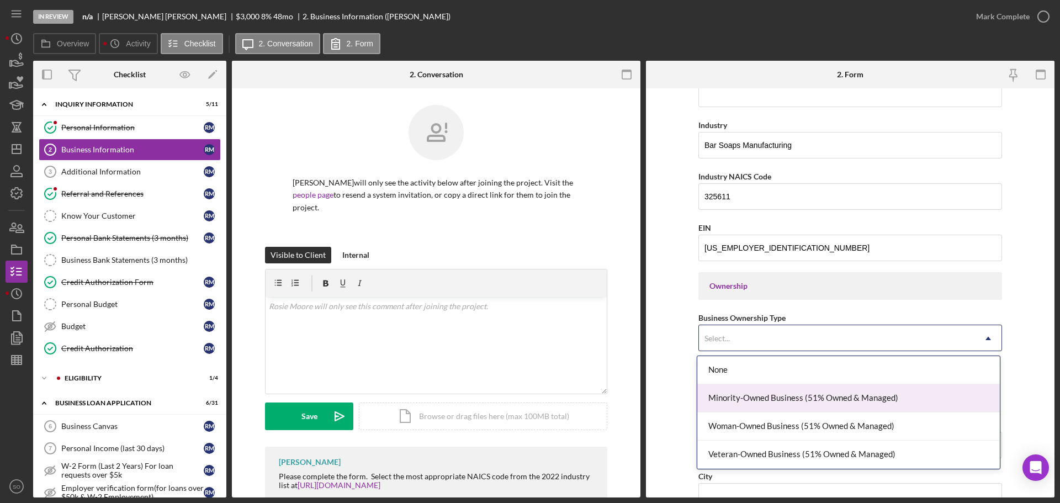
click at [761, 400] on div "Minority-Owned Business (51% Owned & Managed)" at bounding box center [848, 398] width 302 height 28
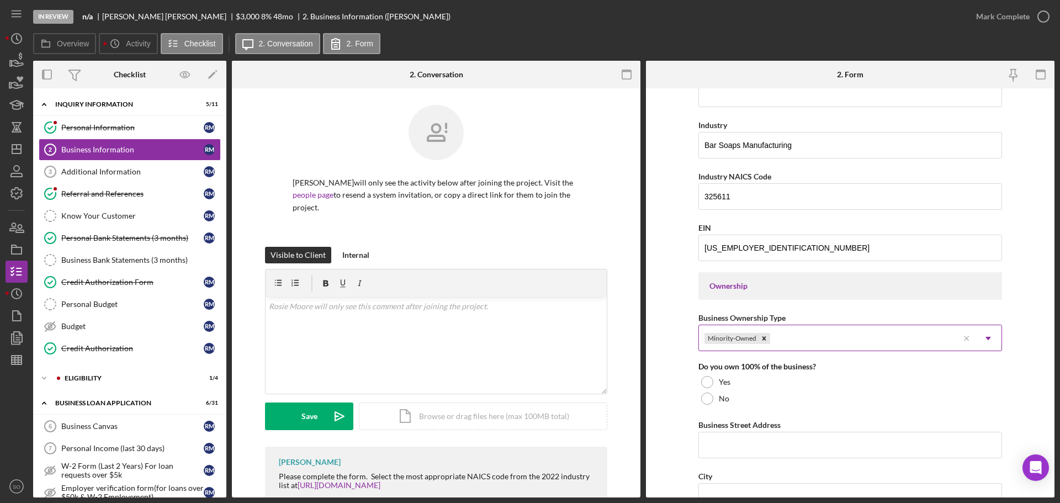
click at [830, 342] on div "Minority-Owned" at bounding box center [828, 338] width 259 height 25
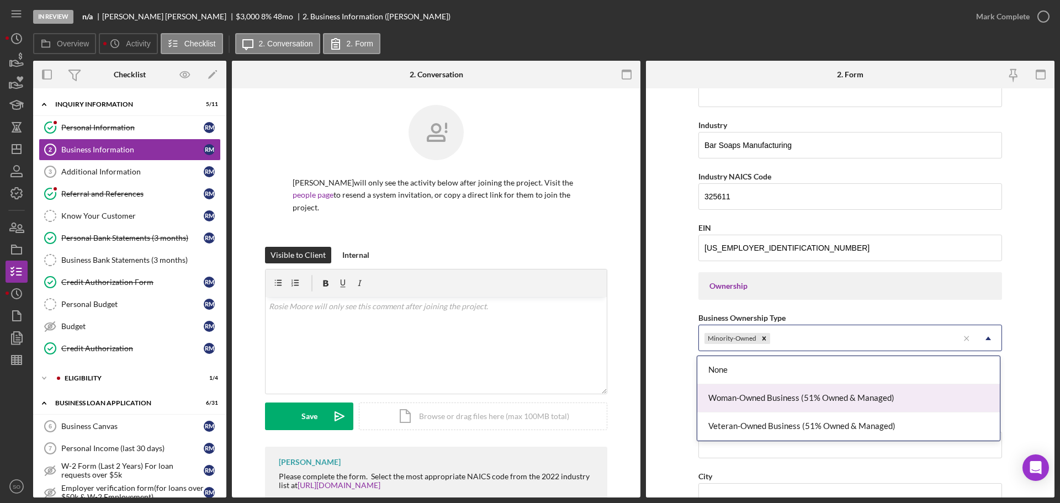
click at [778, 406] on div "Woman-Owned Business (51% Owned & Managed)" at bounding box center [848, 398] width 302 height 28
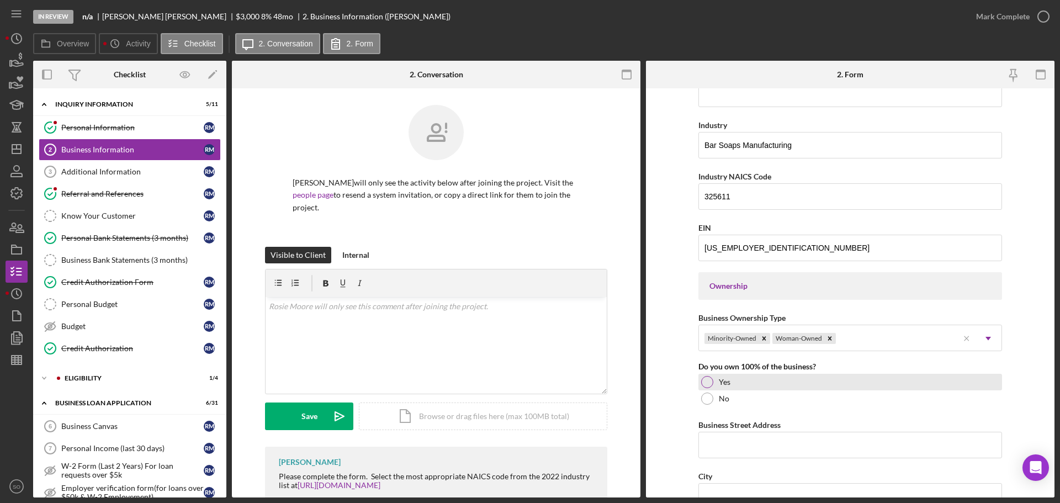
click at [703, 385] on div at bounding box center [707, 382] width 12 height 12
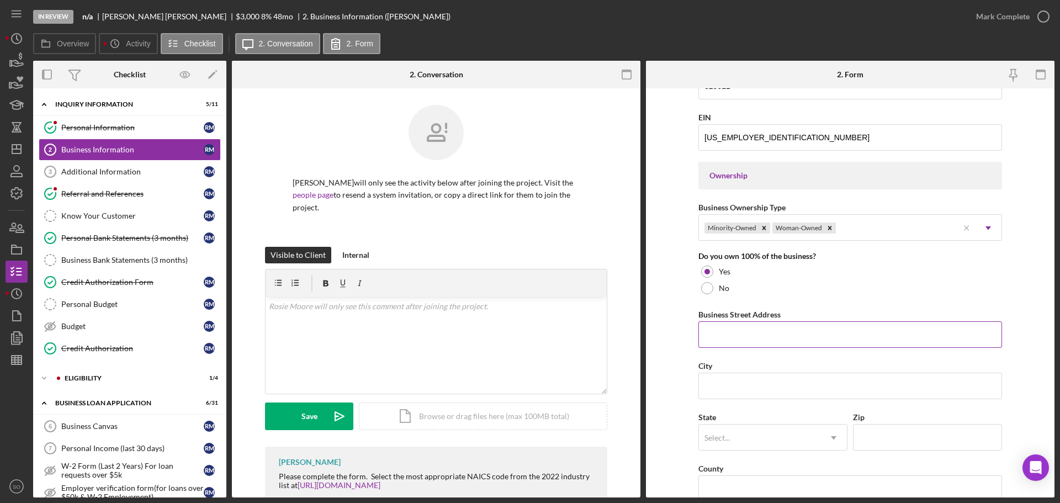
click at [745, 344] on input "Business Street Address" at bounding box center [850, 334] width 304 height 26
paste input "[STREET_ADDRESS]"
type input "[STREET_ADDRESS]"
click at [743, 385] on input "City" at bounding box center [850, 386] width 304 height 26
paste input "[GEOGRAPHIC_DATA]"
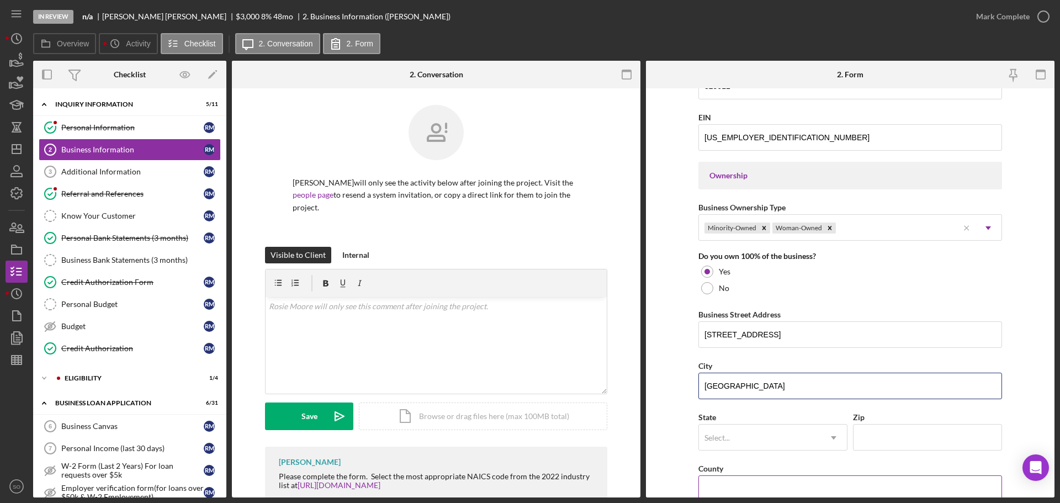
scroll to position [552, 0]
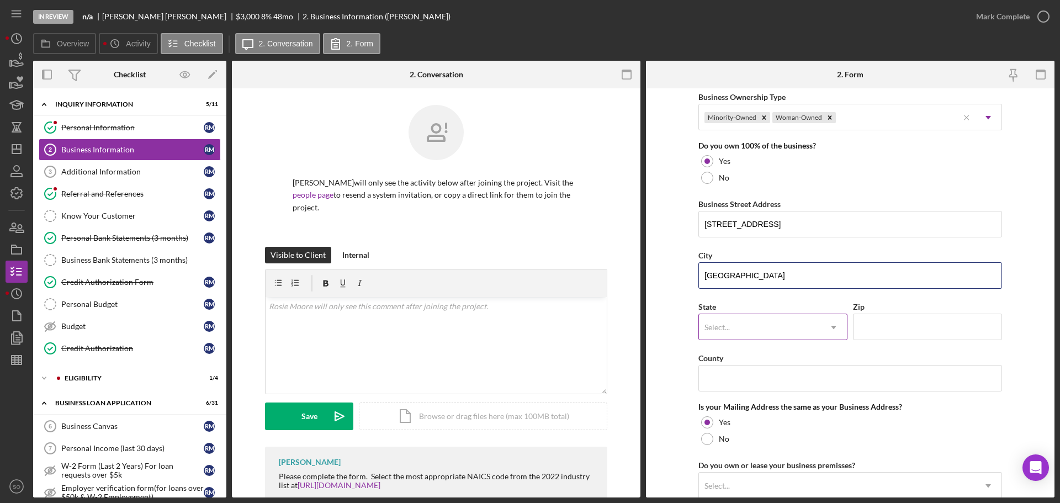
type input "[GEOGRAPHIC_DATA]"
click at [764, 326] on div "Select..." at bounding box center [759, 327] width 121 height 25
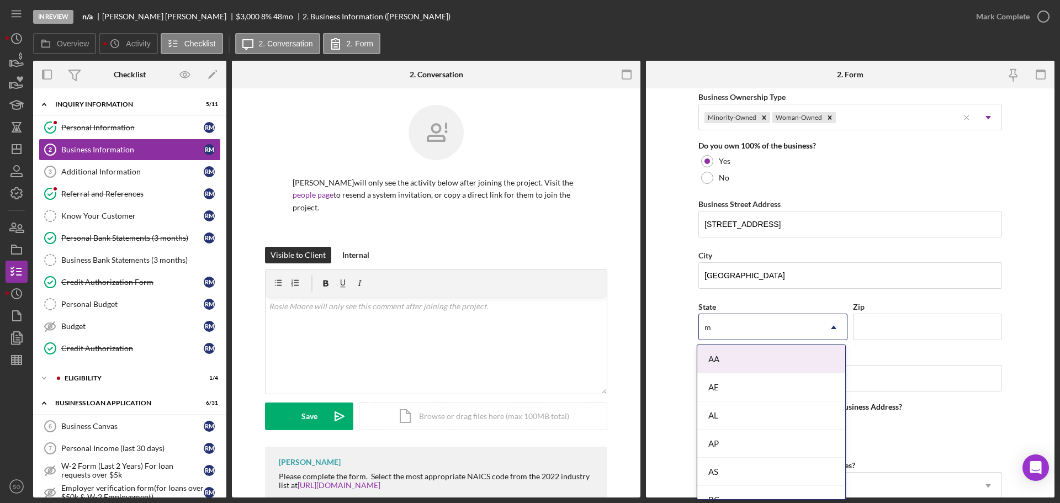
type input "mo"
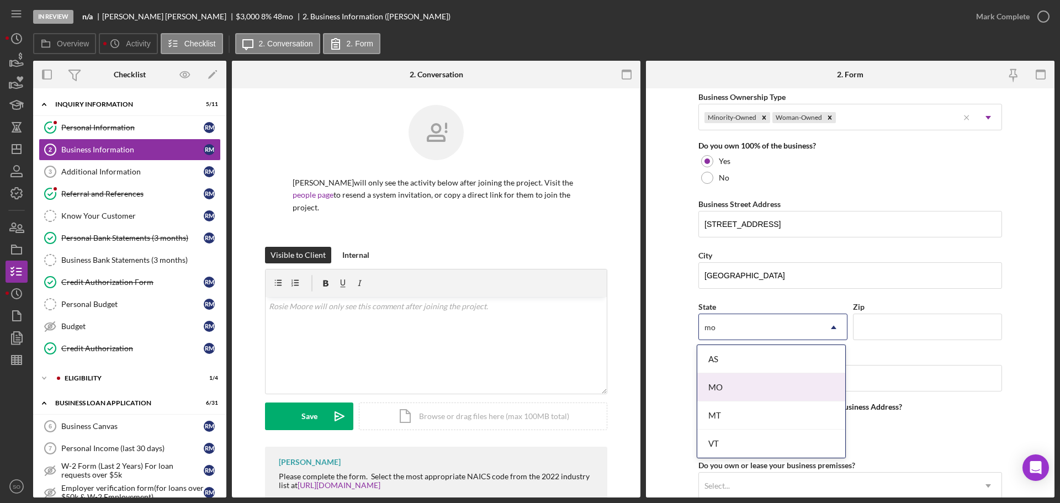
click at [773, 387] on div "MO" at bounding box center [771, 387] width 148 height 28
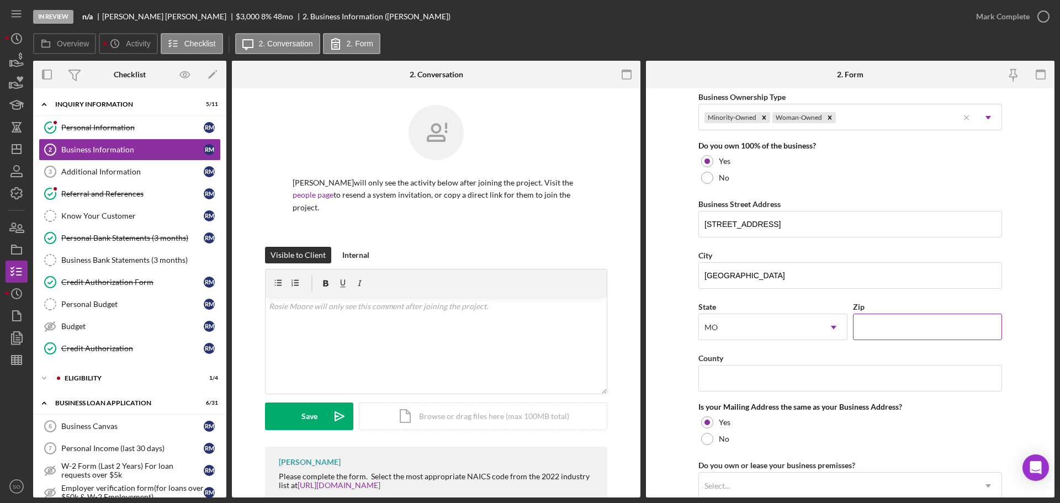
click at [889, 328] on input "Zip" at bounding box center [927, 327] width 149 height 26
paste input "65775"
type input "65775"
drag, startPoint x: 765, startPoint y: 372, endPoint x: 770, endPoint y: 380, distance: 9.2
click at [766, 377] on input "County" at bounding box center [850, 378] width 304 height 26
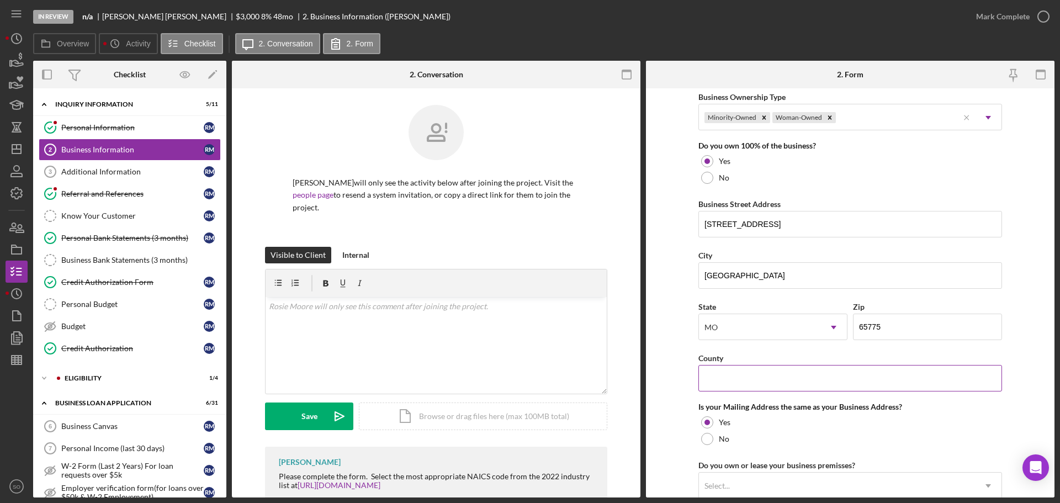
paste input "[GEOGRAPHIC_DATA]"
type input "[GEOGRAPHIC_DATA]"
click at [664, 357] on form "Business Name Pink Llama Soapery LLC DBA Business Start Date 11/01/2024 Legal S…" at bounding box center [850, 292] width 408 height 409
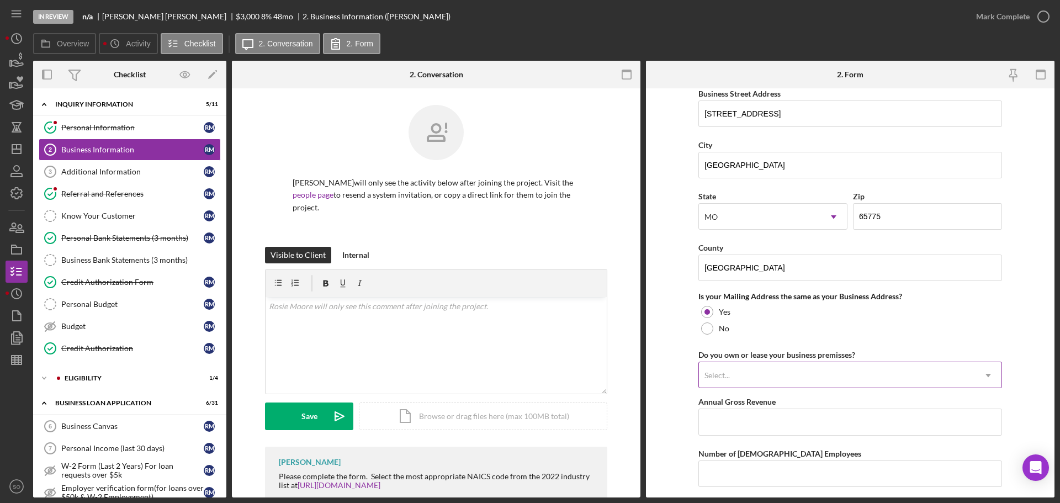
click at [820, 388] on div "Select..." at bounding box center [837, 375] width 276 height 25
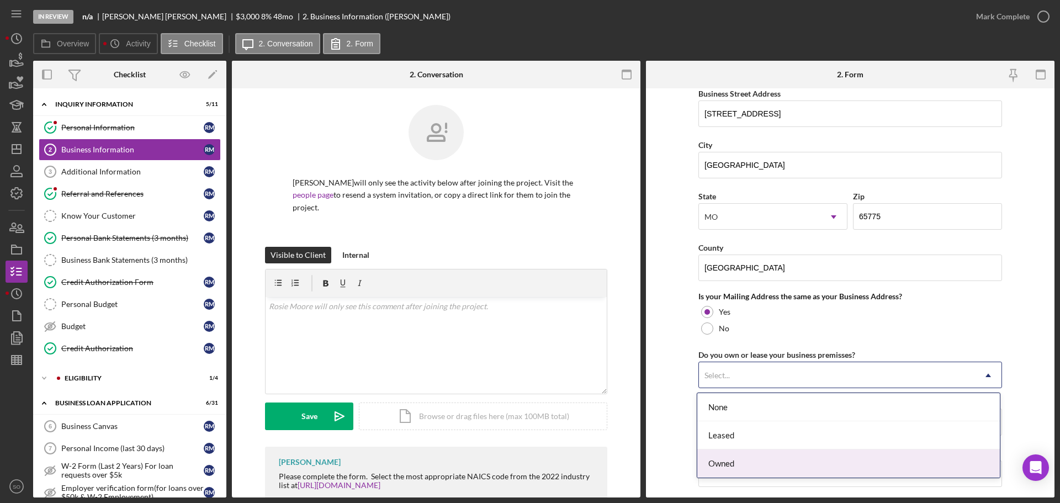
click at [759, 454] on div "Owned" at bounding box center [848, 463] width 302 height 28
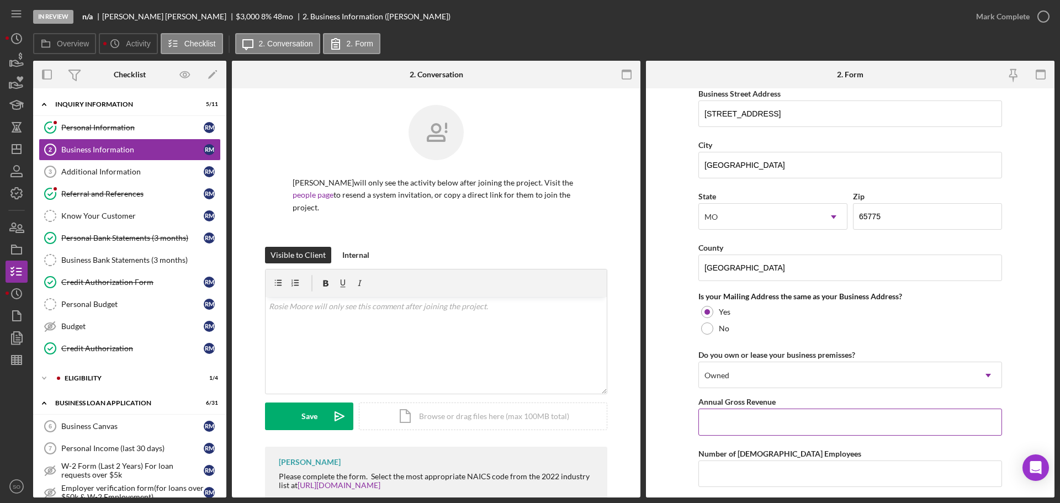
click at [819, 422] on input "Annual Gross Revenue" at bounding box center [850, 421] width 304 height 26
type input "$36,000"
click at [813, 471] on input "Number of [DEMOGRAPHIC_DATA] Employees" at bounding box center [850, 473] width 304 height 26
type input "1"
click at [679, 443] on form "Business Name Pink Llama Soapery LLC DBA Business Start Date 11/01/2024 Legal S…" at bounding box center [850, 292] width 408 height 409
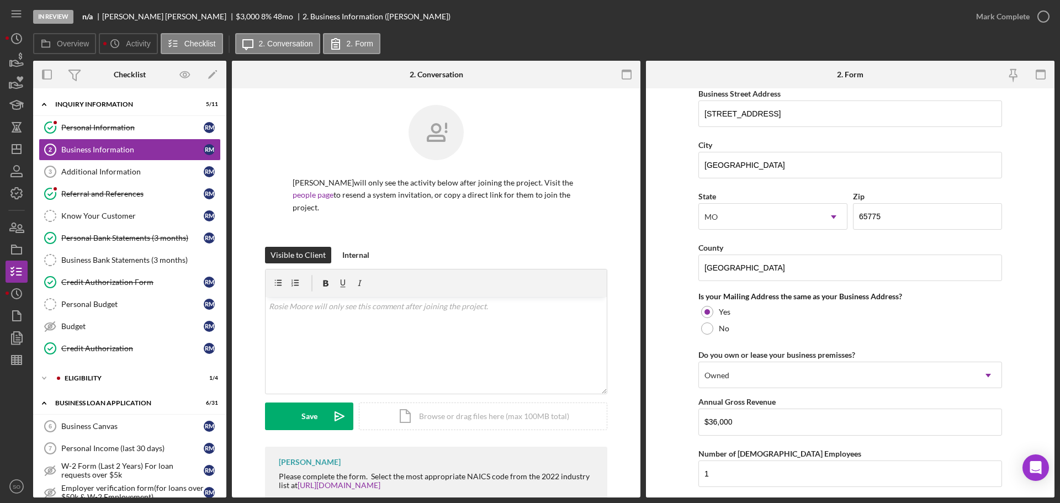
scroll to position [816, 0]
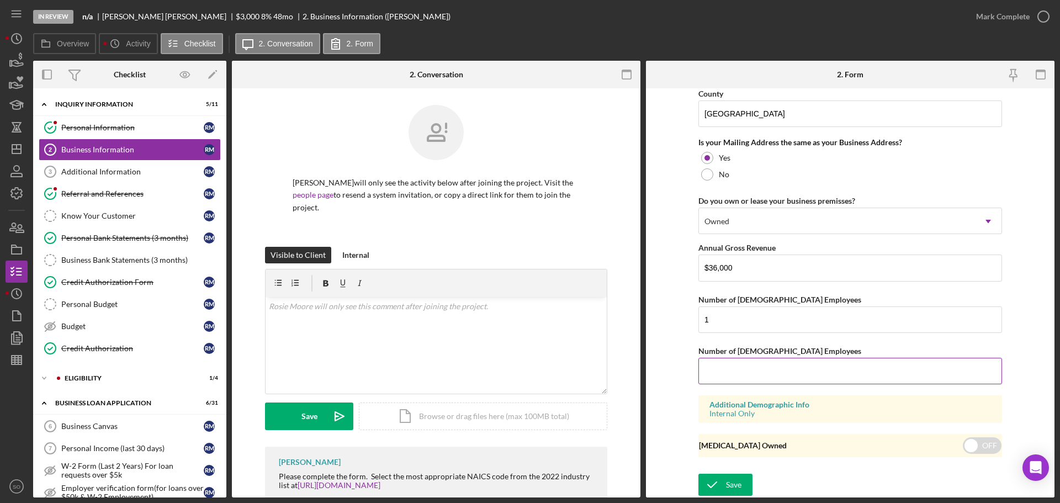
click at [739, 370] on input "Number of [DEMOGRAPHIC_DATA] Employees" at bounding box center [850, 371] width 304 height 26
type input "0"
click at [730, 491] on div "Save" at bounding box center [733, 485] width 15 height 22
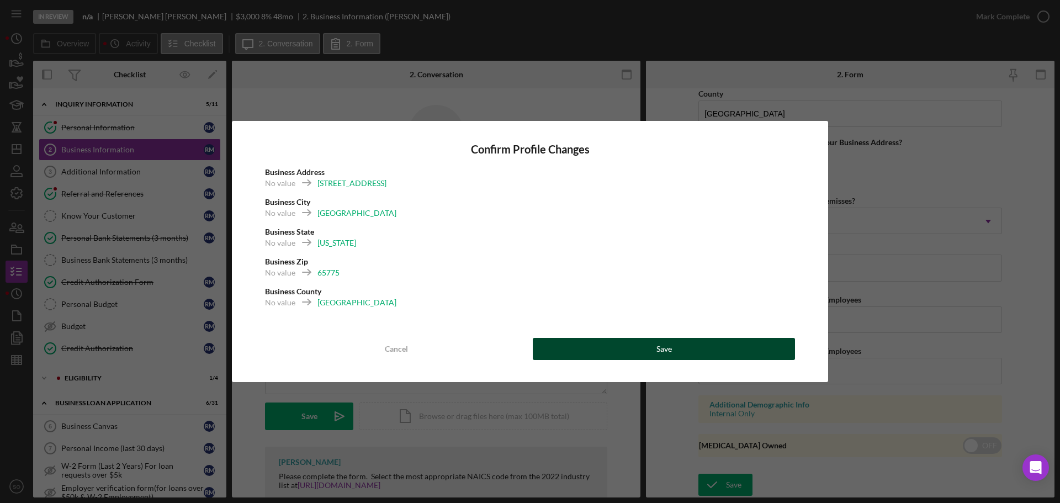
click at [683, 355] on button "Save" at bounding box center [664, 349] width 262 height 22
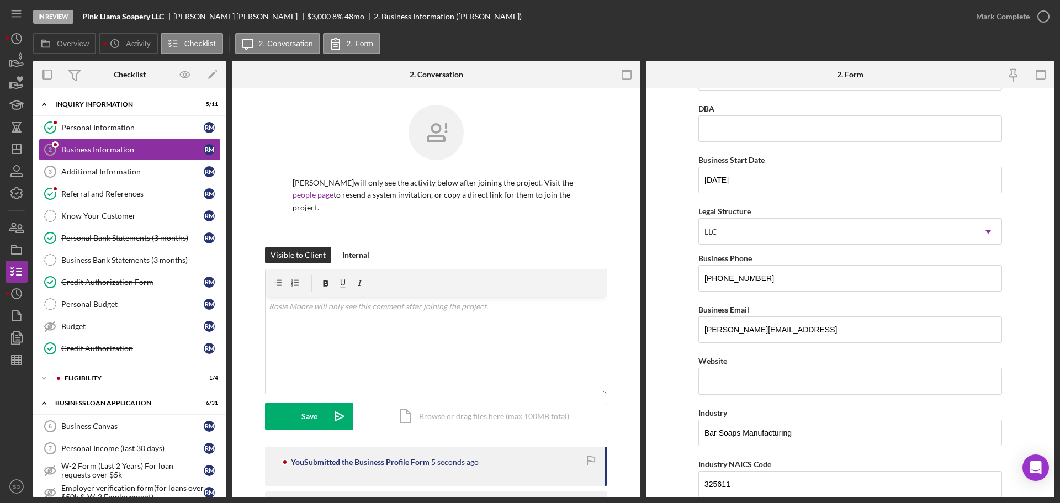
scroll to position [0, 0]
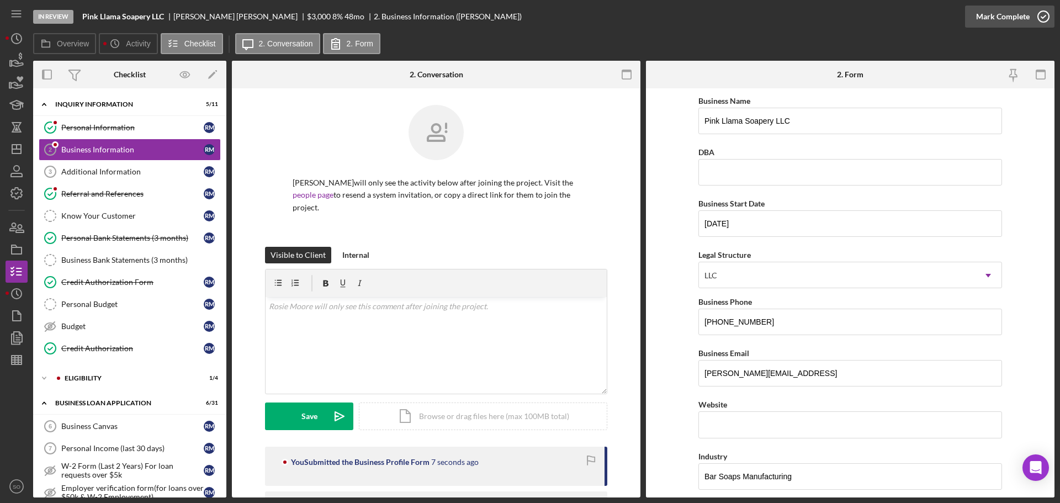
click at [998, 19] on div "Mark Complete" at bounding box center [1003, 17] width 54 height 22
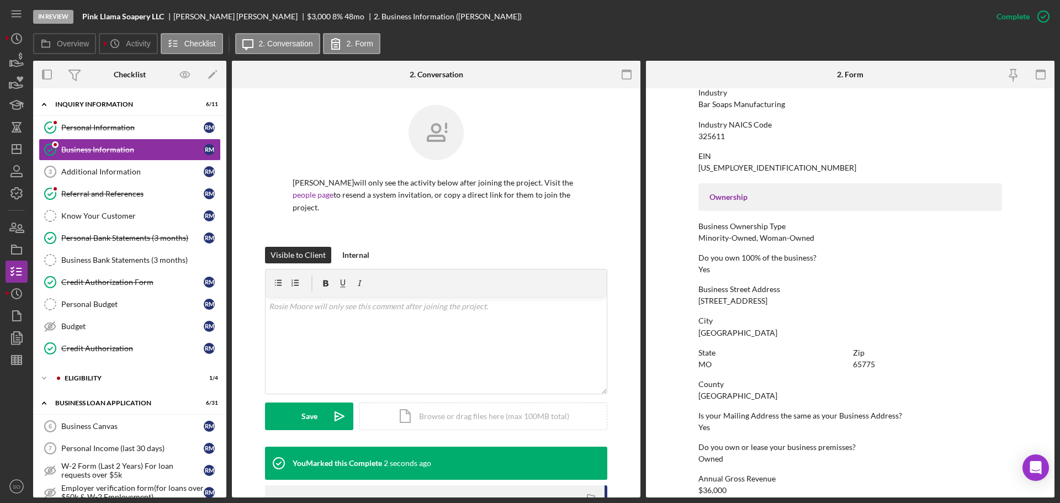
scroll to position [423, 0]
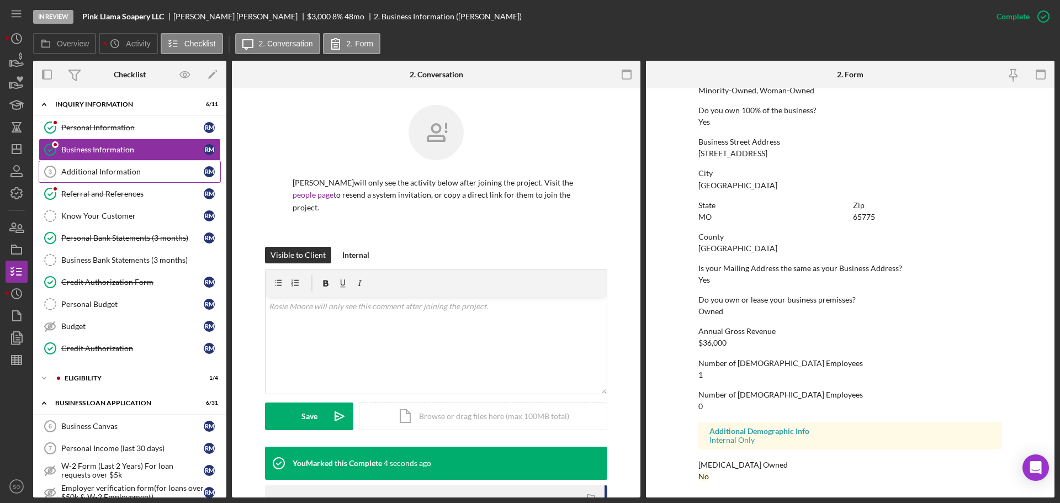
click at [76, 180] on link "Additional Information 3 Additional Information R M" at bounding box center [130, 172] width 182 height 22
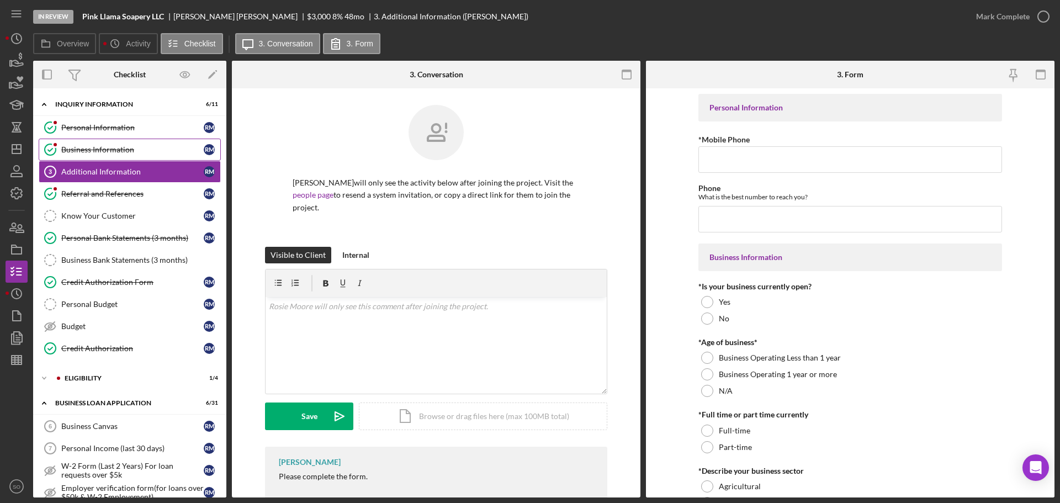
click at [108, 140] on link "Business Information Business Information R M" at bounding box center [130, 150] width 182 height 22
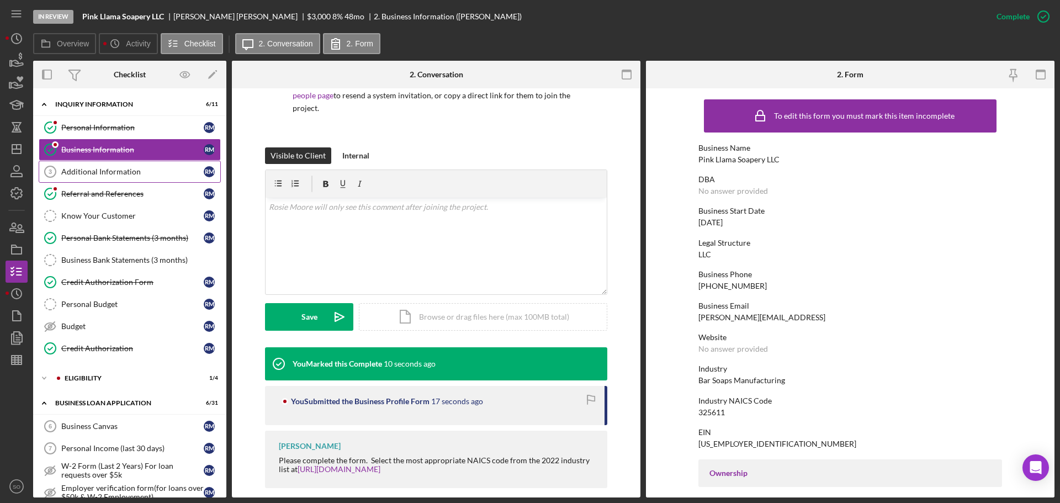
click at [89, 170] on div "Additional Information" at bounding box center [132, 171] width 142 height 9
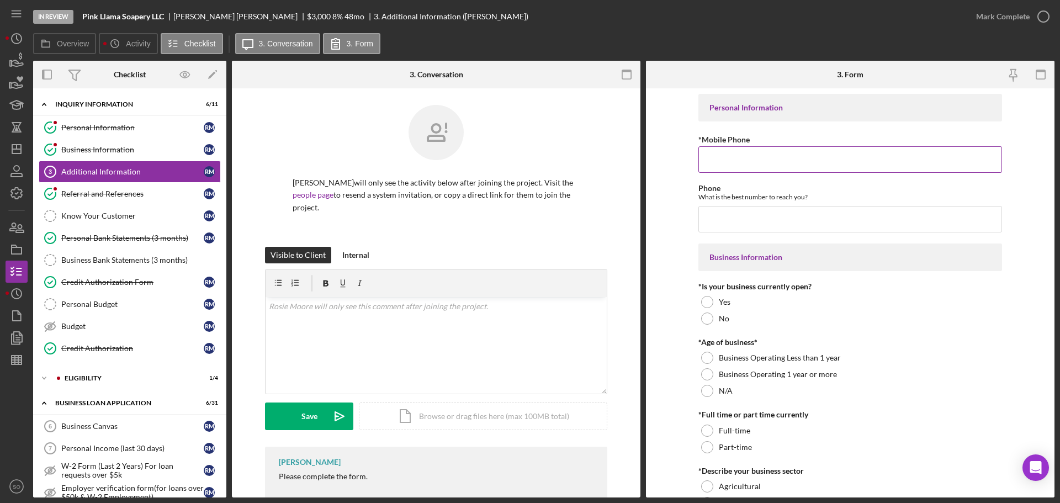
click at [737, 165] on input "*Mobile Phone" at bounding box center [850, 159] width 304 height 26
paste input "[PHONE_NUMBER]"
type input "[PHONE_NUMBER]"
click at [749, 226] on input "Phone" at bounding box center [850, 219] width 304 height 26
paste input "[PHONE_NUMBER]"
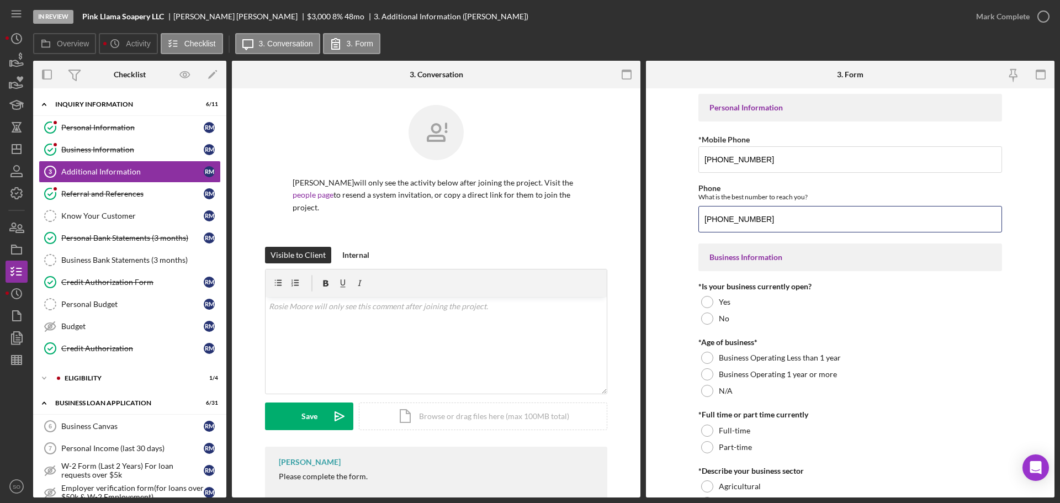
type input "[PHONE_NUMBER]"
click at [673, 268] on form "Personal Information *Mobile Phone (907) 519-8224 Phone What is the best number…" at bounding box center [850, 292] width 408 height 409
click at [713, 302] on div "Yes" at bounding box center [850, 302] width 304 height 17
click at [747, 362] on label "Business Operating Less than 1 year" at bounding box center [780, 357] width 122 height 9
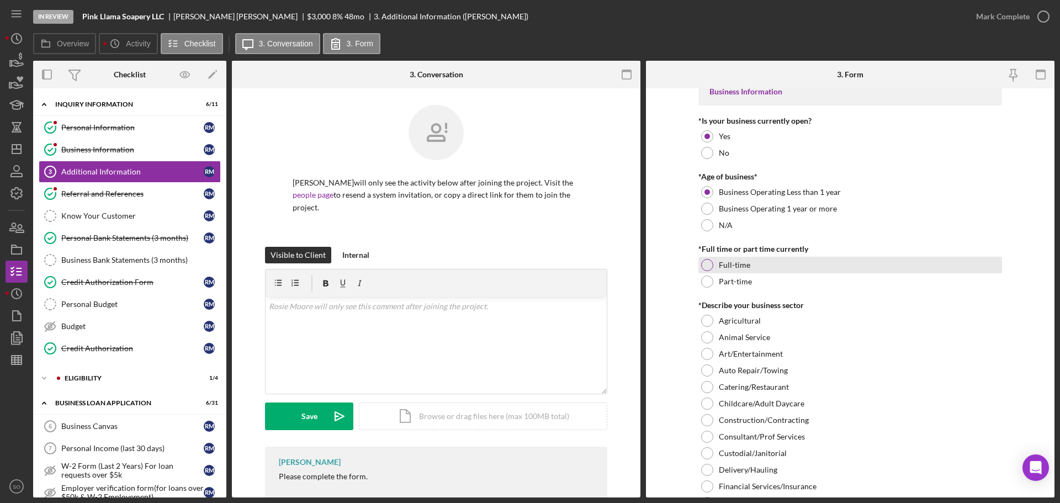
click at [729, 268] on label "Full-time" at bounding box center [734, 265] width 31 height 9
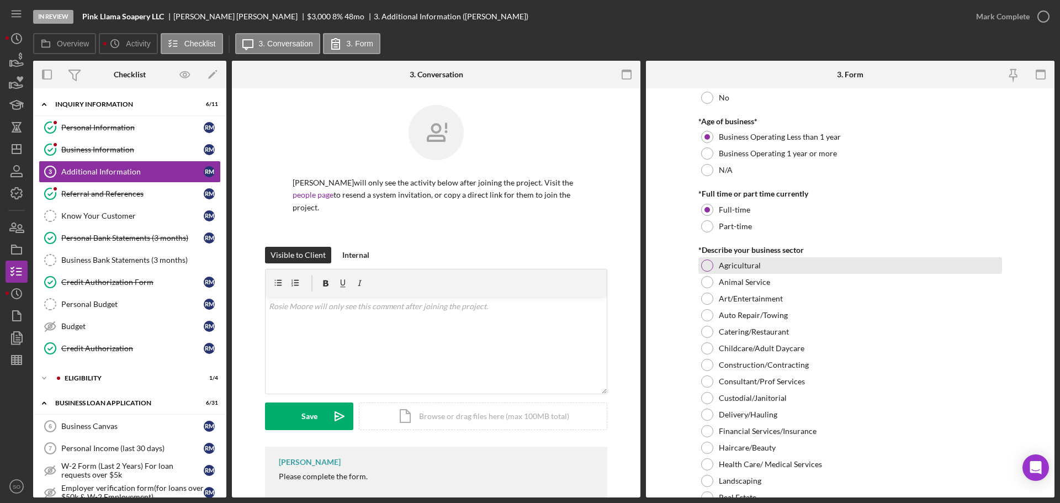
scroll to position [276, 0]
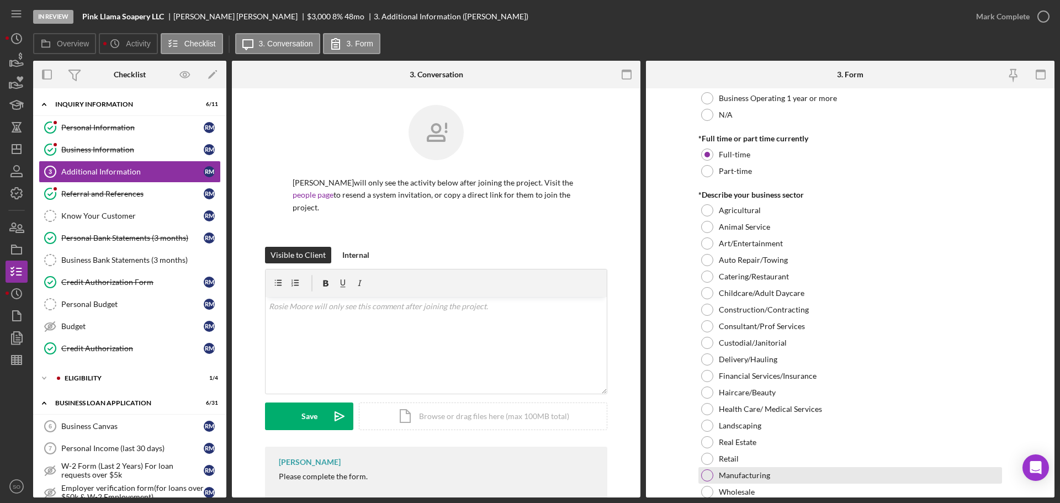
click at [791, 472] on div "Manufacturing" at bounding box center [850, 475] width 304 height 17
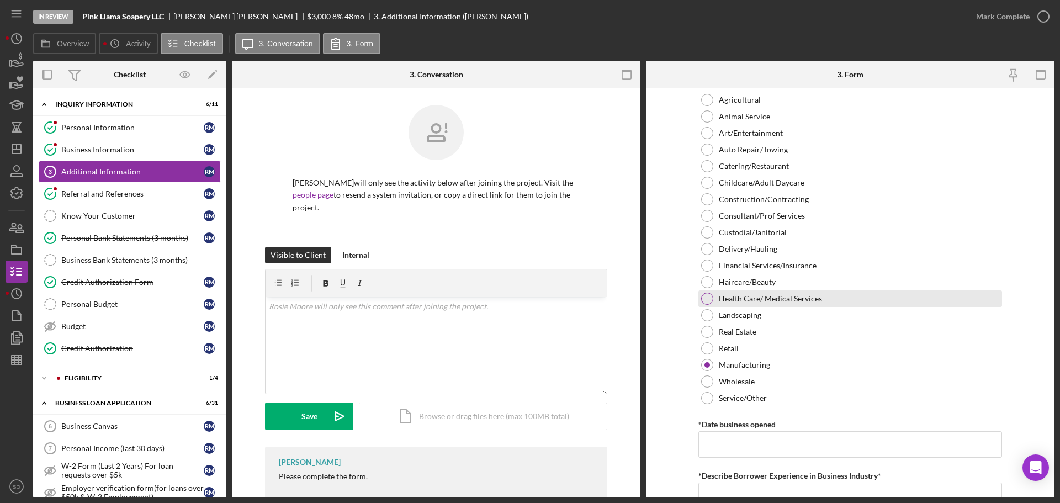
scroll to position [607, 0]
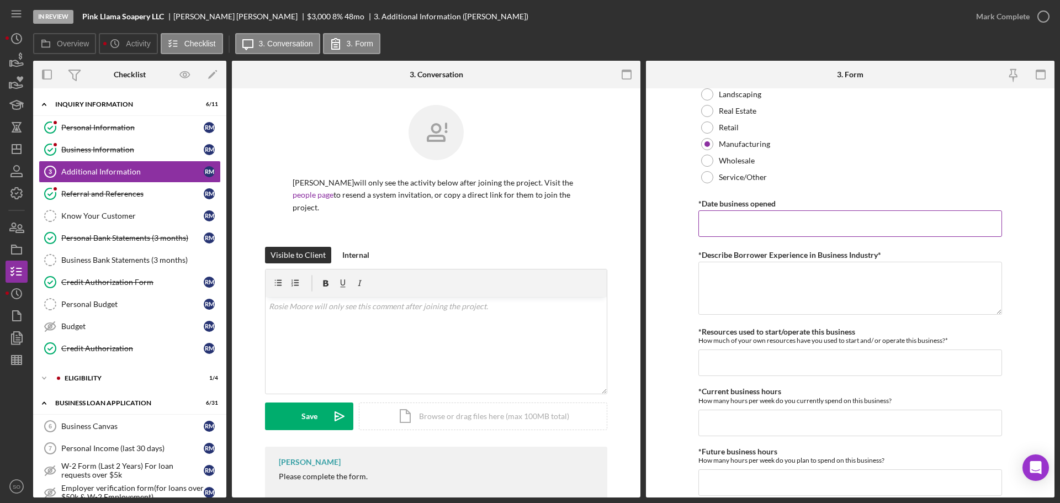
click at [777, 235] on input "*Date business opened" at bounding box center [850, 223] width 304 height 26
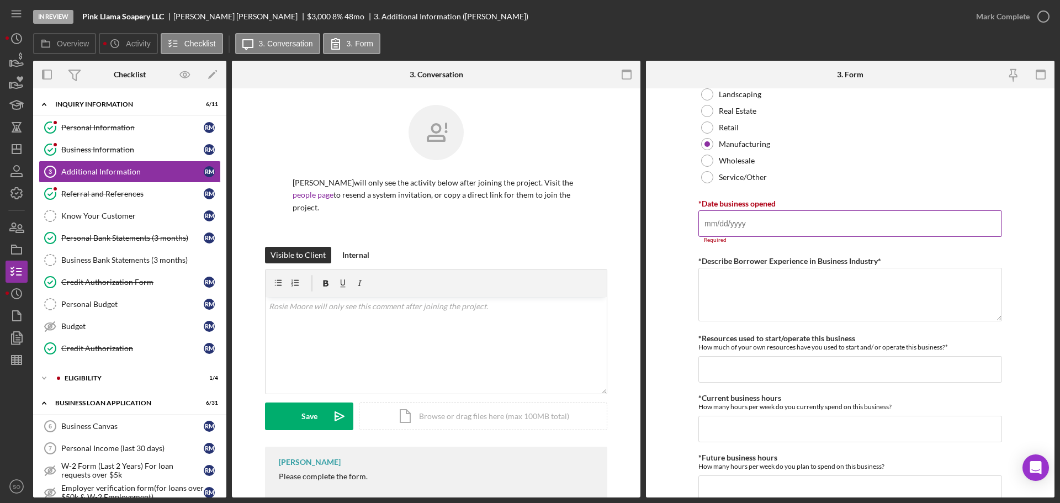
paste input "[DATE]"
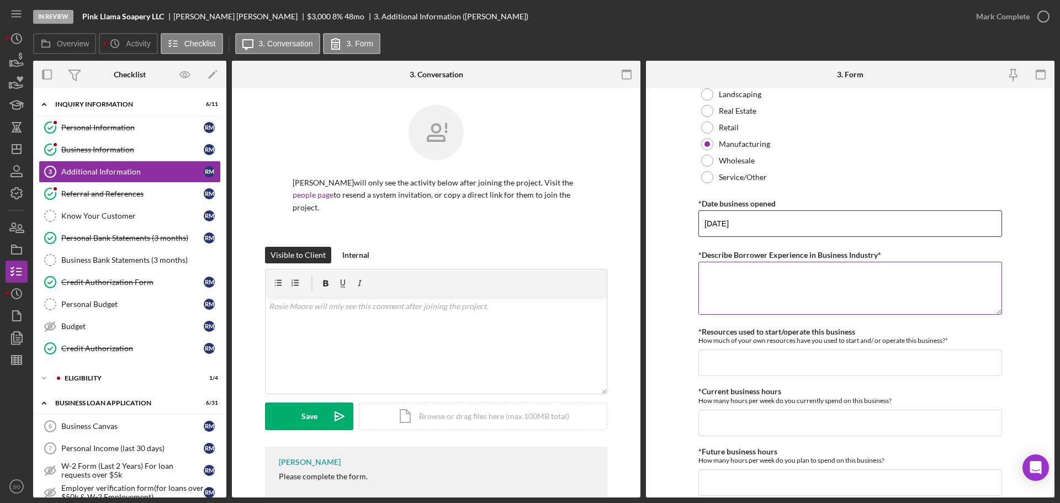
type input "[DATE]"
click at [746, 289] on textarea "*Describe Borrower Experience in Business Industry*" at bounding box center [850, 288] width 304 height 53
type textarea "5 years experience in the industry"
click at [688, 312] on form "Personal Information *Mobile Phone (907) 519-8224 Phone What is the best number…" at bounding box center [850, 292] width 408 height 409
click at [771, 364] on input "*Resources used to start/operate this business" at bounding box center [850, 362] width 304 height 26
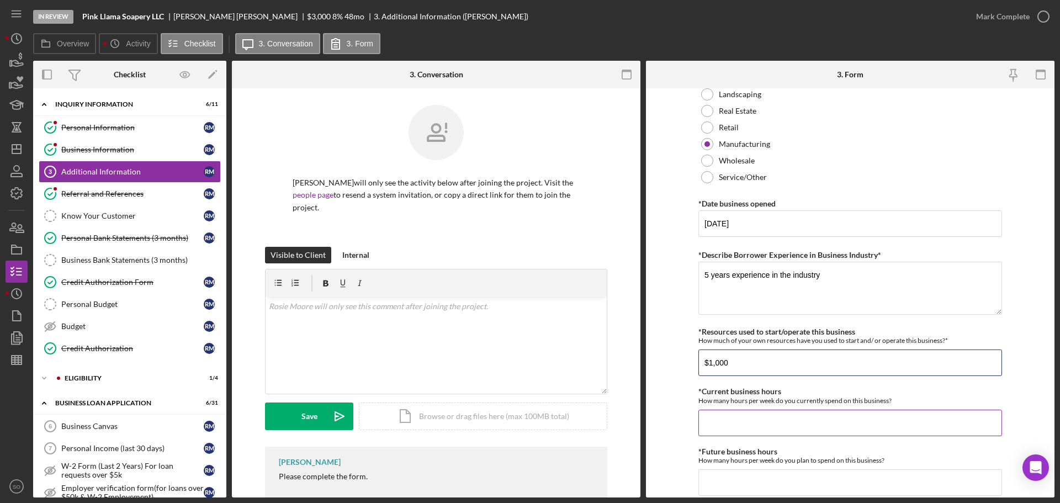
type input "$1,000"
click at [816, 423] on input "*Current business hours" at bounding box center [850, 423] width 304 height 26
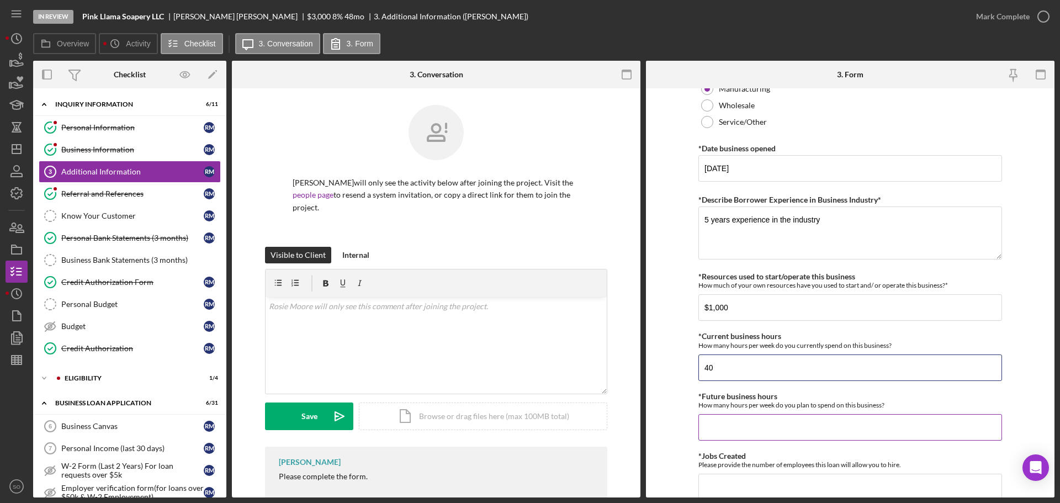
type input "40"
click at [778, 419] on input "*Future business hours" at bounding box center [850, 427] width 304 height 26
type input "40"
click at [665, 401] on form "Personal Information *Mobile Phone (907) 519-8224 Phone What is the best number…" at bounding box center [850, 292] width 408 height 409
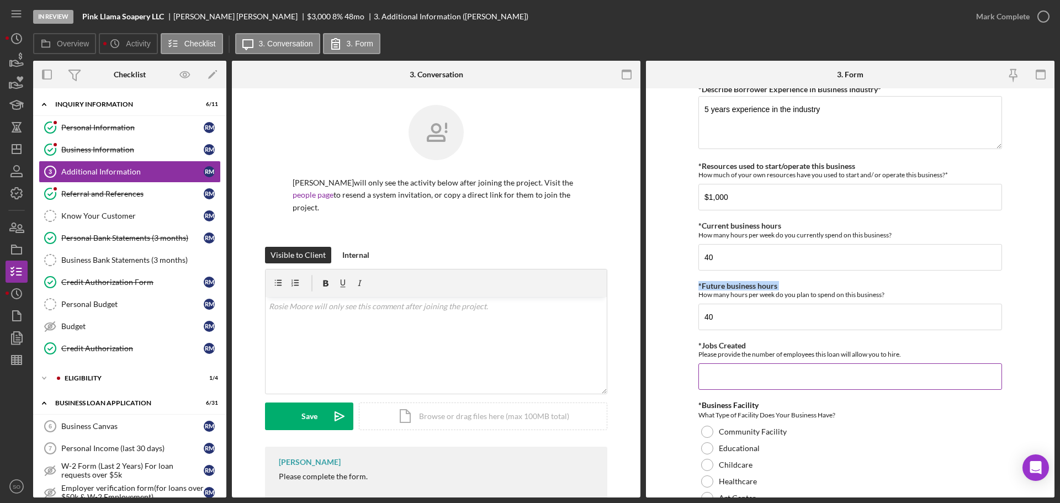
click at [736, 386] on input "*Jobs Created" at bounding box center [850, 376] width 304 height 26
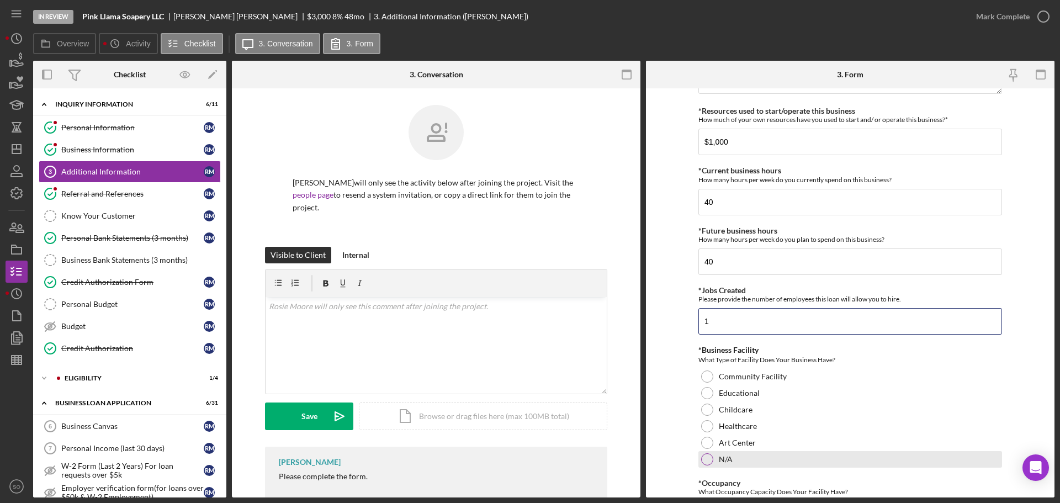
type input "1"
click at [711, 458] on div at bounding box center [707, 459] width 12 height 12
drag, startPoint x: 666, startPoint y: 447, endPoint x: 672, endPoint y: 444, distance: 6.9
click at [667, 446] on form "Personal Information *Mobile Phone (907) 519-8224 Phone What is the best number…" at bounding box center [850, 292] width 408 height 409
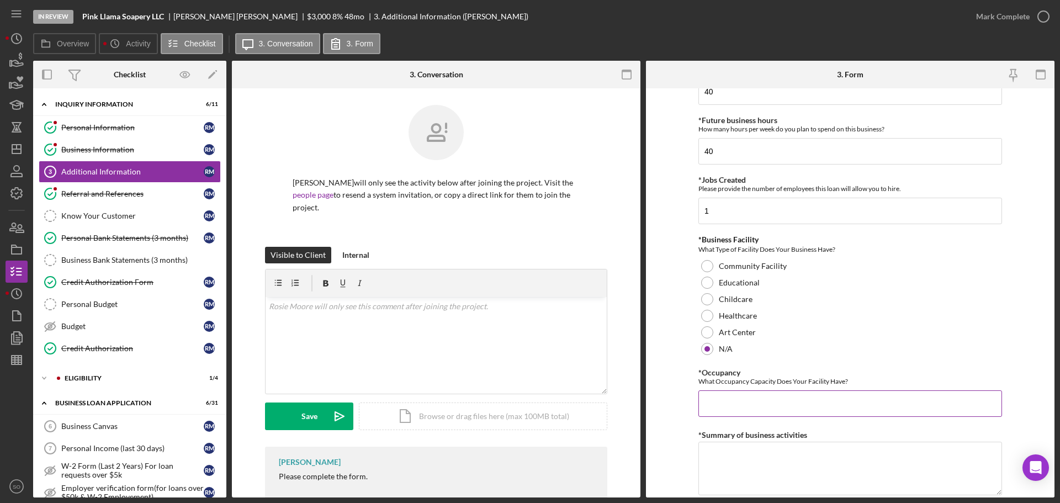
click at [755, 399] on input "*Occupancy" at bounding box center [850, 403] width 304 height 26
type input "0"
click at [677, 375] on form "Personal Information *Mobile Phone (907) 519-8224 Phone What is the best number…" at bounding box center [850, 292] width 408 height 409
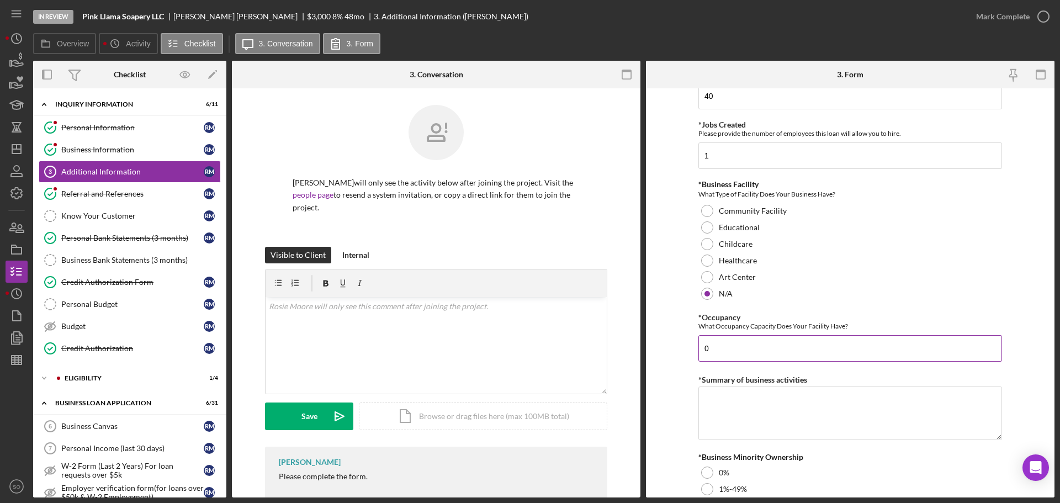
scroll to position [1104, 0]
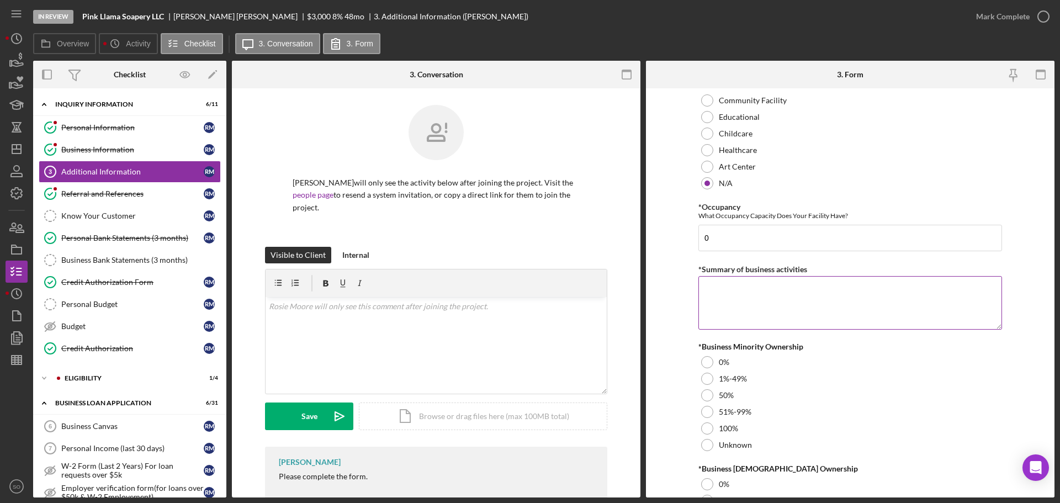
click at [745, 296] on textarea "*Summary of business activities" at bounding box center [850, 302] width 304 height 53
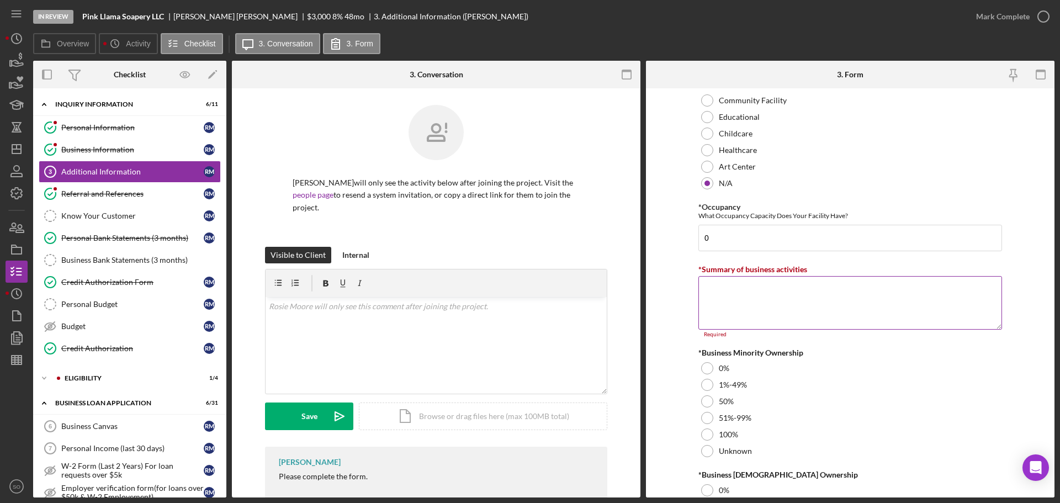
click at [811, 307] on textarea "*Summary of business activities" at bounding box center [850, 302] width 304 height 53
paste textarea "Bar Soaps Manufacturing"
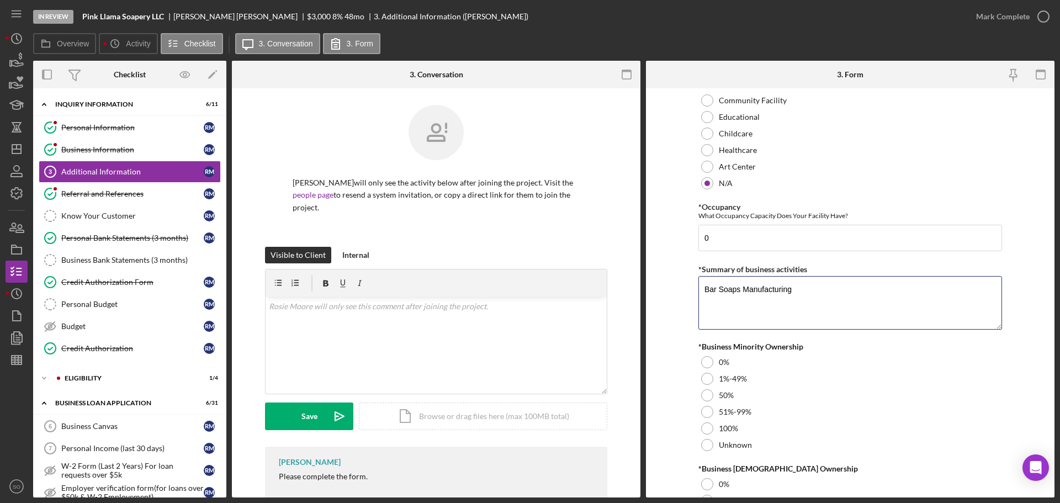
type textarea "Bar Soaps Manufacturing"
click at [684, 326] on form "Personal Information *Mobile Phone (907) 519-8224 Phone What is the best number…" at bounding box center [850, 292] width 408 height 409
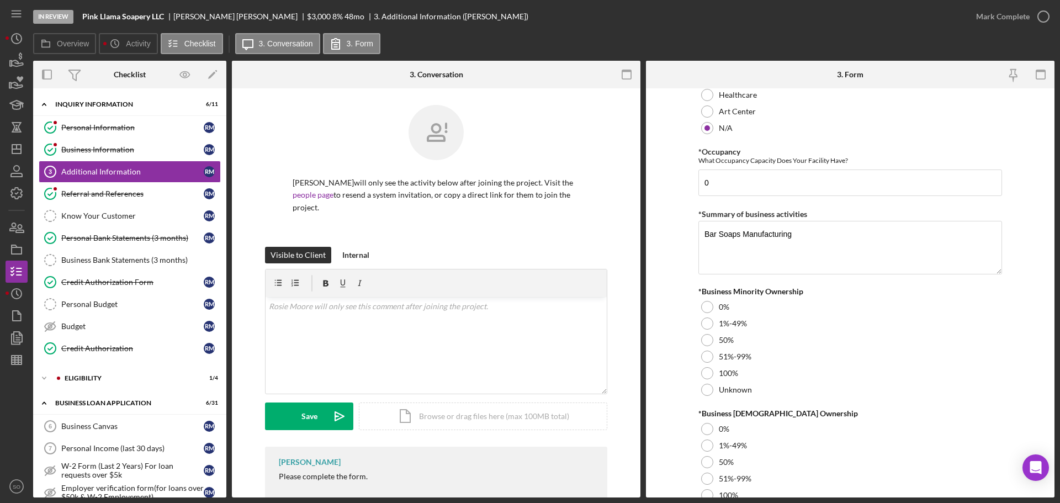
scroll to position [1214, 0]
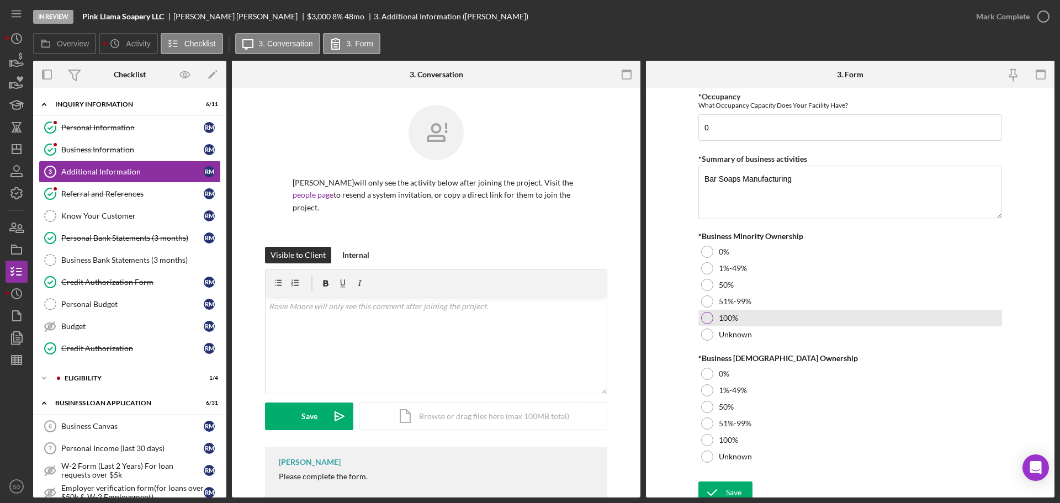
click at [709, 317] on div at bounding box center [707, 318] width 12 height 12
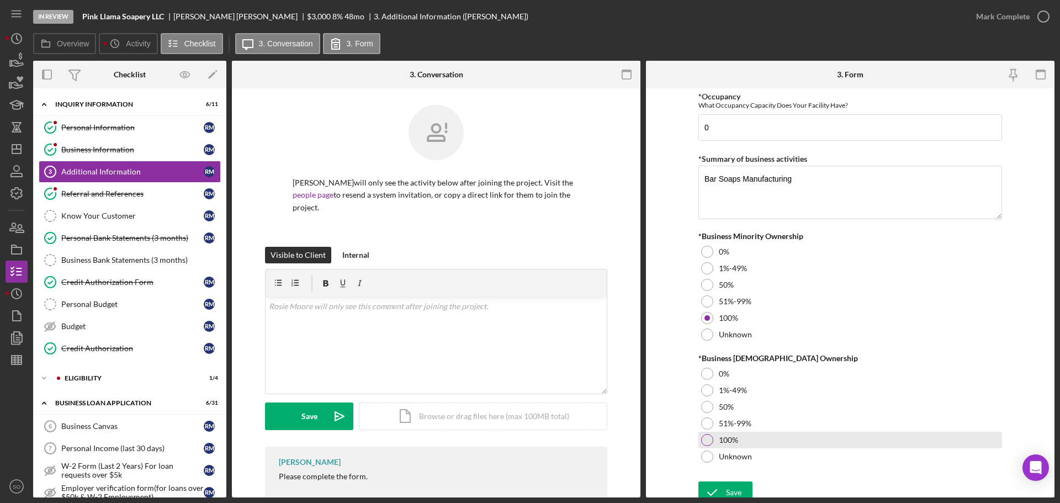
click at [709, 436] on div at bounding box center [707, 440] width 12 height 12
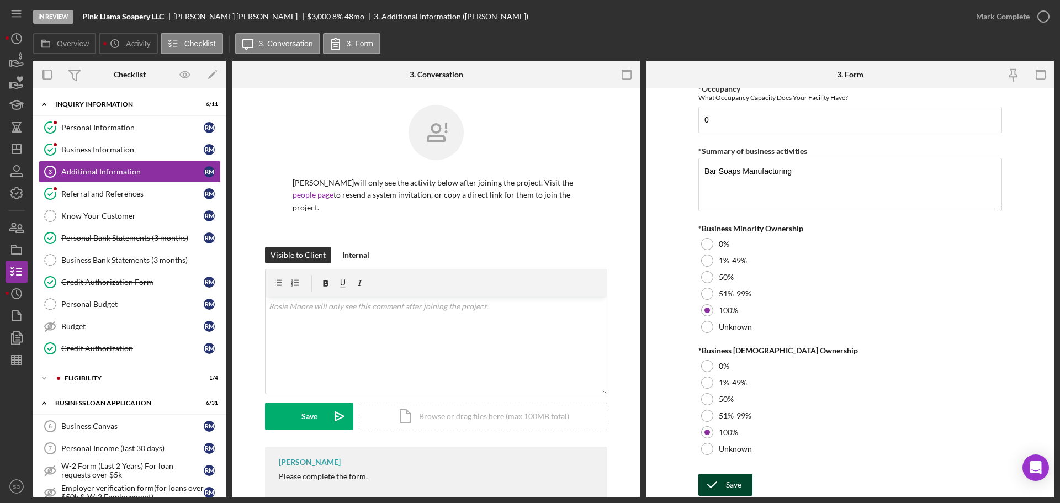
click at [730, 487] on div "Save" at bounding box center [733, 485] width 15 height 22
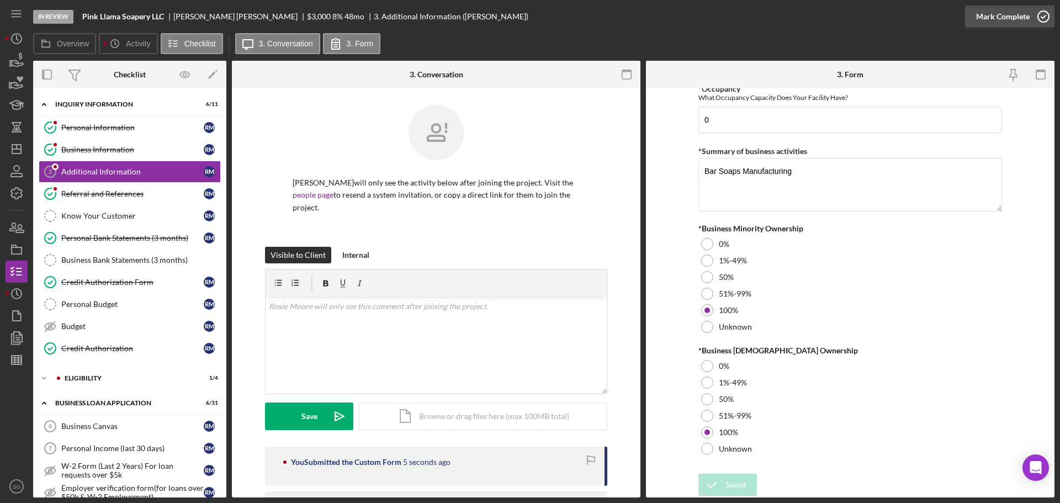
click at [993, 17] on div "Mark Complete" at bounding box center [1003, 17] width 54 height 22
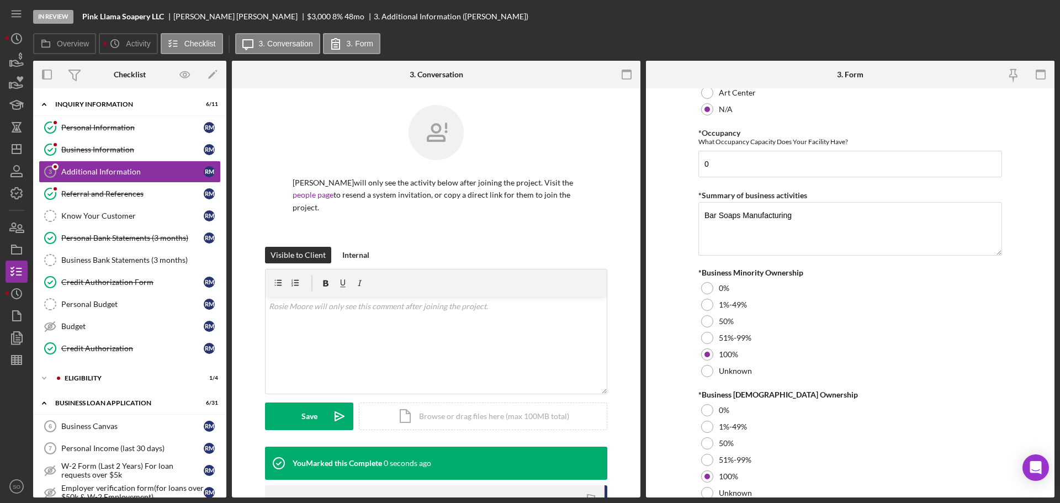
scroll to position [1266, 0]
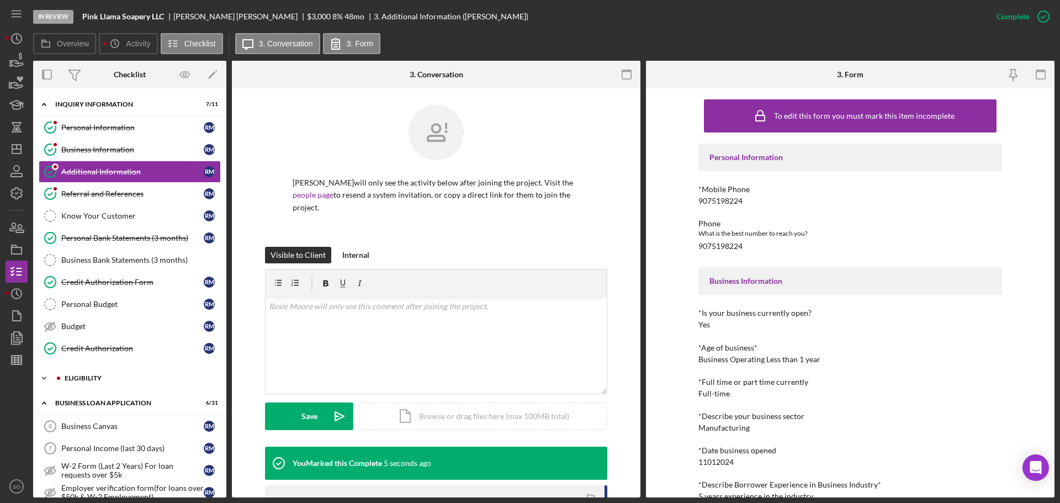
click at [108, 382] on div "Icon/Expander ELIGIBILITY 1 / 4" at bounding box center [129, 378] width 193 height 22
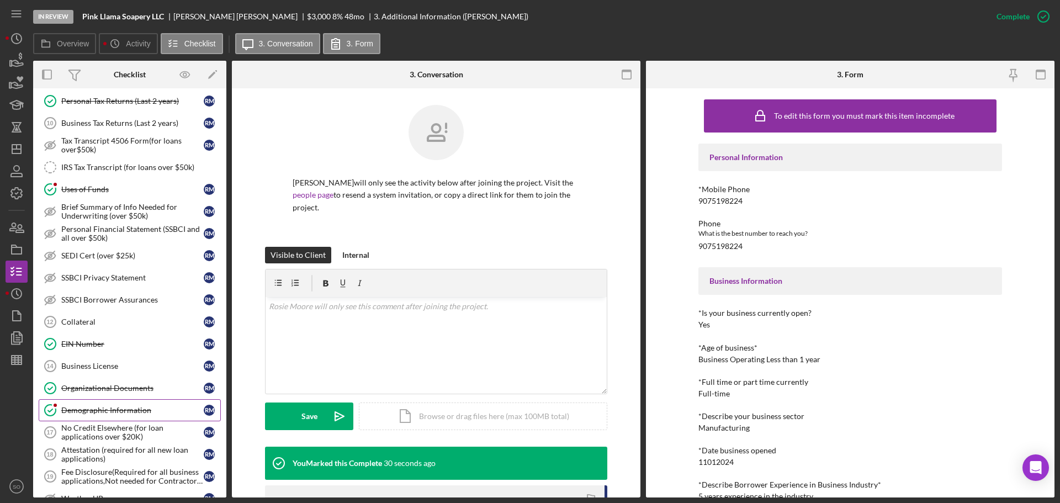
scroll to position [718, 0]
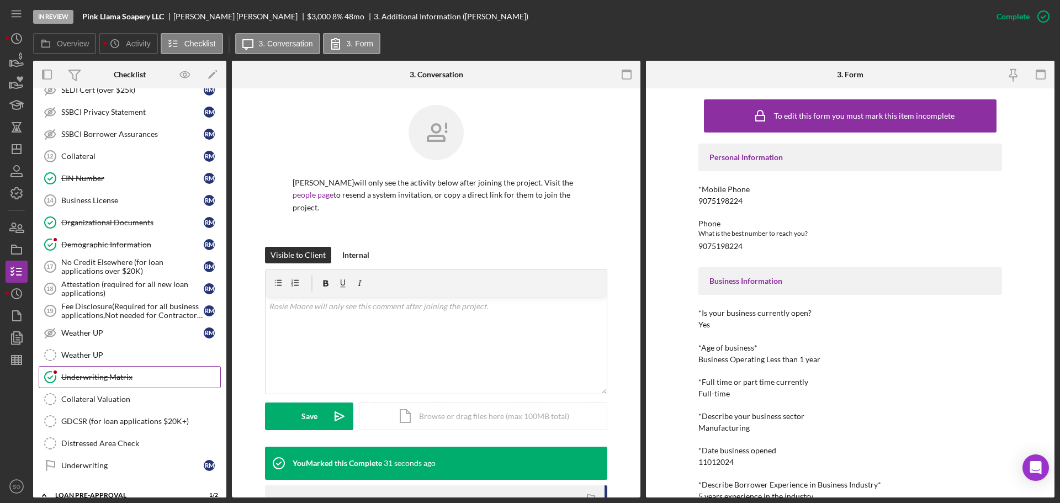
click at [137, 385] on link "Underwriting Matrix Underwriting Matrix" at bounding box center [130, 377] width 182 height 22
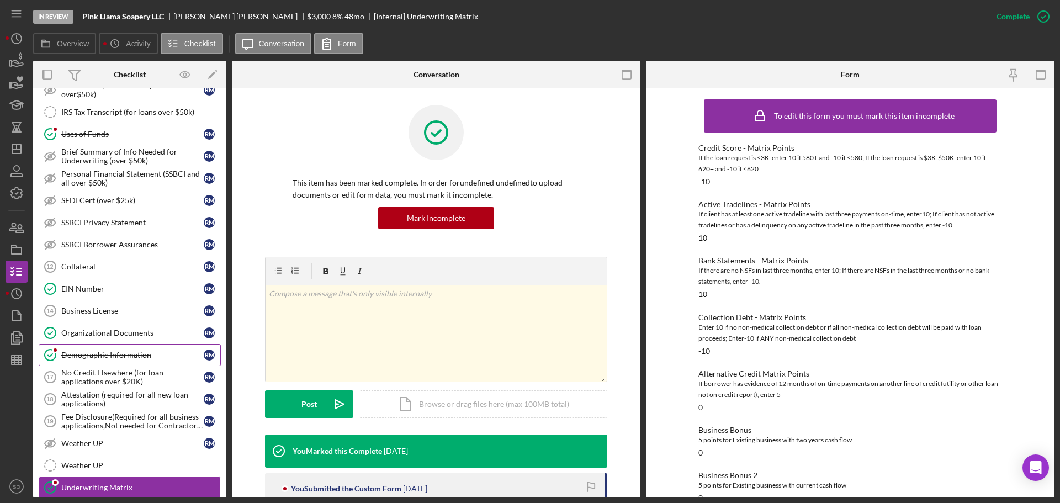
scroll to position [718, 0]
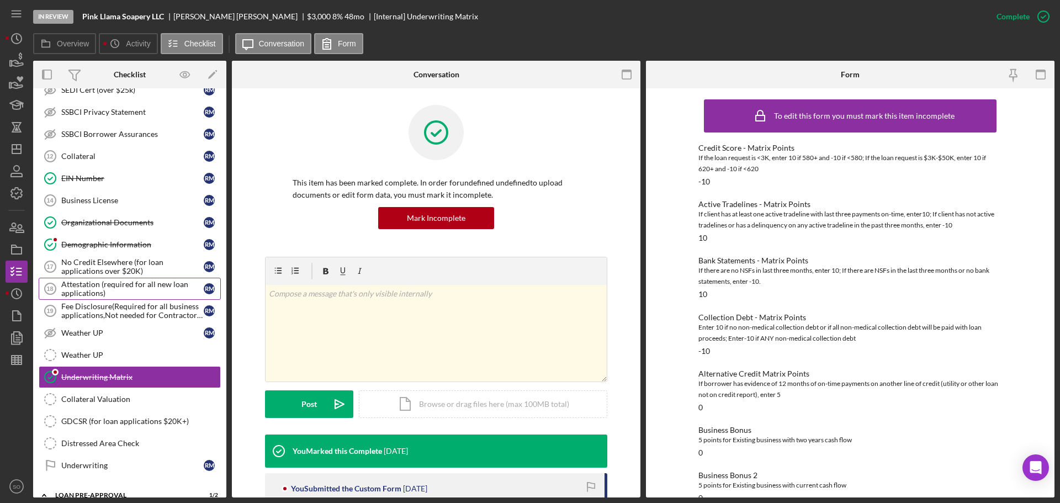
click at [85, 283] on div "Attestation (required for all new loan applications)" at bounding box center [132, 289] width 142 height 18
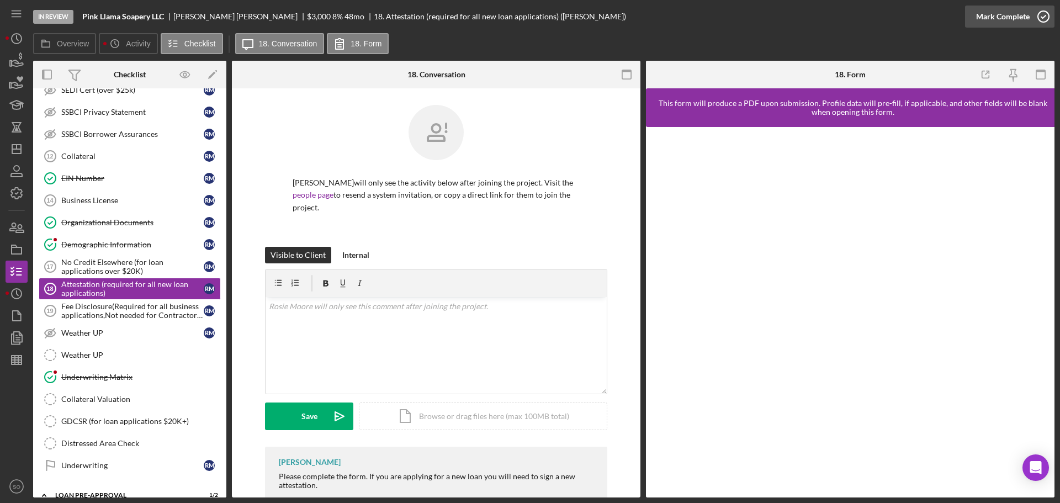
click at [994, 22] on div "Mark Complete" at bounding box center [1003, 17] width 54 height 22
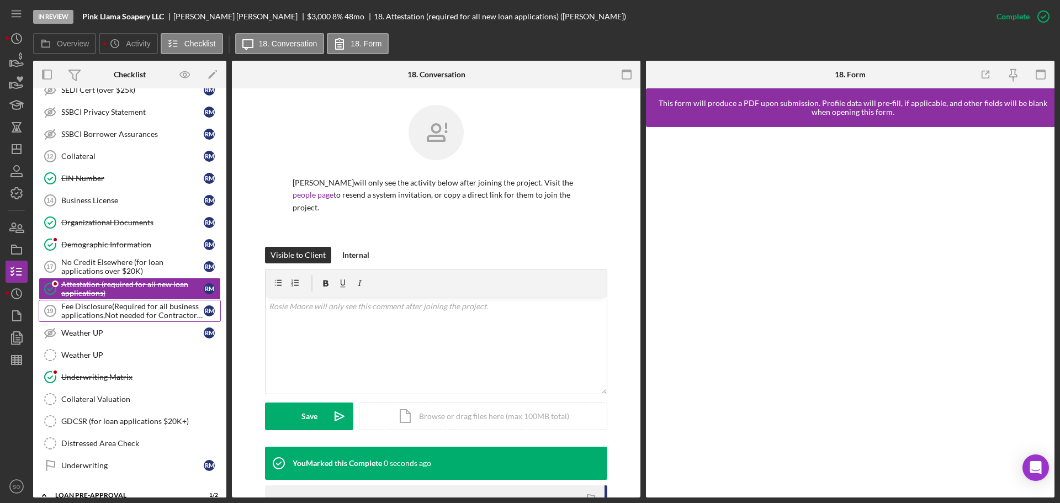
click at [150, 307] on div "Fee Disclosure(Required for all business applications,Not needed for Contractor…" at bounding box center [132, 311] width 142 height 18
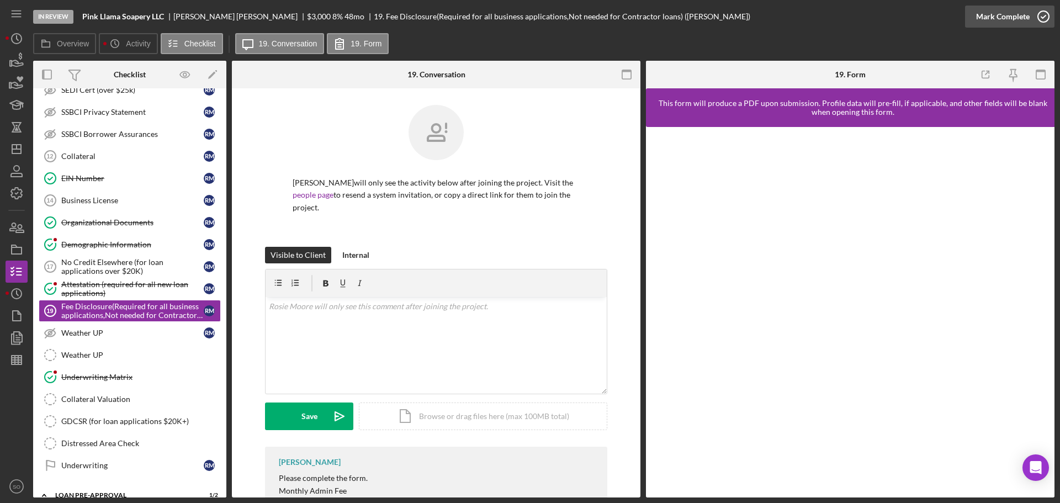
click at [1009, 19] on div "Mark Complete" at bounding box center [1003, 17] width 54 height 22
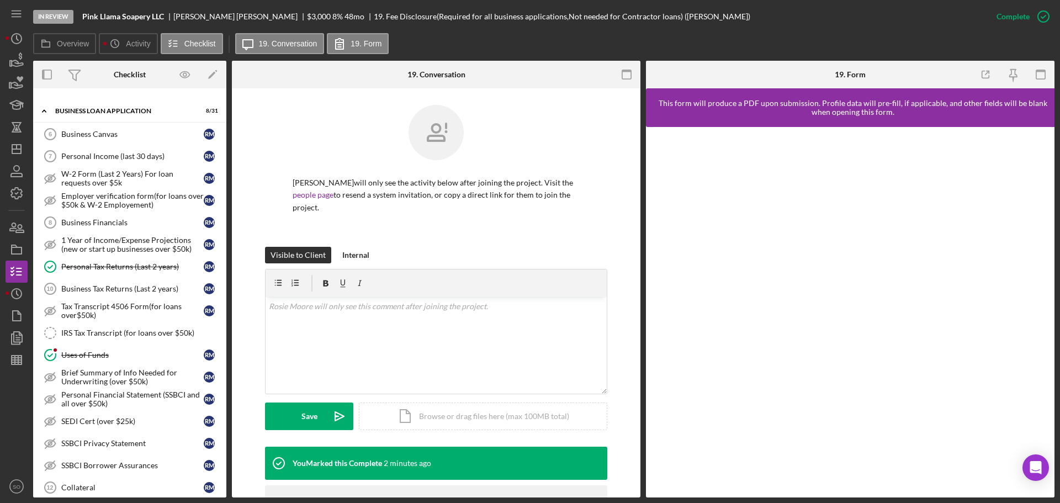
scroll to position [276, 0]
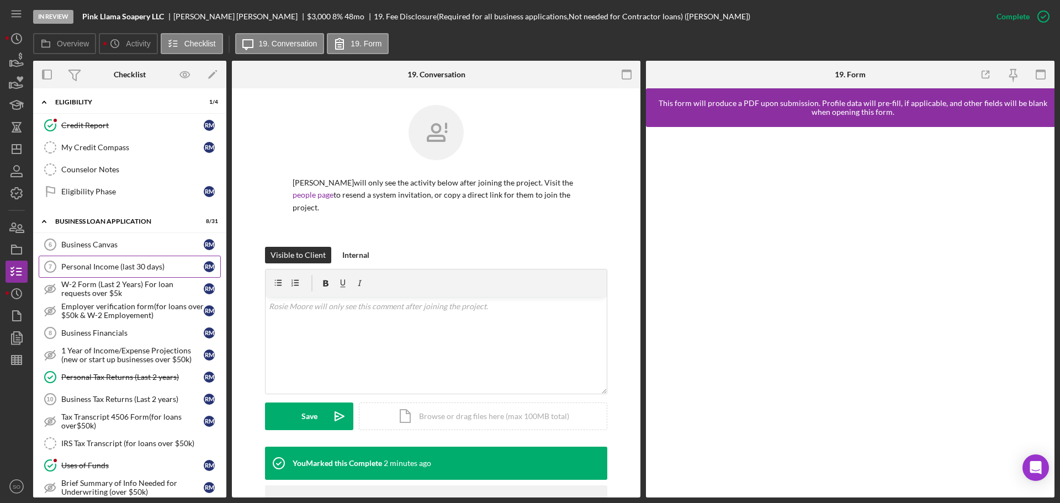
click at [120, 261] on link "Personal Income (last 30 days) 7 Personal Income (last 30 days) R M" at bounding box center [130, 267] width 182 height 22
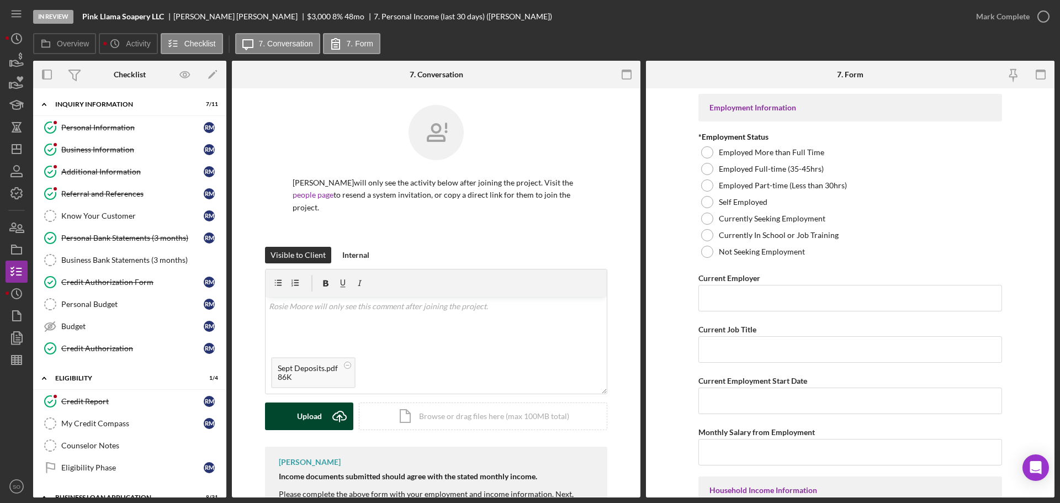
click at [315, 402] on div "Upload" at bounding box center [309, 416] width 25 height 28
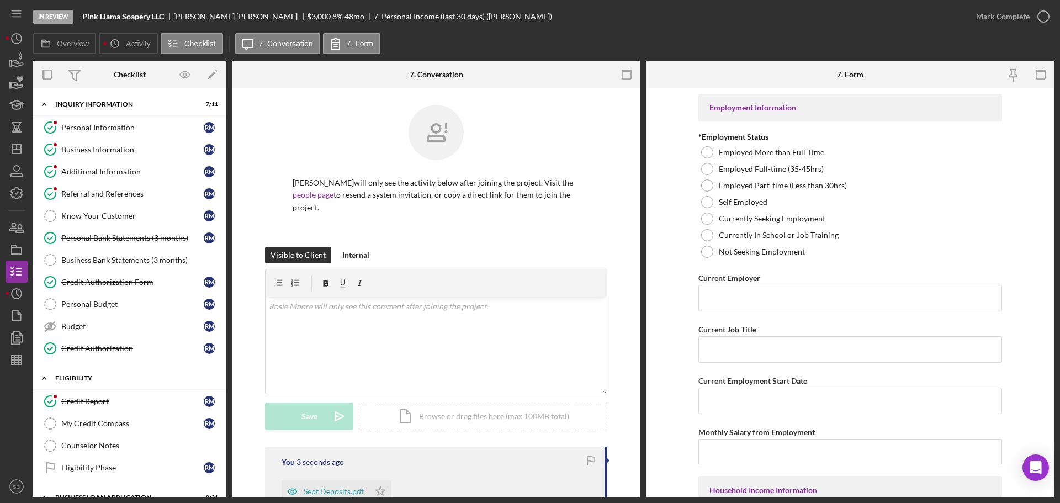
scroll to position [276, 0]
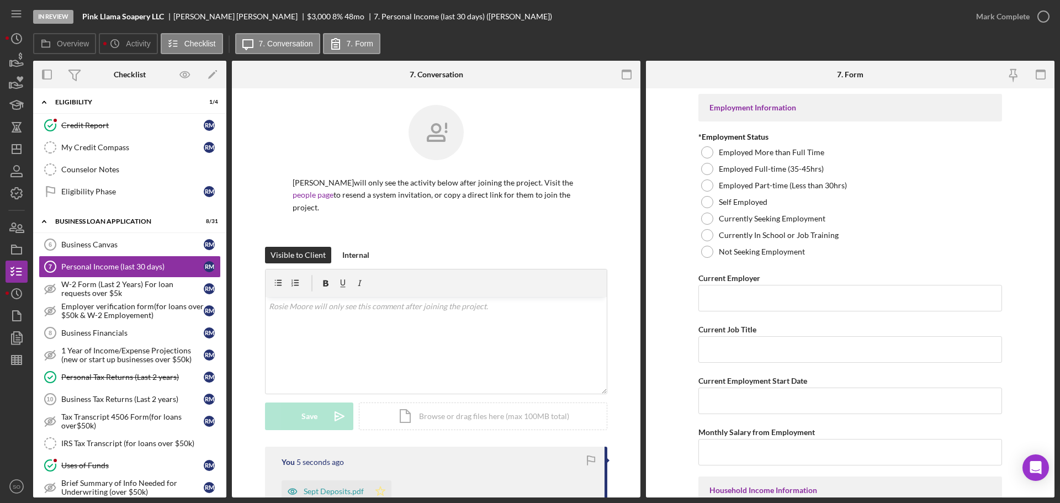
click at [380, 480] on icon "Icon/Star" at bounding box center [380, 491] width 22 height 22
click at [772, 295] on input "Current Employer" at bounding box center [850, 298] width 304 height 26
paste input "Pink Llama Soapery LLC"
type input "Pink Llama Soapery LLC"
click at [719, 202] on label "Self Employed" at bounding box center [743, 202] width 49 height 9
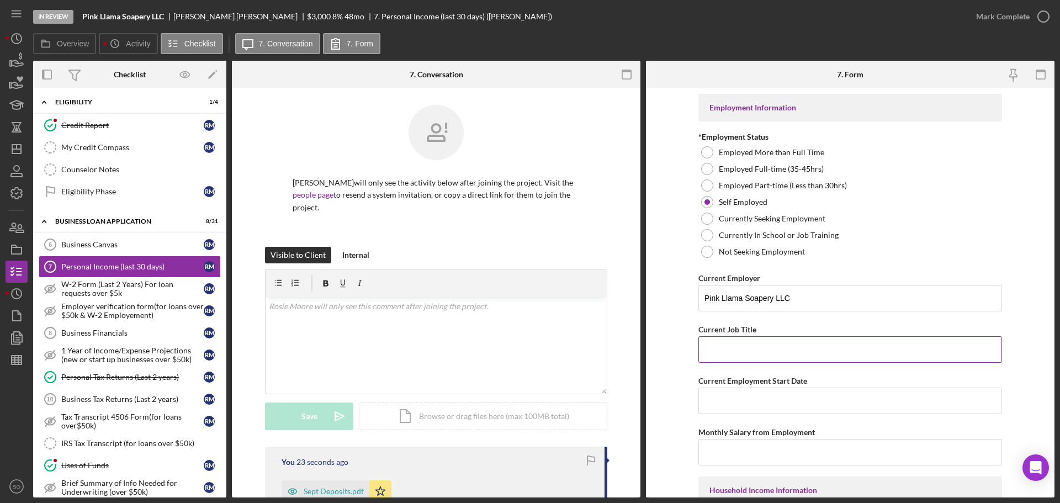
click at [761, 344] on input "Current Job Title" at bounding box center [850, 349] width 304 height 26
paste input "Business Owner"
type input "Business Owner"
click at [686, 311] on form "Employment Information *Employment Status Employed More than Full Time Employed…" at bounding box center [850, 292] width 408 height 409
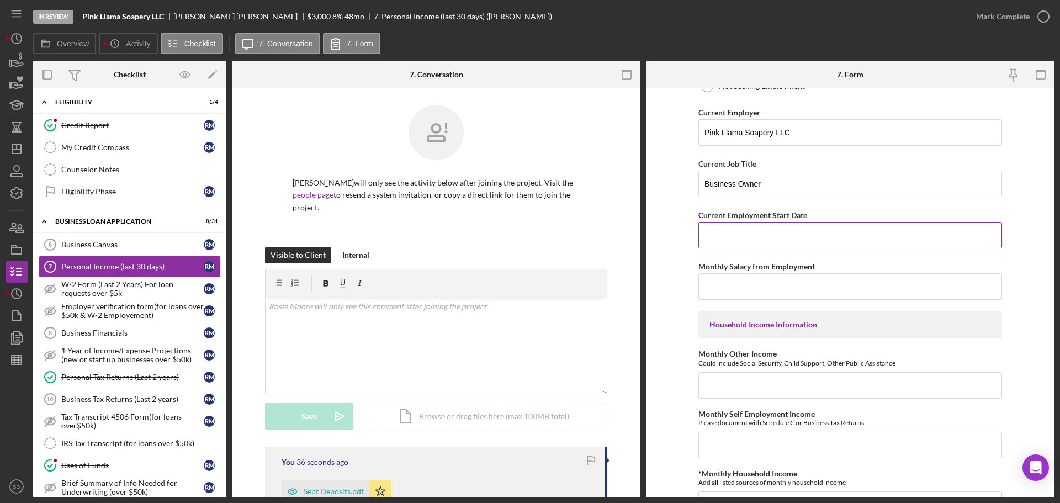
click at [750, 238] on input "Current Employment Start Date" at bounding box center [850, 235] width 304 height 26
paste input "[DATE]"
type input "[DATE]"
click at [665, 263] on form "Employment Information *Employment Status Employed More than Full Time Employed…" at bounding box center [850, 292] width 408 height 409
click at [731, 281] on input "Monthly Salary from Employment" at bounding box center [850, 286] width 304 height 26
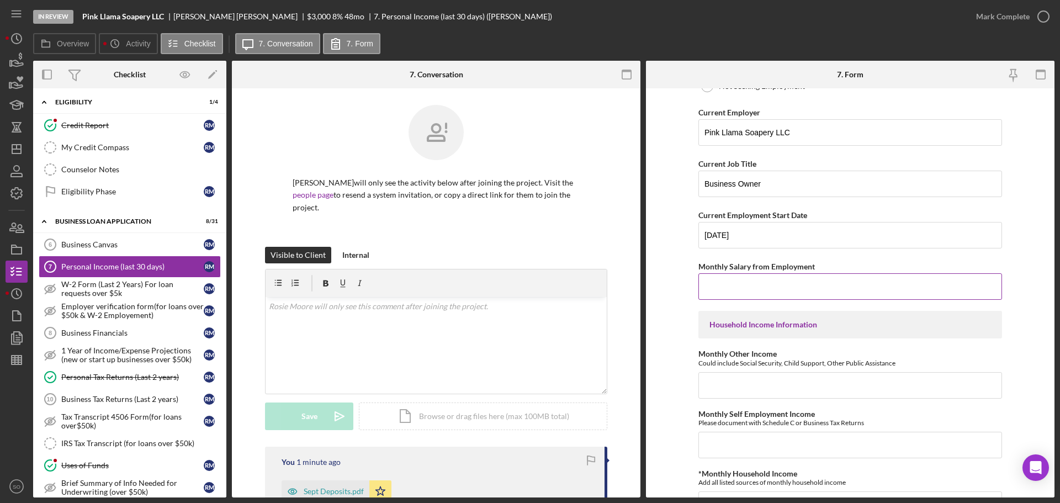
click at [807, 287] on input "Monthly Salary from Employment" at bounding box center [850, 286] width 304 height 26
type input "$3"
type input "$3,000"
click at [756, 388] on input "Monthly Other Income" at bounding box center [850, 385] width 304 height 26
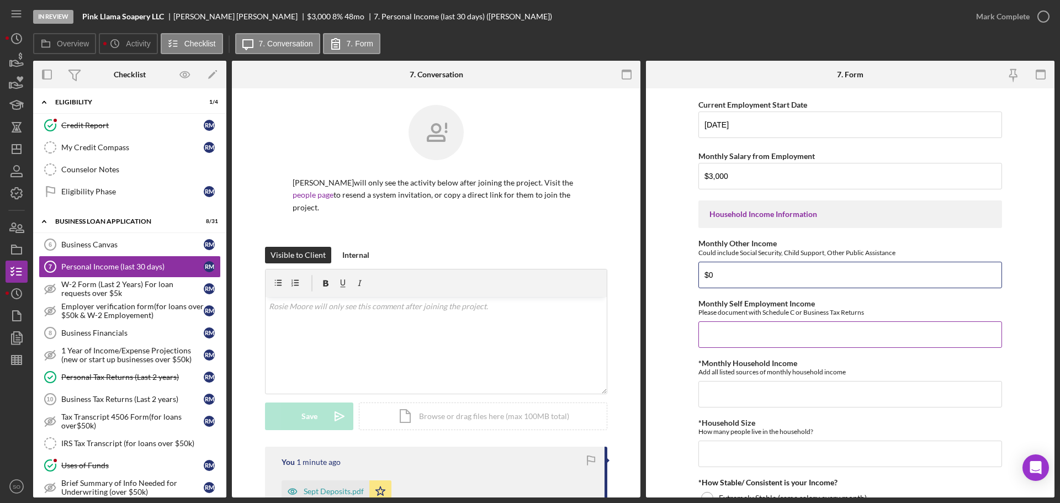
type input "$0"
click at [746, 341] on input "Monthly Self Employment Income" at bounding box center [850, 334] width 304 height 26
type input "$3,000"
click at [752, 383] on input "*Monthly Household Income" at bounding box center [850, 394] width 304 height 26
type input "$3,000"
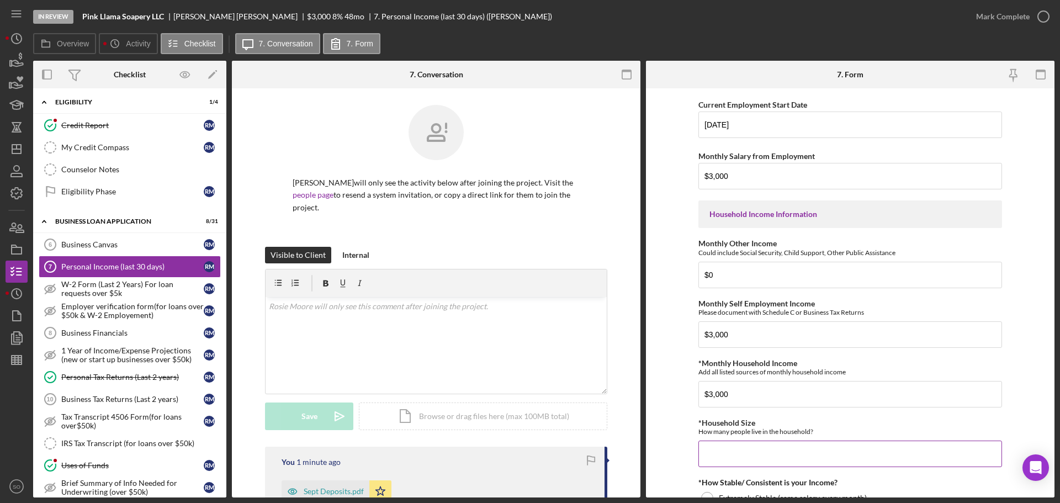
click at [726, 450] on input "*Household Size" at bounding box center [850, 453] width 304 height 26
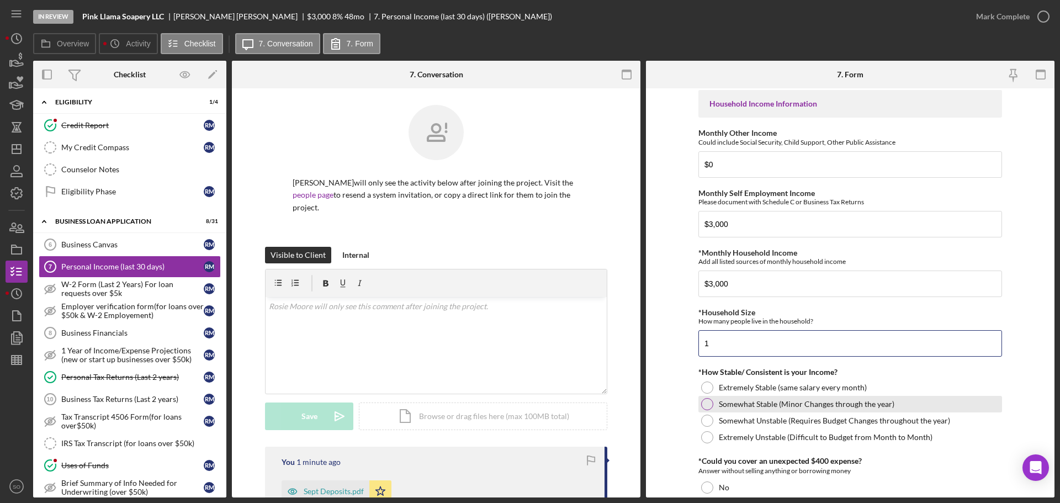
type input "1"
click at [706, 410] on div at bounding box center [707, 404] width 12 height 12
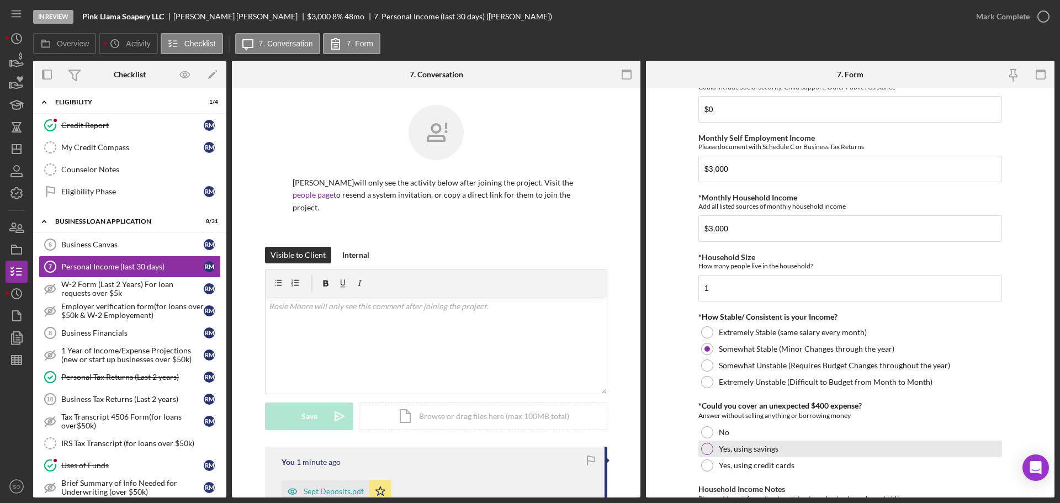
click at [708, 448] on div at bounding box center [707, 449] width 12 height 12
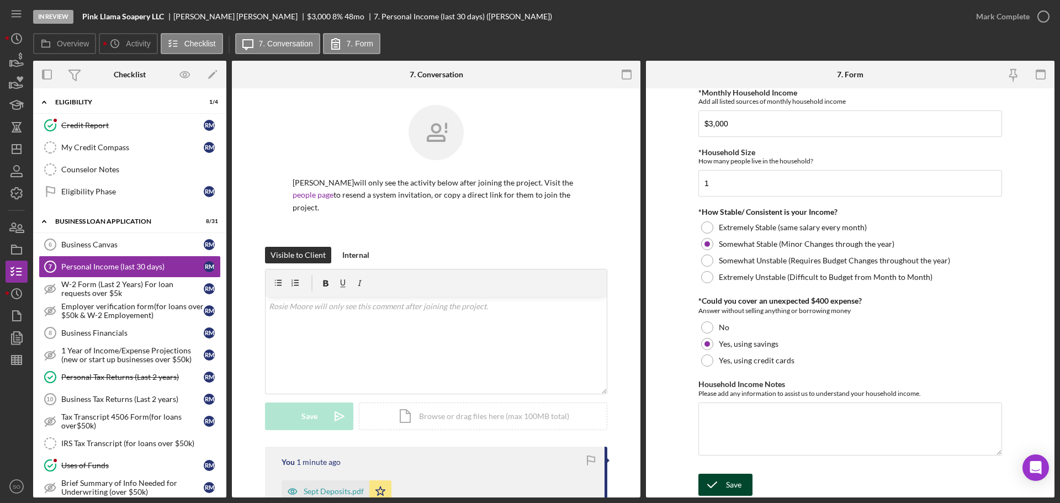
click at [740, 482] on button "Save" at bounding box center [725, 485] width 54 height 22
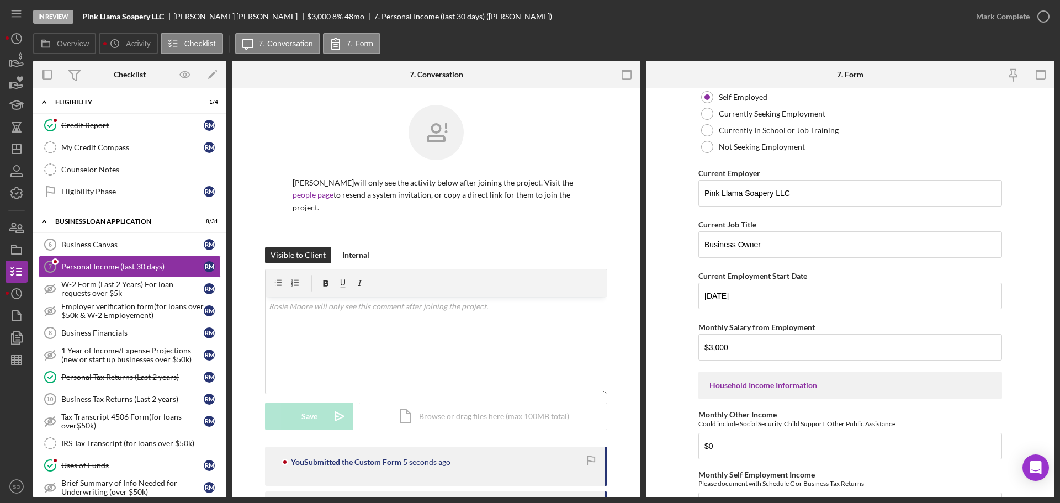
scroll to position [0, 0]
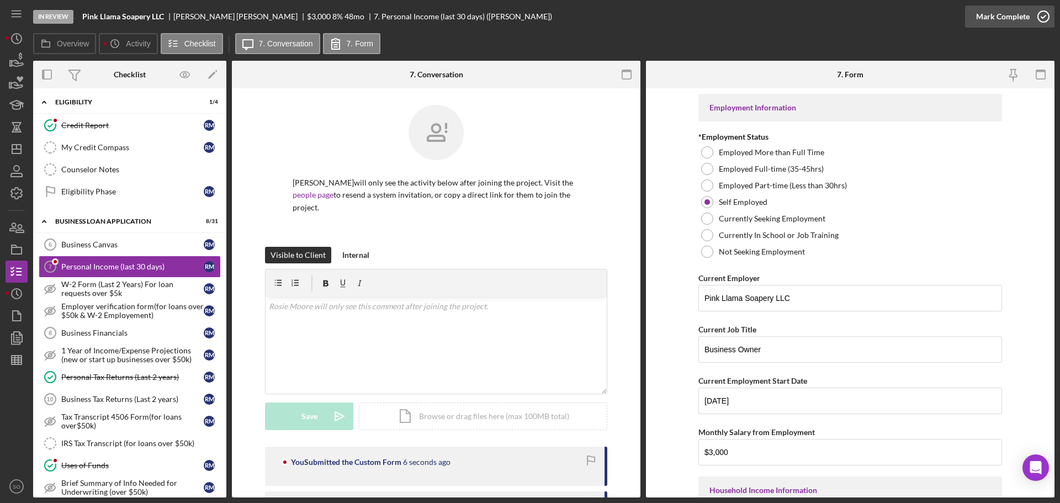
click at [989, 15] on div "Mark Complete" at bounding box center [1003, 17] width 54 height 22
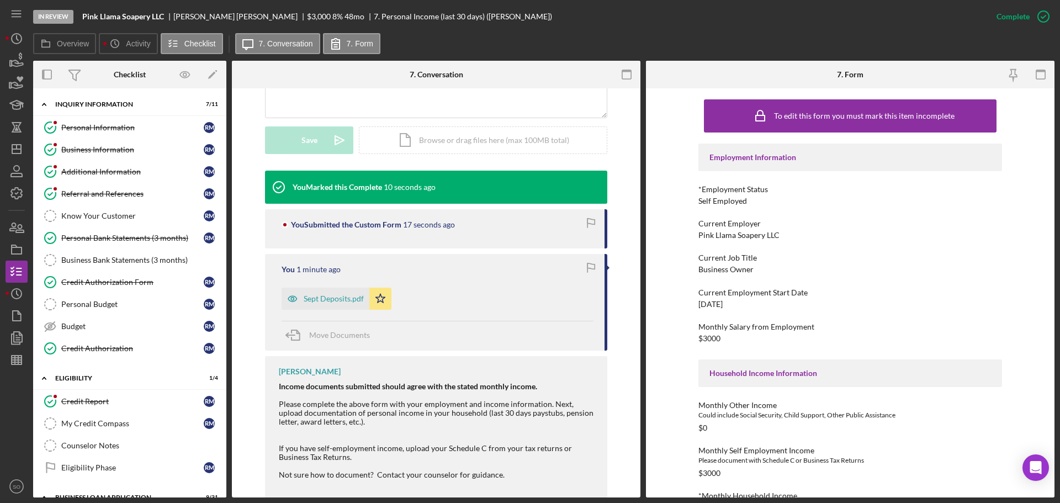
scroll to position [276, 0]
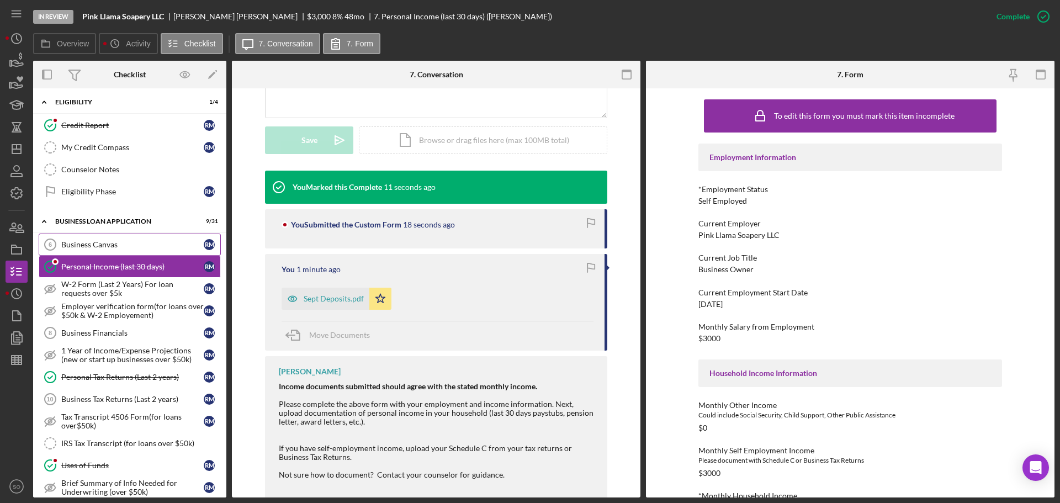
click at [139, 243] on div "Business Canvas" at bounding box center [132, 244] width 142 height 9
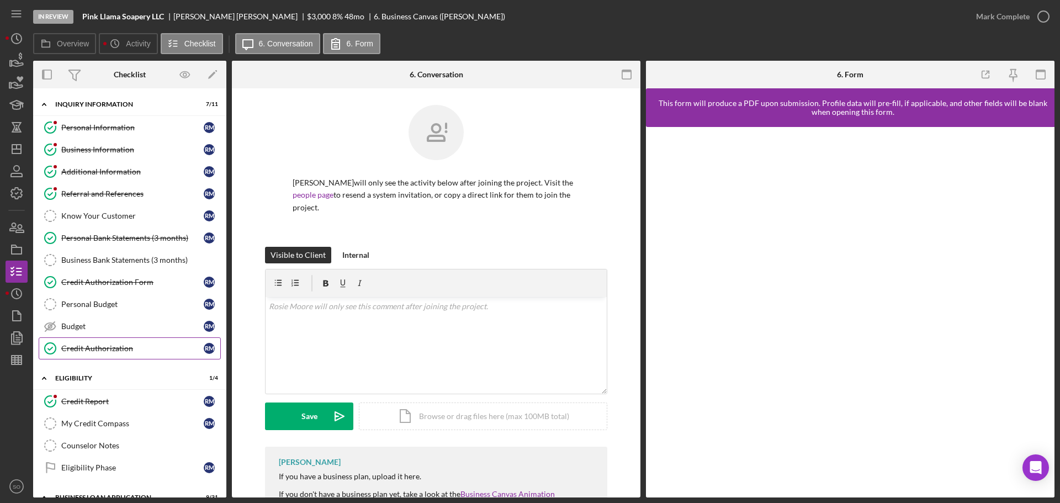
click at [143, 339] on link "Credit Authorization Credit Authorization R M" at bounding box center [130, 348] width 182 height 22
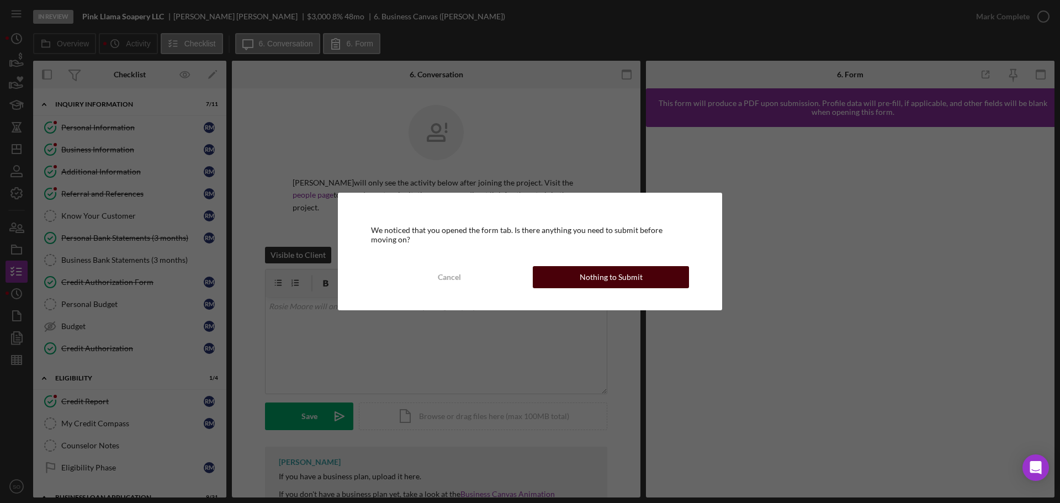
click at [603, 275] on div "Nothing to Submit" at bounding box center [611, 277] width 63 height 22
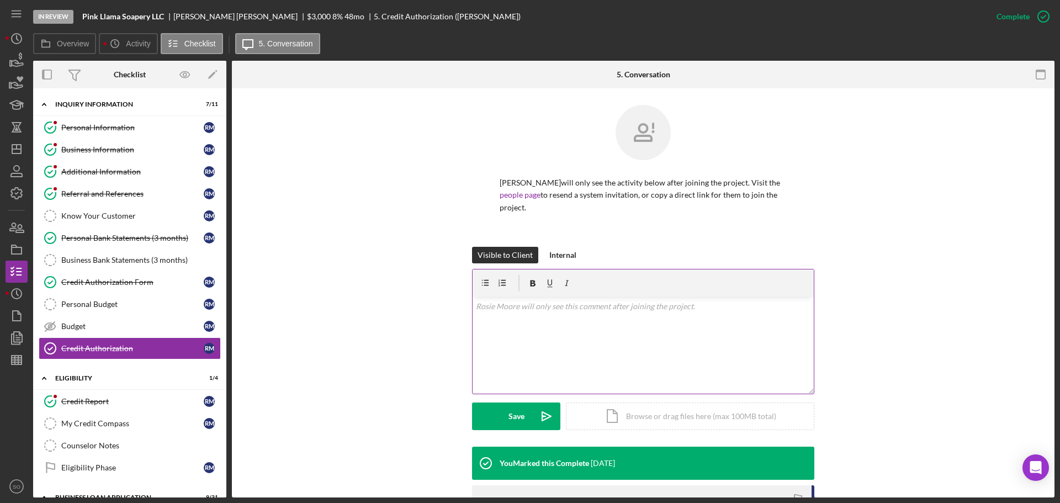
scroll to position [166, 0]
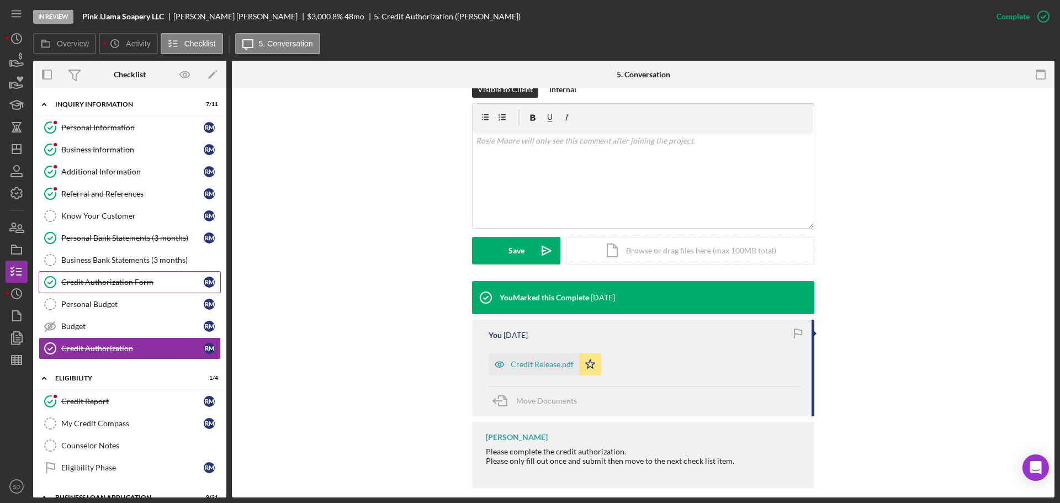
click at [109, 283] on div "Credit Authorization Form" at bounding box center [132, 282] width 142 height 9
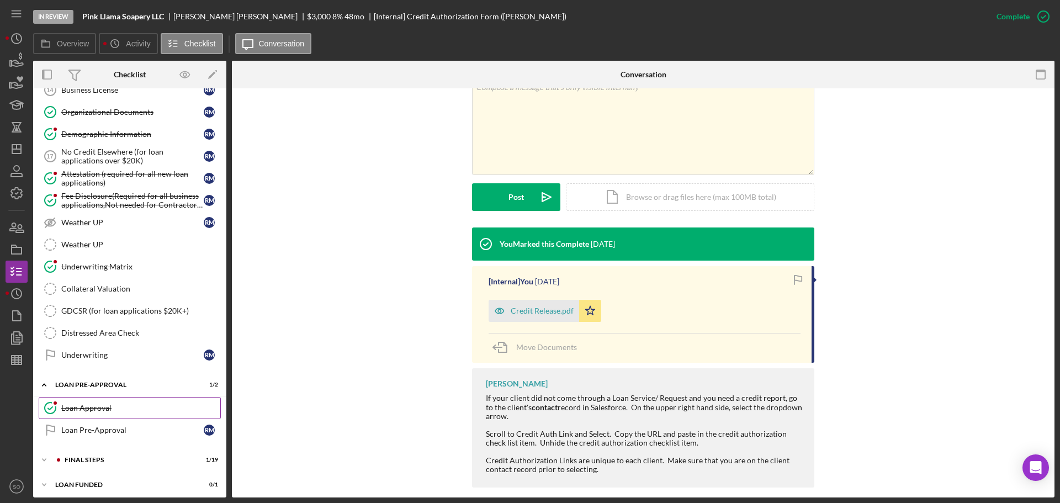
scroll to position [832, 0]
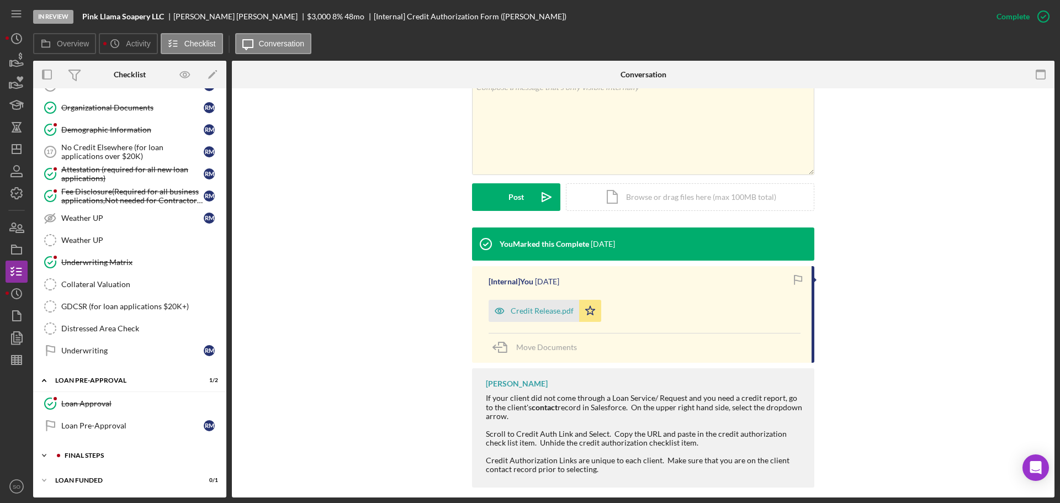
click at [100, 459] on div "Icon/Expander FINAL STEPS 1 / 19" at bounding box center [129, 455] width 193 height 22
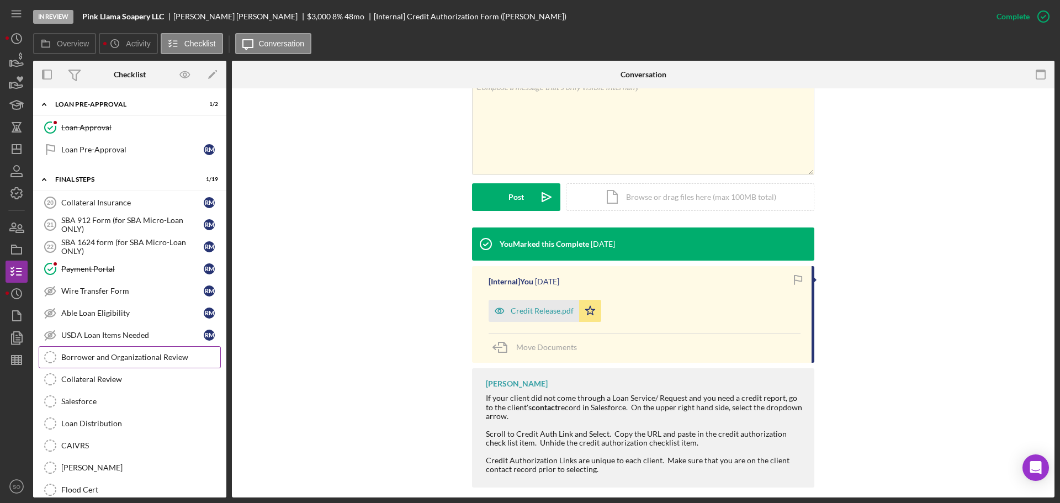
click at [131, 357] on div "Borrower and Organizational Review" at bounding box center [140, 357] width 159 height 9
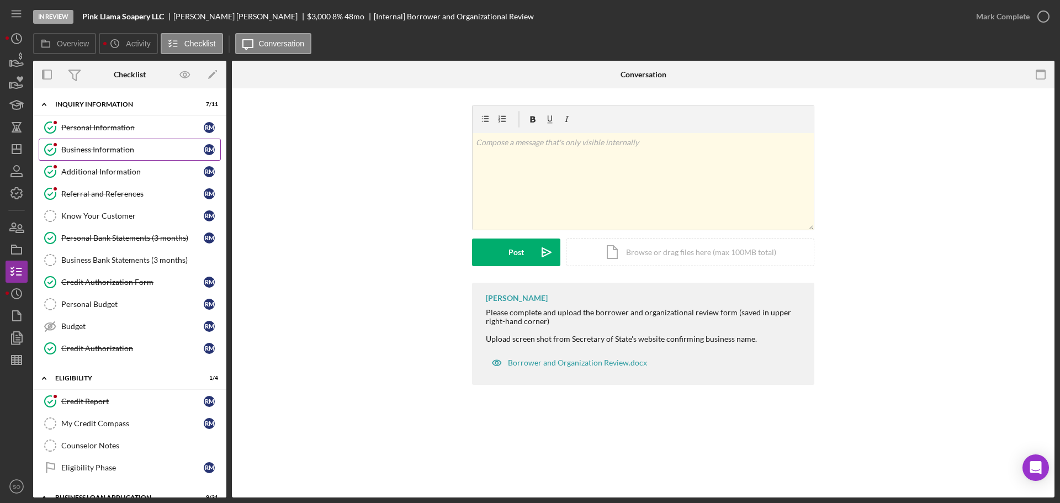
click at [126, 152] on div "Business Information" at bounding box center [132, 149] width 142 height 9
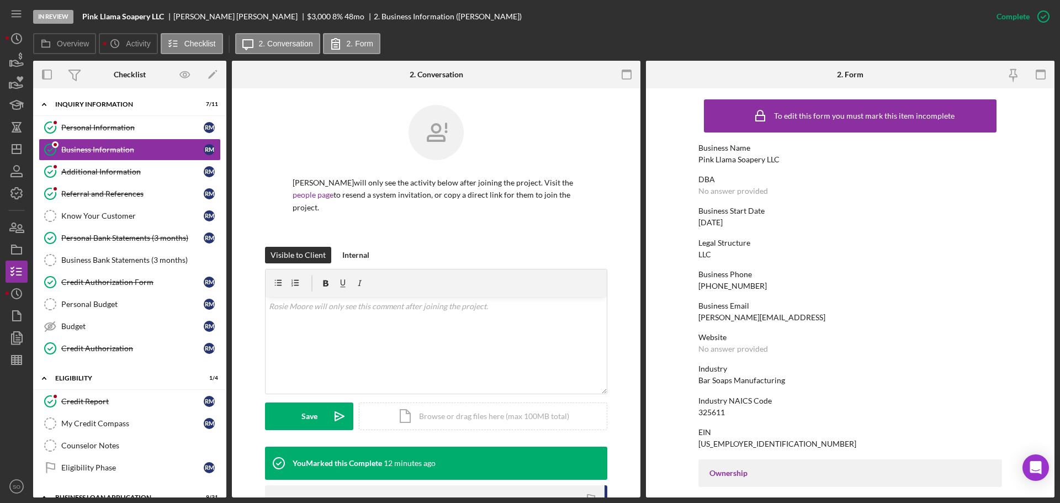
click at [722, 160] on div "Pink Llama Soapery LLC" at bounding box center [738, 159] width 81 height 9
copy div "Pink Llama Soapery LLC"
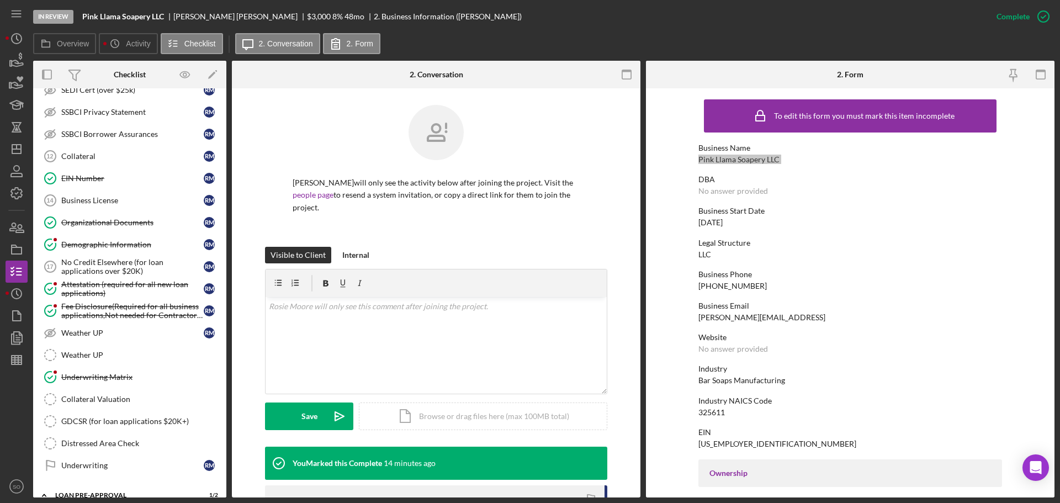
scroll to position [1049, 0]
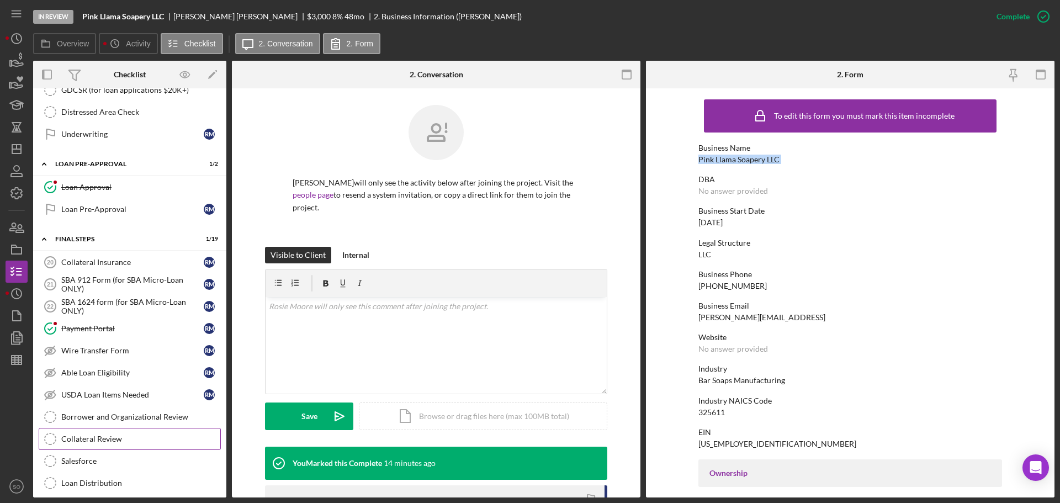
click at [116, 435] on div "Collateral Review" at bounding box center [140, 438] width 159 height 9
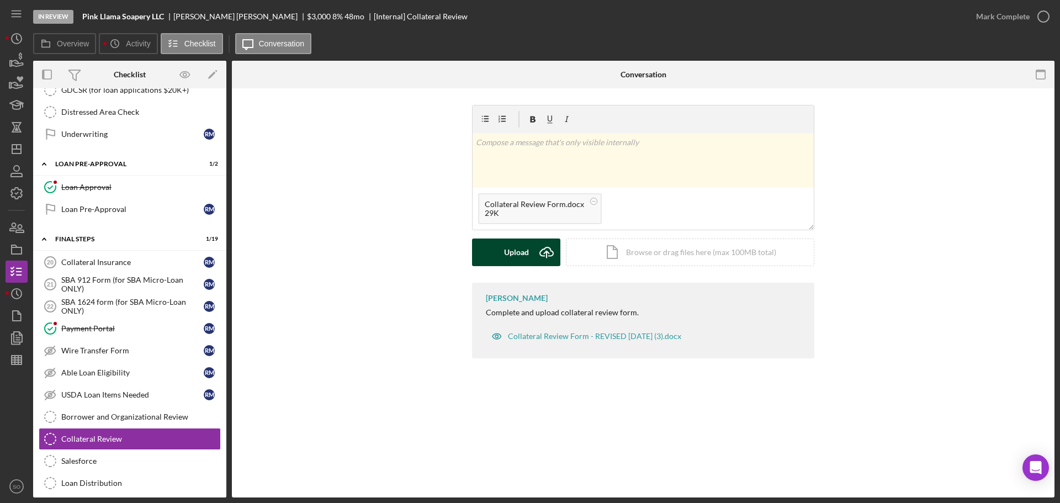
click at [496, 249] on button "Upload Icon/Upload" at bounding box center [516, 252] width 88 height 28
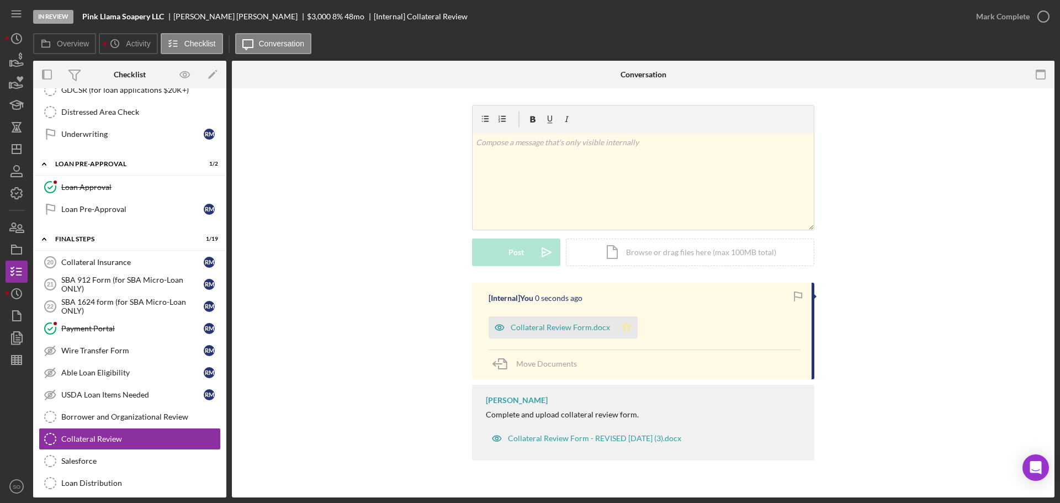
click at [623, 327] on icon "Icon/Star" at bounding box center [626, 327] width 22 height 22
click at [990, 7] on div "Mark Complete" at bounding box center [1003, 17] width 54 height 22
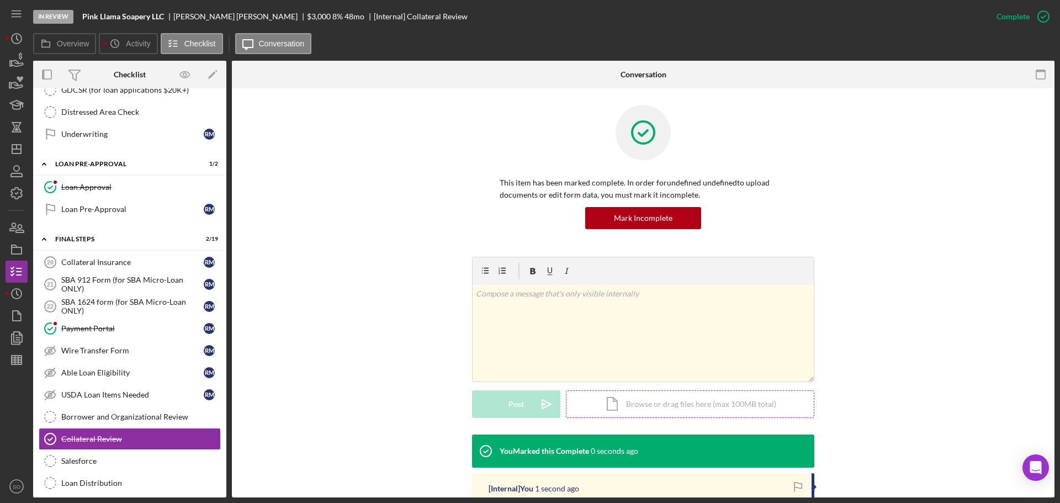
scroll to position [176, 0]
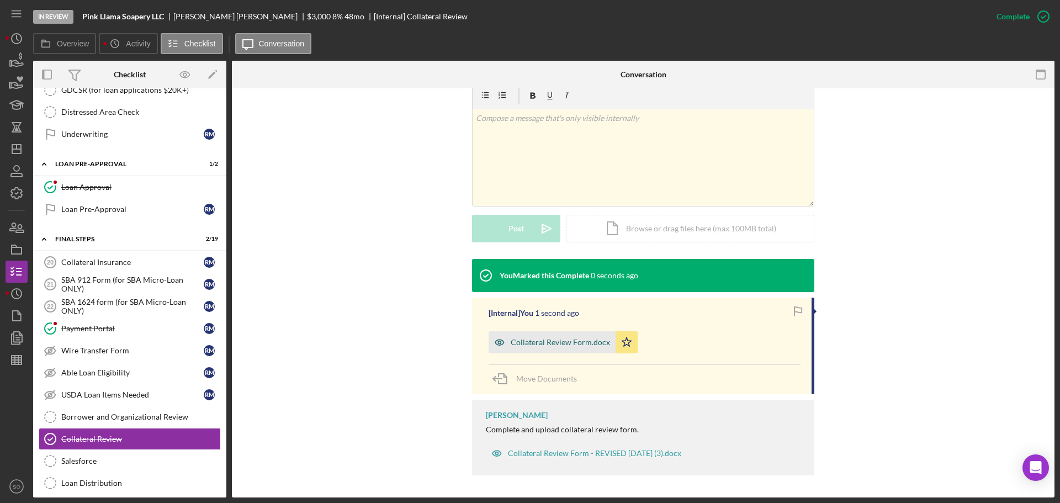
click at [585, 338] on div "Collateral Review Form.docx" at bounding box center [560, 342] width 99 height 9
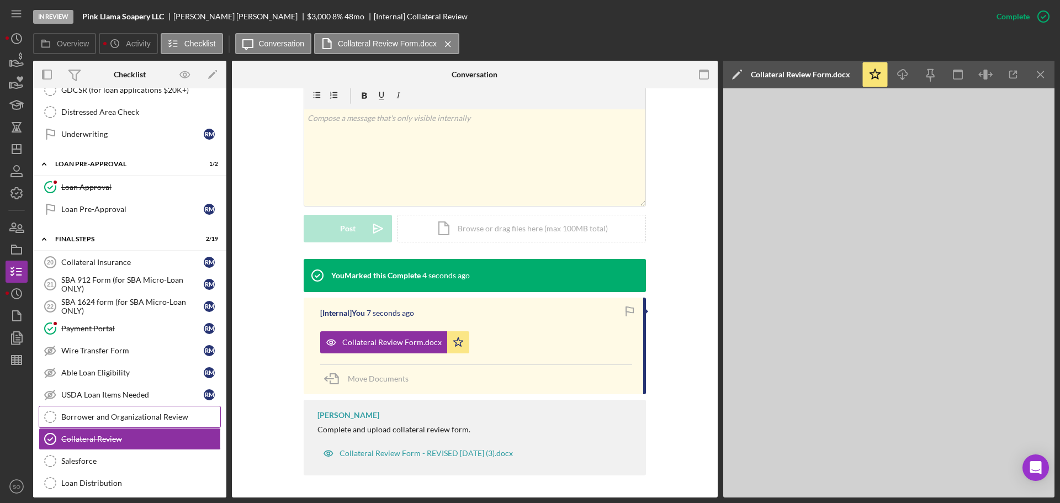
click at [136, 414] on div "Borrower and Organizational Review" at bounding box center [140, 416] width 159 height 9
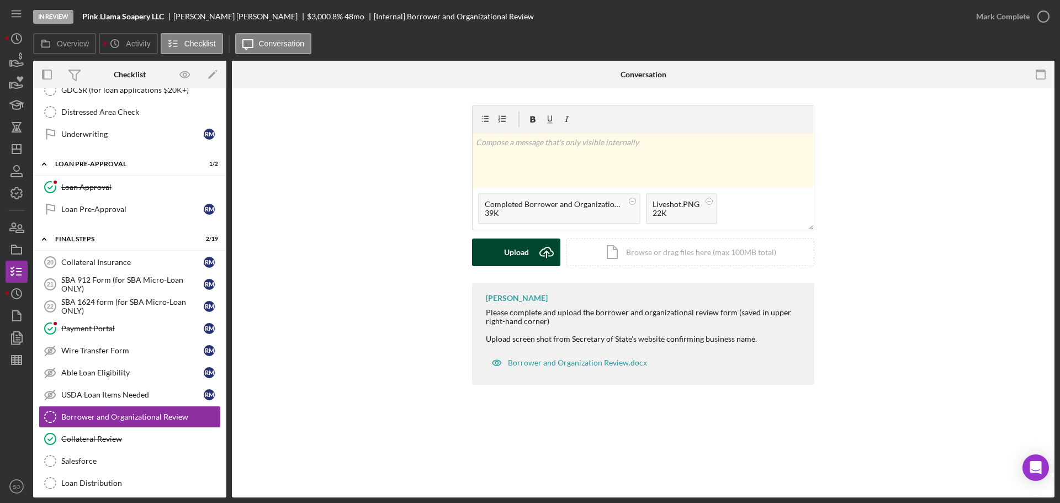
click at [530, 252] on button "Upload Icon/Upload" at bounding box center [516, 252] width 88 height 28
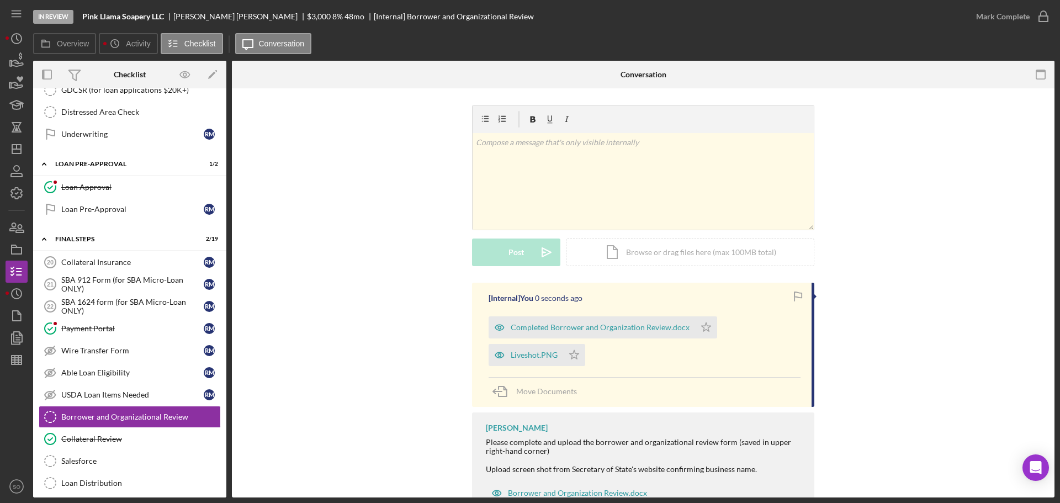
scroll to position [40, 0]
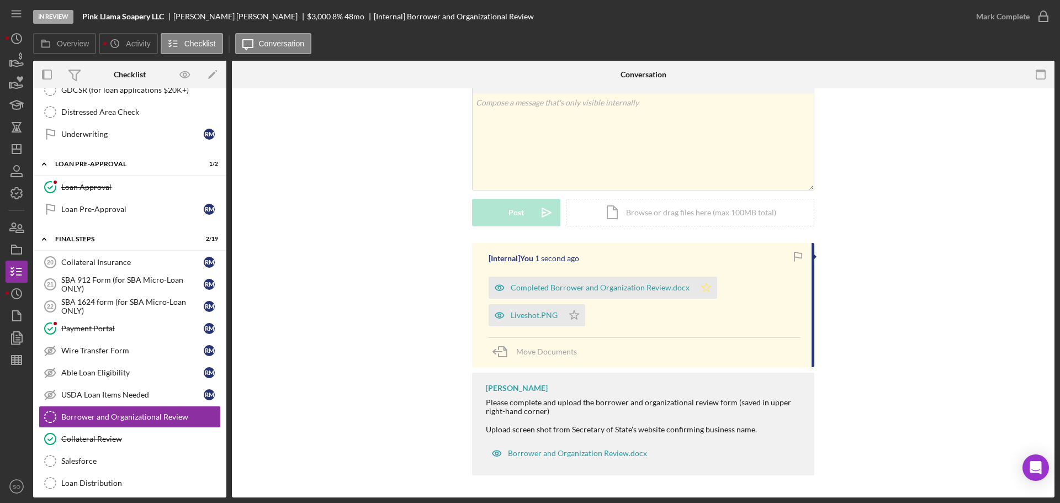
click at [702, 291] on polygon "button" at bounding box center [706, 287] width 9 height 9
click at [577, 315] on icon "Icon/Star" at bounding box center [574, 315] width 22 height 22
drag, startPoint x: 535, startPoint y: 317, endPoint x: 546, endPoint y: 321, distance: 12.2
click at [535, 320] on div "Liveshot.PNG" at bounding box center [534, 315] width 47 height 9
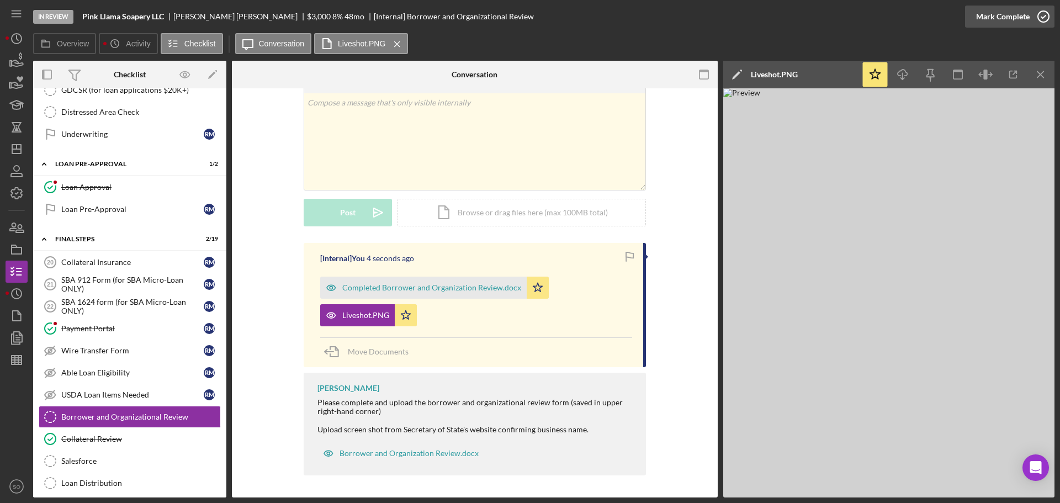
click at [998, 23] on div "Mark Complete" at bounding box center [1003, 17] width 54 height 22
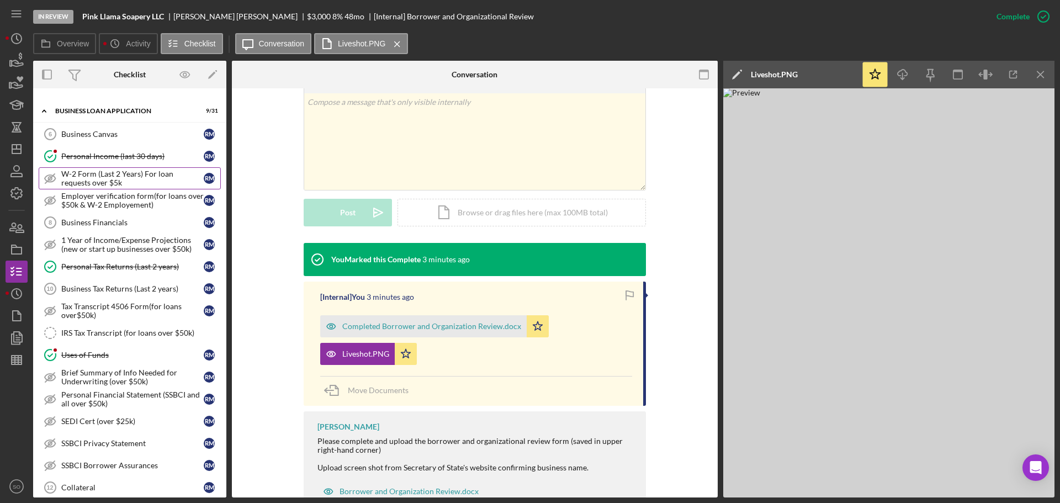
scroll to position [497, 0]
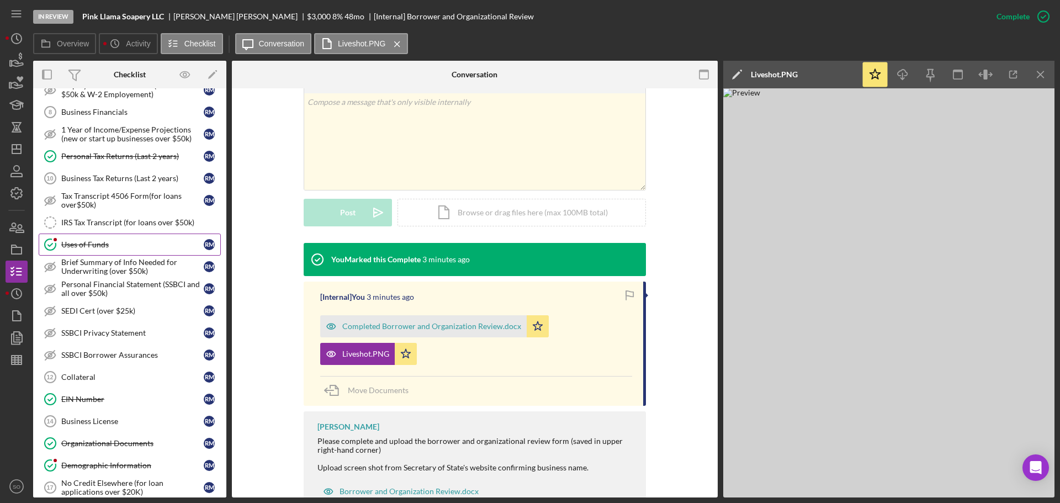
click at [121, 252] on link "Uses of Funds Uses of Funds R M" at bounding box center [130, 244] width 182 height 22
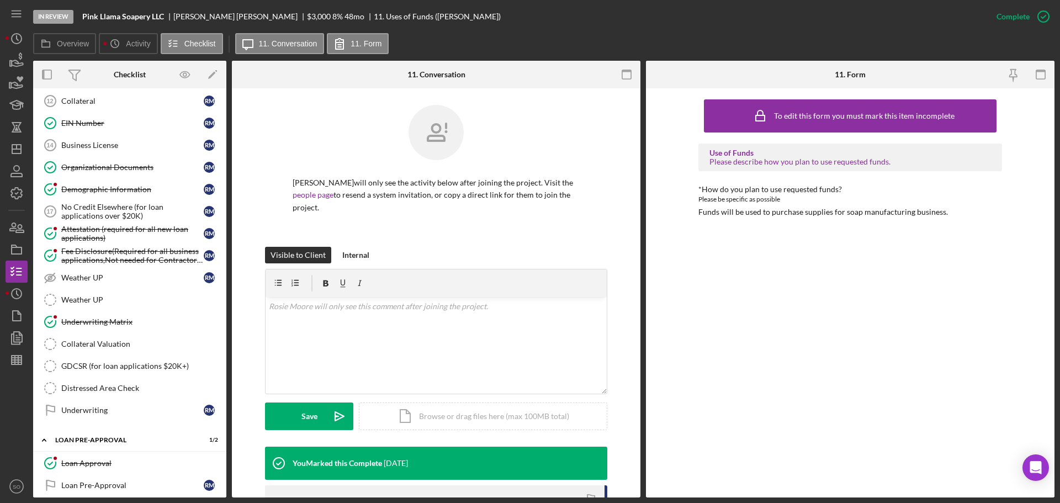
scroll to position [828, 0]
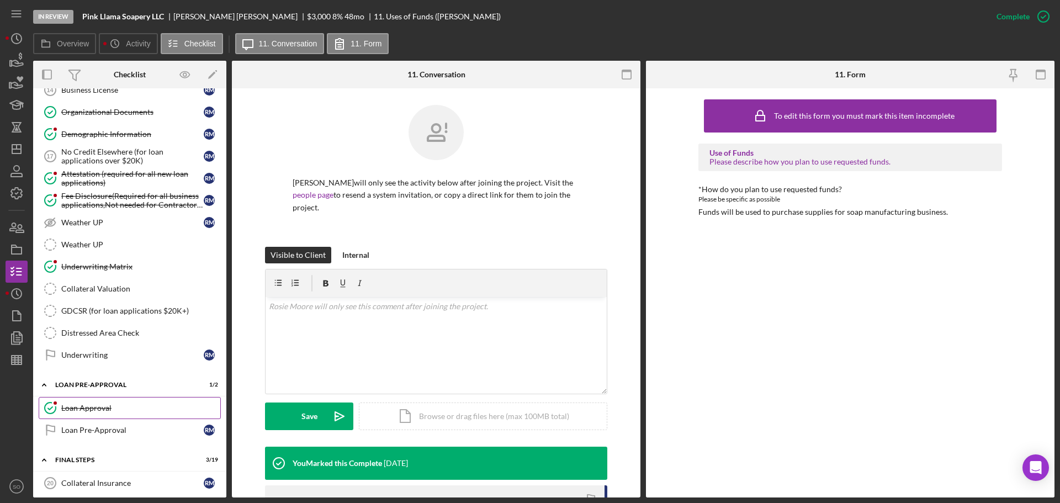
click at [95, 406] on div "Loan Approval" at bounding box center [140, 407] width 159 height 9
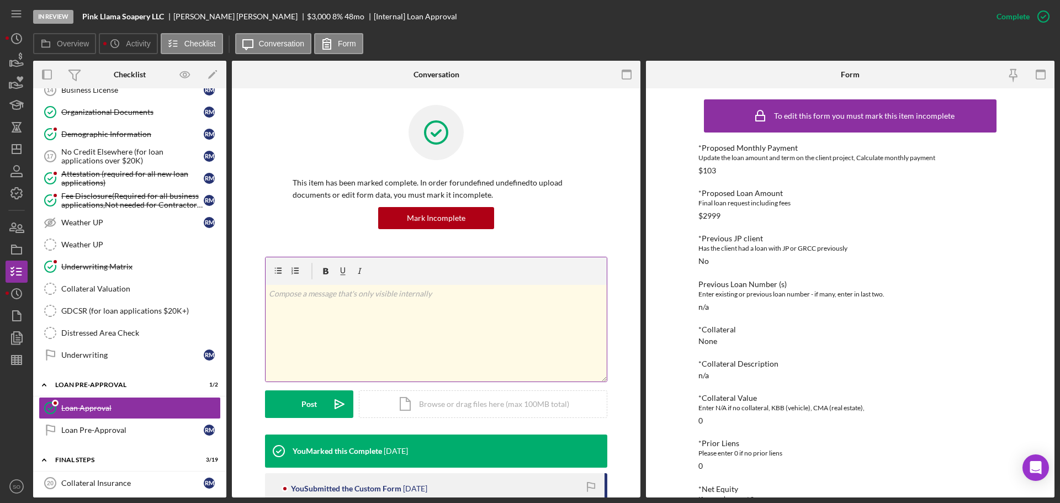
scroll to position [198, 0]
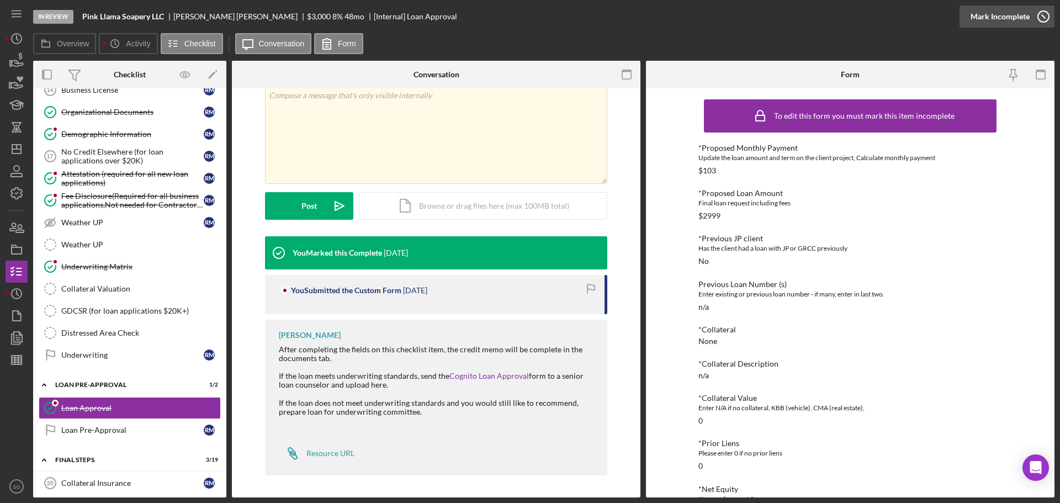
click at [998, 19] on div "Mark Incomplete" at bounding box center [999, 17] width 59 height 22
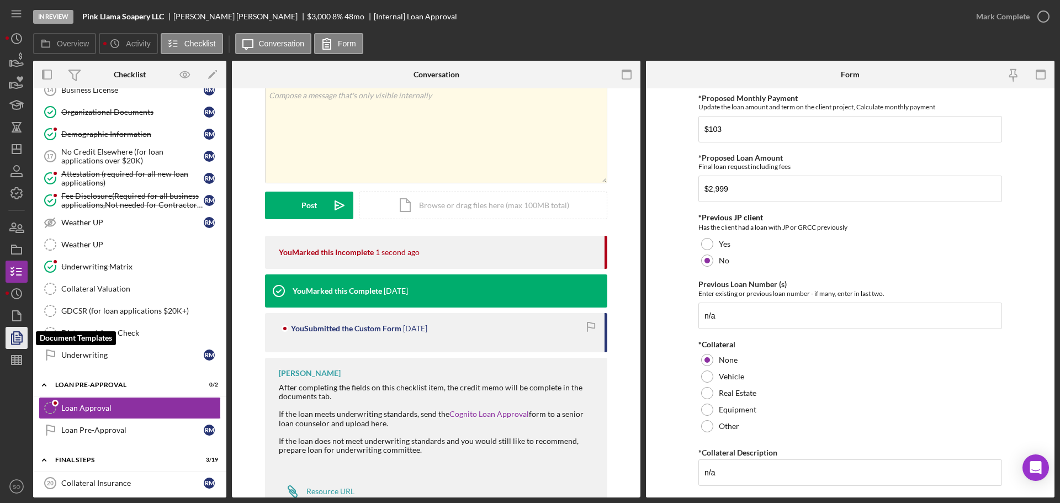
click at [21, 336] on icon "button" at bounding box center [17, 338] width 28 height 28
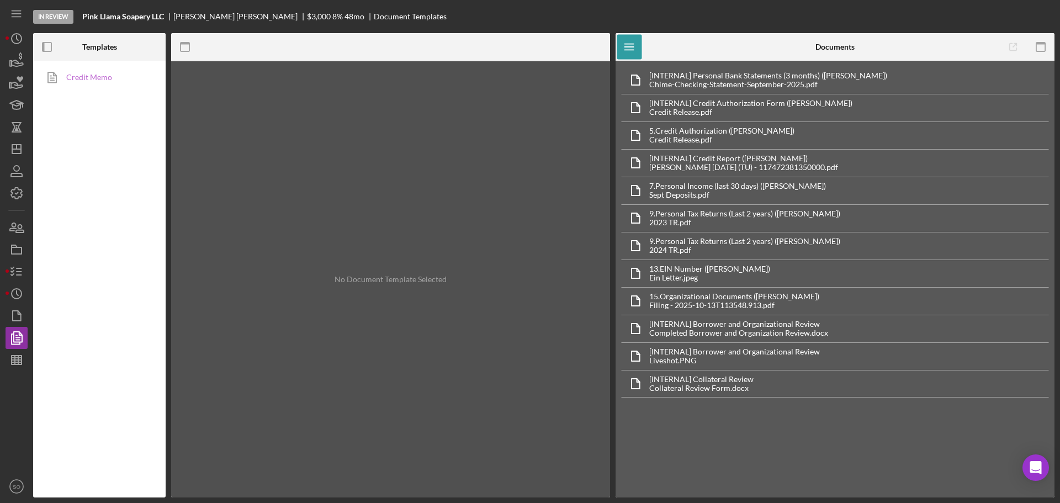
click at [94, 66] on link "Credit Memo" at bounding box center [97, 77] width 116 height 22
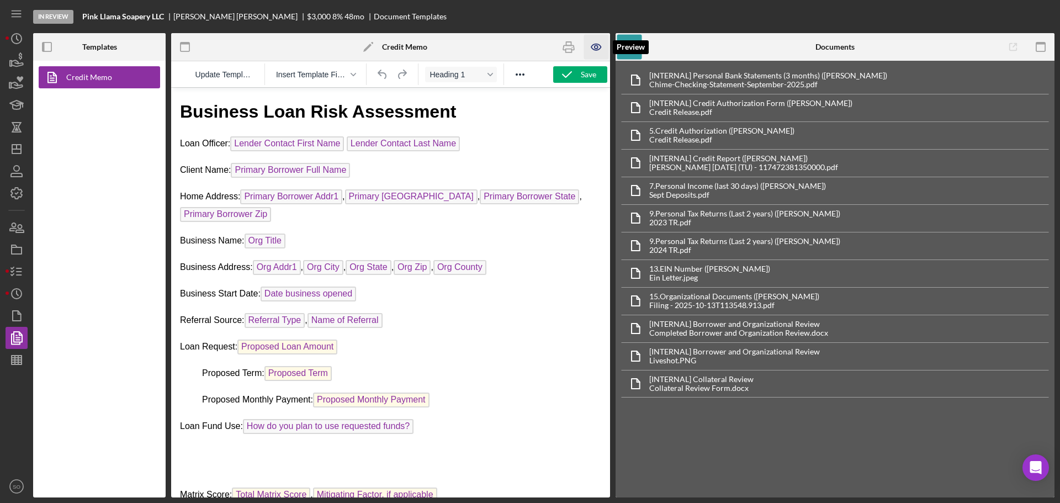
click at [589, 50] on icon "button" at bounding box center [596, 47] width 25 height 25
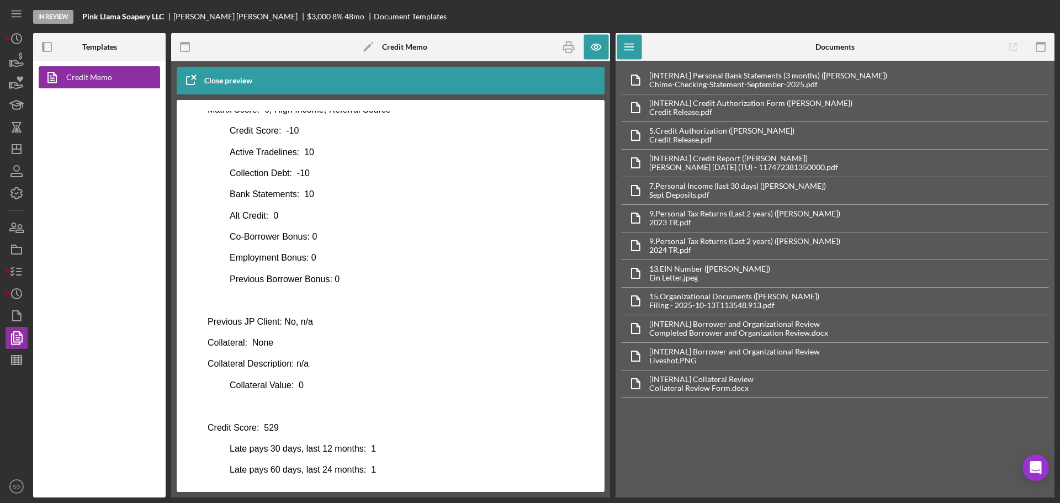
scroll to position [505, 0]
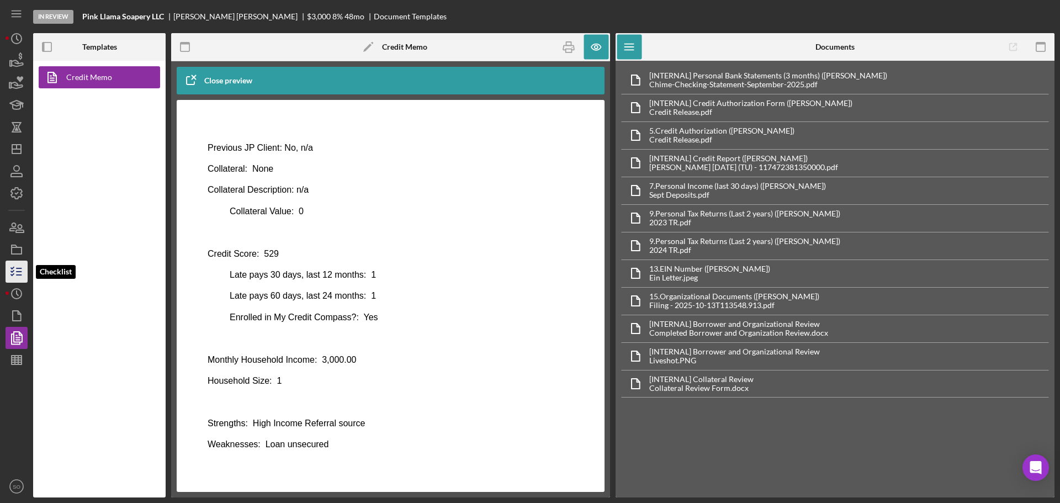
click at [14, 275] on icon "button" at bounding box center [17, 272] width 28 height 28
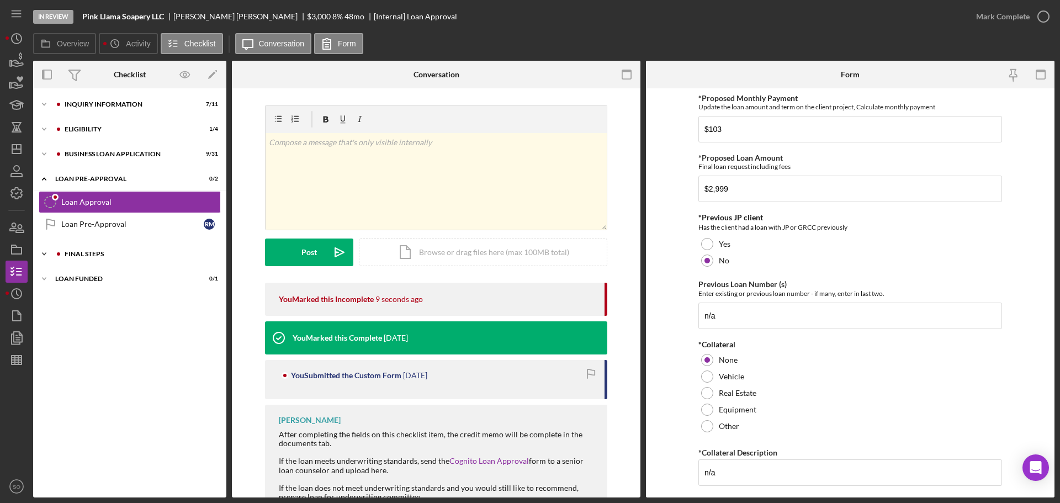
click at [62, 247] on div "Icon/Expander FINAL STEPS 3 / 19" at bounding box center [129, 254] width 193 height 22
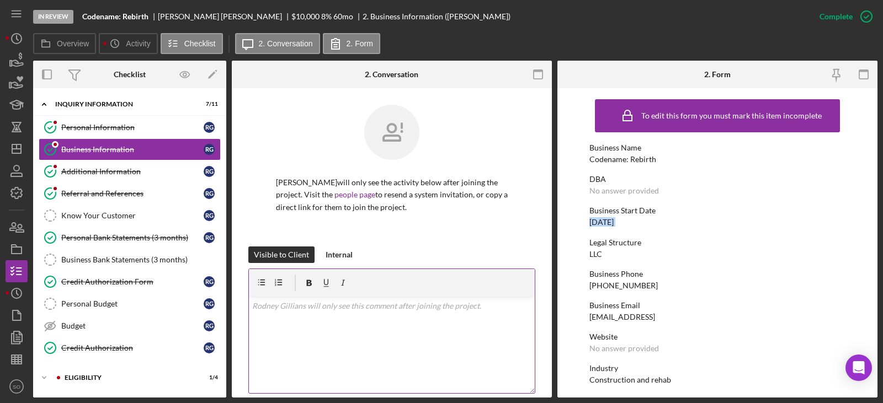
scroll to position [523, 0]
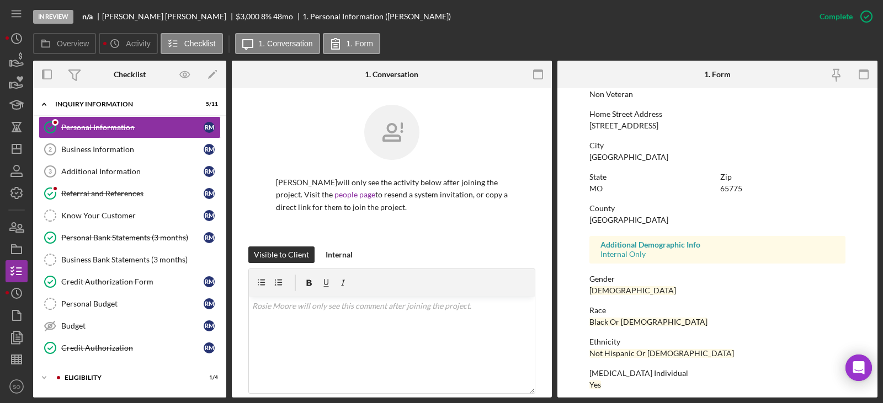
scroll to position [110, 0]
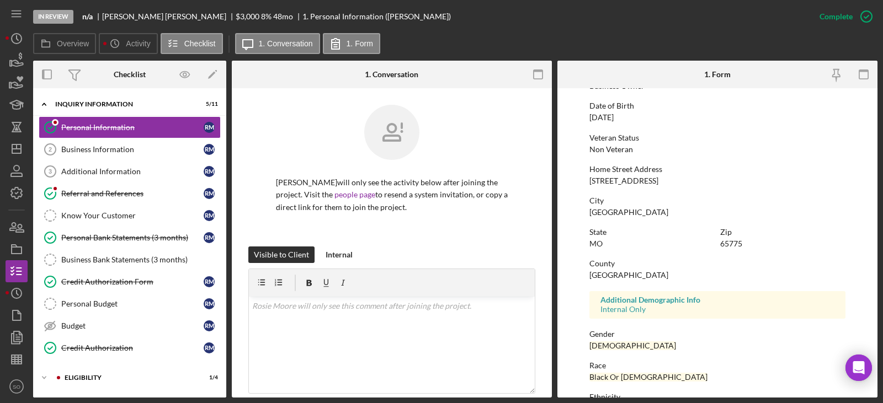
click at [628, 183] on div "[STREET_ADDRESS]" at bounding box center [623, 181] width 69 height 9
copy div "[STREET_ADDRESS]"
click at [609, 210] on div "[GEOGRAPHIC_DATA]" at bounding box center [628, 212] width 79 height 9
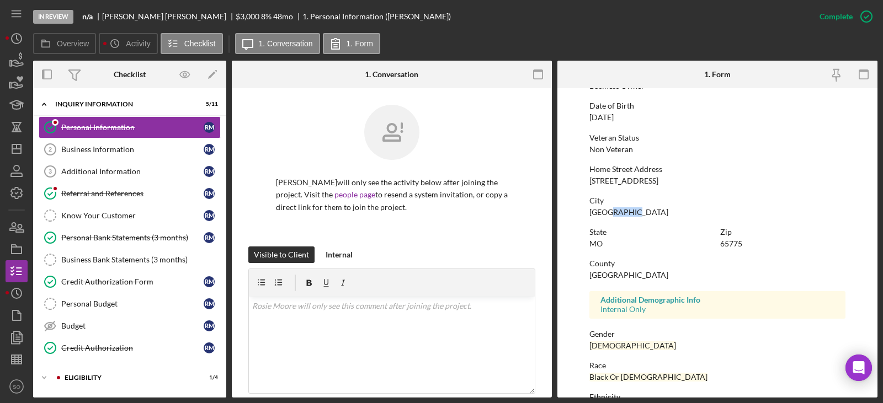
click at [609, 210] on div "[GEOGRAPHIC_DATA]" at bounding box center [628, 212] width 79 height 9
copy div "[GEOGRAPHIC_DATA]"
click at [734, 244] on div "65775" at bounding box center [731, 244] width 22 height 9
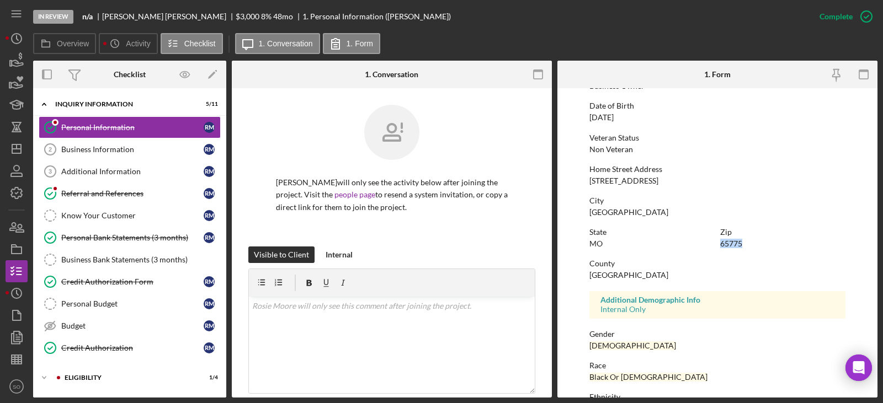
copy div "65775"
click at [606, 271] on div "[GEOGRAPHIC_DATA]" at bounding box center [628, 275] width 79 height 9
copy div "[GEOGRAPHIC_DATA]"
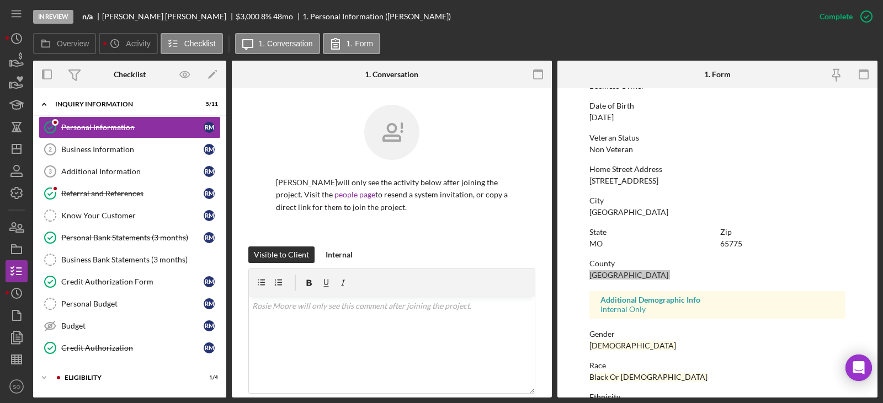
scroll to position [205, 0]
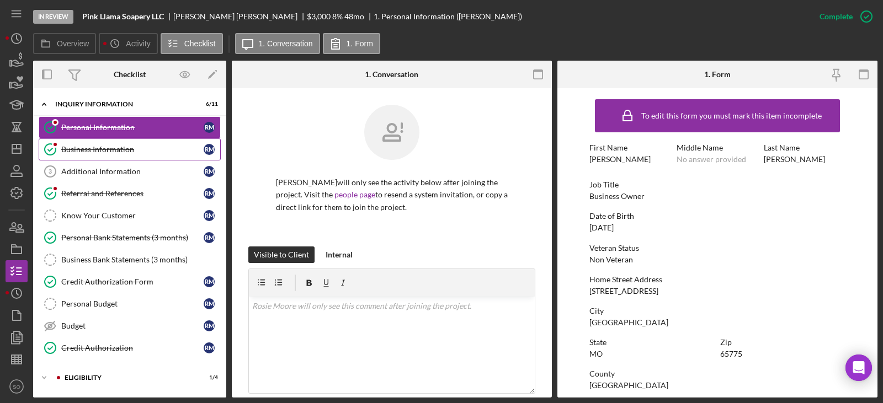
click at [102, 148] on div "Business Information" at bounding box center [132, 149] width 142 height 9
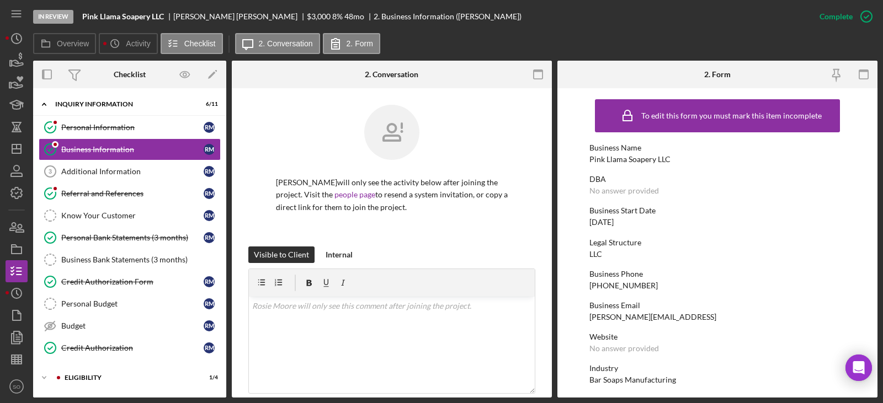
click at [620, 286] on div "[PHONE_NUMBER]" at bounding box center [623, 285] width 68 height 9
copy div "[PHONE_NUMBER]"
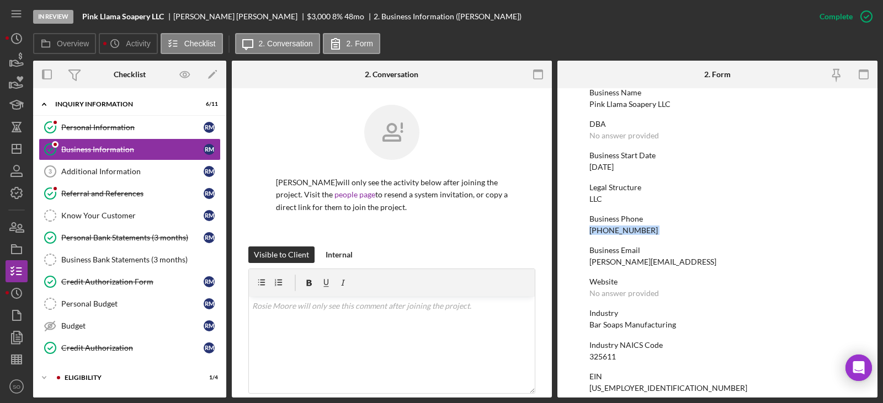
click at [601, 169] on div "[DATE]" at bounding box center [601, 167] width 24 height 9
copy div "[DATE]"
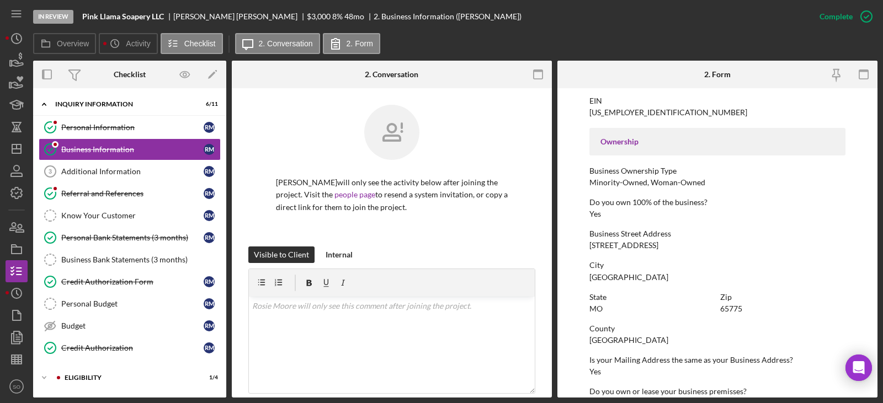
scroll to position [110, 0]
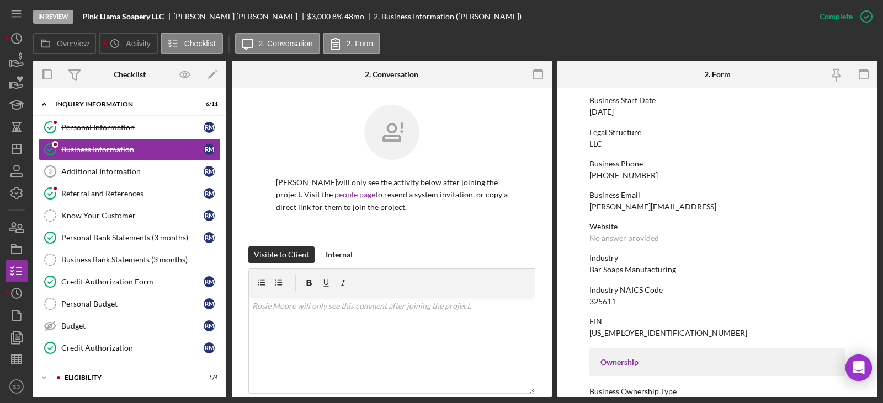
click at [641, 266] on div "Bar Soaps Manufacturing" at bounding box center [632, 269] width 87 height 9
copy div "Bar Soaps Manufacturing"
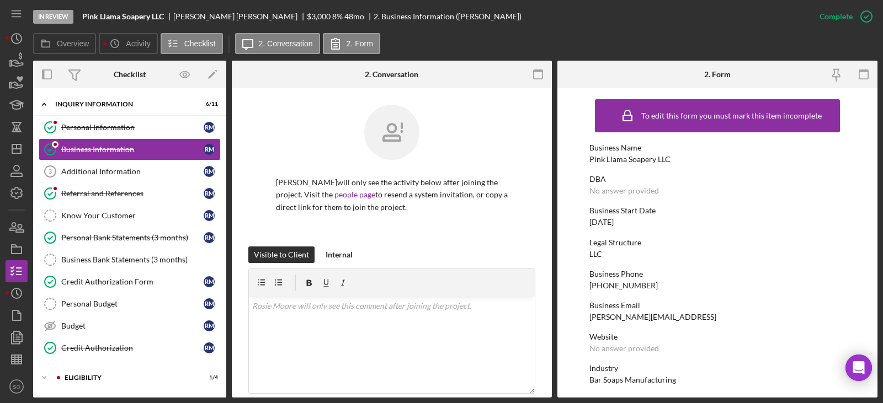
click at [625, 161] on div "Pink Llama Soapery LLC" at bounding box center [629, 159] width 81 height 9
copy div "Pink Llama Soapery LLC"
drag, startPoint x: 136, startPoint y: 131, endPoint x: 144, endPoint y: 135, distance: 8.4
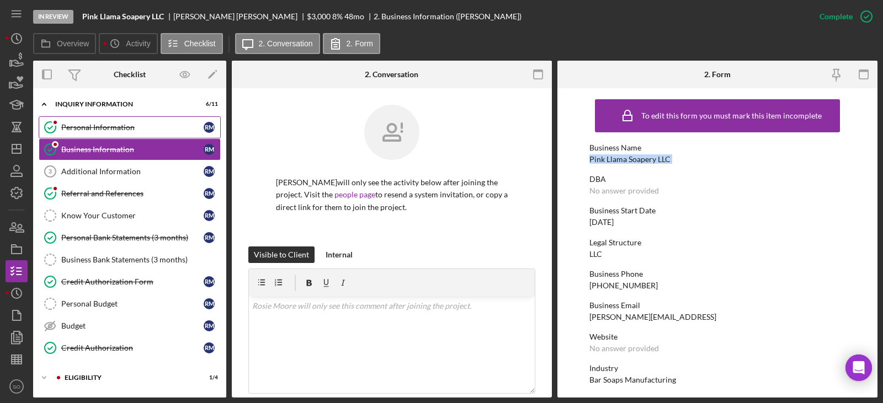
click at [136, 131] on div "Personal Information" at bounding box center [132, 127] width 142 height 9
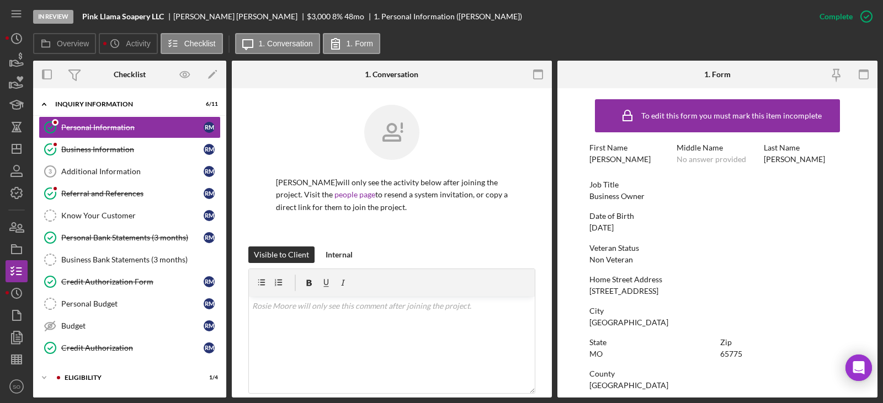
click at [615, 195] on div "Business Owner" at bounding box center [616, 196] width 55 height 9
copy div "Business Owner"
click at [614, 229] on div "[DATE]" at bounding box center [601, 228] width 24 height 9
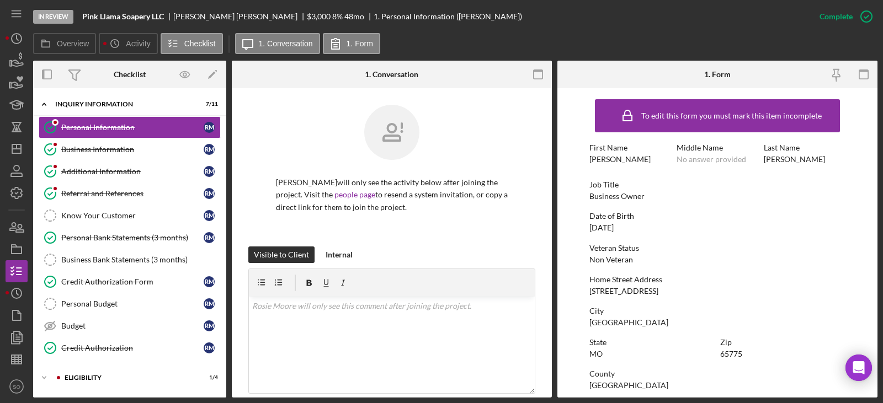
click at [614, 229] on div "[DATE]" at bounding box center [601, 228] width 24 height 9
drag, startPoint x: 615, startPoint y: 229, endPoint x: 148, endPoint y: 156, distance: 472.7
click at [129, 145] on div "Business Information" at bounding box center [132, 149] width 142 height 9
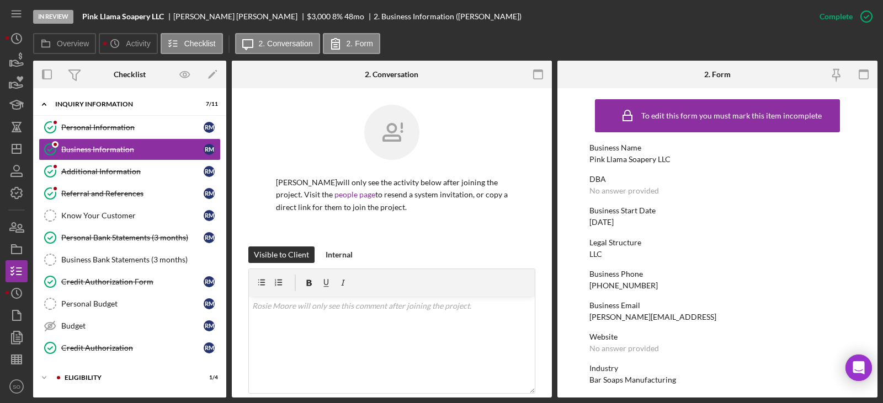
click at [606, 216] on div "Business Start Date [DATE]" at bounding box center [717, 216] width 256 height 20
click at [607, 219] on div "[DATE]" at bounding box center [601, 222] width 24 height 9
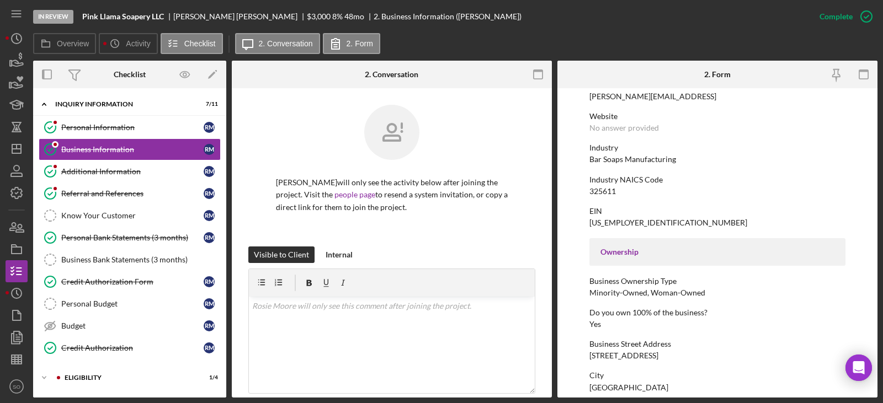
scroll to position [331, 0]
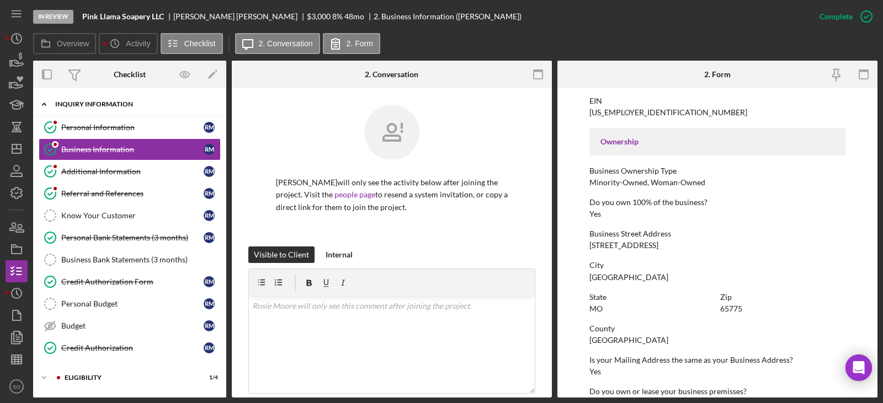
click at [116, 109] on div "Icon/Expander INQUIRY INFORMATION 7 / 11" at bounding box center [129, 104] width 193 height 23
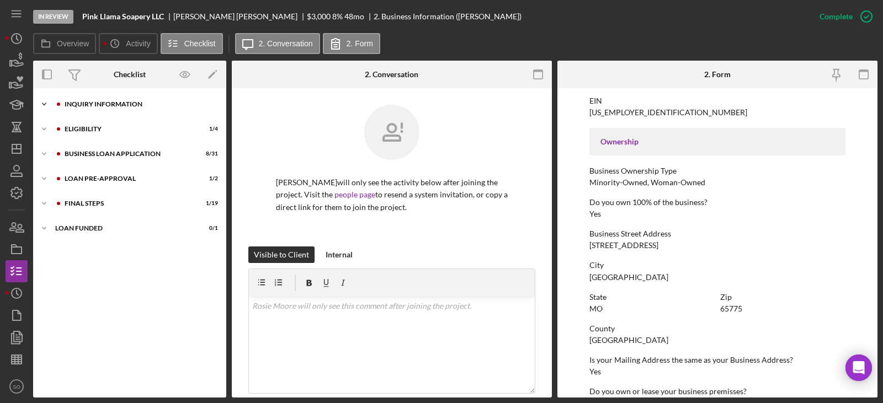
click at [114, 111] on div "Icon/Expander INQUIRY INFORMATION 7 / 11" at bounding box center [129, 104] width 193 height 22
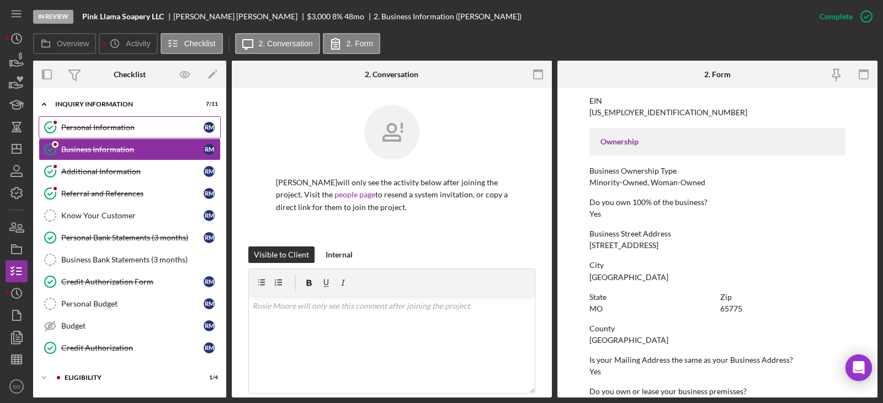
drag, startPoint x: 112, startPoint y: 139, endPoint x: 112, endPoint y: 132, distance: 6.6
click at [112, 138] on div "Personal Information Personal Information R M Business Information Business Inf…" at bounding box center [129, 240] width 193 height 248
click at [112, 131] on div "Personal Information" at bounding box center [132, 127] width 142 height 9
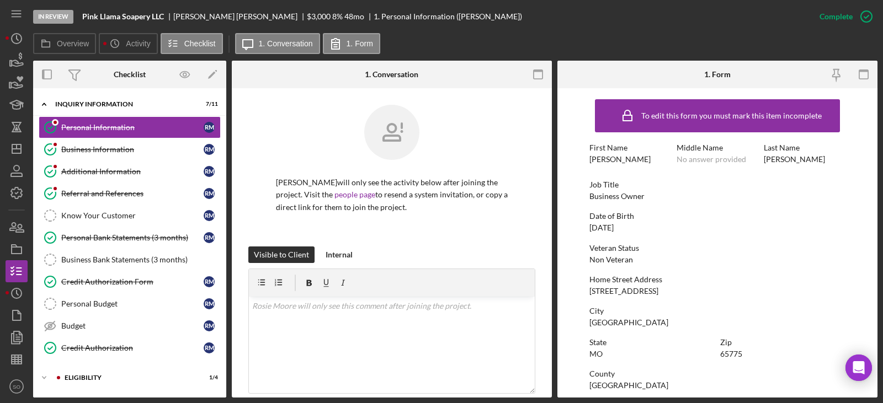
scroll to position [205, 0]
